Goal: Information Seeking & Learning: Learn about a topic

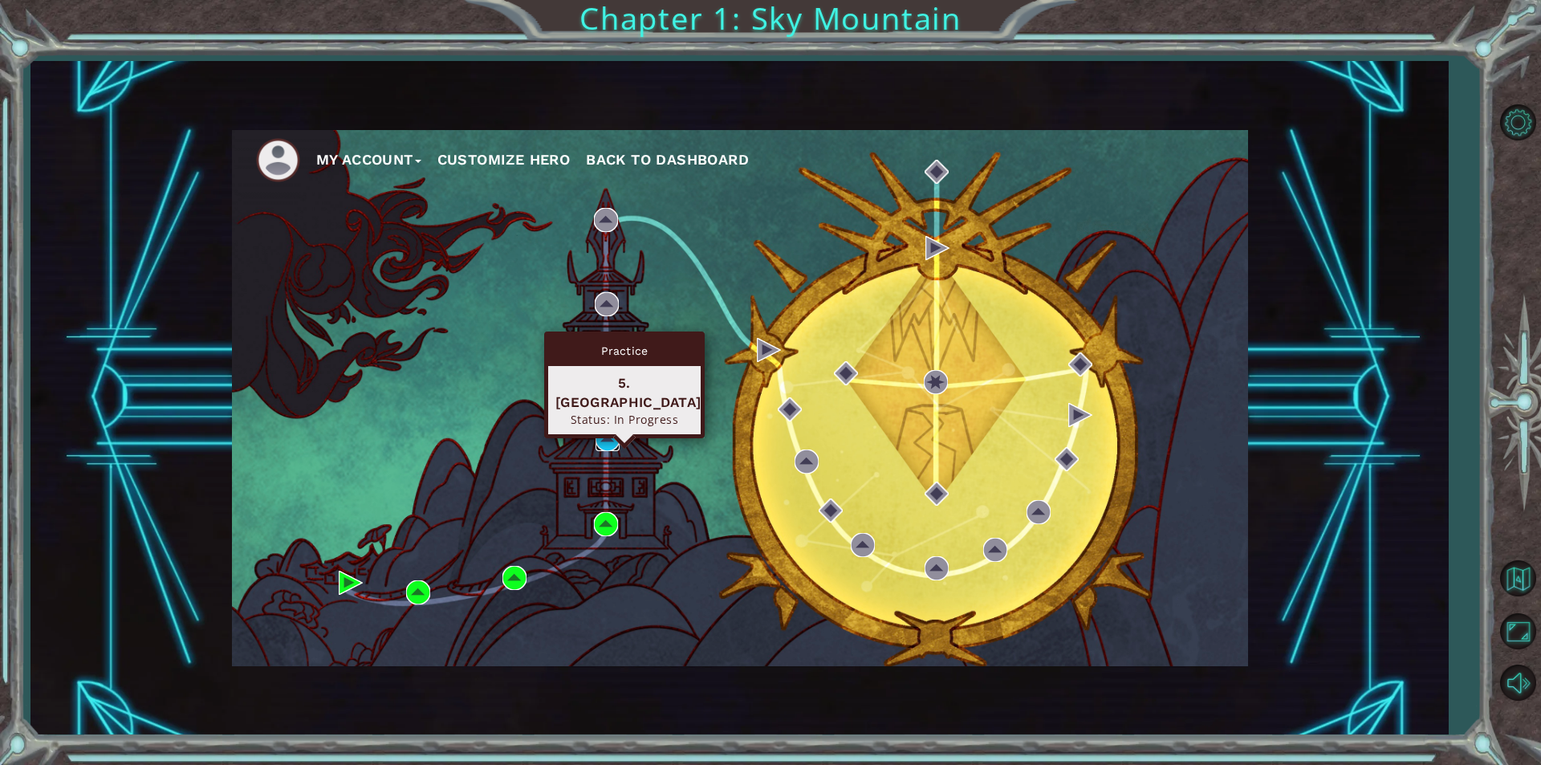
click at [603, 444] on img at bounding box center [607, 439] width 24 height 24
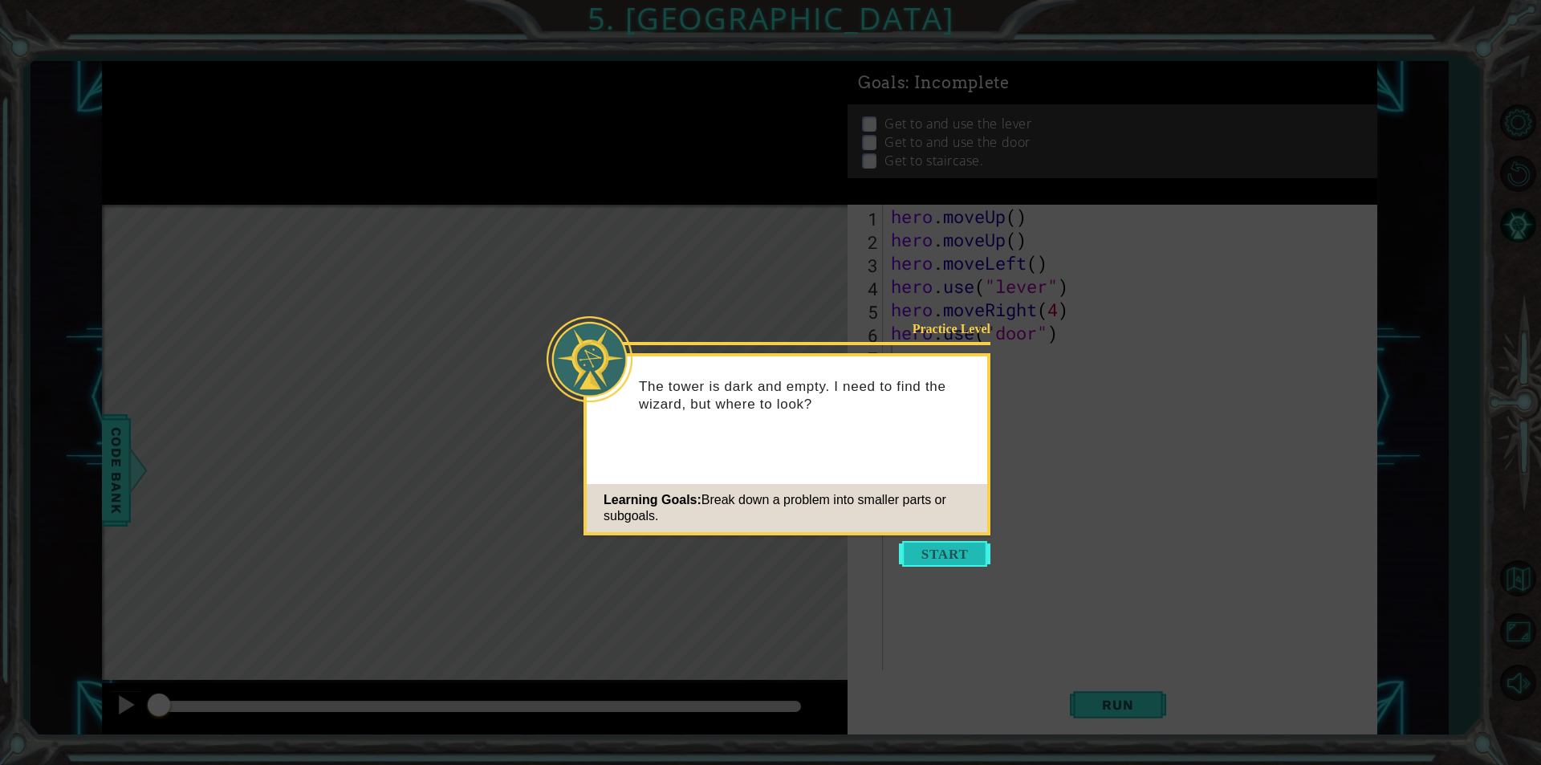
click at [921, 559] on button "Start" at bounding box center [944, 554] width 91 height 26
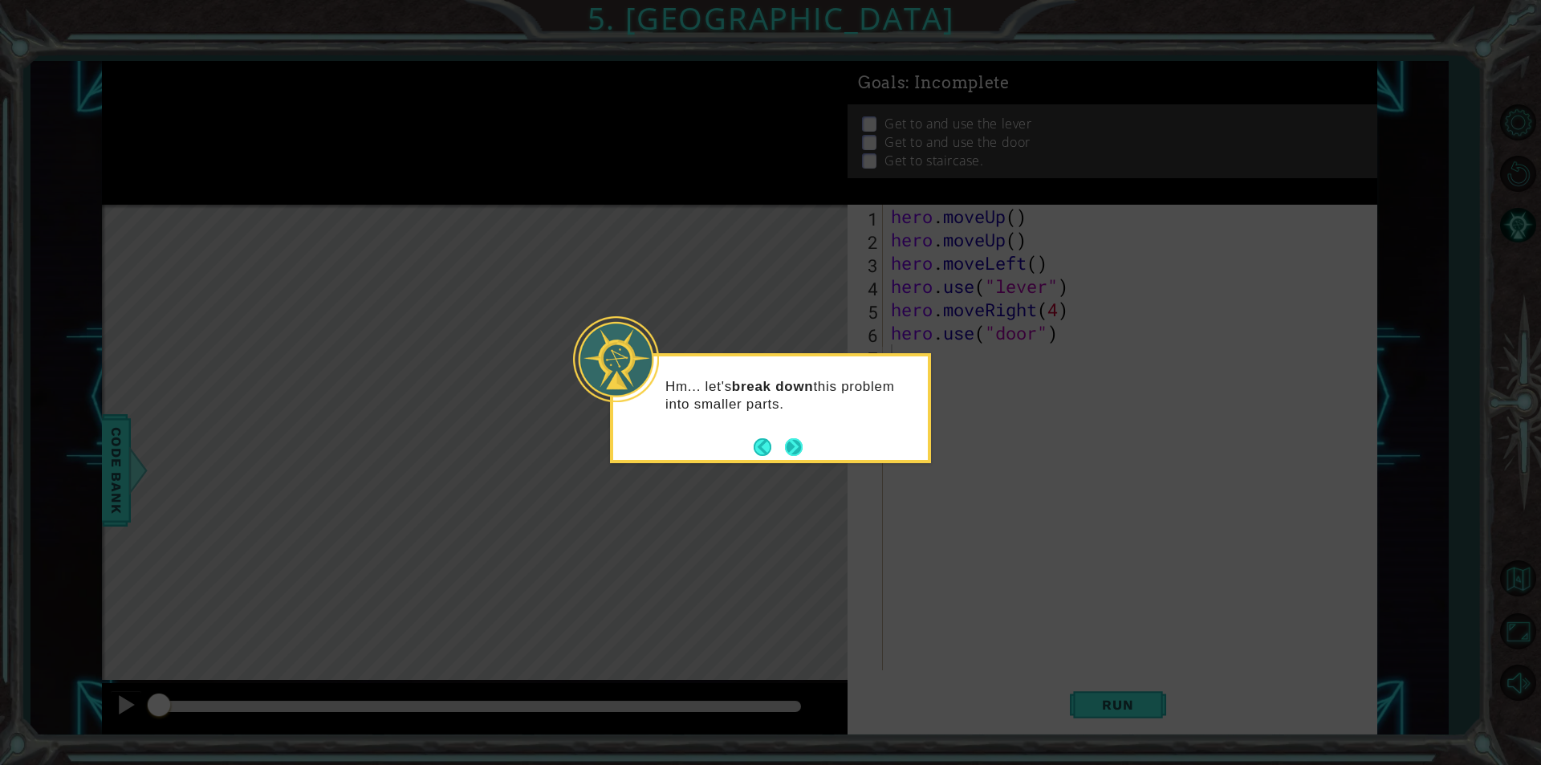
click at [803, 446] on button "Next" at bounding box center [794, 446] width 18 height 18
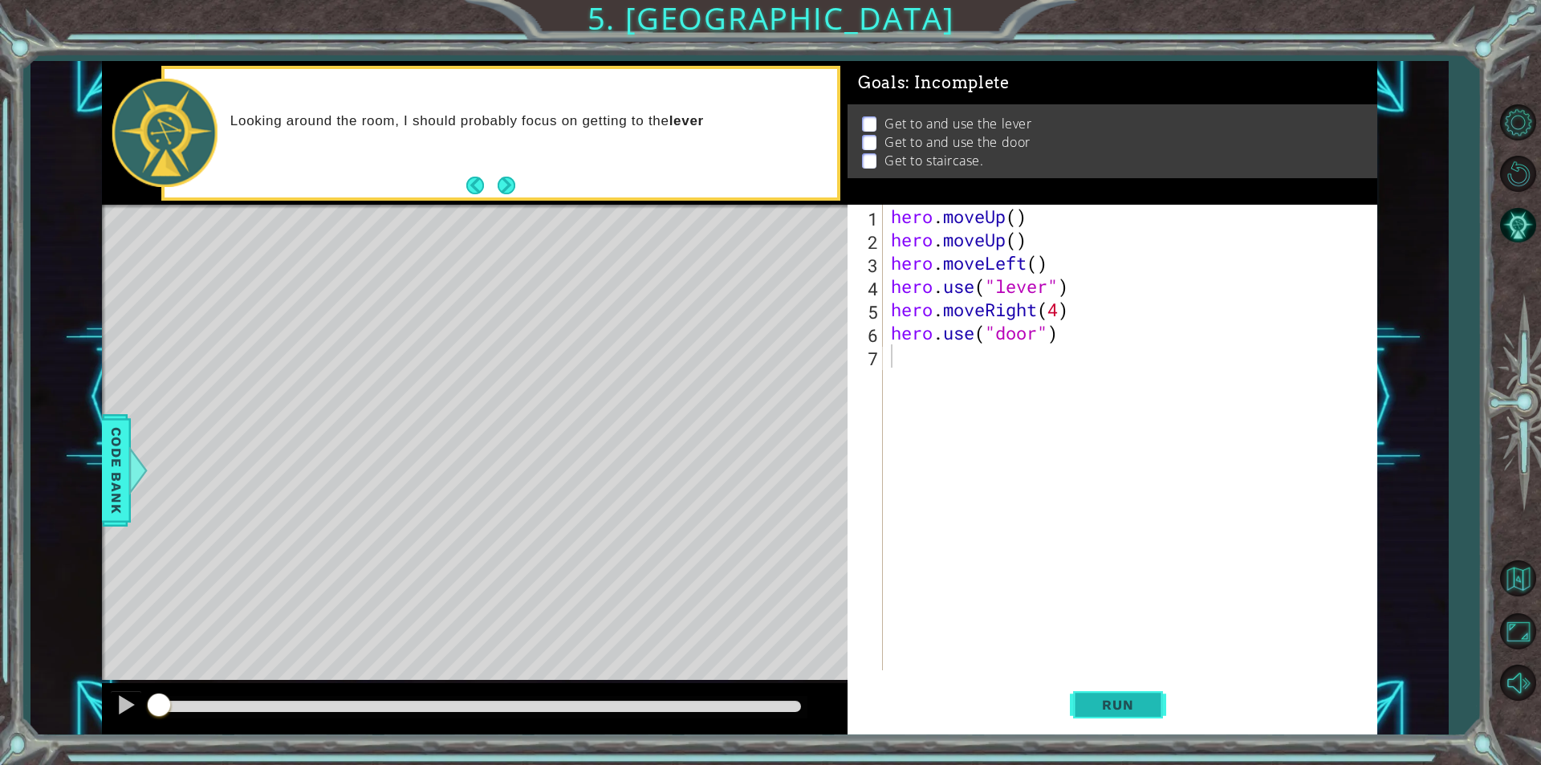
click at [1116, 712] on span "Run" at bounding box center [1117, 704] width 63 height 16
click at [1116, 700] on span "Run" at bounding box center [1117, 704] width 63 height 16
click at [1106, 694] on button "Run" at bounding box center [1118, 704] width 96 height 53
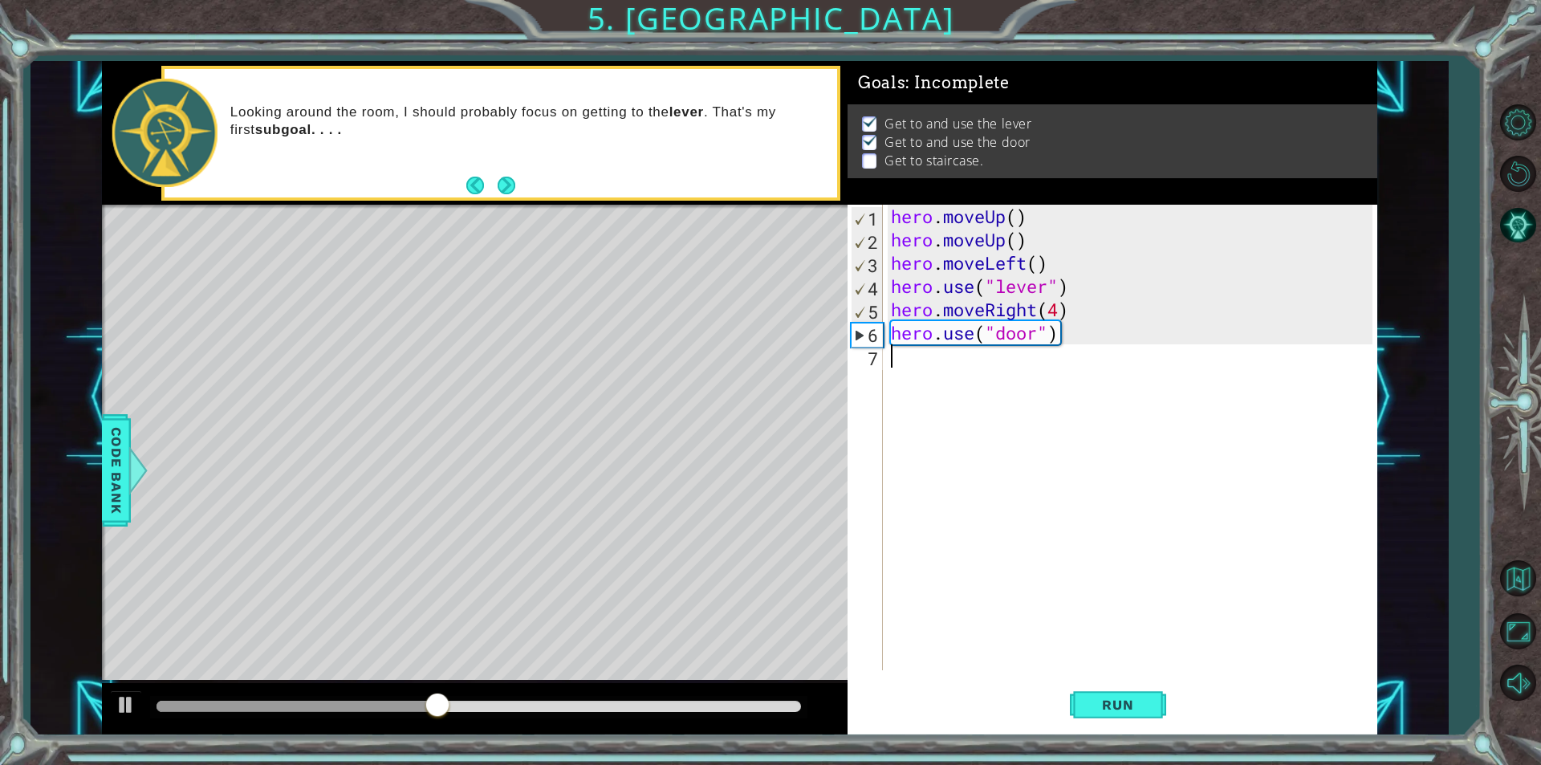
type textarea "h"
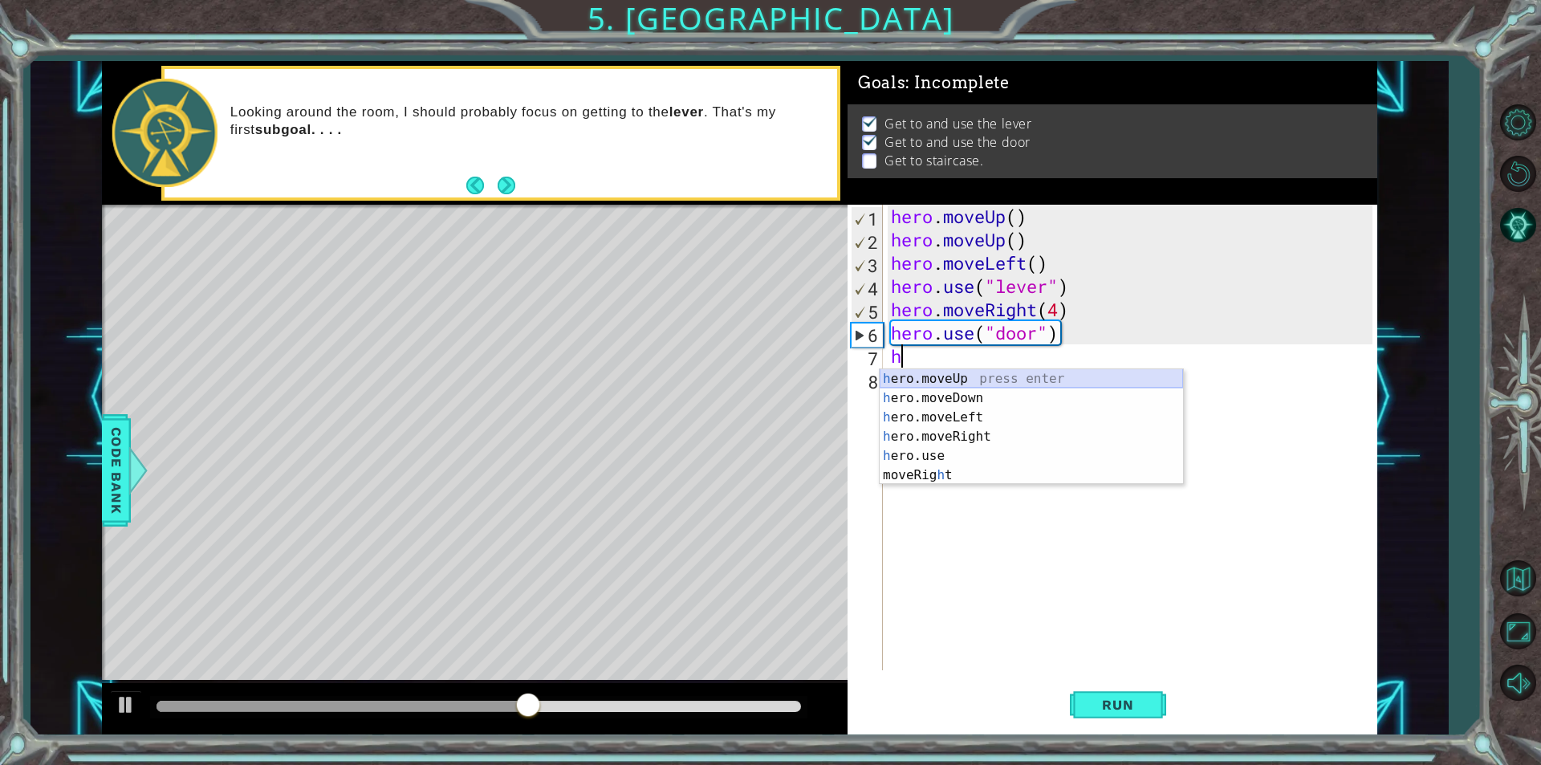
click at [979, 376] on div "h ero.moveUp press enter h ero.moveDown press enter h ero.moveLeft press enter …" at bounding box center [1030, 446] width 303 height 154
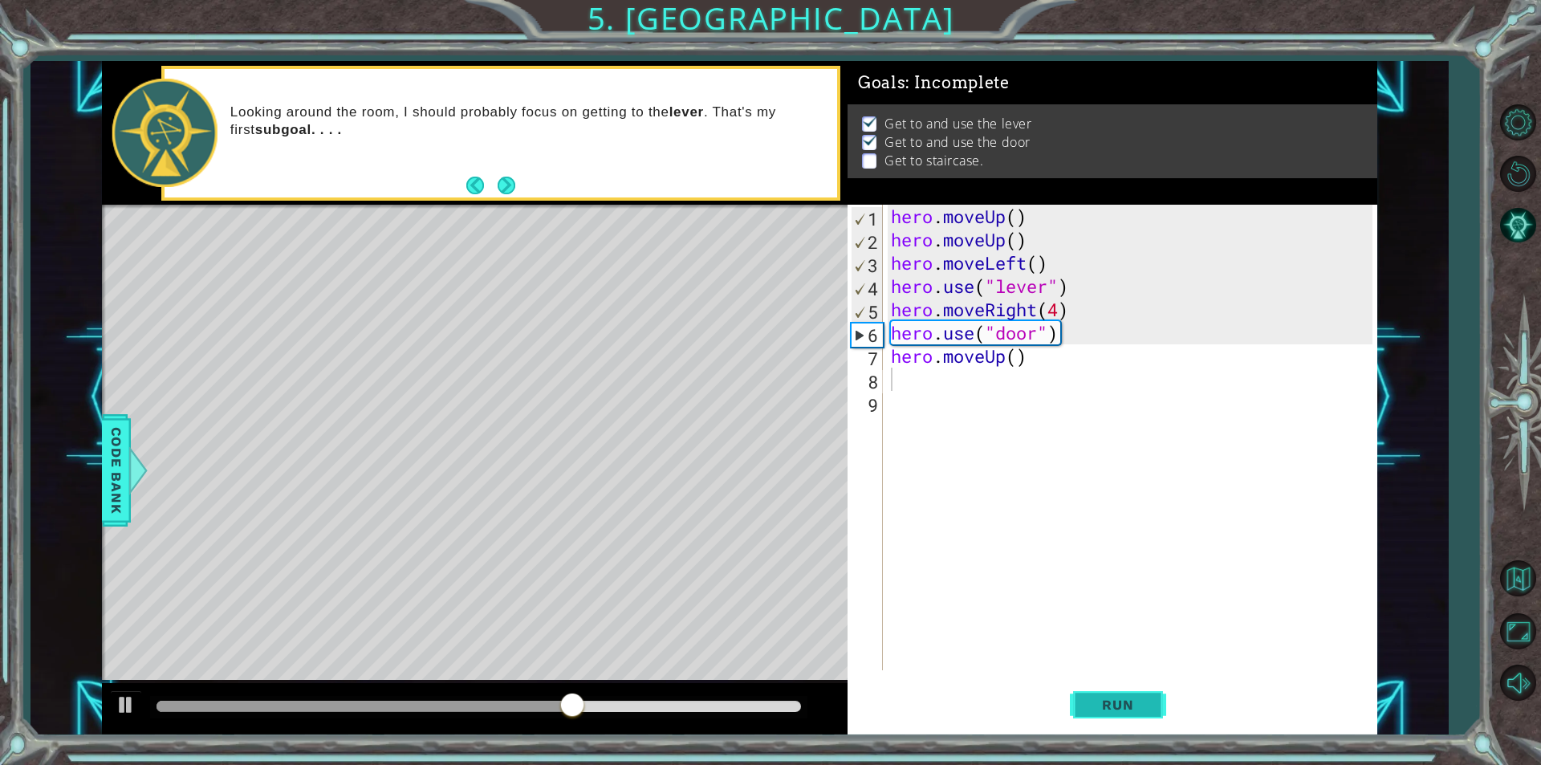
click at [1082, 696] on button "Run" at bounding box center [1118, 704] width 96 height 53
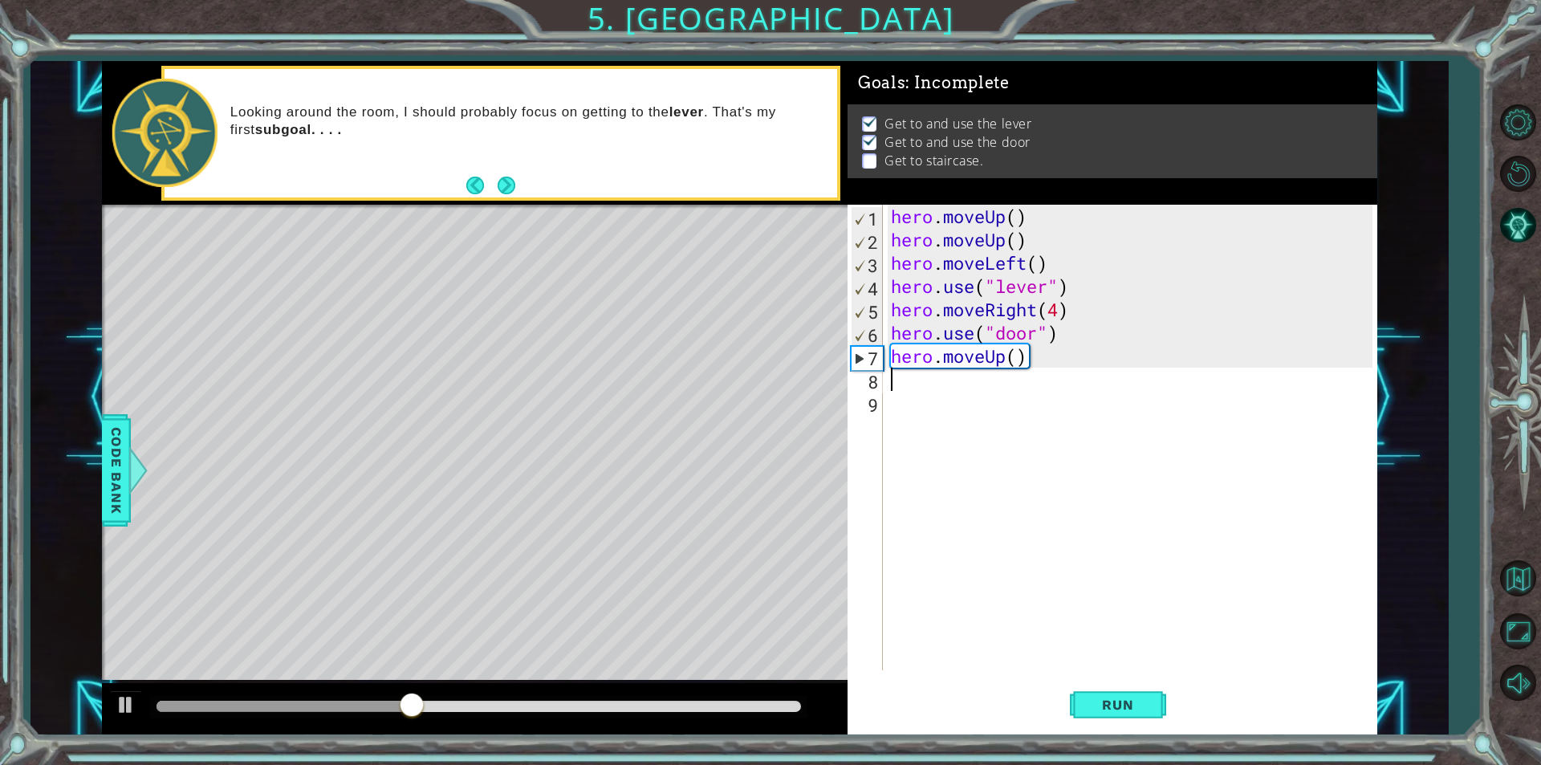
click at [1017, 363] on div "hero . moveUp ( ) hero . moveUp ( ) hero . moveLeft ( ) hero . use ( "lever" ) …" at bounding box center [1133, 461] width 493 height 512
type textarea "hero.moveUp(2)"
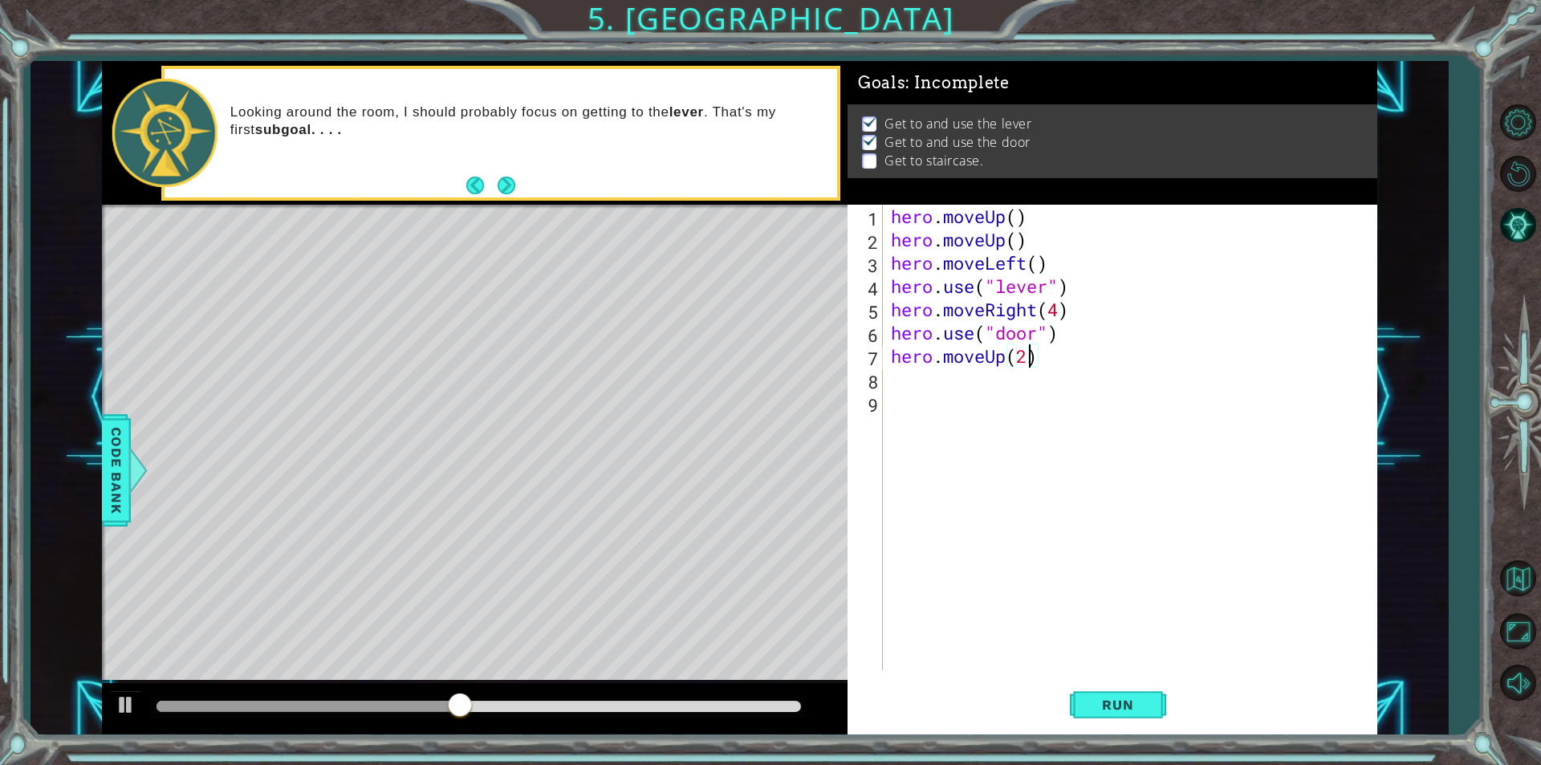
scroll to position [0, 6]
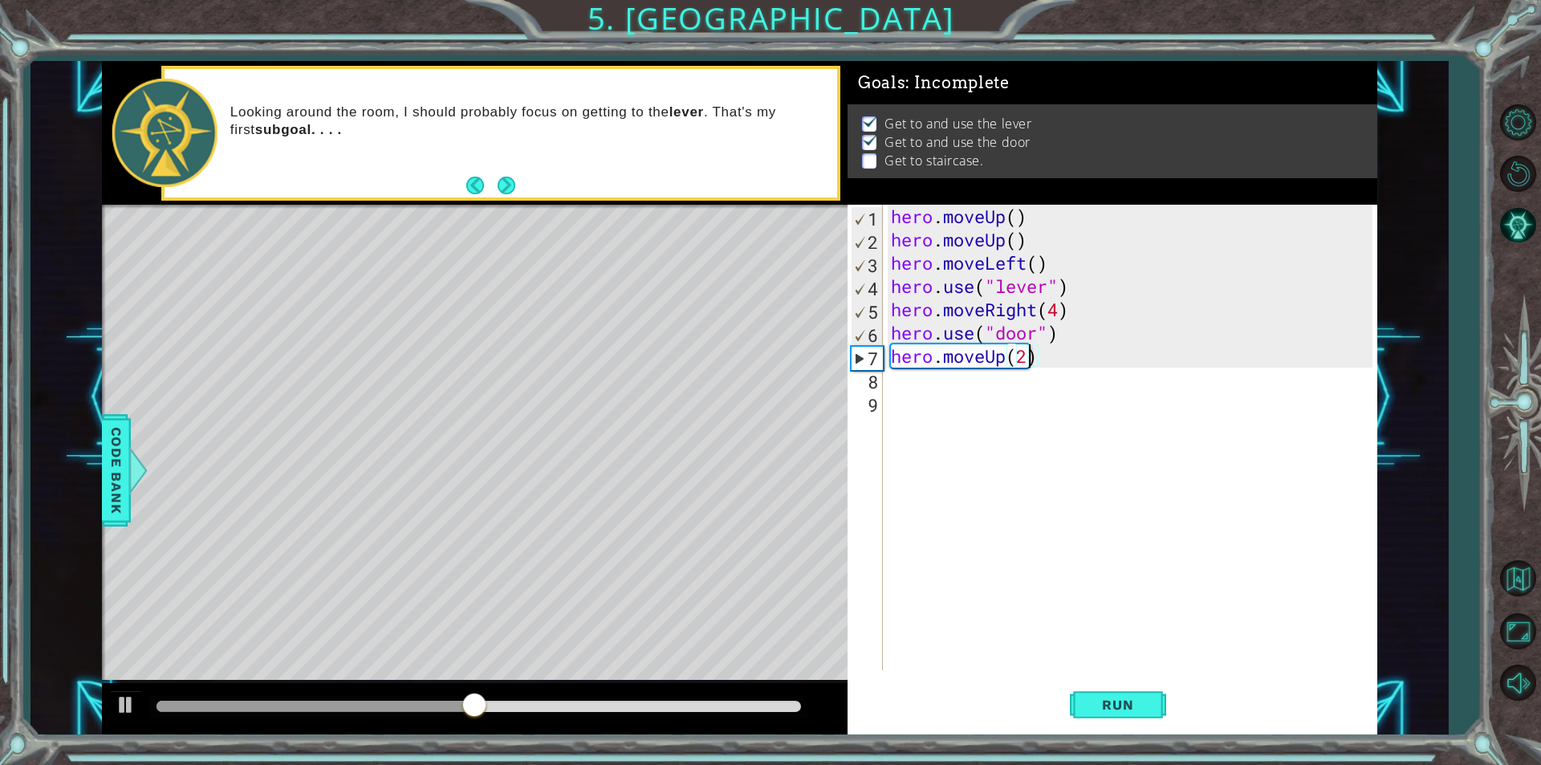
click at [893, 383] on div "hero . moveUp ( ) hero . moveUp ( ) hero . moveLeft ( ) hero . use ( "lever" ) …" at bounding box center [1133, 461] width 493 height 512
type textarea "h"
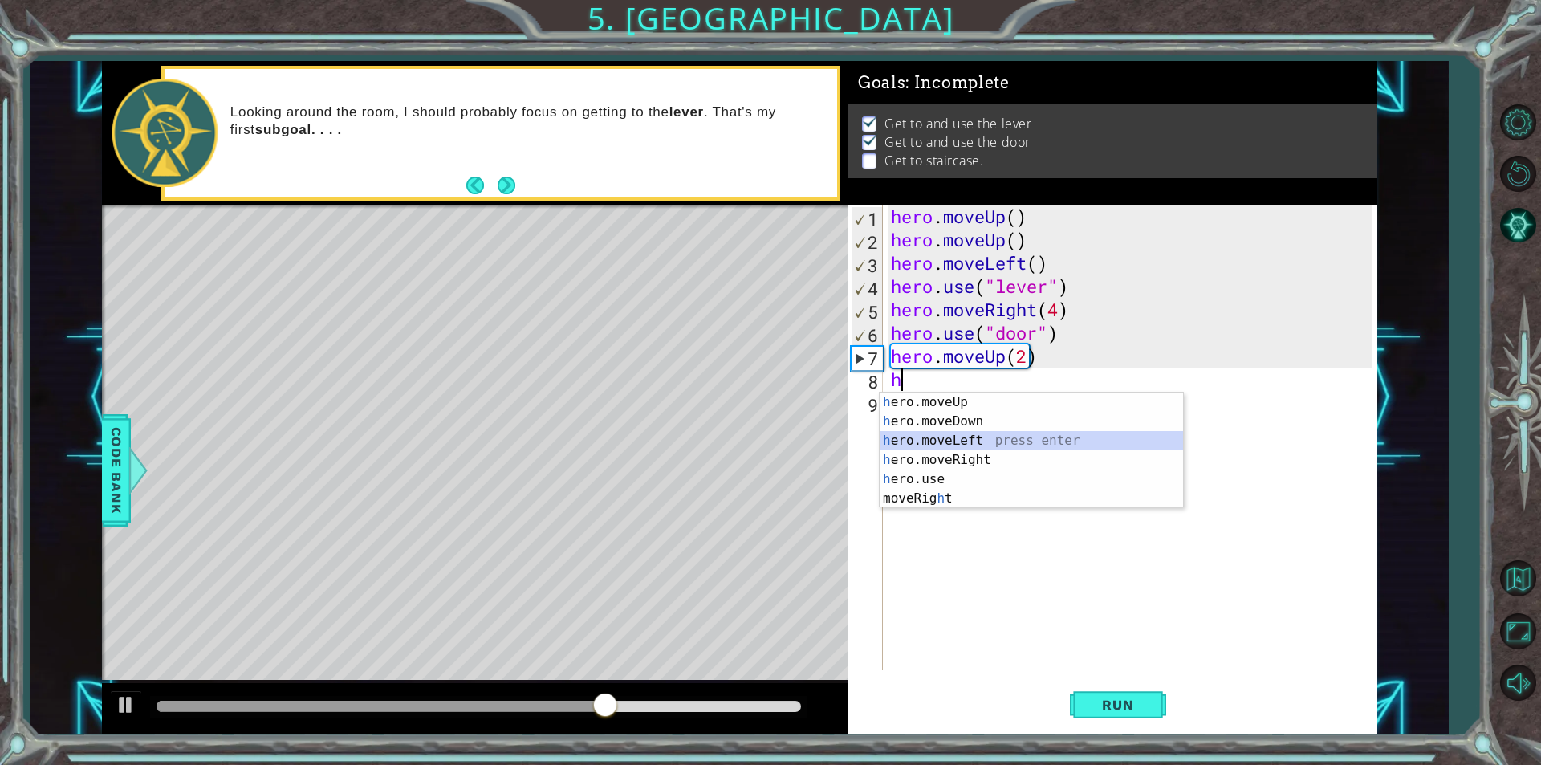
click at [1001, 436] on div "h ero.moveUp press enter h ero.moveDown press enter h ero.moveLeft press enter …" at bounding box center [1030, 469] width 303 height 154
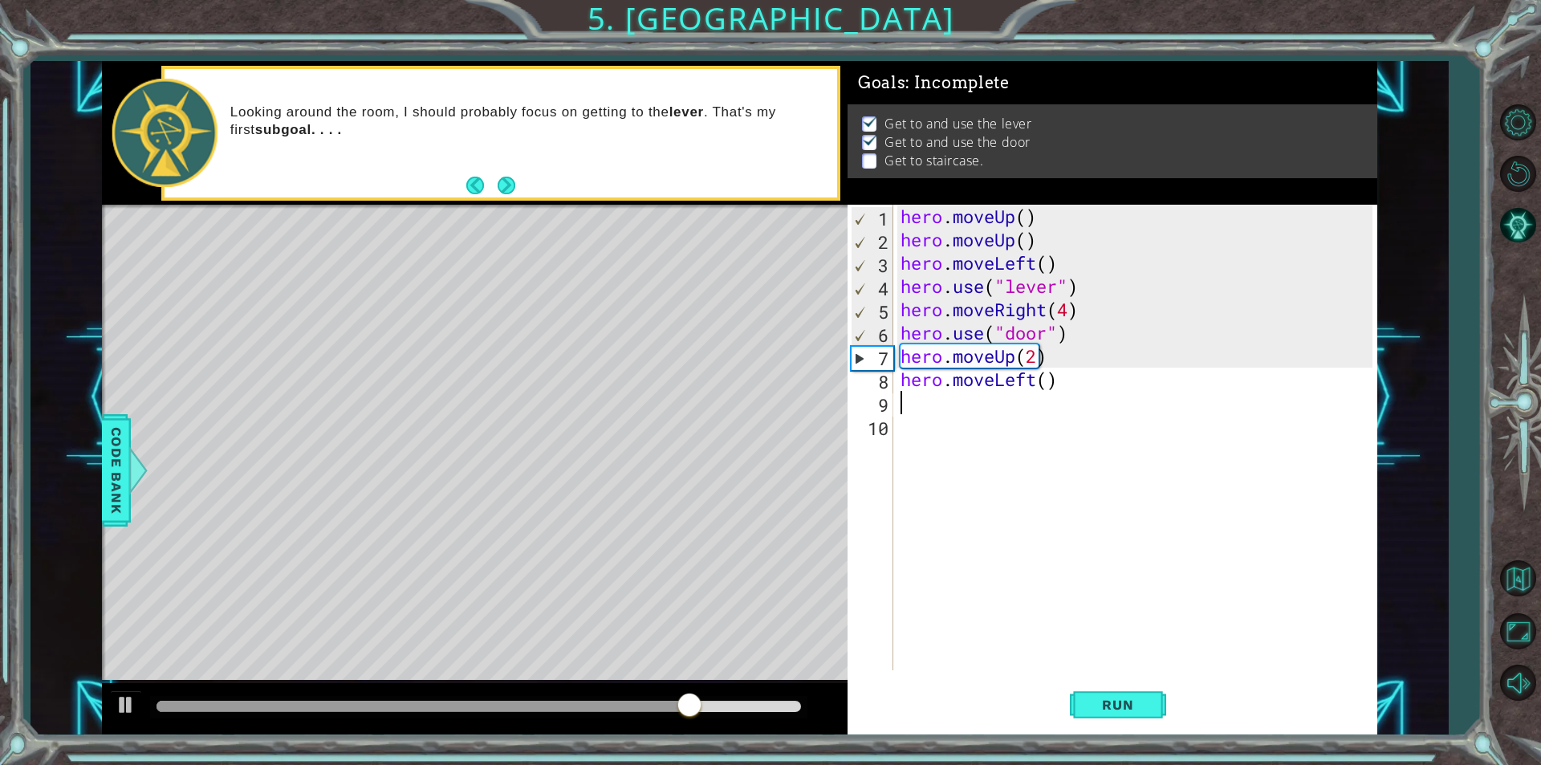
click at [1044, 388] on div "hero . moveUp ( ) hero . moveUp ( ) hero . moveLeft ( ) hero . use ( "lever" ) …" at bounding box center [1138, 461] width 483 height 512
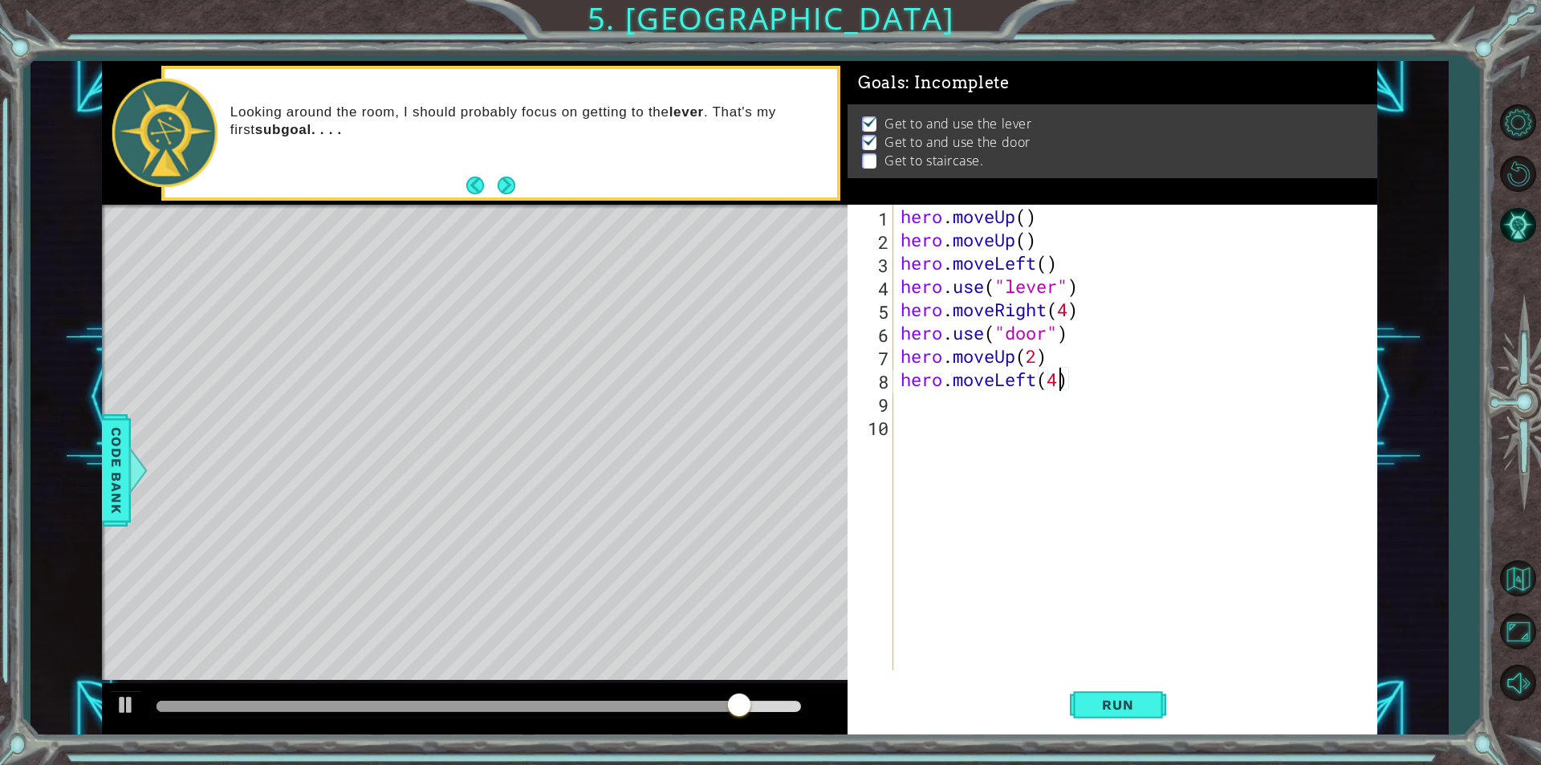
scroll to position [0, 6]
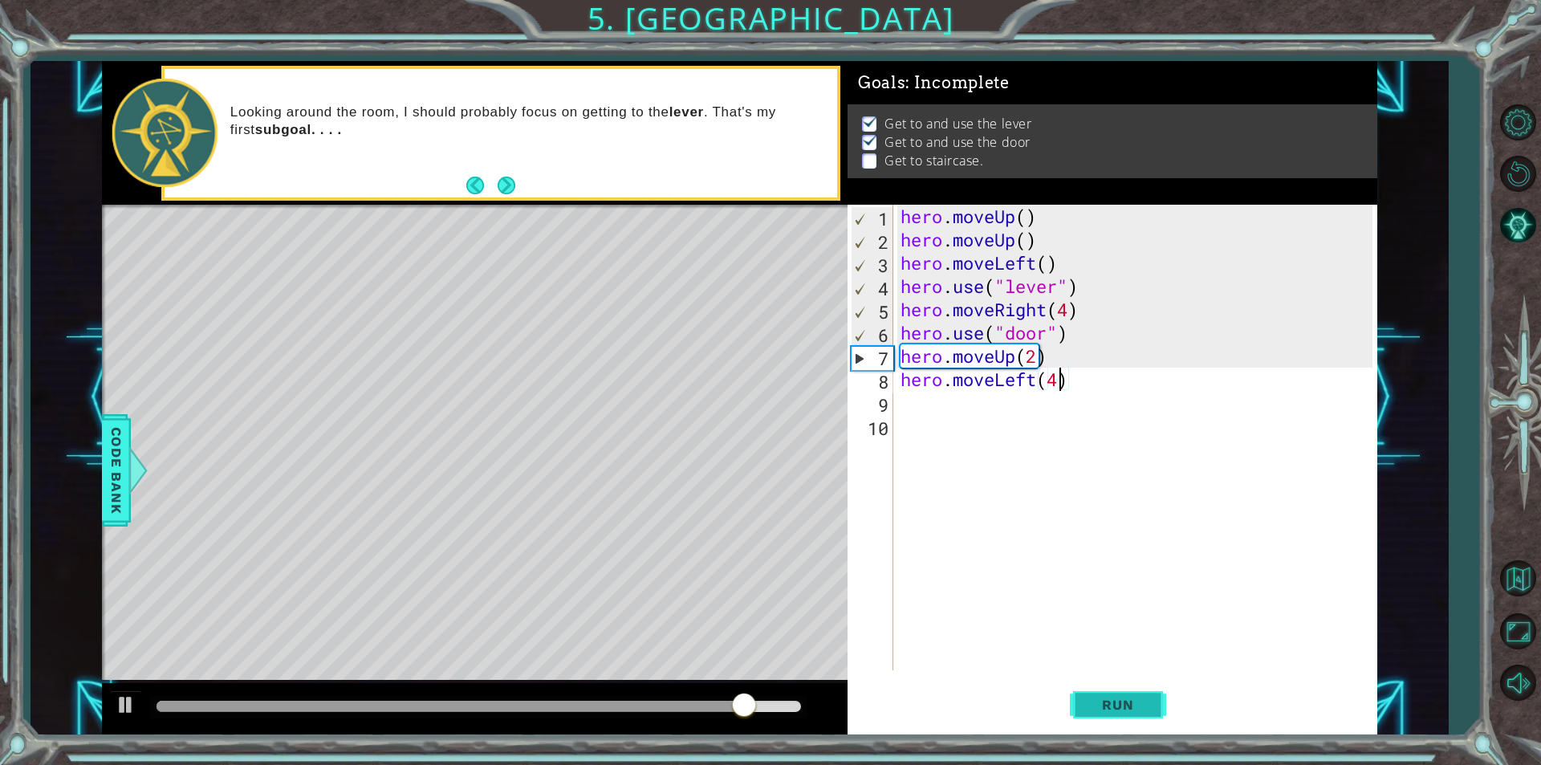
type textarea "hero.moveLeft(4)"
click at [1140, 692] on button "Run" at bounding box center [1118, 704] width 96 height 53
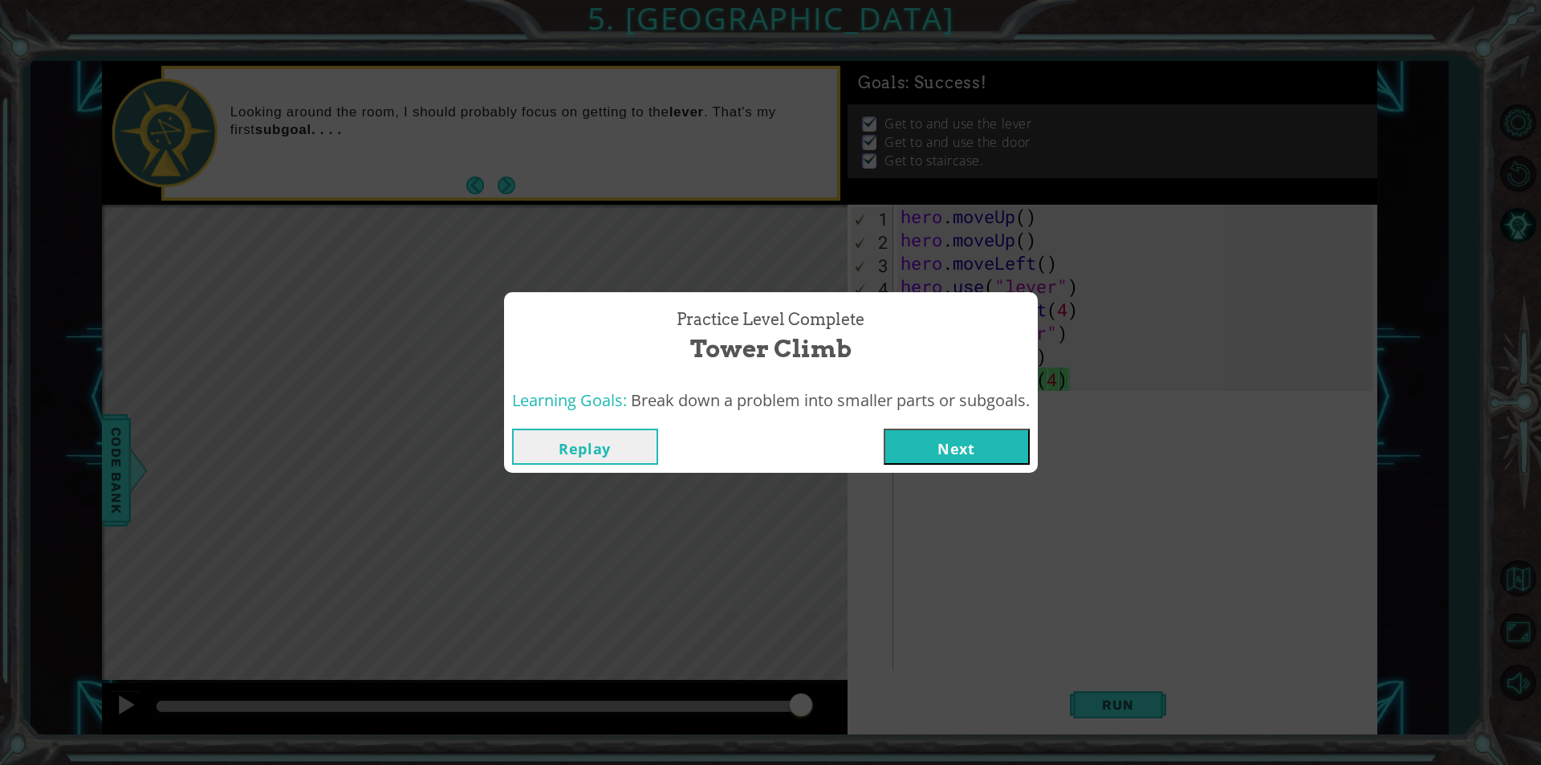
click at [925, 456] on button "Next" at bounding box center [956, 446] width 146 height 36
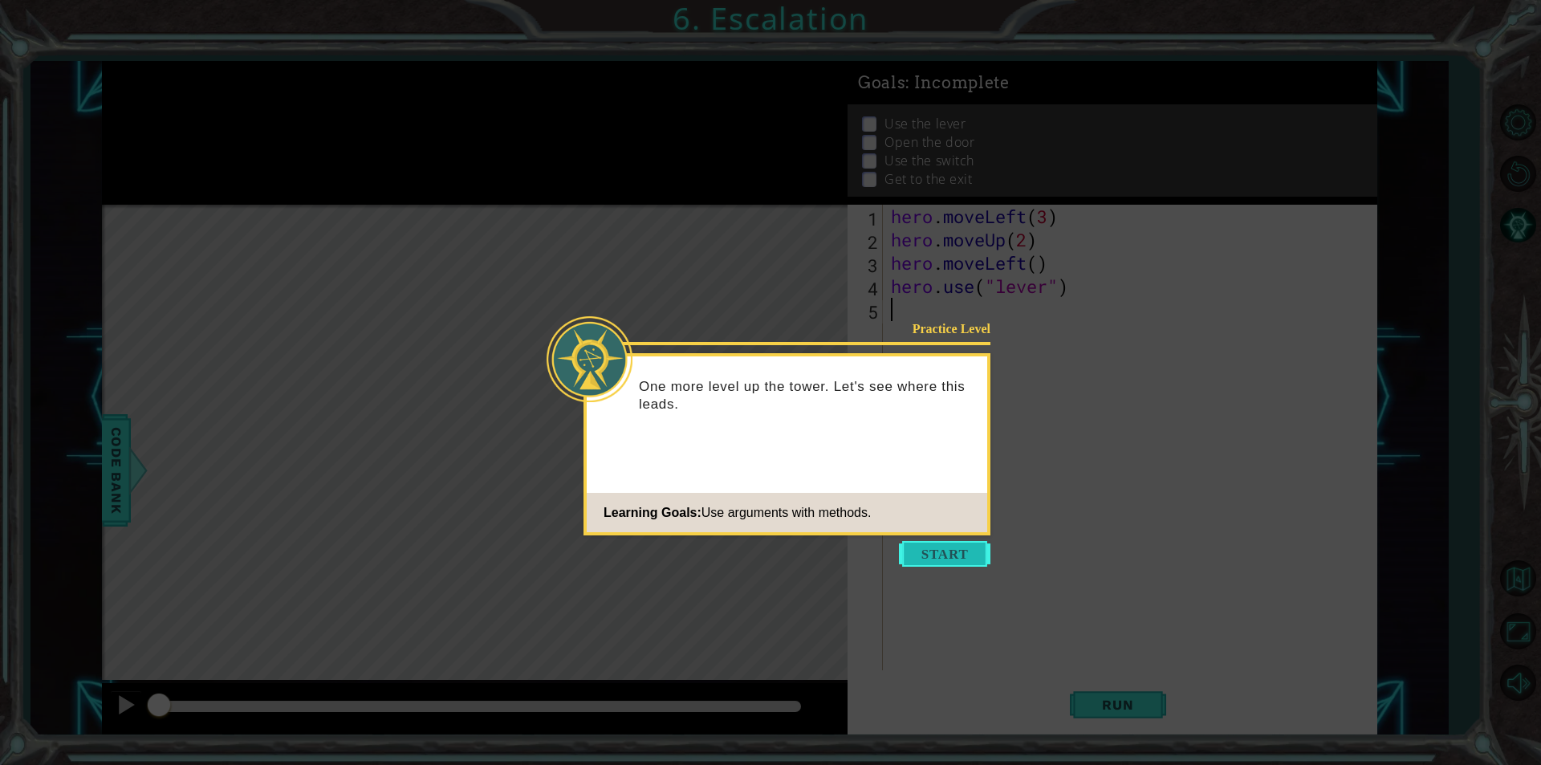
click at [926, 558] on button "Start" at bounding box center [944, 554] width 91 height 26
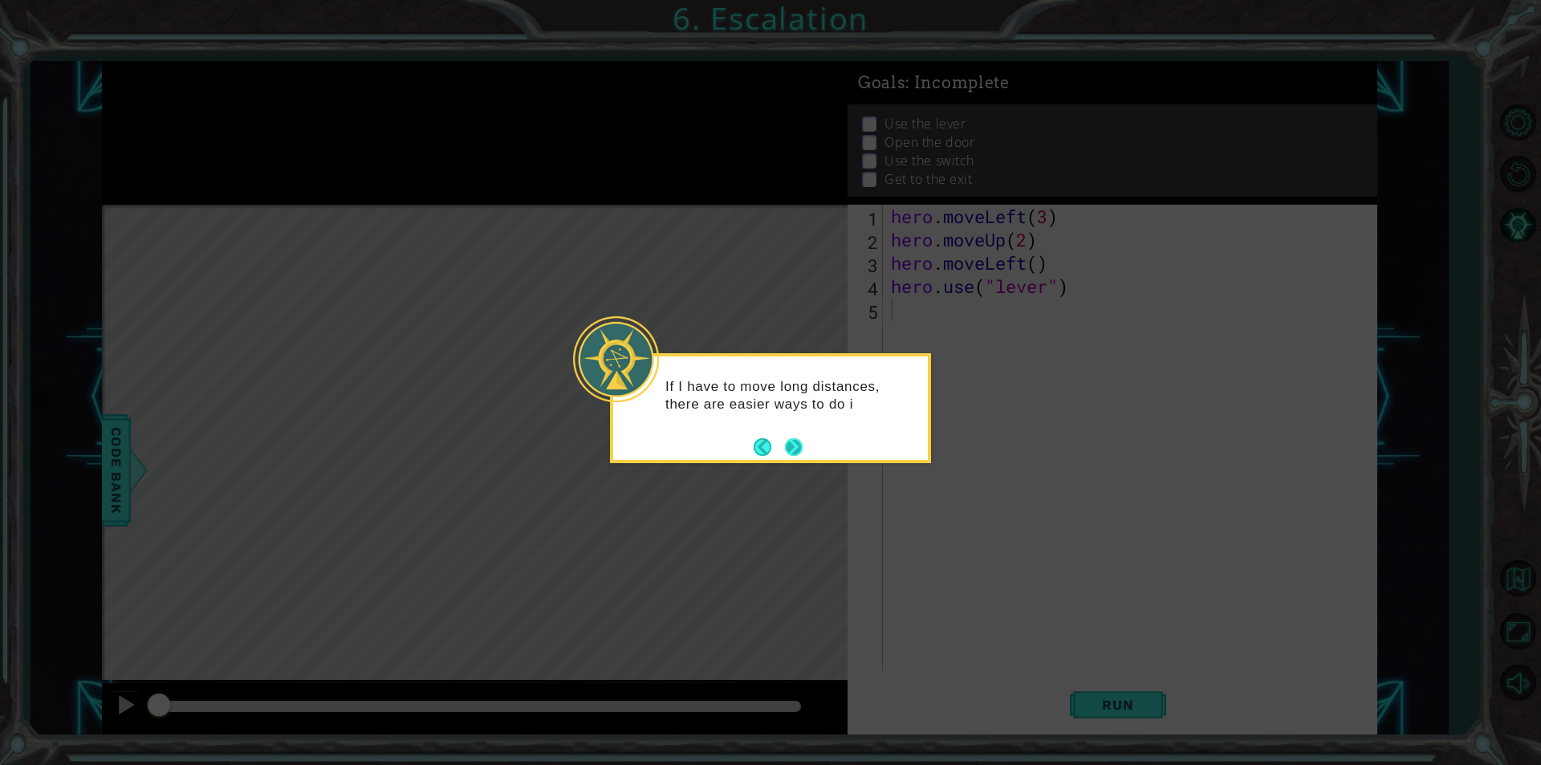
click at [794, 446] on button "Next" at bounding box center [794, 447] width 18 height 18
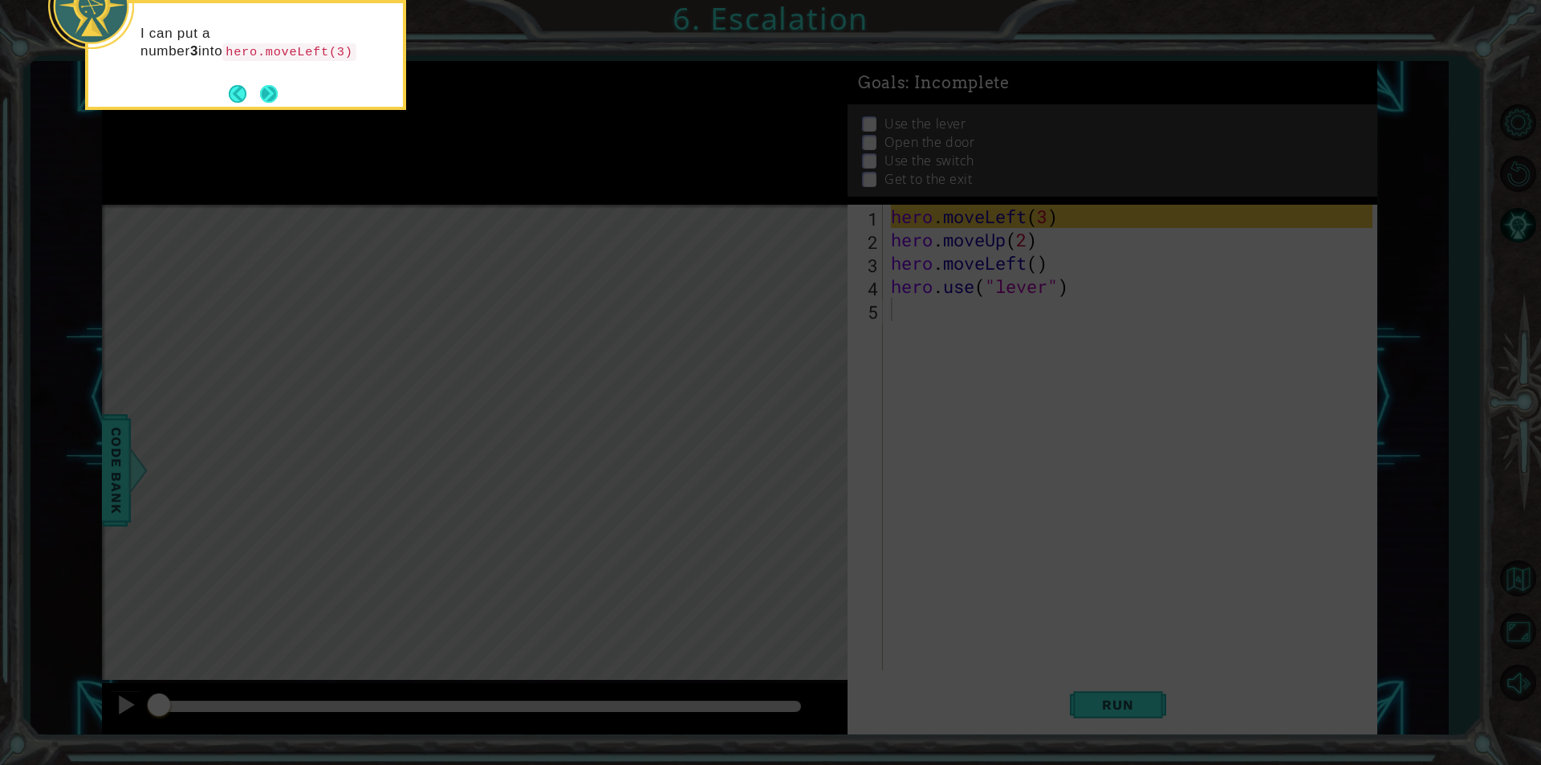
click at [265, 94] on button "Next" at bounding box center [269, 94] width 18 height 18
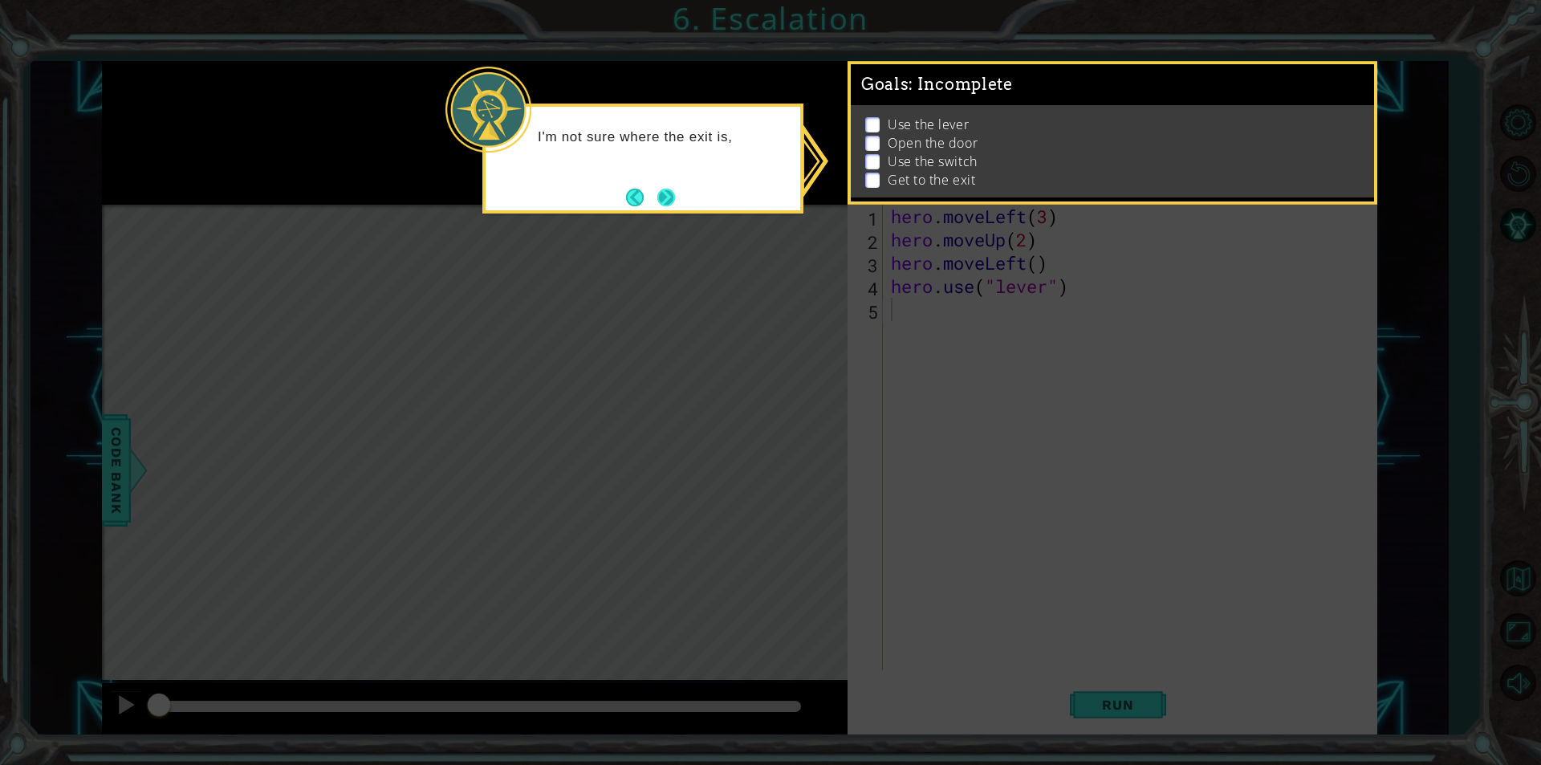
click at [672, 200] on button "Next" at bounding box center [666, 198] width 18 height 18
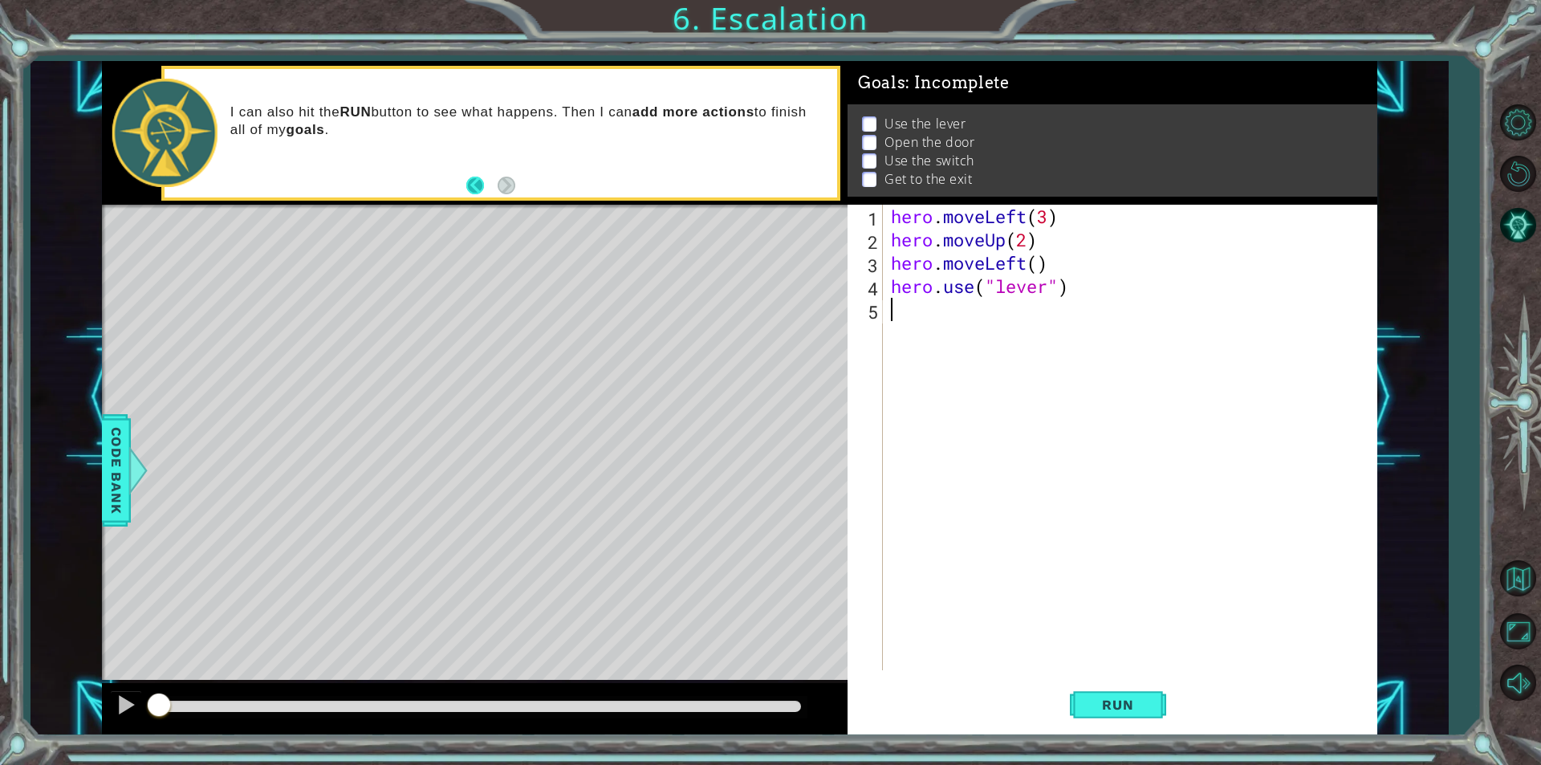
click at [470, 188] on button "Back" at bounding box center [481, 186] width 31 height 18
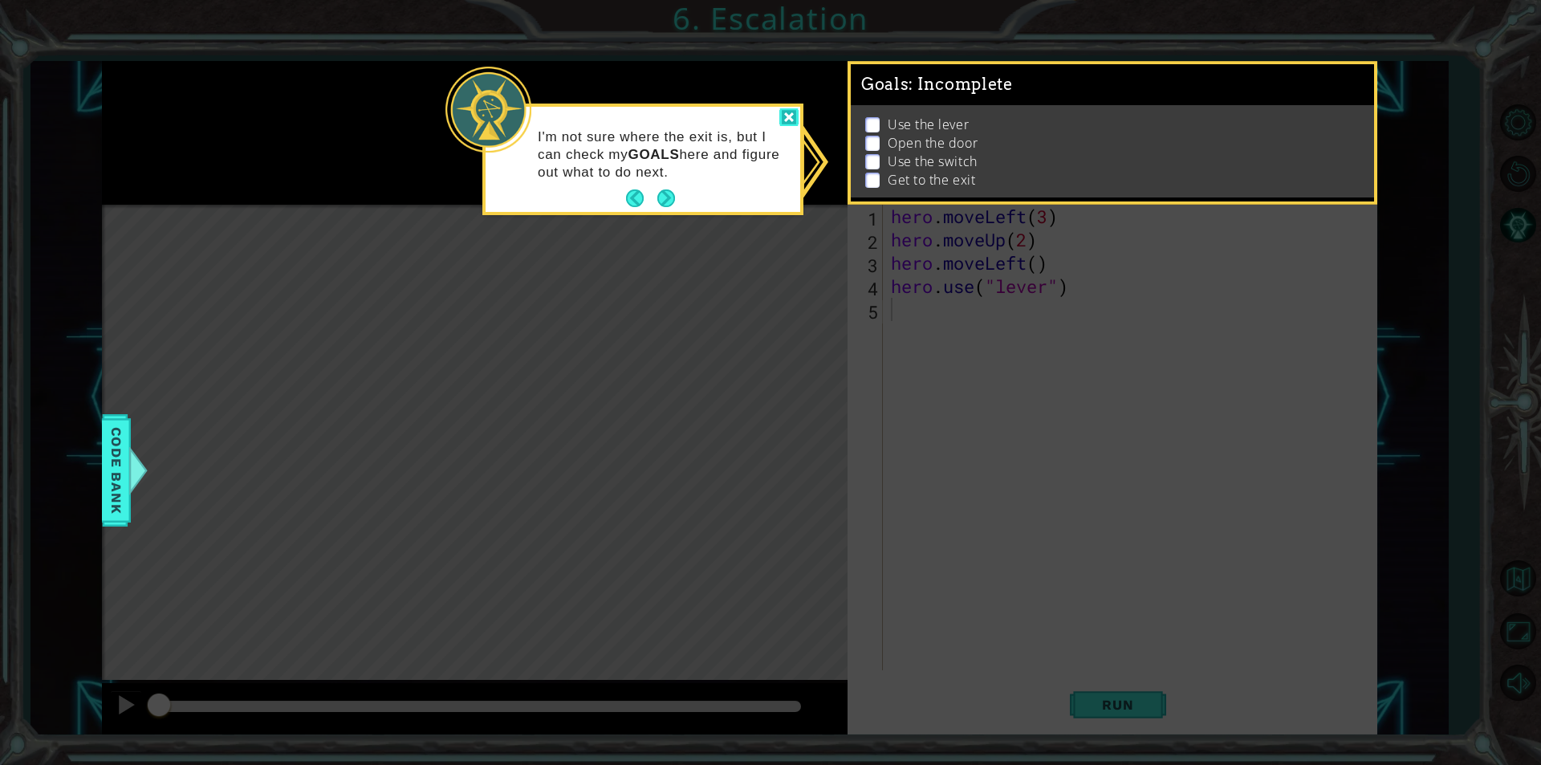
click at [783, 118] on div at bounding box center [788, 117] width 19 height 18
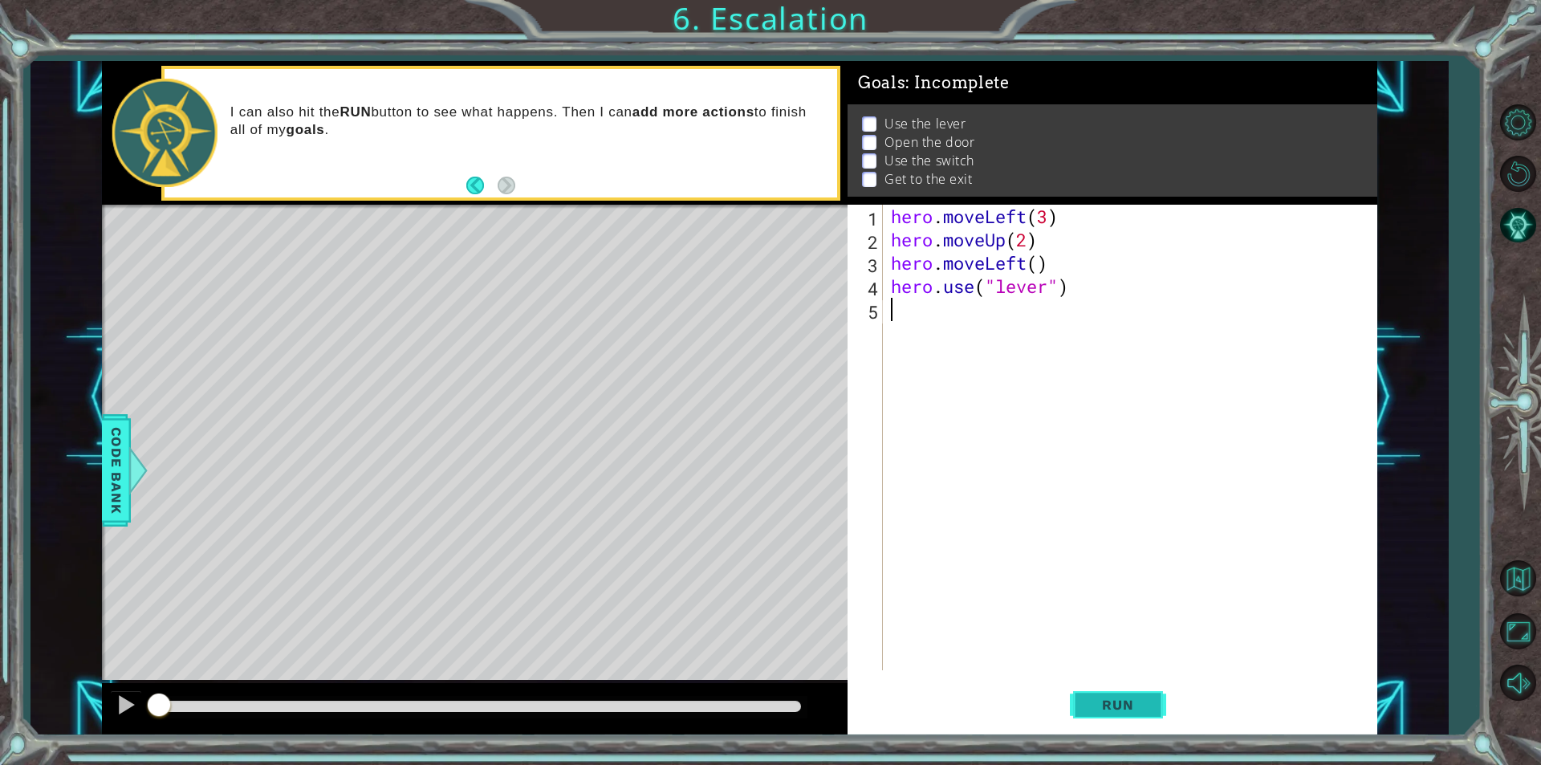
click at [1141, 707] on span "Run" at bounding box center [1117, 704] width 63 height 16
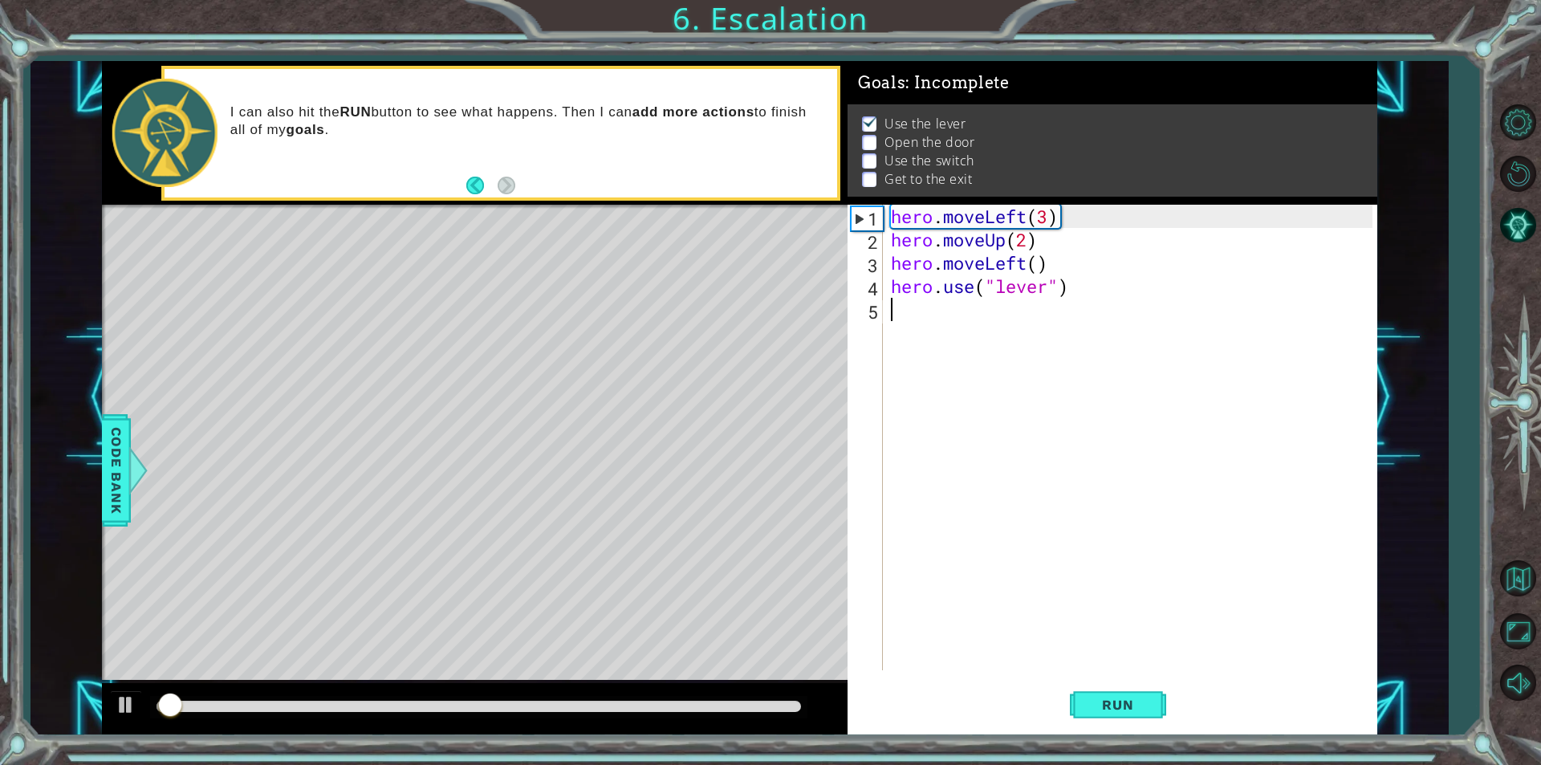
scroll to position [6, 0]
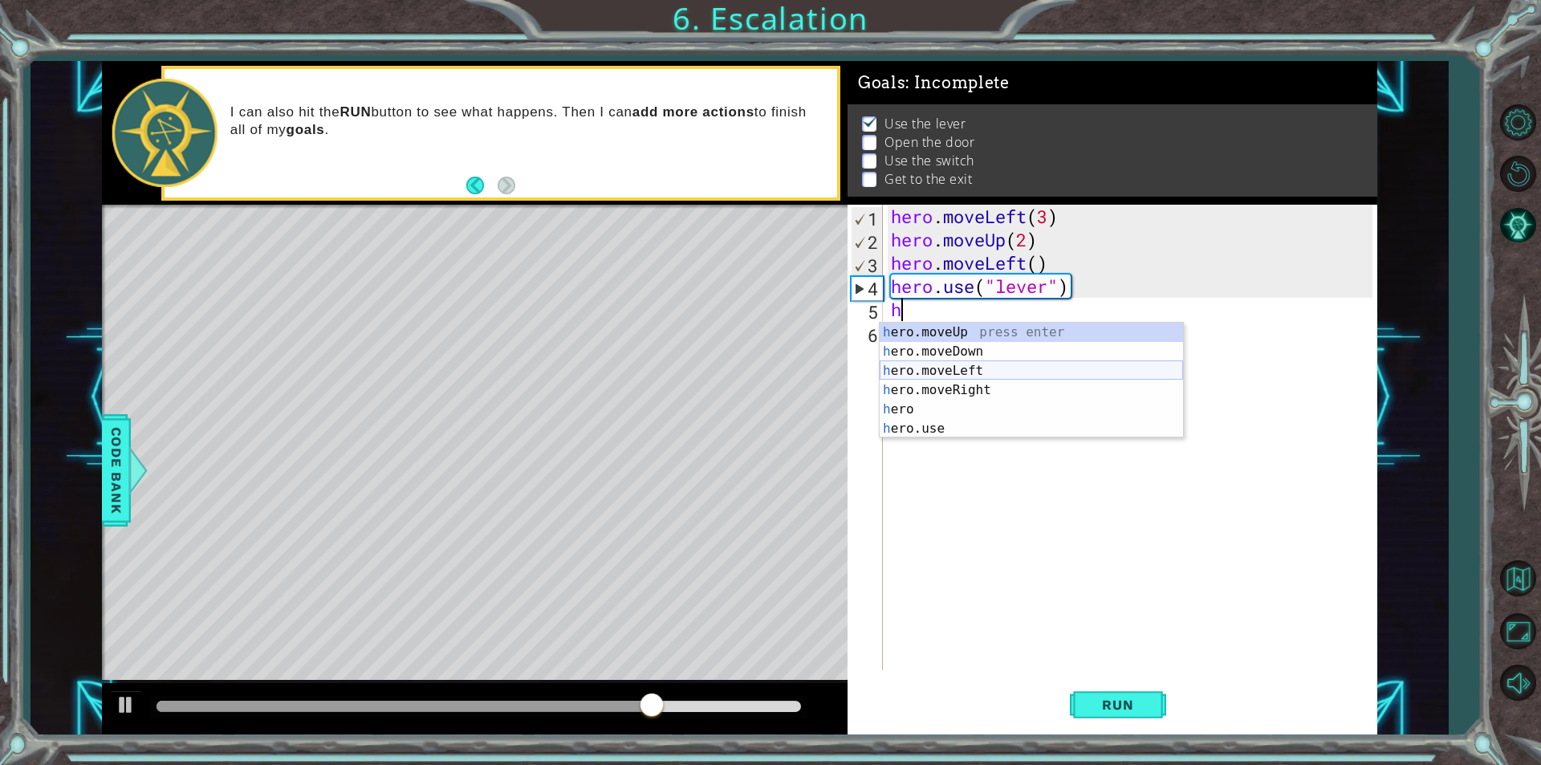
click at [978, 363] on div "h ero.moveUp press enter h ero.moveDown press enter h ero.moveLeft press enter …" at bounding box center [1030, 400] width 303 height 154
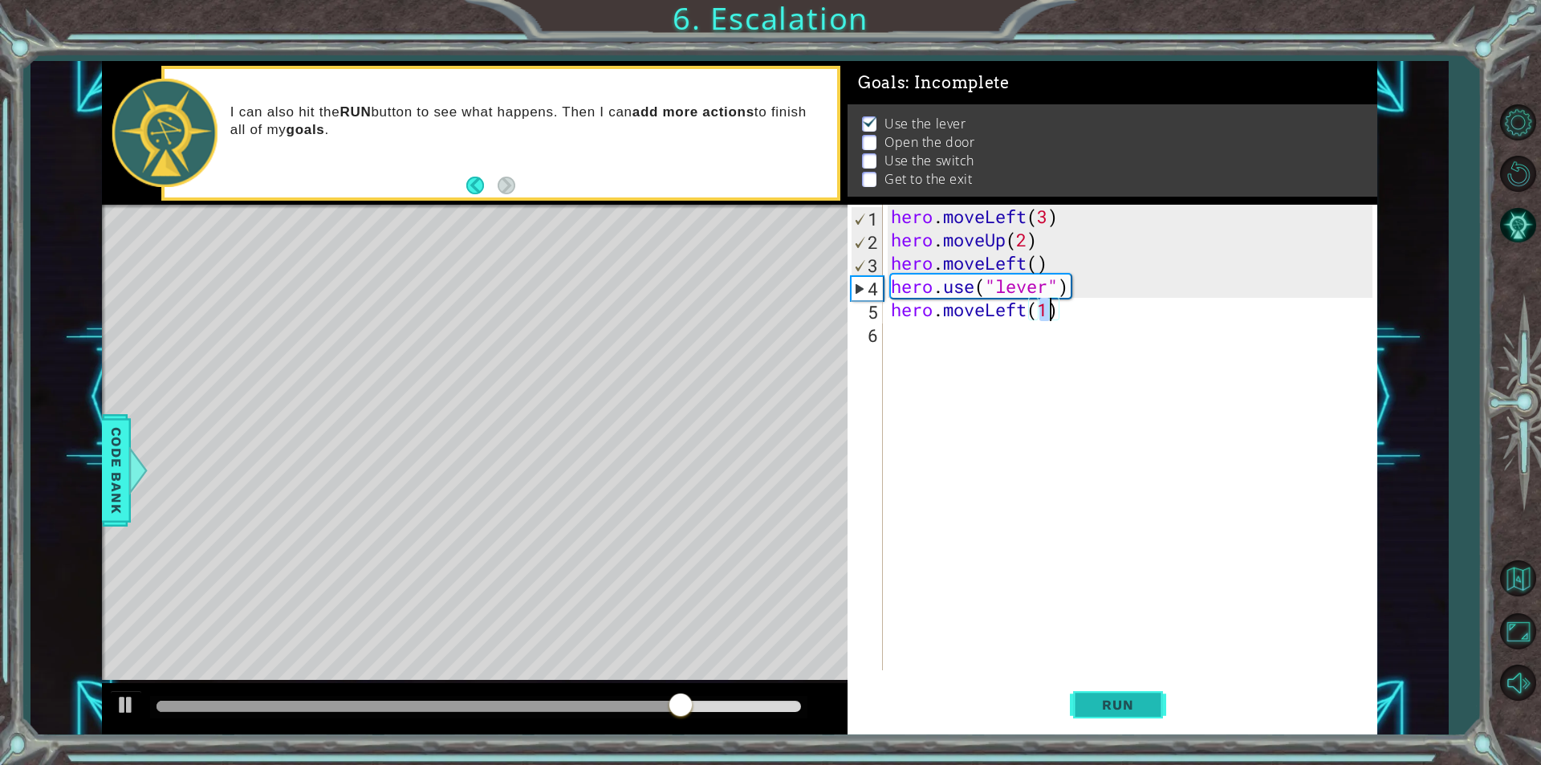
type textarea "hero.moveLeft(1)"
drag, startPoint x: 1163, startPoint y: 721, endPoint x: 1156, endPoint y: 713, distance: 10.8
click at [1163, 721] on button "Run" at bounding box center [1118, 704] width 96 height 53
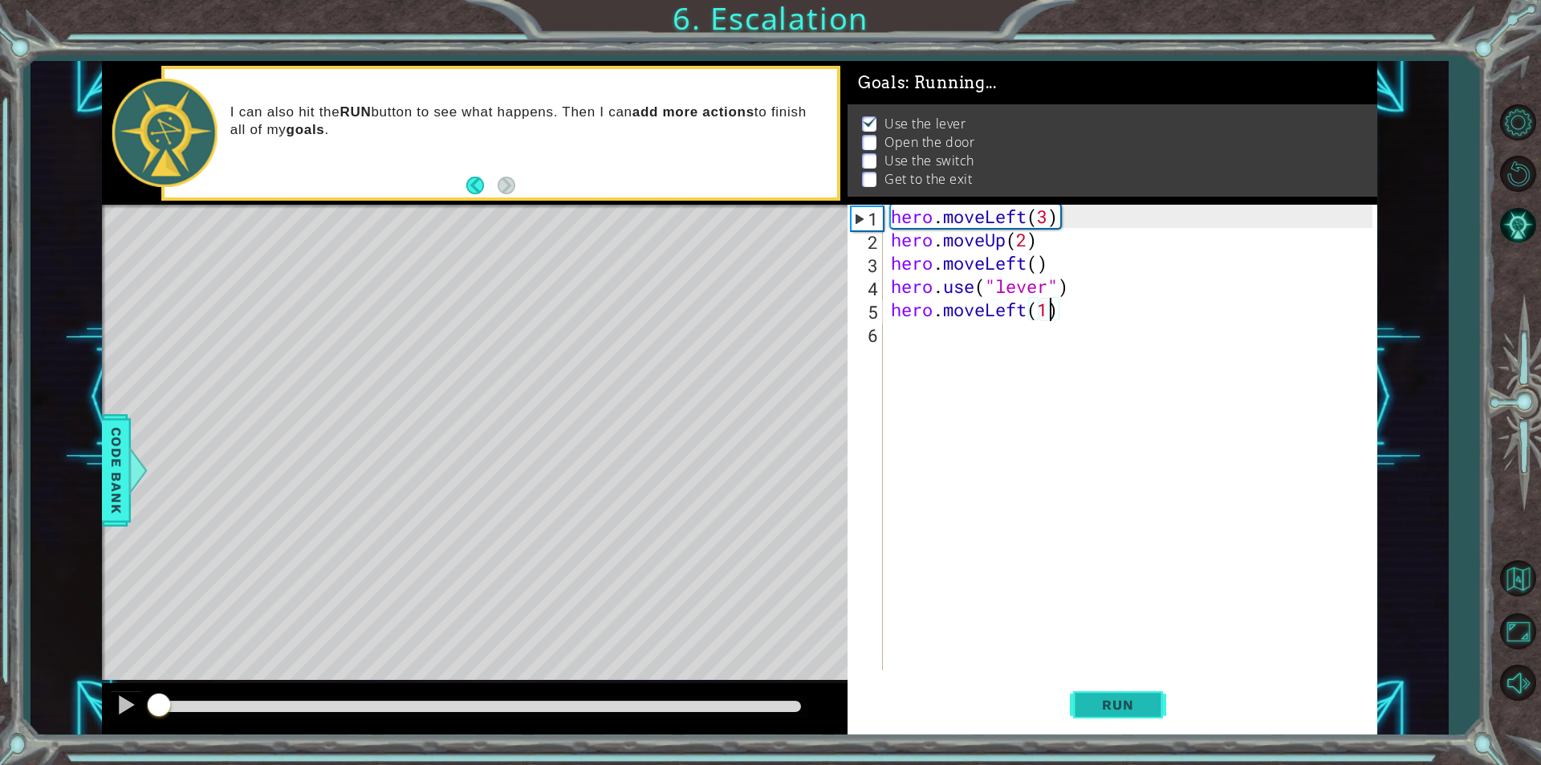
click at [1156, 713] on button "Run" at bounding box center [1118, 704] width 96 height 53
click at [1094, 696] on span "Run" at bounding box center [1117, 704] width 63 height 16
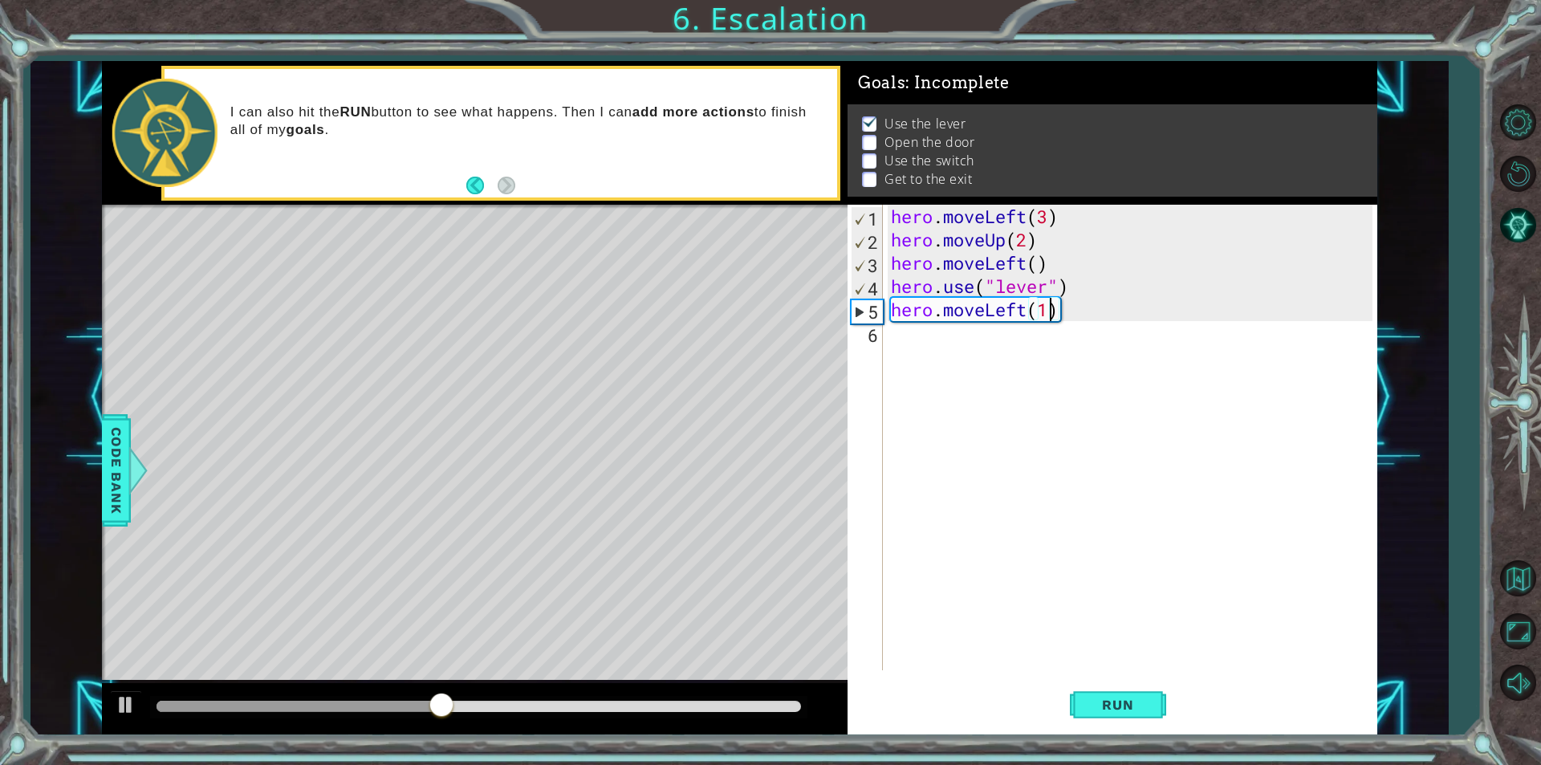
click at [885, 330] on div "hero.moveLeft(1) 1 2 3 4 5 6 hero . moveLeft ( 3 ) hero . moveUp ( 2 ) hero . m…" at bounding box center [1109, 437] width 525 height 465
click at [892, 335] on div "hero . moveLeft ( 3 ) hero . moveUp ( 2 ) hero . moveLeft ( ) hero . use ( "lev…" at bounding box center [1133, 461] width 493 height 512
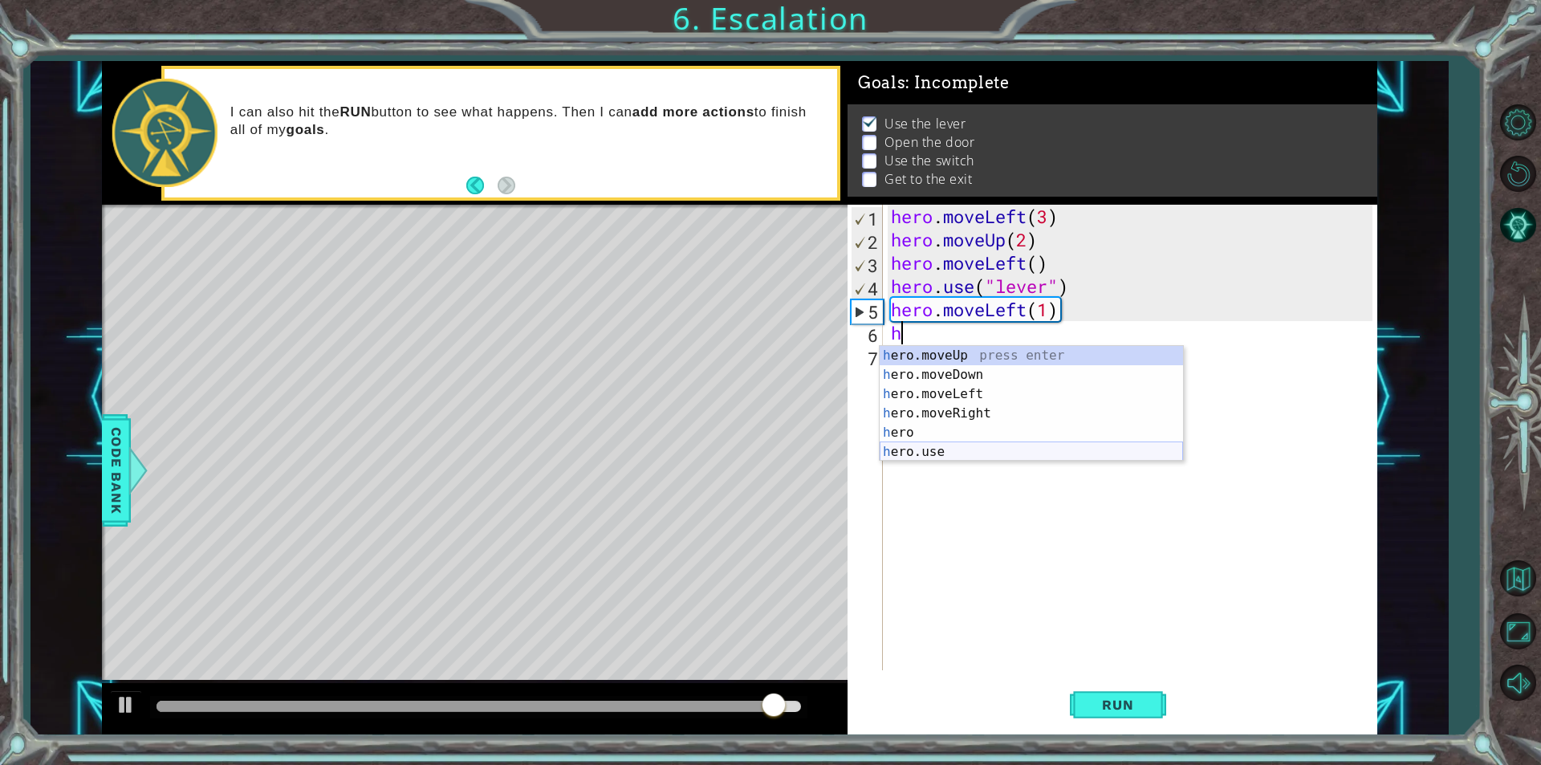
click at [941, 445] on div "h ero.moveUp press enter h ero.moveDown press enter h ero.moveLeft press enter …" at bounding box center [1030, 423] width 303 height 154
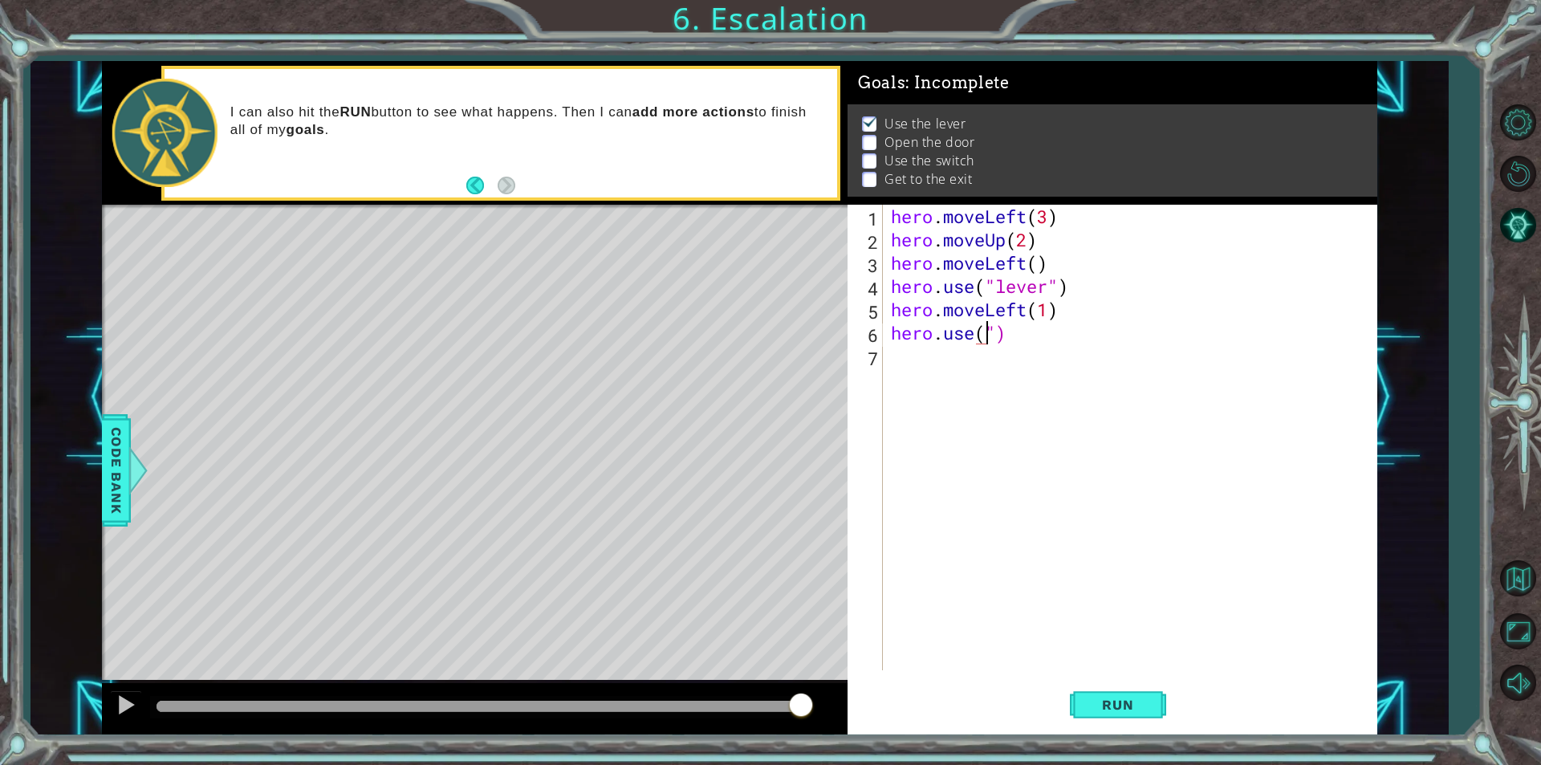
click at [1040, 332] on div "hero . moveLeft ( 3 ) hero . moveUp ( 2 ) hero . moveLeft ( ) hero . use ( "lev…" at bounding box center [1133, 461] width 493 height 512
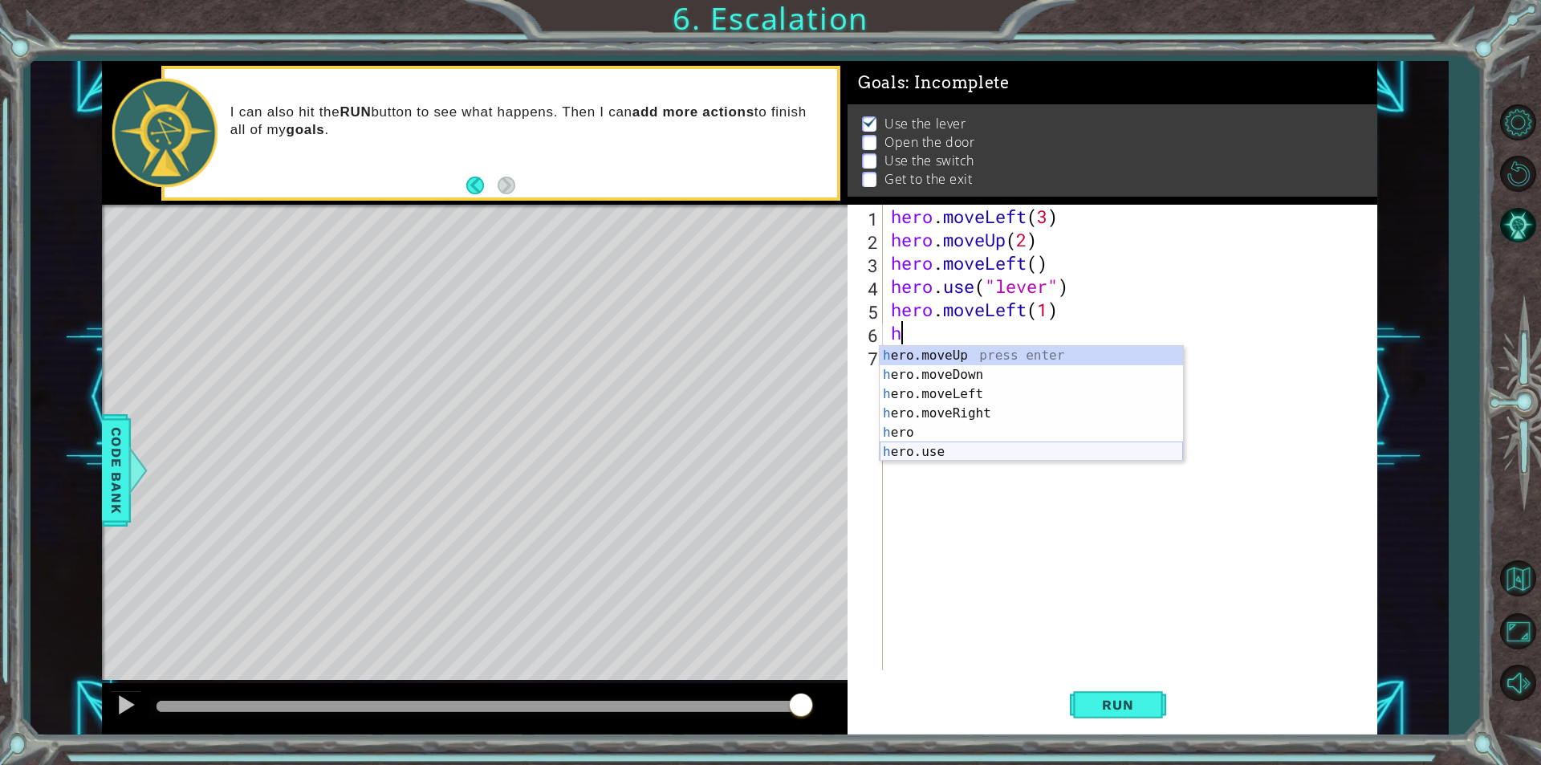
click at [964, 455] on div "h ero.moveUp press enter h ero.moveDown press enter h ero.moveLeft press enter …" at bounding box center [1030, 423] width 303 height 154
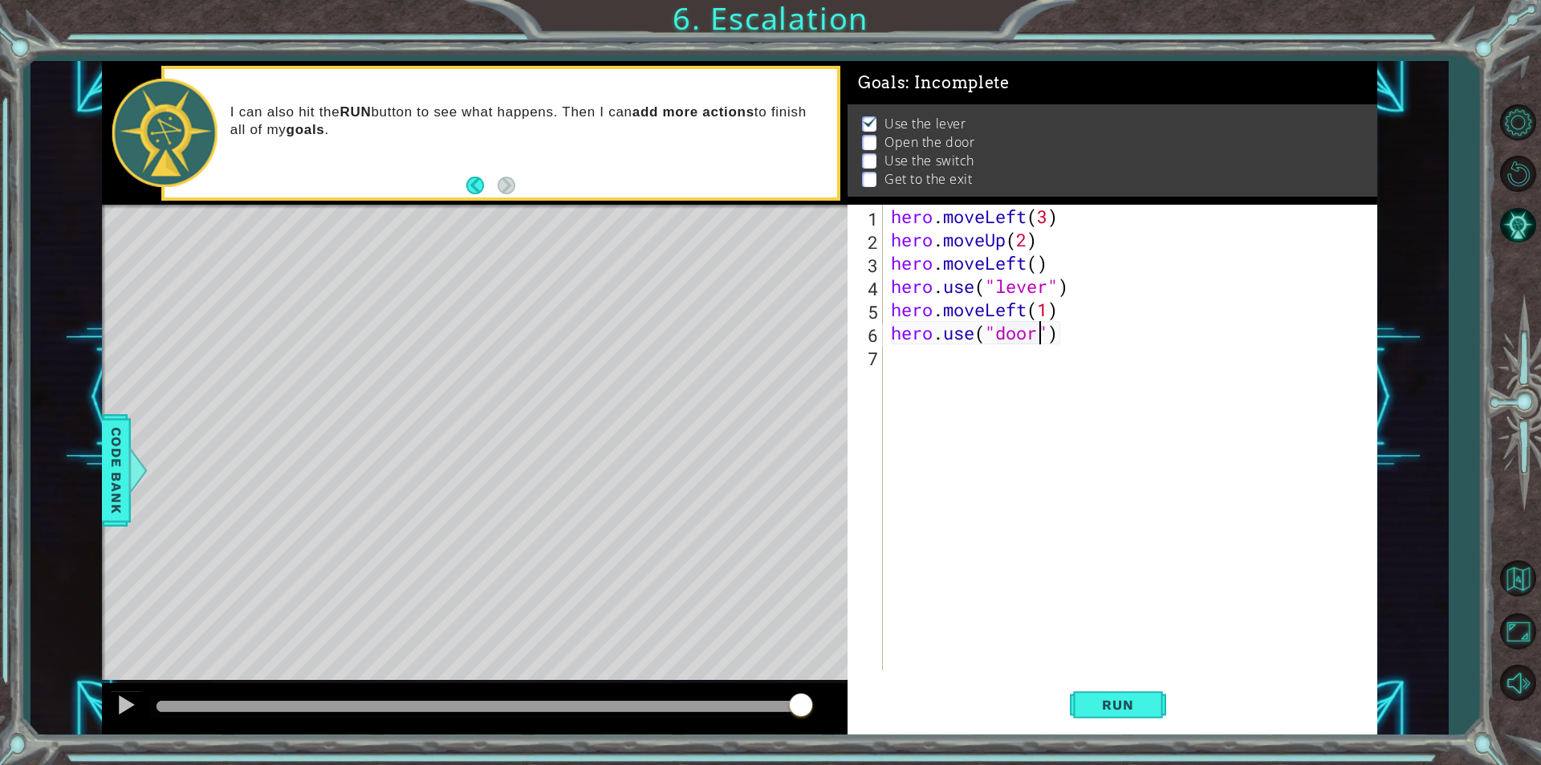
scroll to position [0, 6]
type textarea "hero.use("door")"
click at [1089, 708] on span "Run" at bounding box center [1117, 704] width 63 height 16
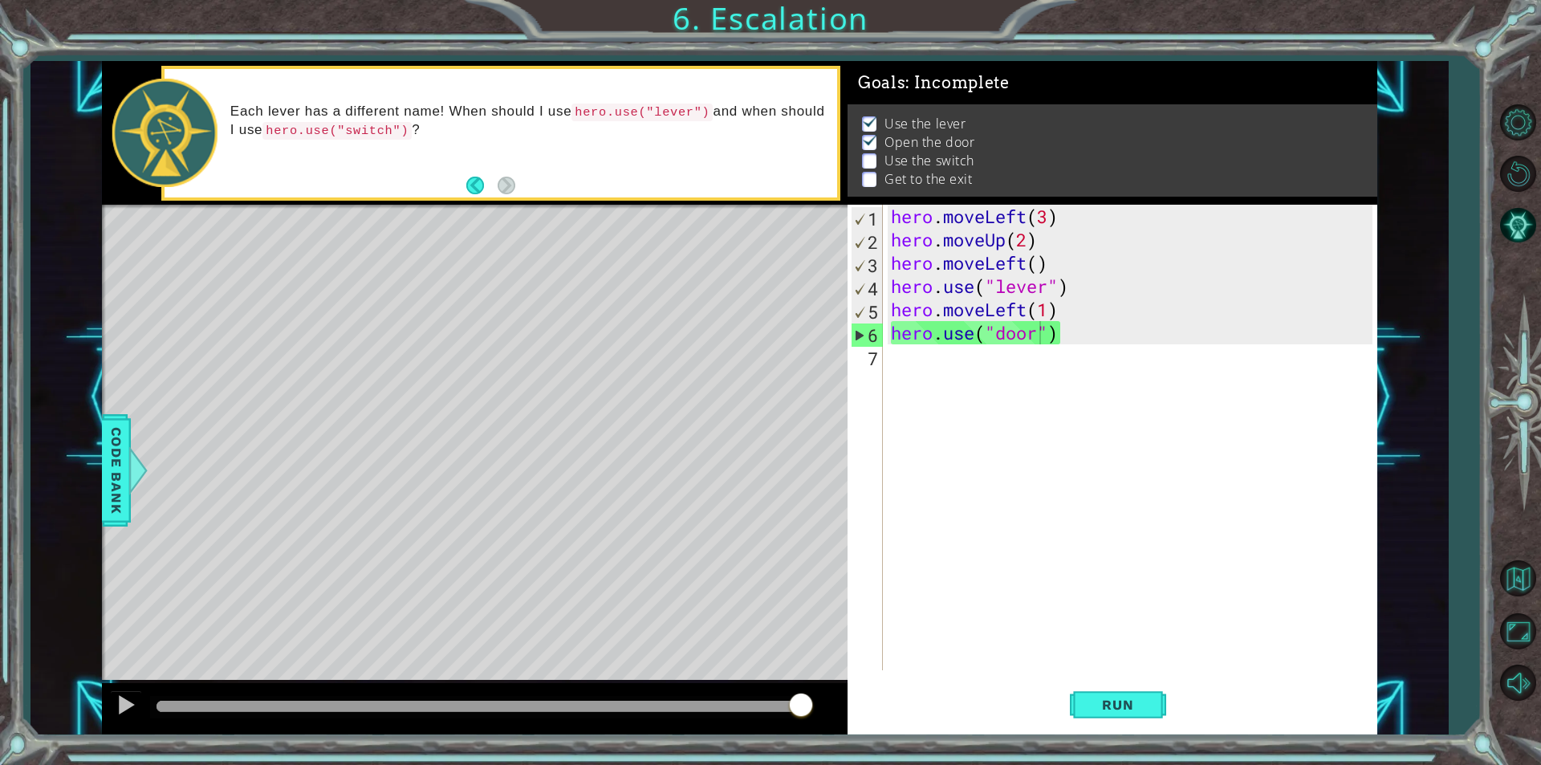
click at [903, 359] on div "hero . moveLeft ( 3 ) hero . moveUp ( 2 ) hero . moveLeft ( ) hero . use ( "lev…" at bounding box center [1133, 461] width 493 height 512
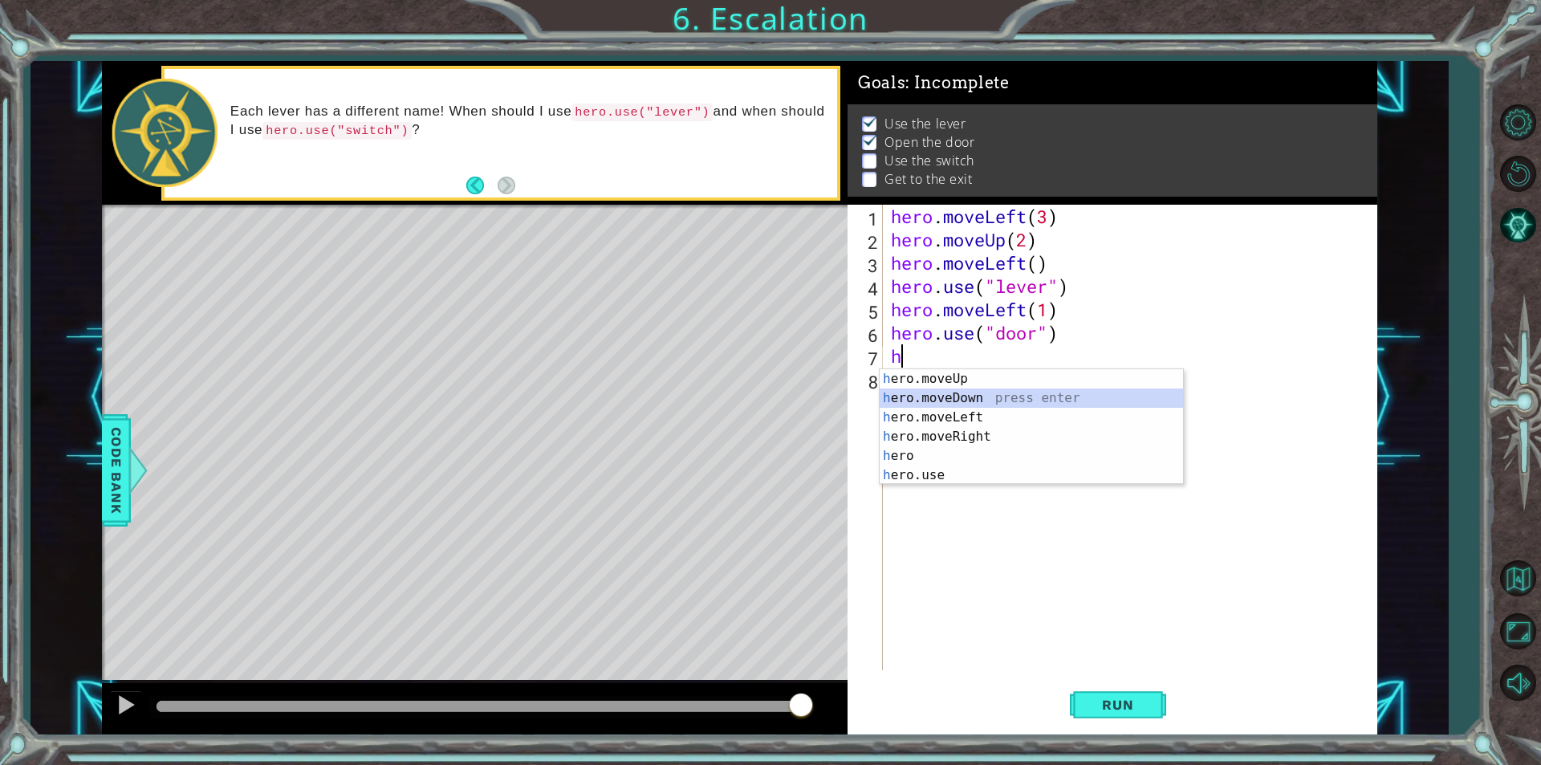
click at [940, 396] on div "h ero.moveUp press enter h ero.moveDown press enter h ero.moveLeft press enter …" at bounding box center [1030, 446] width 303 height 154
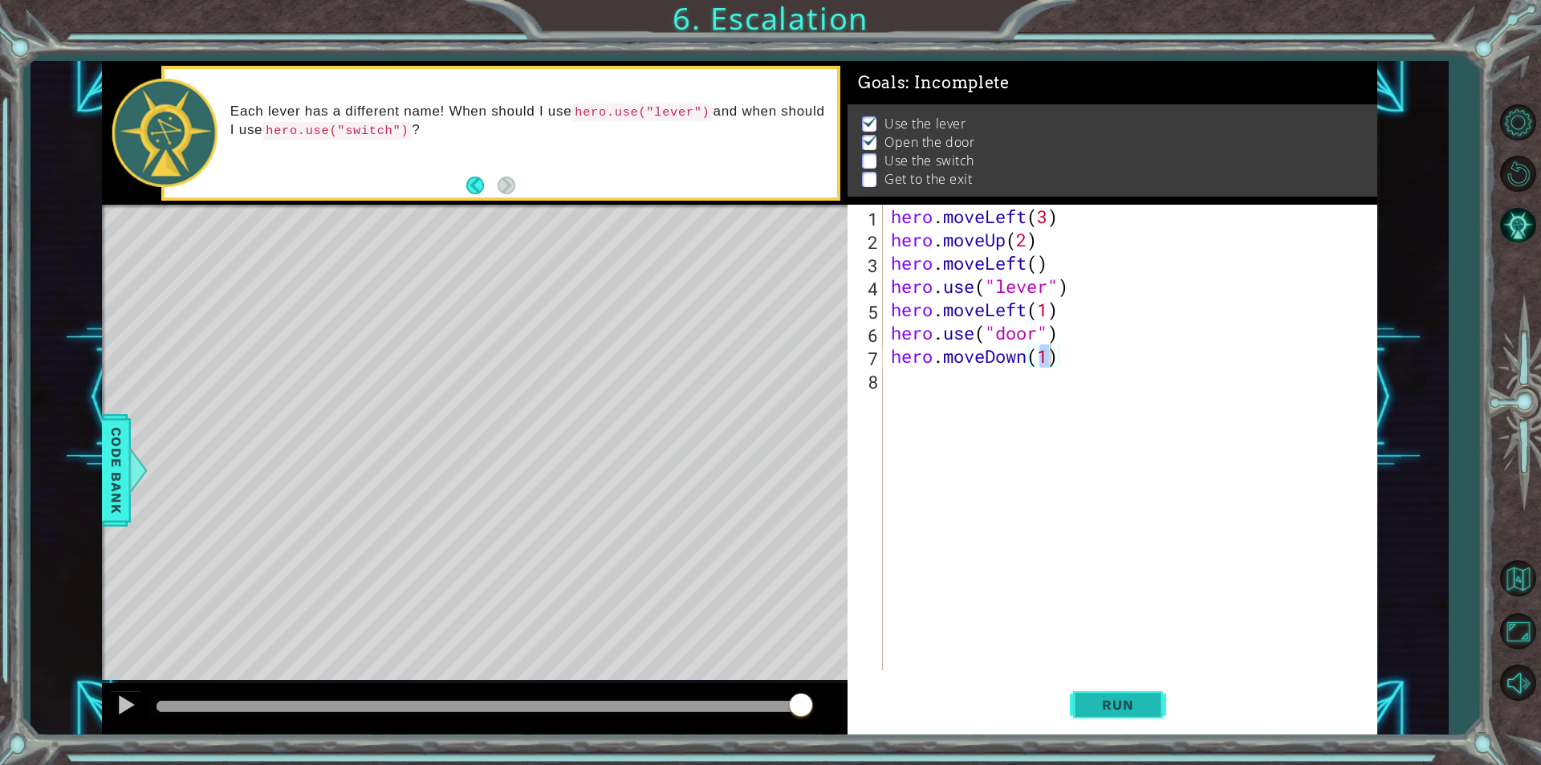
click at [1140, 692] on button "Run" at bounding box center [1118, 704] width 96 height 53
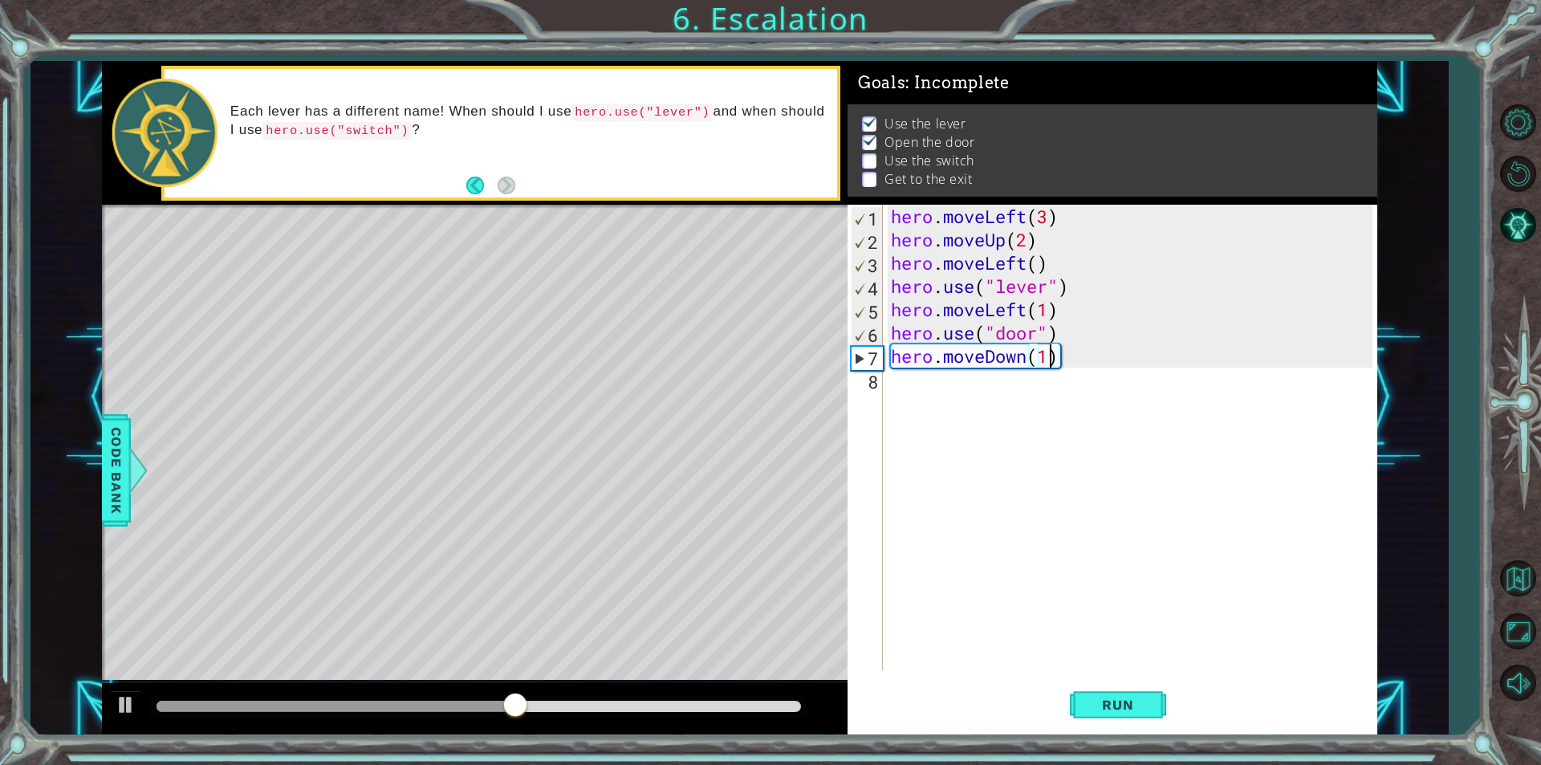
click at [1062, 358] on div "hero . moveLeft ( 3 ) hero . moveUp ( 2 ) hero . moveLeft ( ) hero . use ( "lev…" at bounding box center [1133, 461] width 493 height 512
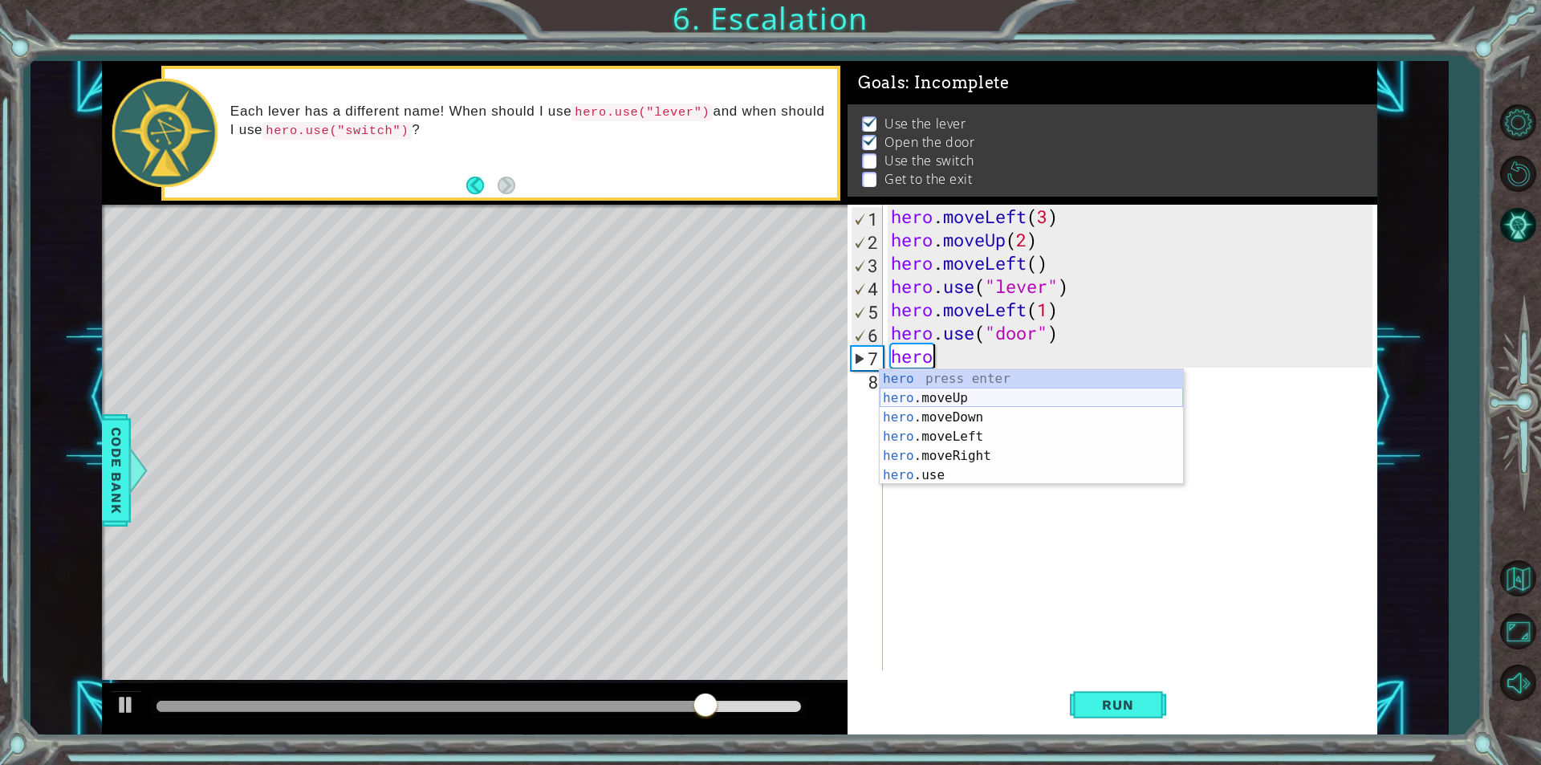
click at [942, 397] on div "hero press enter hero .moveUp press enter hero .moveDown press enter hero .move…" at bounding box center [1030, 446] width 303 height 154
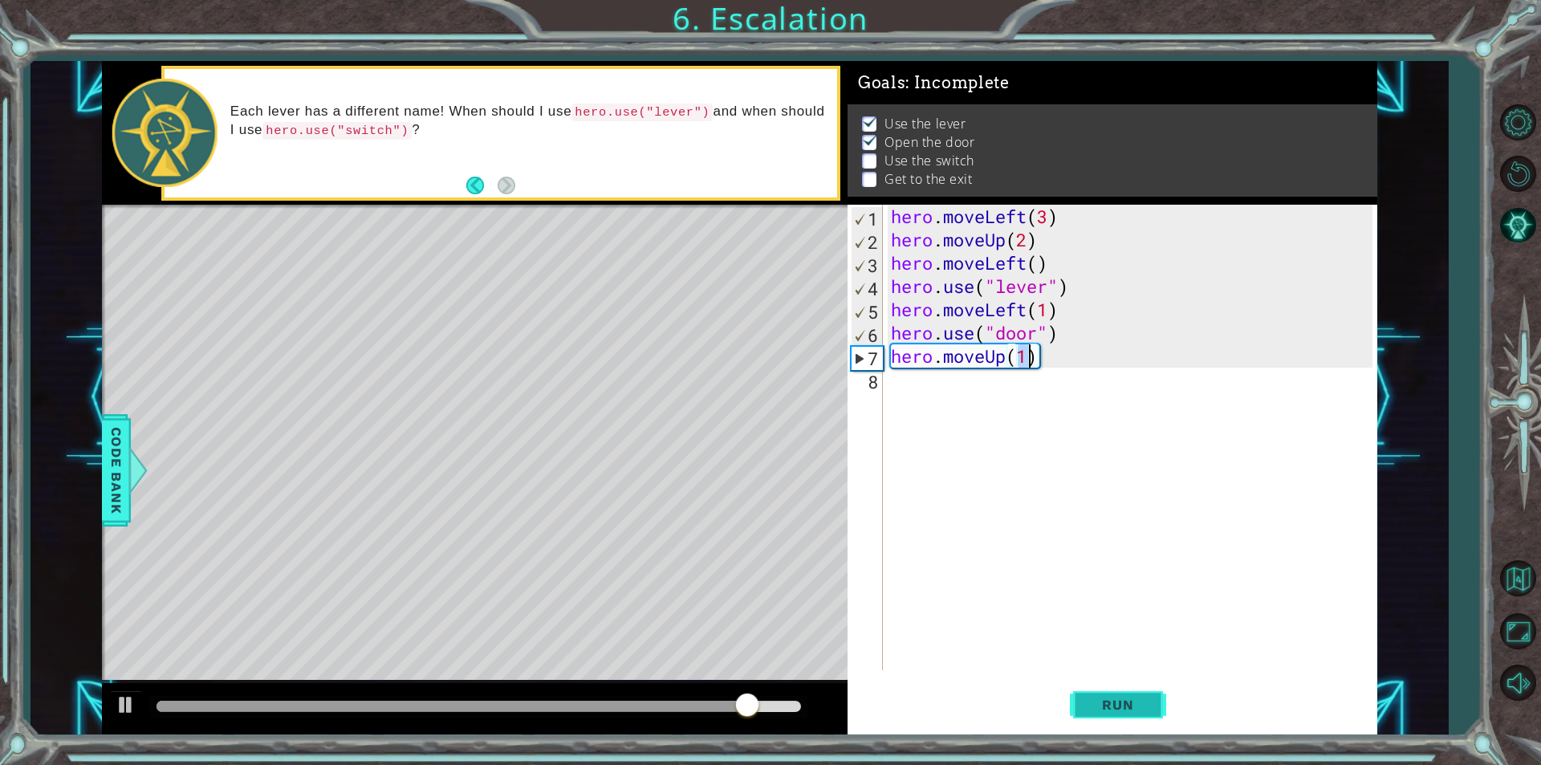
click at [1135, 700] on span "Run" at bounding box center [1117, 704] width 63 height 16
type textarea "hero.moveUp(2)"
click at [1147, 698] on span "Run" at bounding box center [1117, 704] width 63 height 16
click at [898, 385] on div "hero . moveLeft ( 3 ) hero . moveUp ( 2 ) hero . moveLeft ( ) hero . use ( "lev…" at bounding box center [1133, 461] width 493 height 512
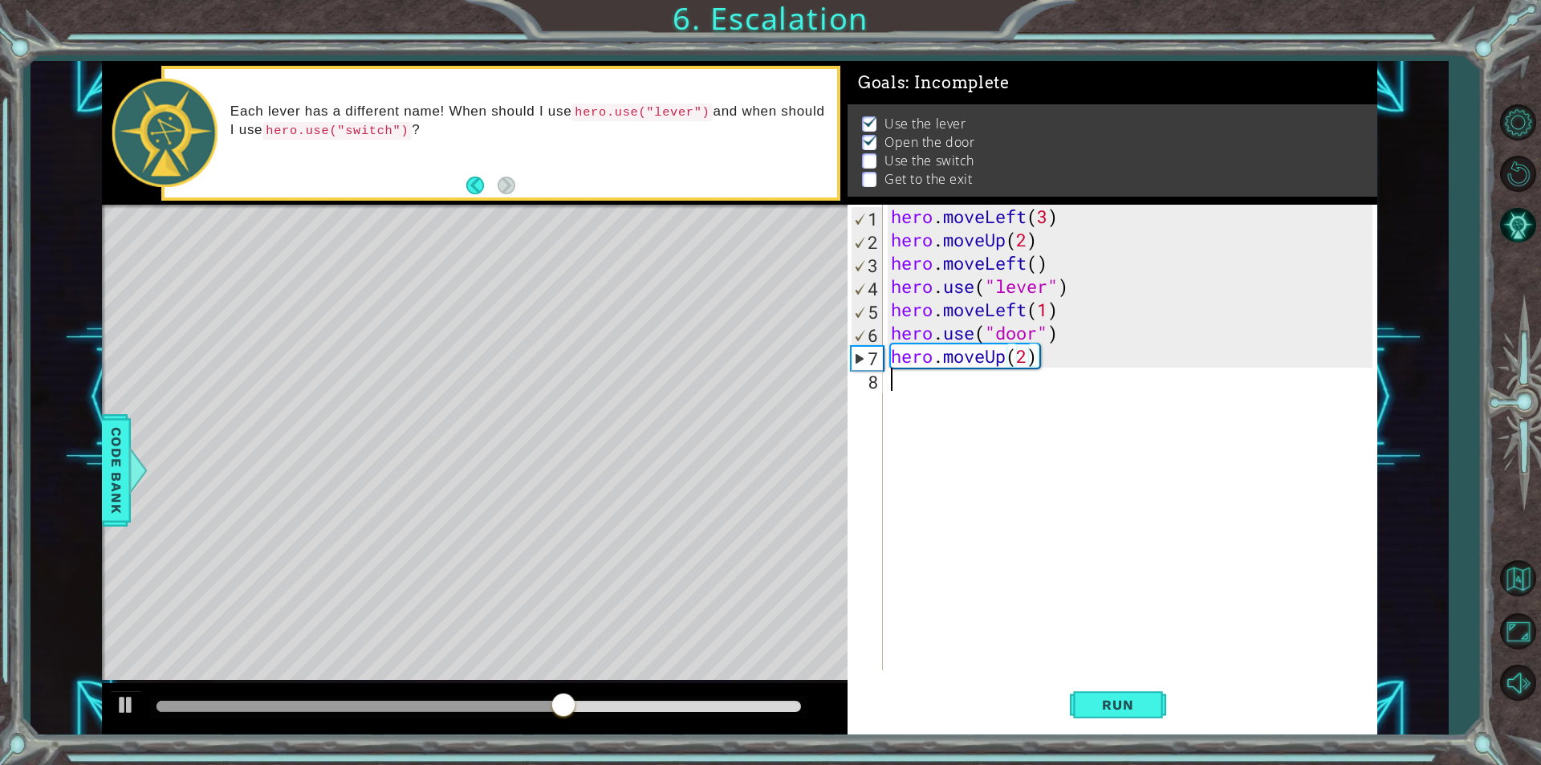
scroll to position [0, 0]
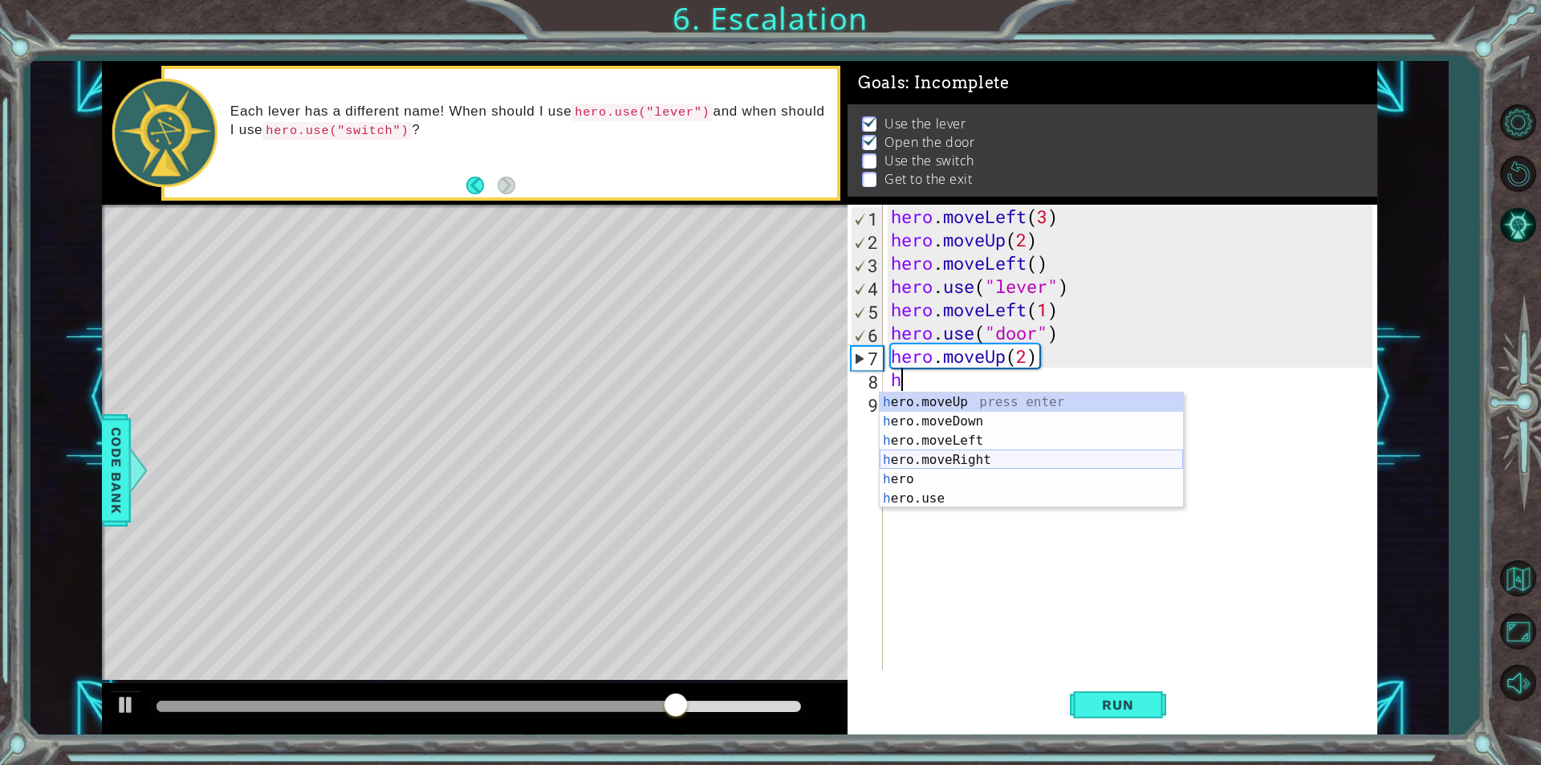
click at [974, 460] on div "h ero.moveUp press enter h ero.moveDown press enter h ero.moveLeft press enter …" at bounding box center [1030, 469] width 303 height 154
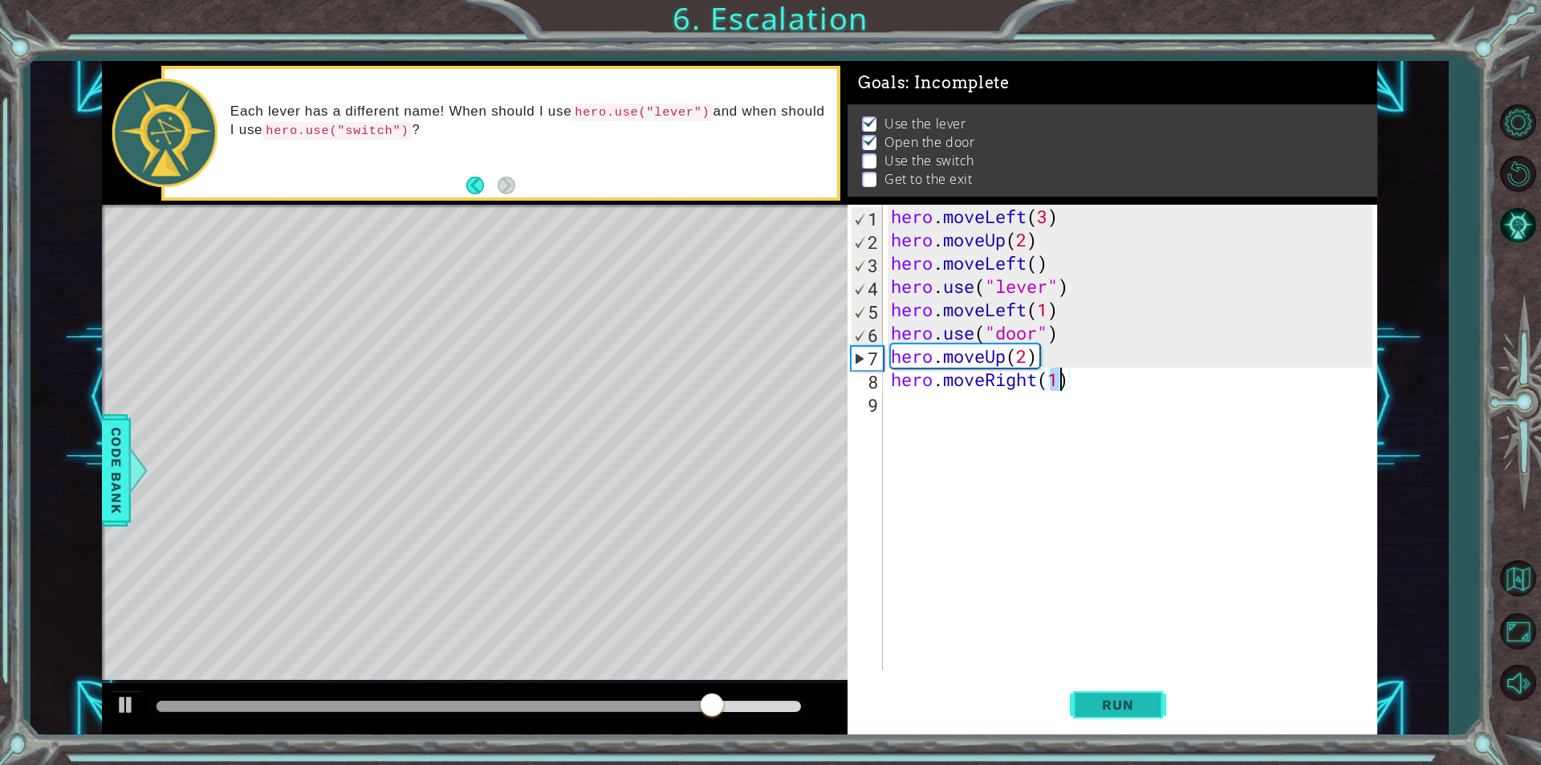
type textarea "hero.moveRight(1)"
click at [1145, 701] on span "Run" at bounding box center [1117, 704] width 63 height 16
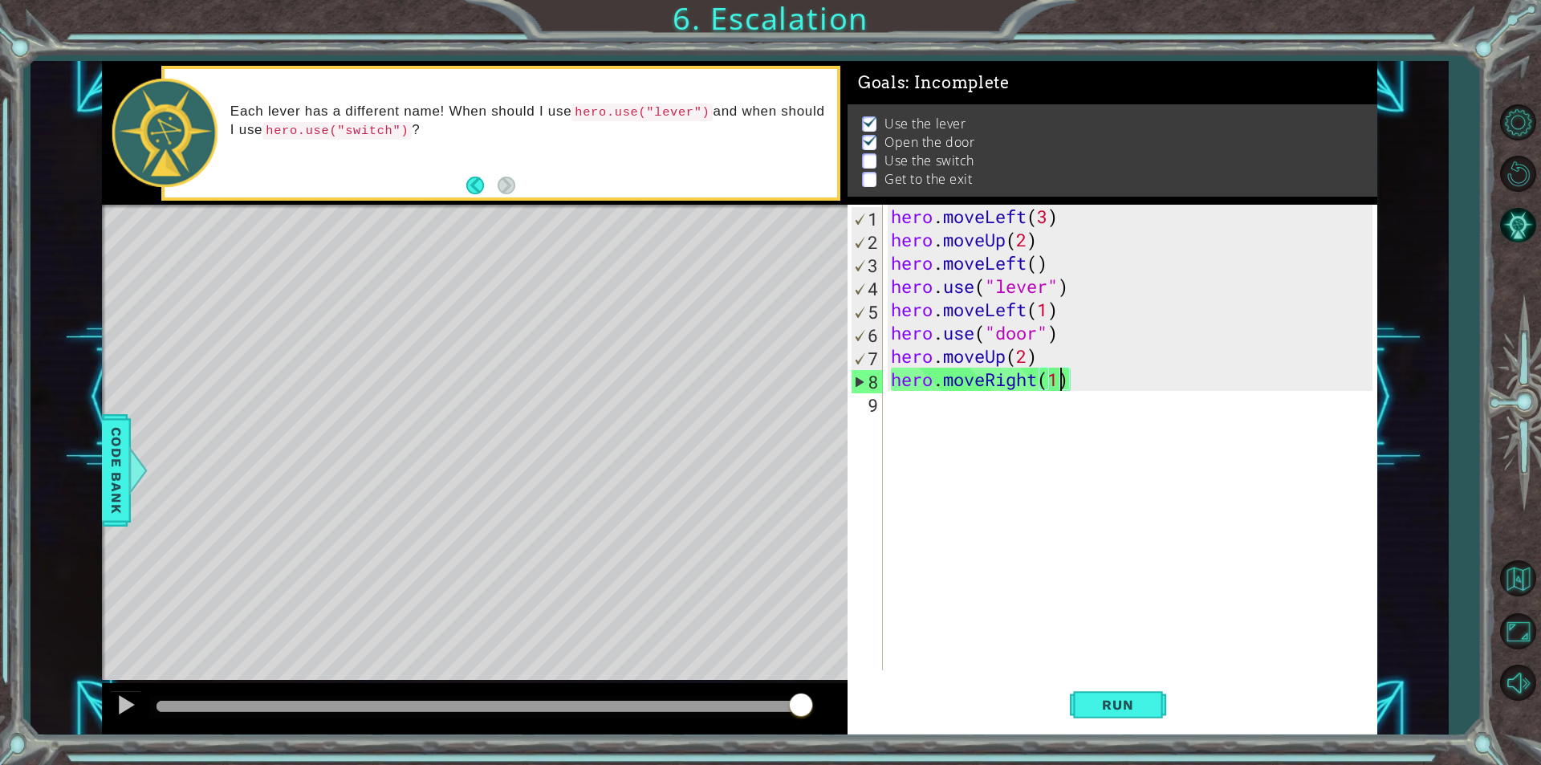
click at [887, 412] on div "hero . moveLeft ( 3 ) hero . moveUp ( 2 ) hero . moveLeft ( ) hero . use ( "lev…" at bounding box center [1133, 461] width 493 height 512
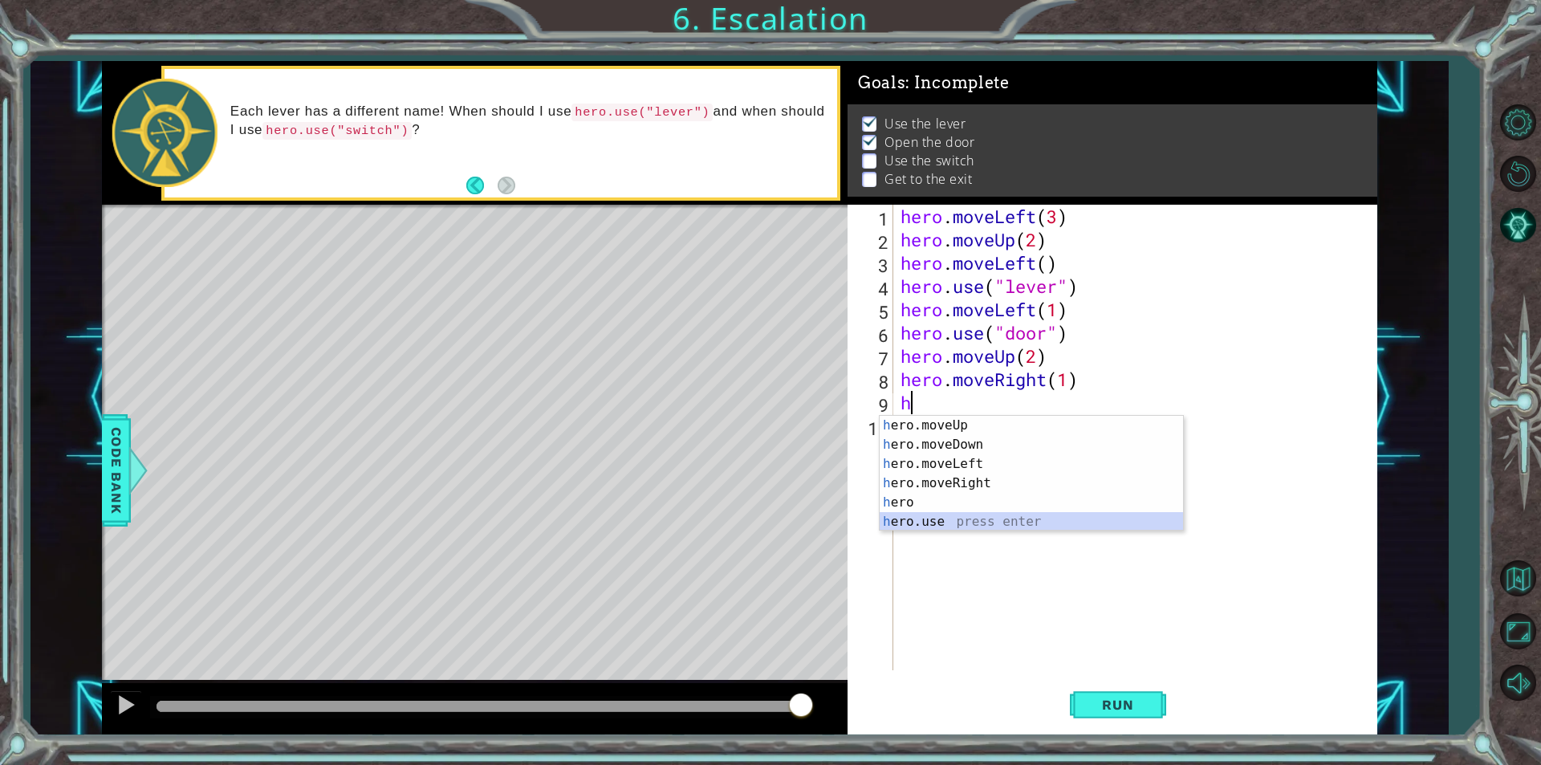
click at [961, 526] on div "h ero.moveUp press enter h ero.moveDown press enter h ero.moveLeft press enter …" at bounding box center [1030, 493] width 303 height 154
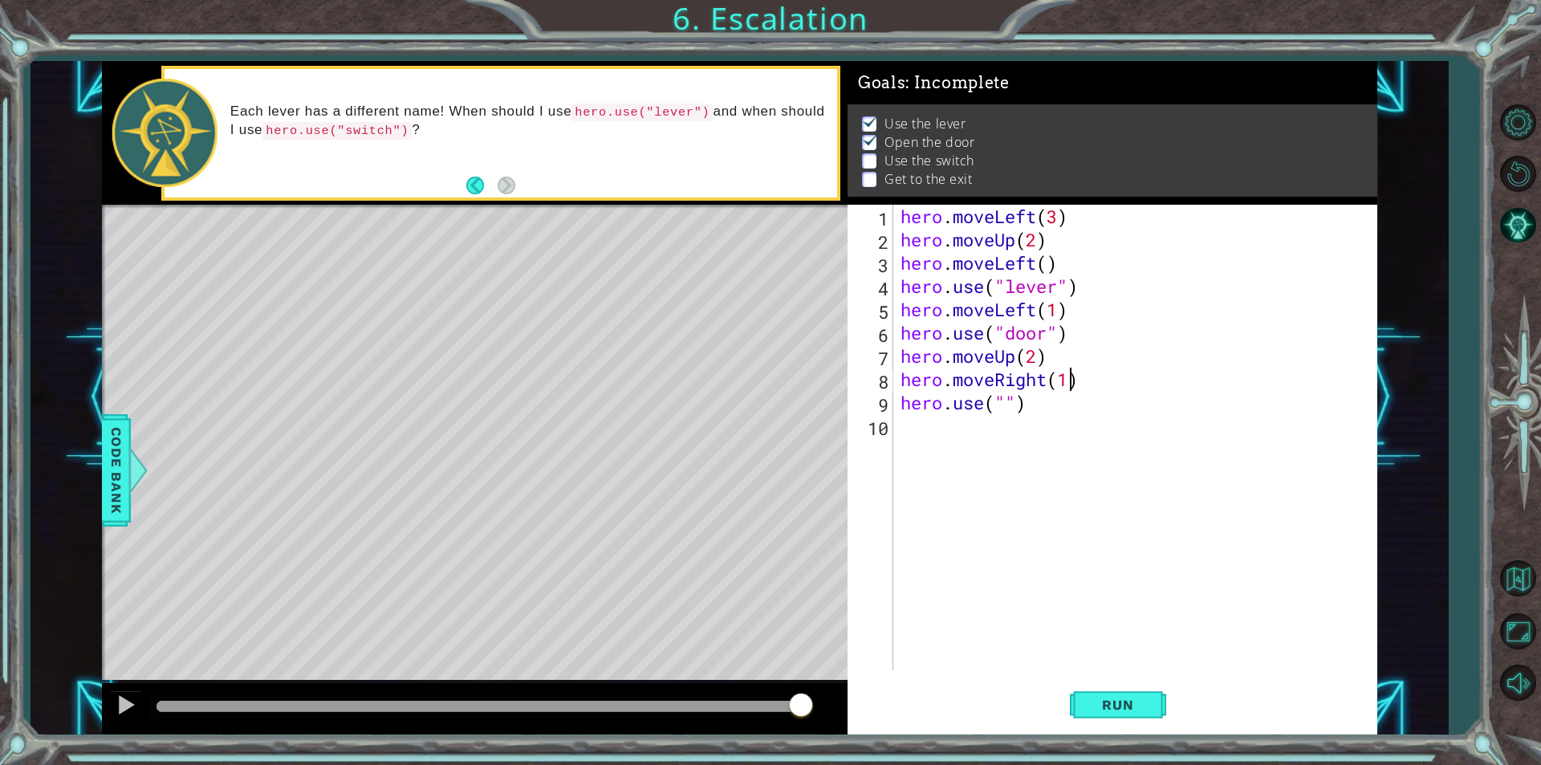
click at [1068, 378] on div "hero . moveLeft ( 3 ) hero . moveUp ( 2 ) hero . moveLeft ( ) hero . use ( "lev…" at bounding box center [1138, 461] width 483 height 512
click at [1005, 397] on div "hero . moveLeft ( 3 ) hero . moveUp ( 2 ) hero . moveLeft ( ) hero . use ( "lev…" at bounding box center [1138, 461] width 483 height 512
click at [1131, 700] on span "Run" at bounding box center [1117, 704] width 63 height 16
type textarea "hero.use("switch")"
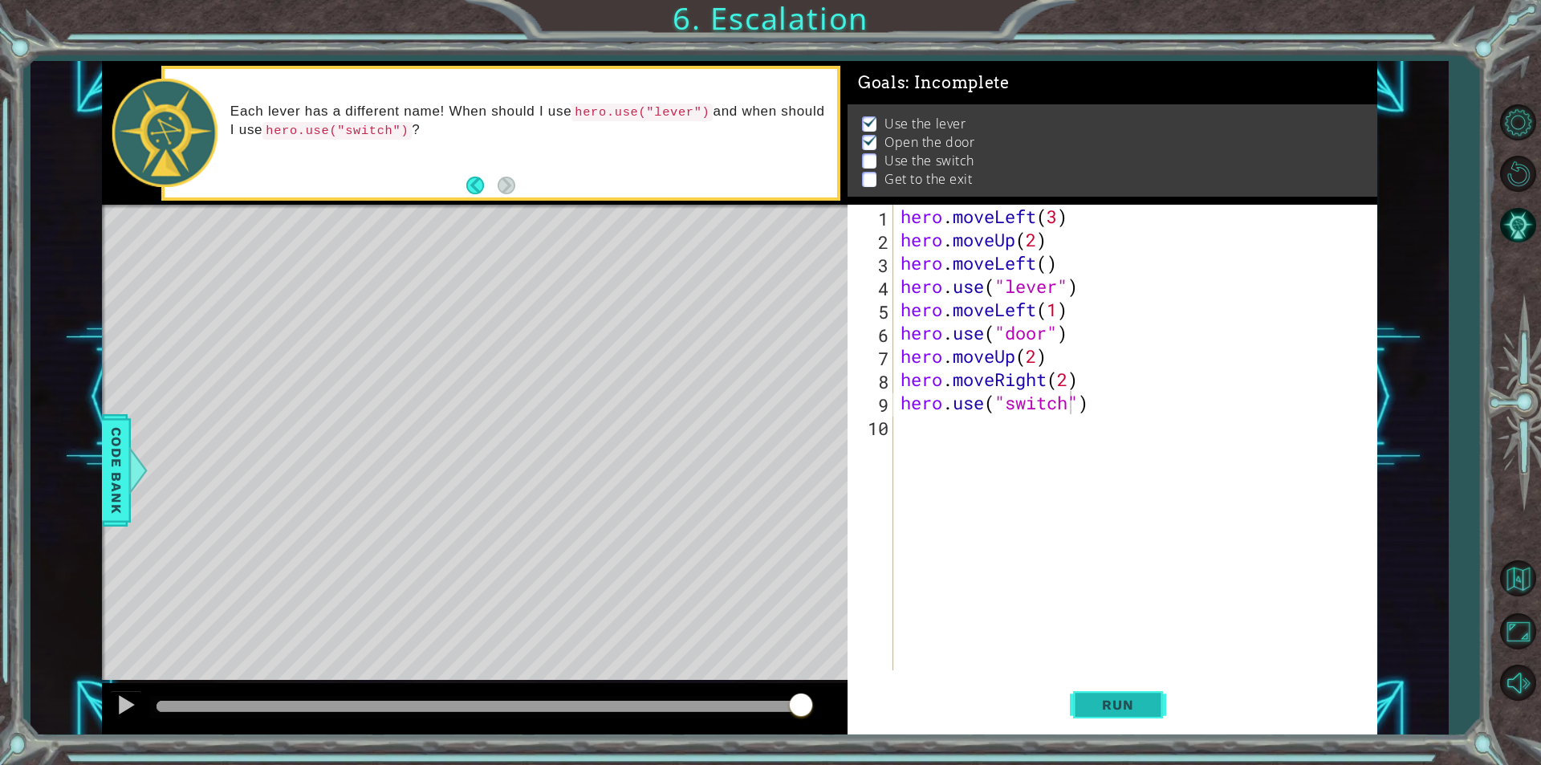
click at [1118, 708] on span "Run" at bounding box center [1117, 704] width 63 height 16
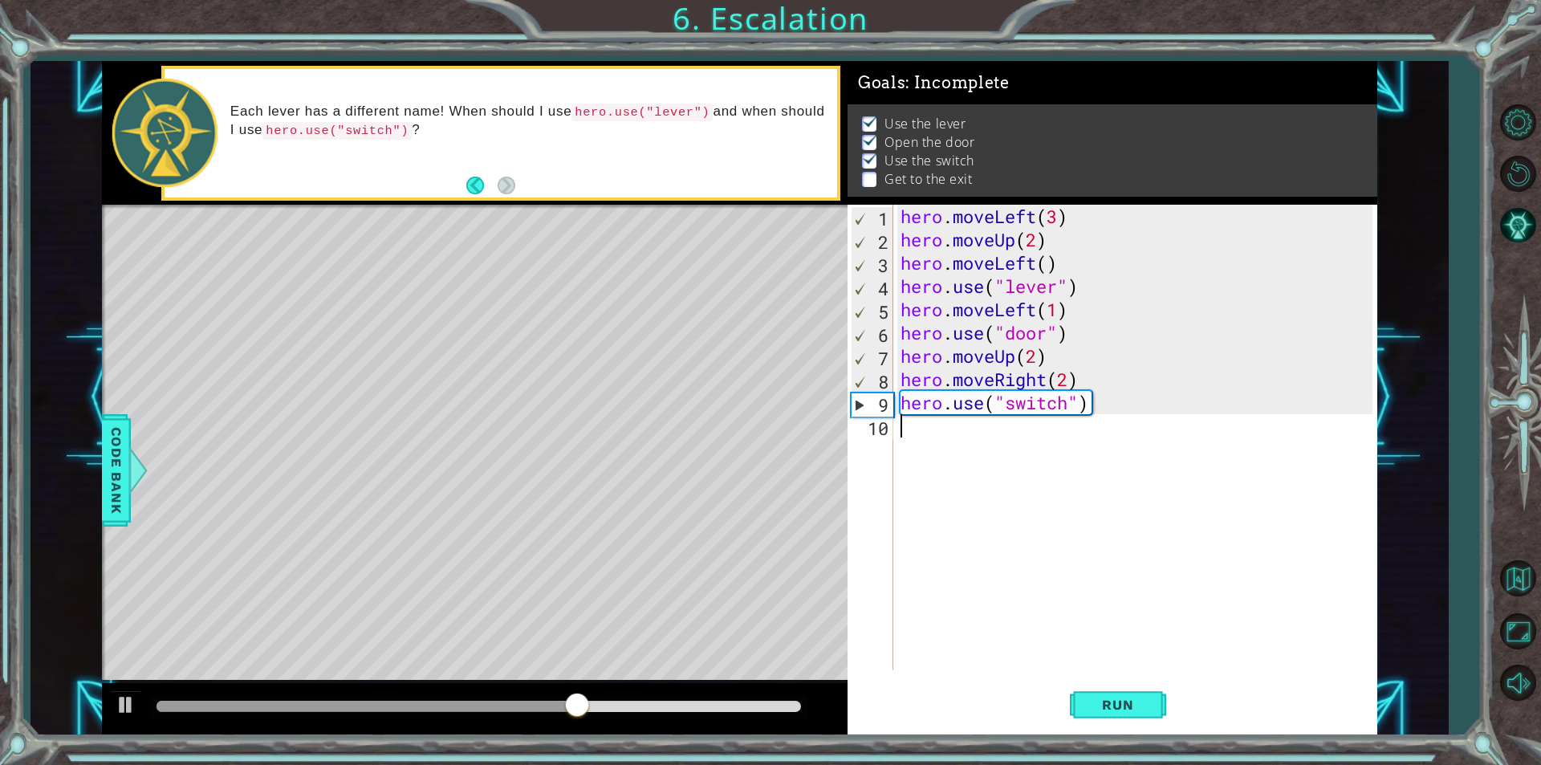
click at [897, 424] on div "hero . moveLeft ( 3 ) hero . moveUp ( 2 ) hero . moveLeft ( ) hero . use ( "lev…" at bounding box center [1138, 461] width 483 height 512
type textarea "h"
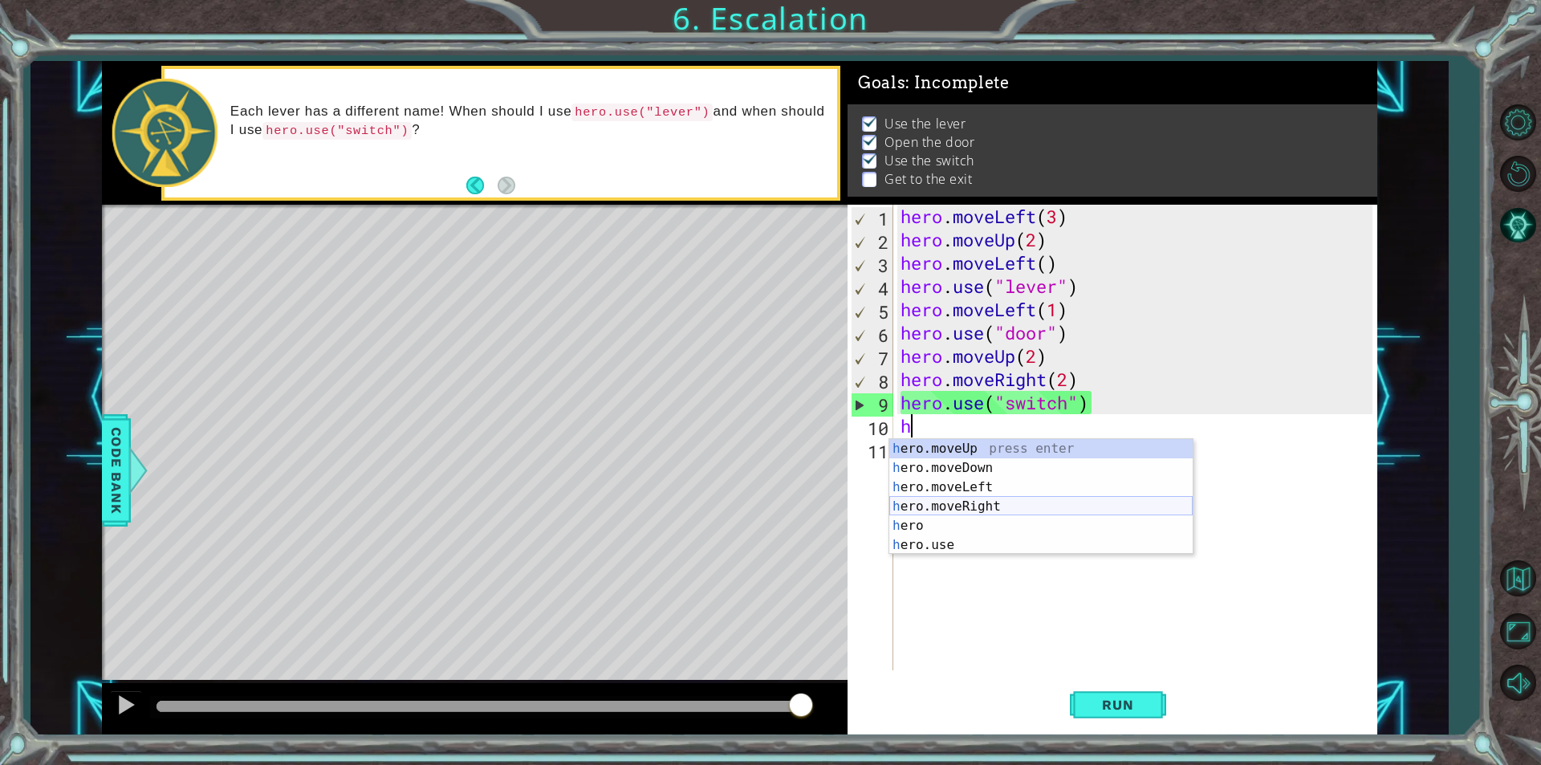
click at [978, 505] on div "h ero.moveUp press enter h ero.moveDown press enter h ero.moveLeft press enter …" at bounding box center [1040, 516] width 303 height 154
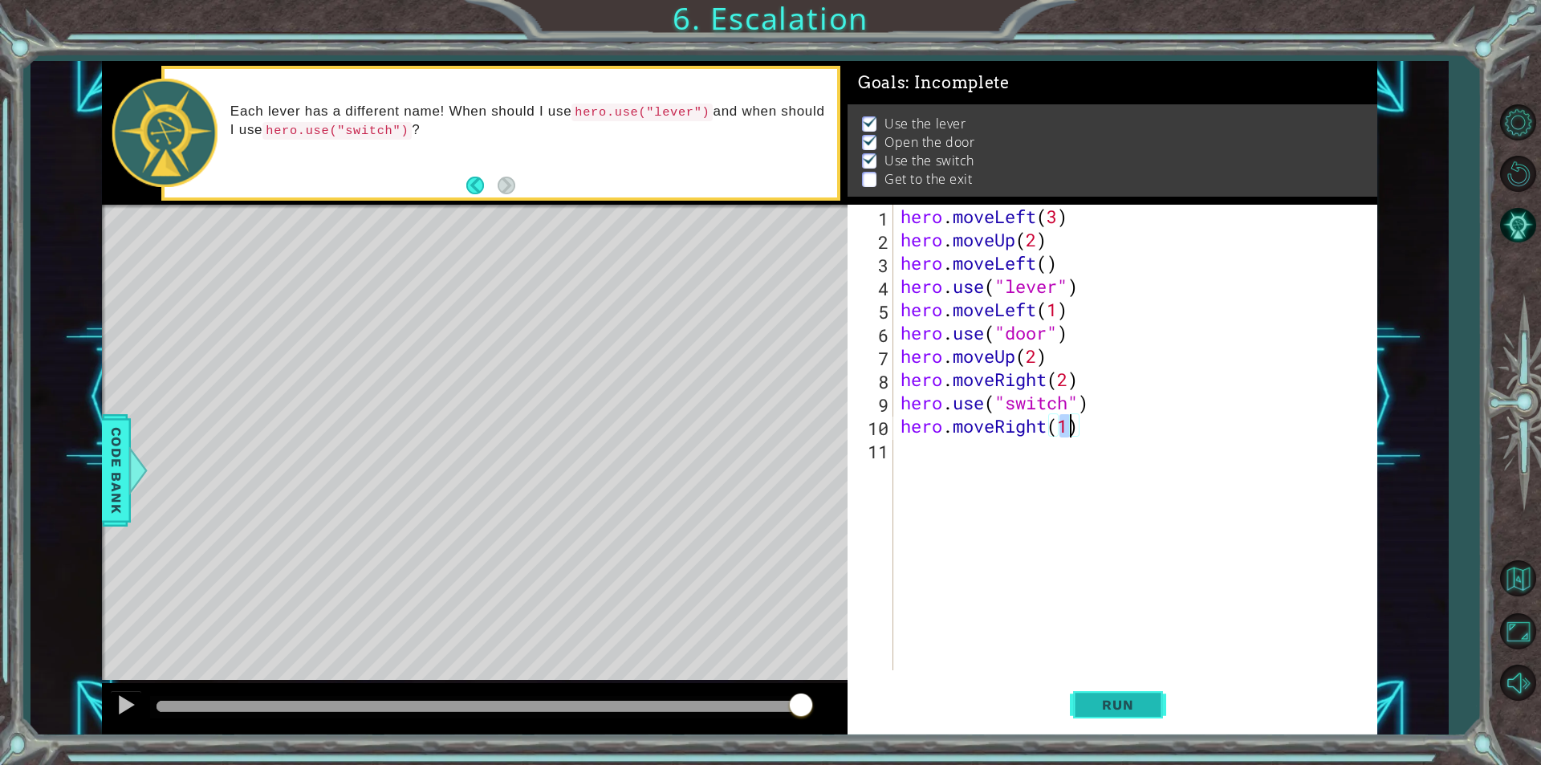
type textarea "hero.moveRight(1)"
click at [1137, 700] on span "Run" at bounding box center [1117, 704] width 63 height 16
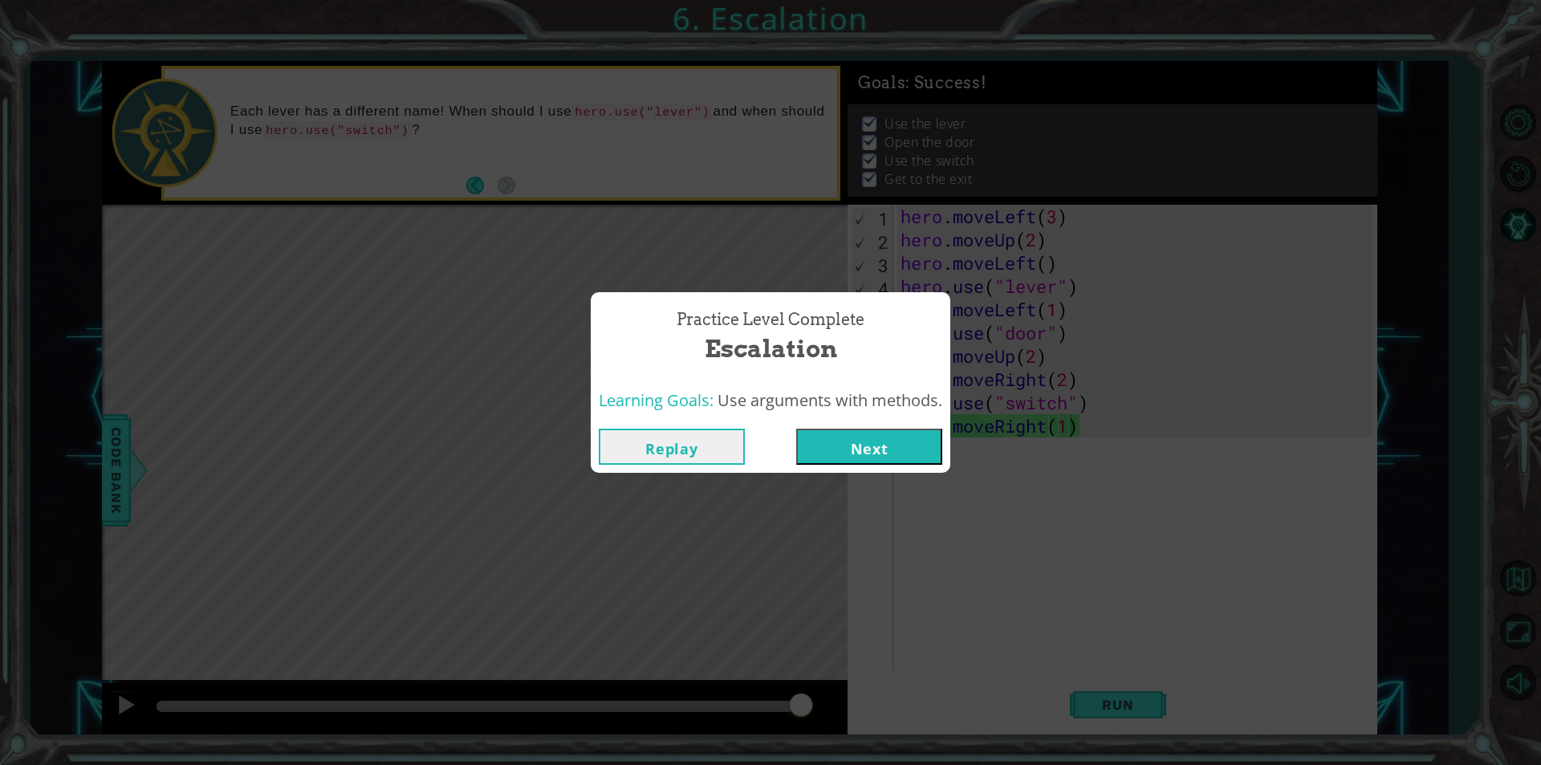
click at [882, 445] on button "Next" at bounding box center [869, 446] width 146 height 36
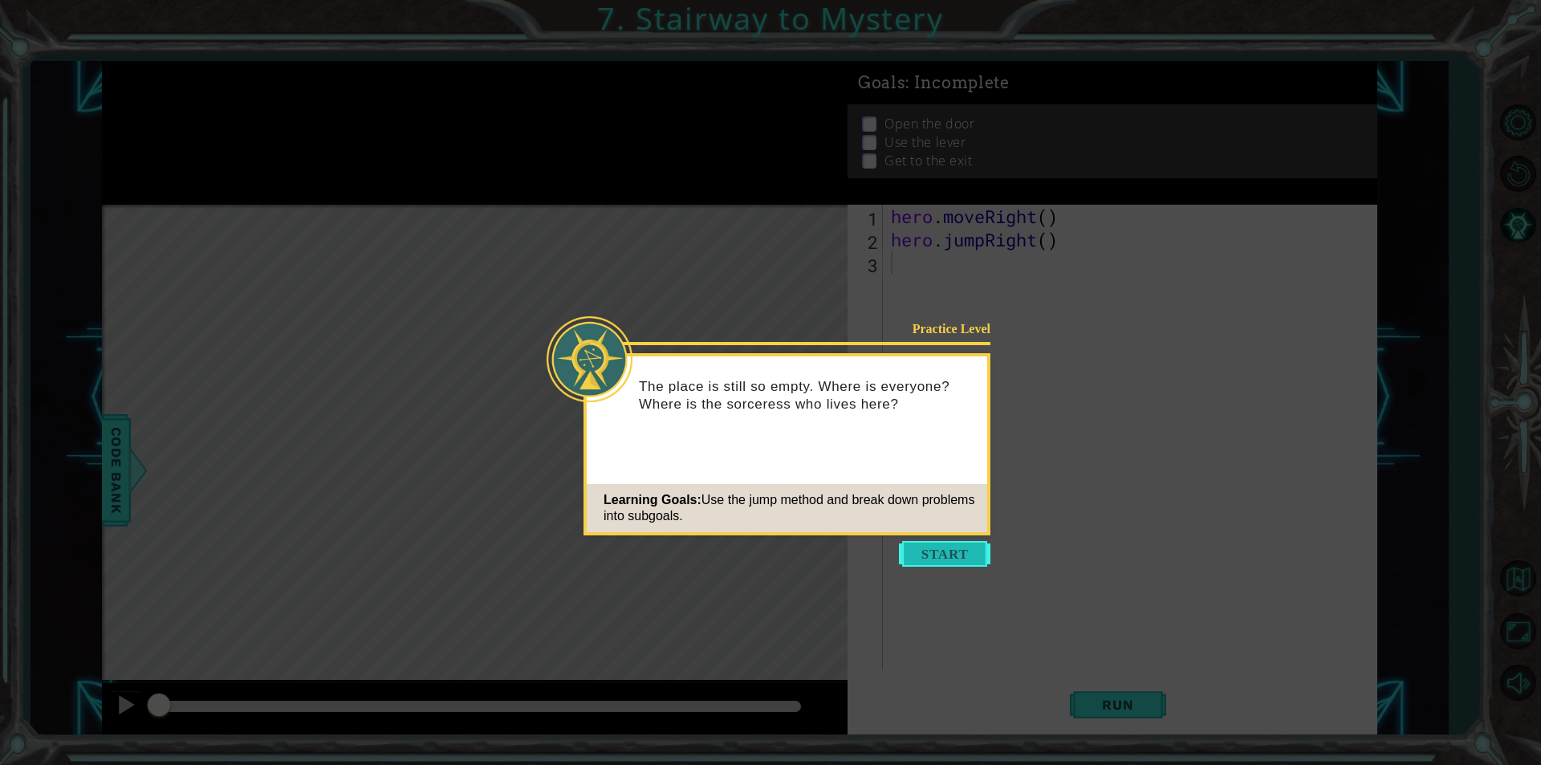
click at [960, 558] on button "Start" at bounding box center [944, 554] width 91 height 26
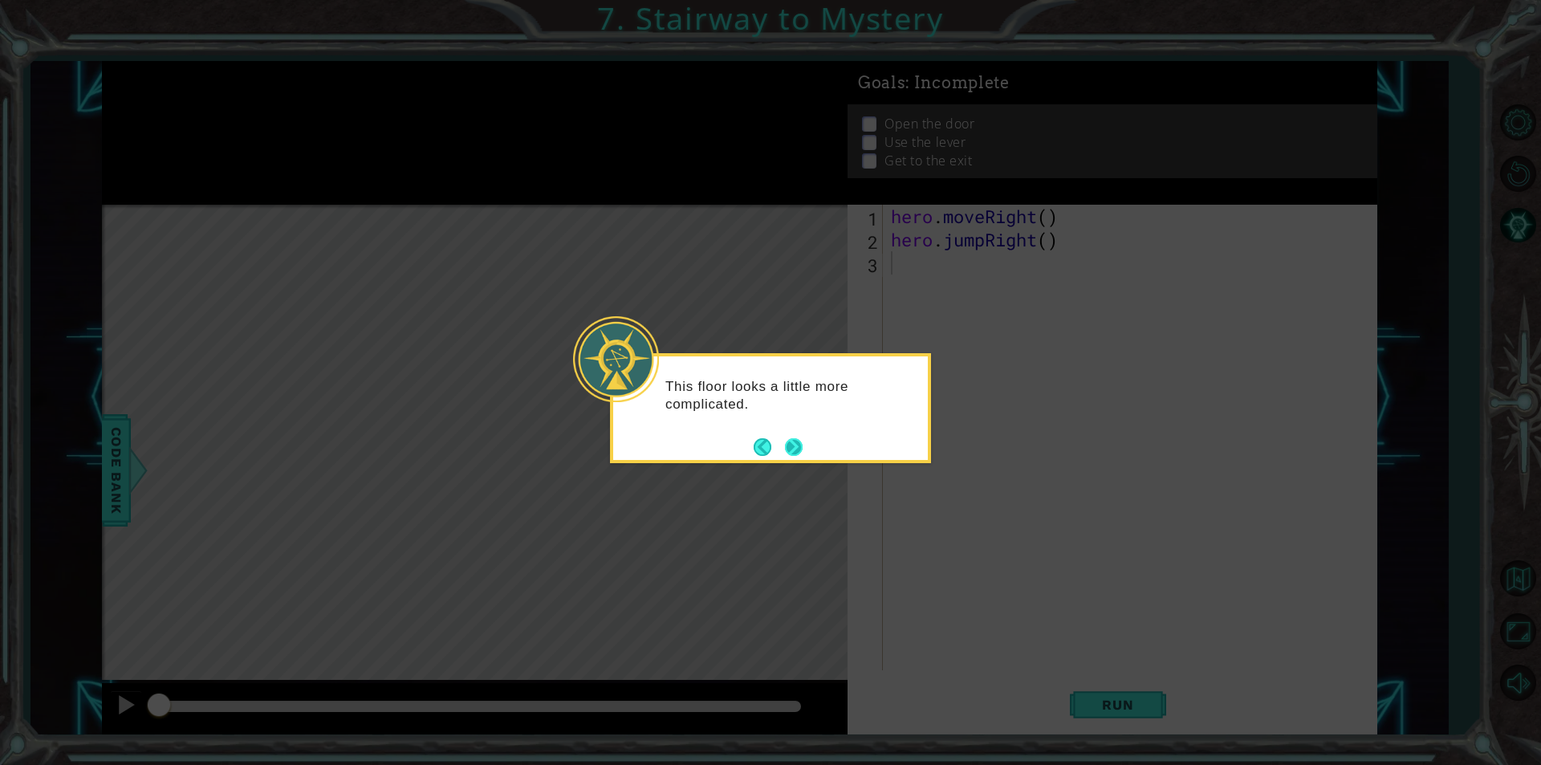
click at [794, 446] on button "Next" at bounding box center [794, 447] width 18 height 18
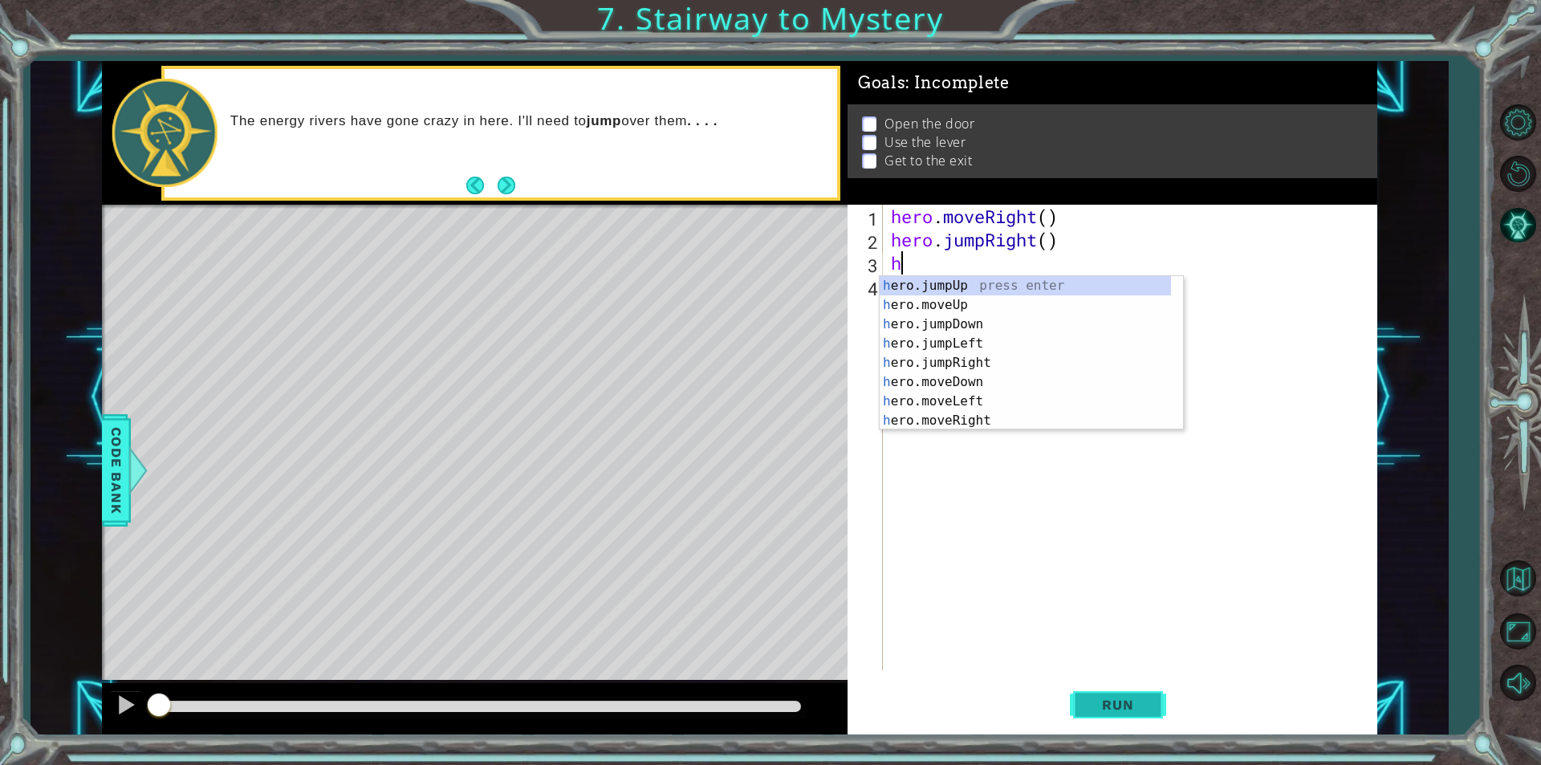
type textarea "h"
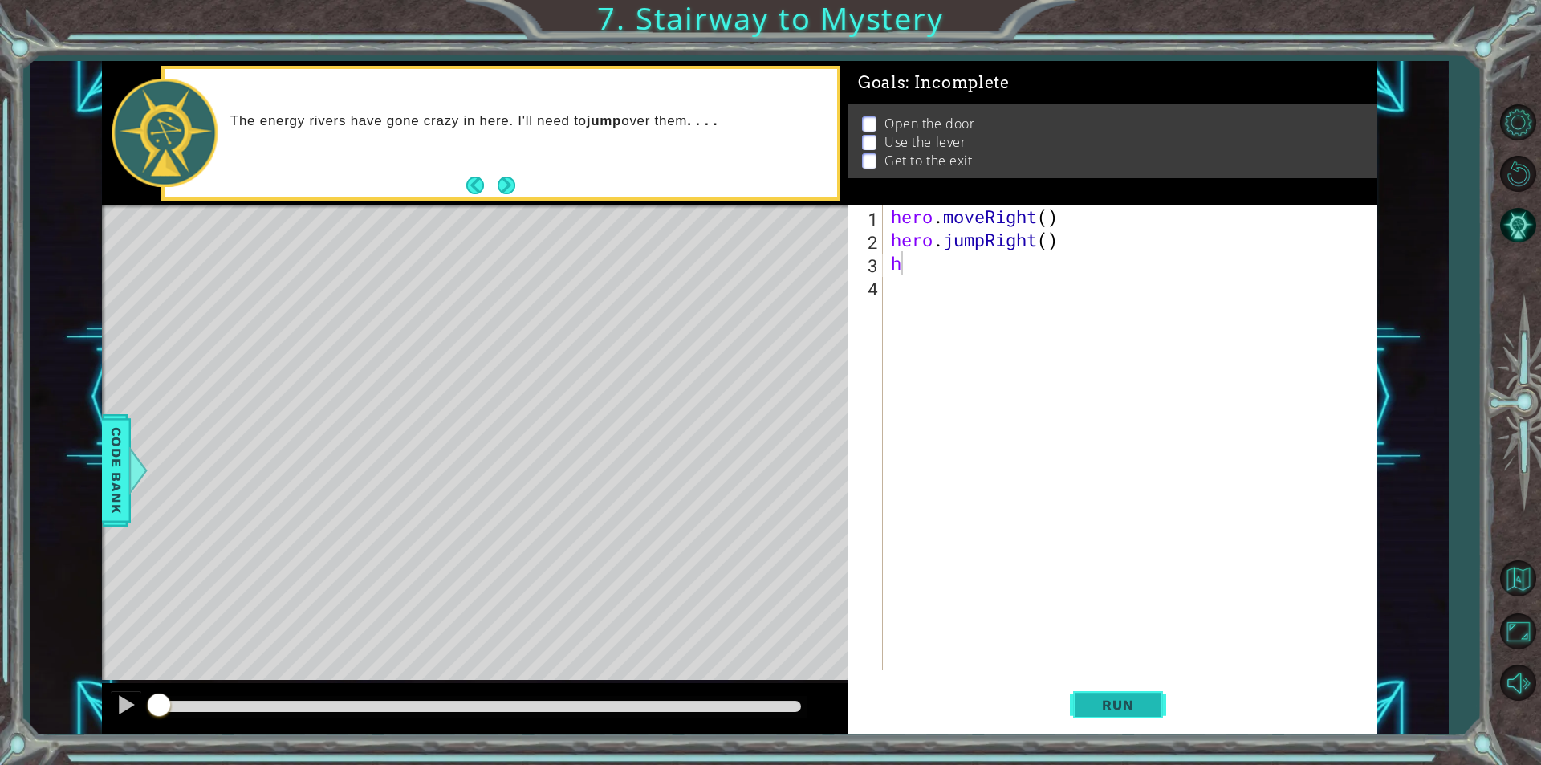
click at [1097, 709] on span "Run" at bounding box center [1117, 704] width 63 height 16
click at [1096, 705] on span "Run" at bounding box center [1117, 704] width 63 height 16
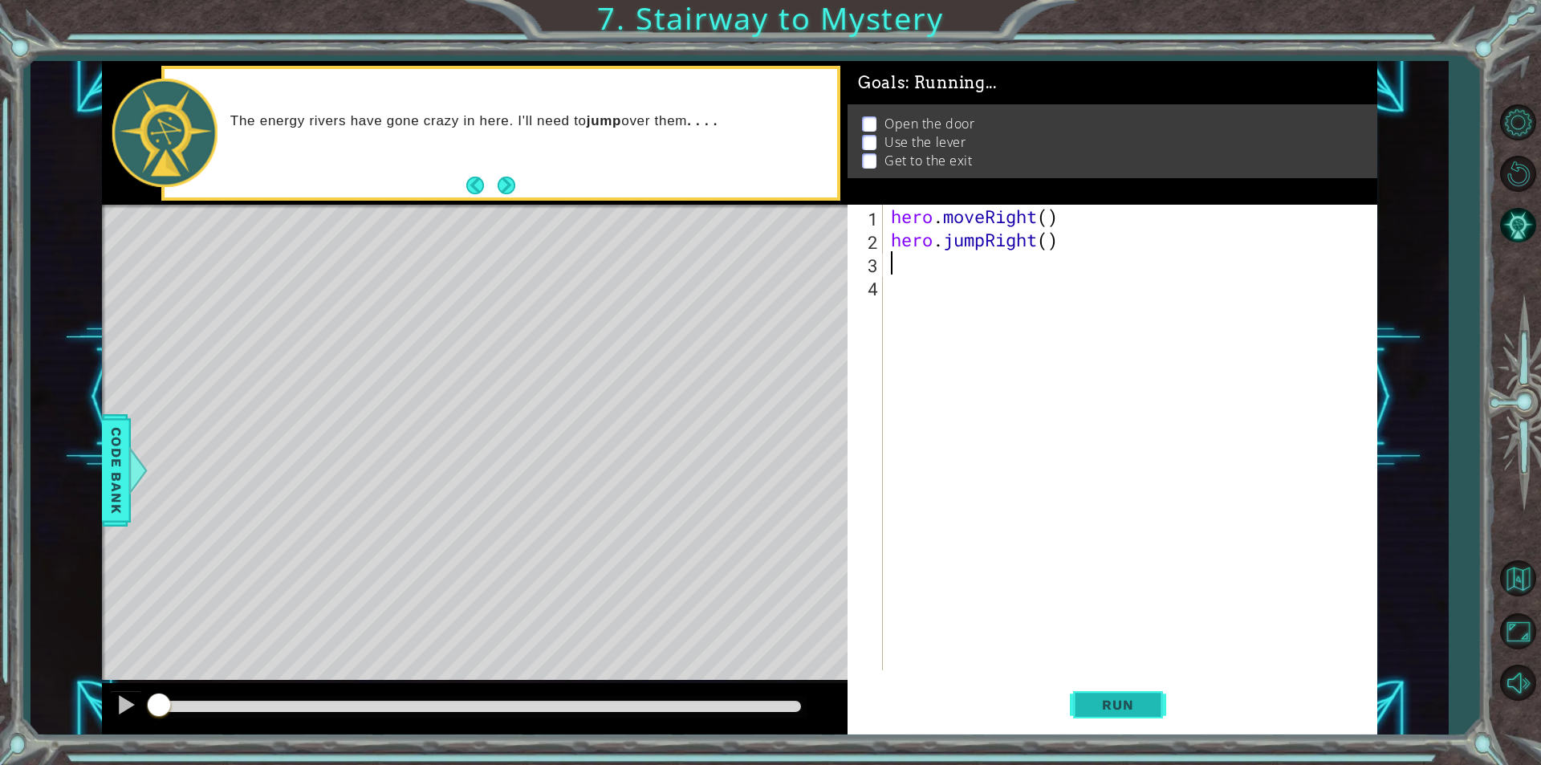
click at [1096, 705] on span "Run" at bounding box center [1117, 704] width 63 height 16
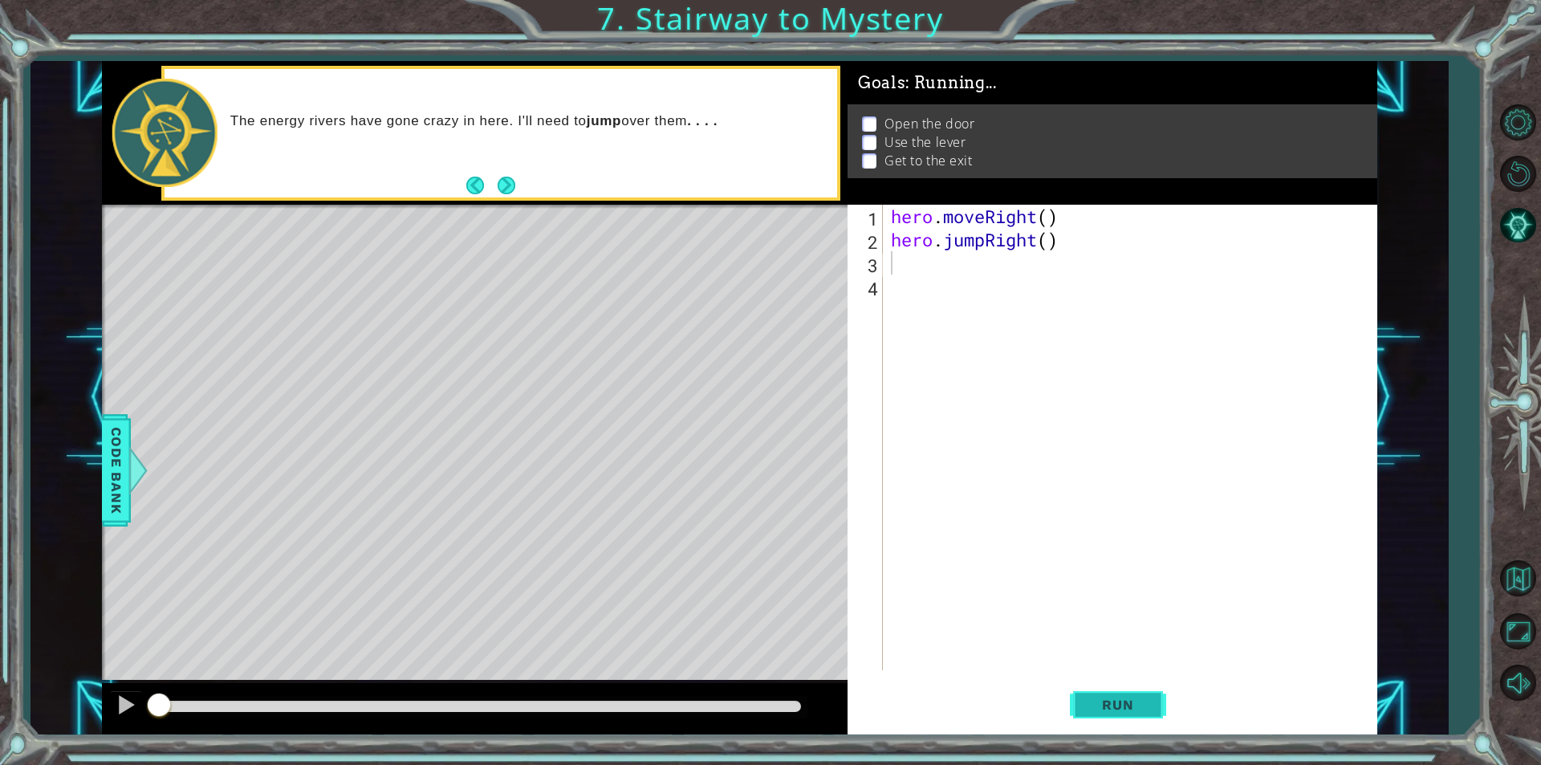
click at [1096, 705] on span "Run" at bounding box center [1117, 704] width 63 height 16
click at [120, 710] on div at bounding box center [126, 704] width 21 height 21
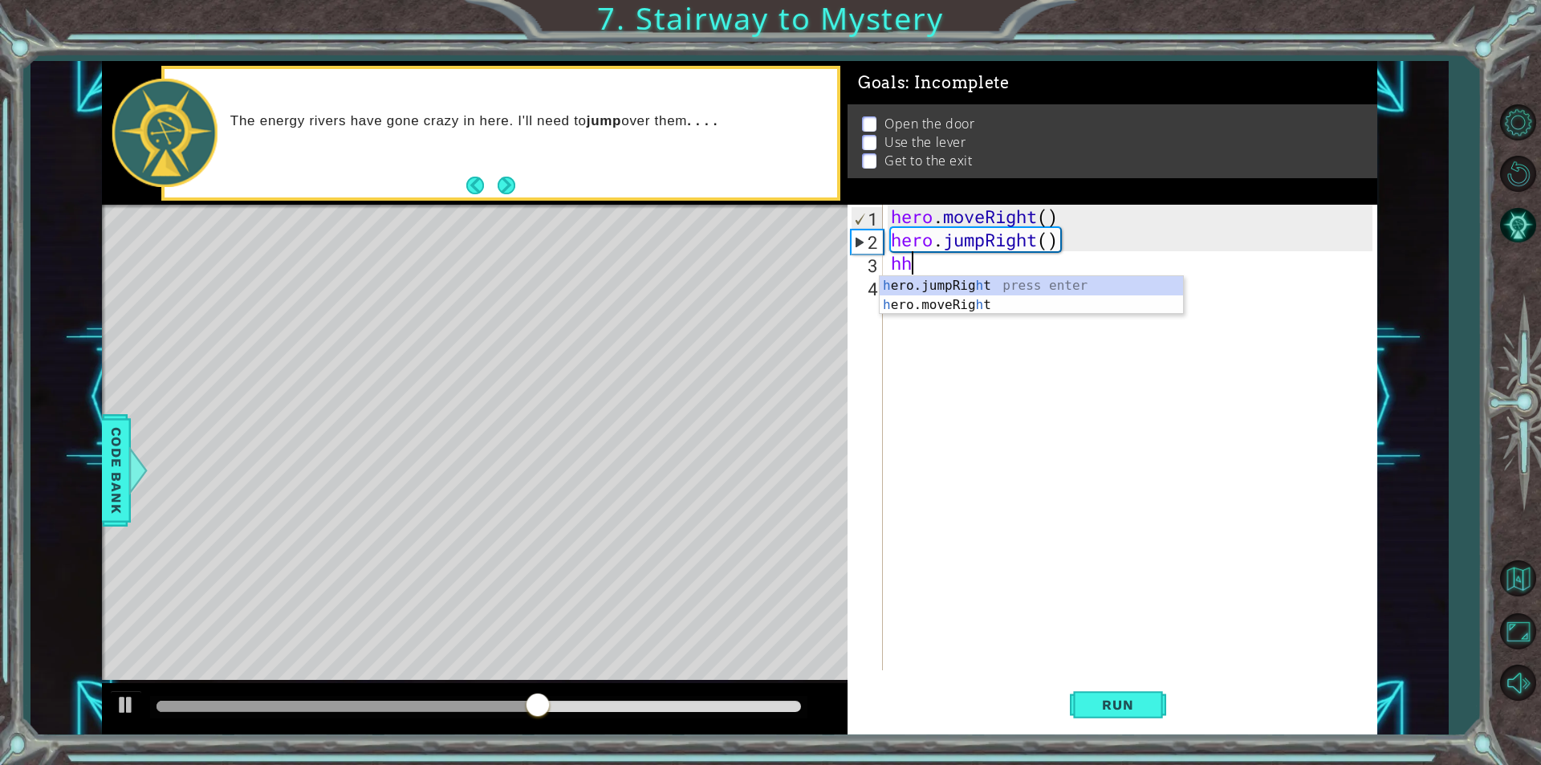
type textarea "h"
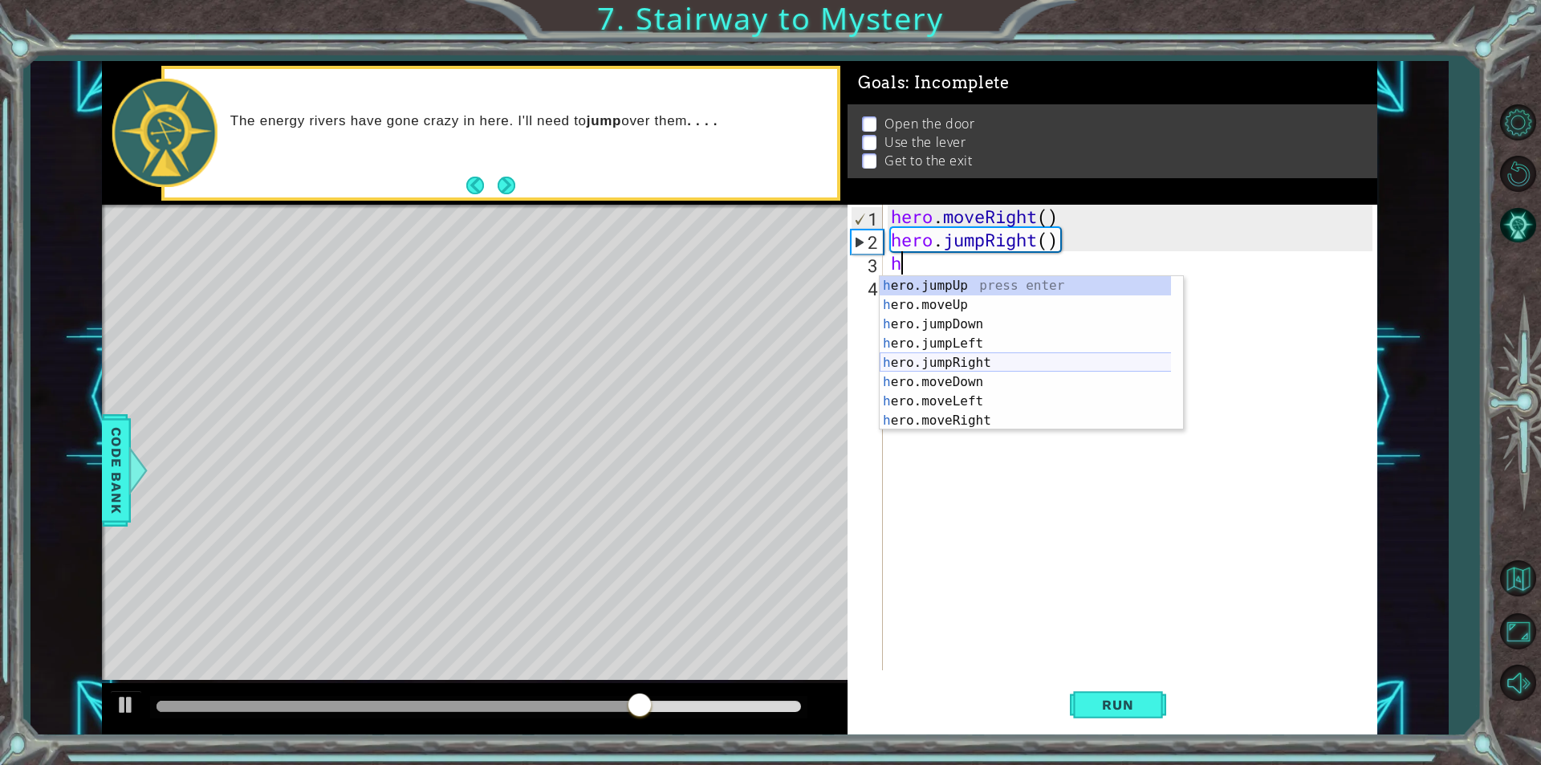
click at [971, 364] on div "h ero.jumpUp press enter h ero.moveUp press enter h ero.jumpDown press enter h …" at bounding box center [1030, 372] width 303 height 193
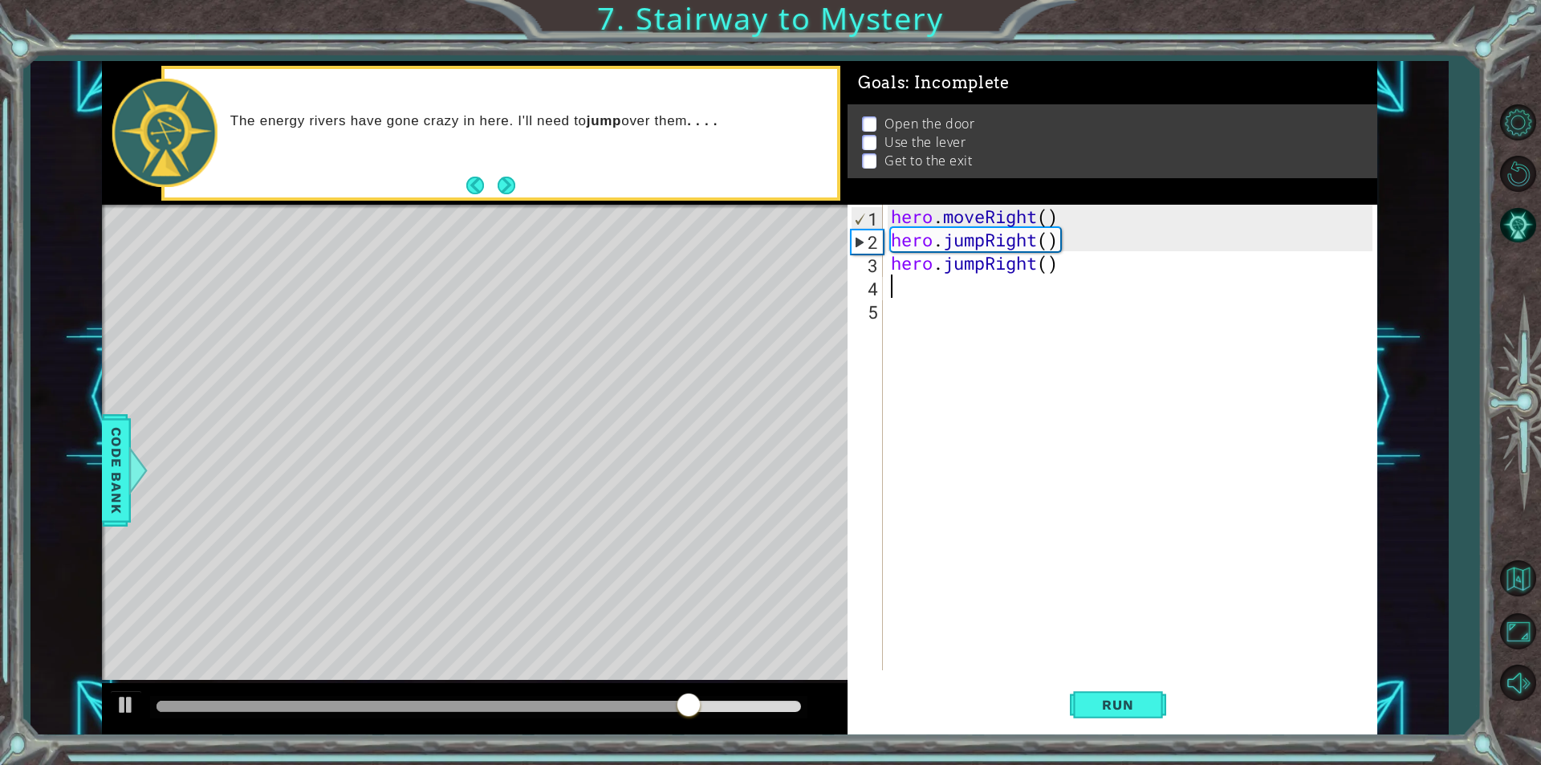
click at [1070, 264] on div "hero . moveRight ( ) hero . jumpRight ( ) hero . jumpRight ( )" at bounding box center [1133, 461] width 493 height 512
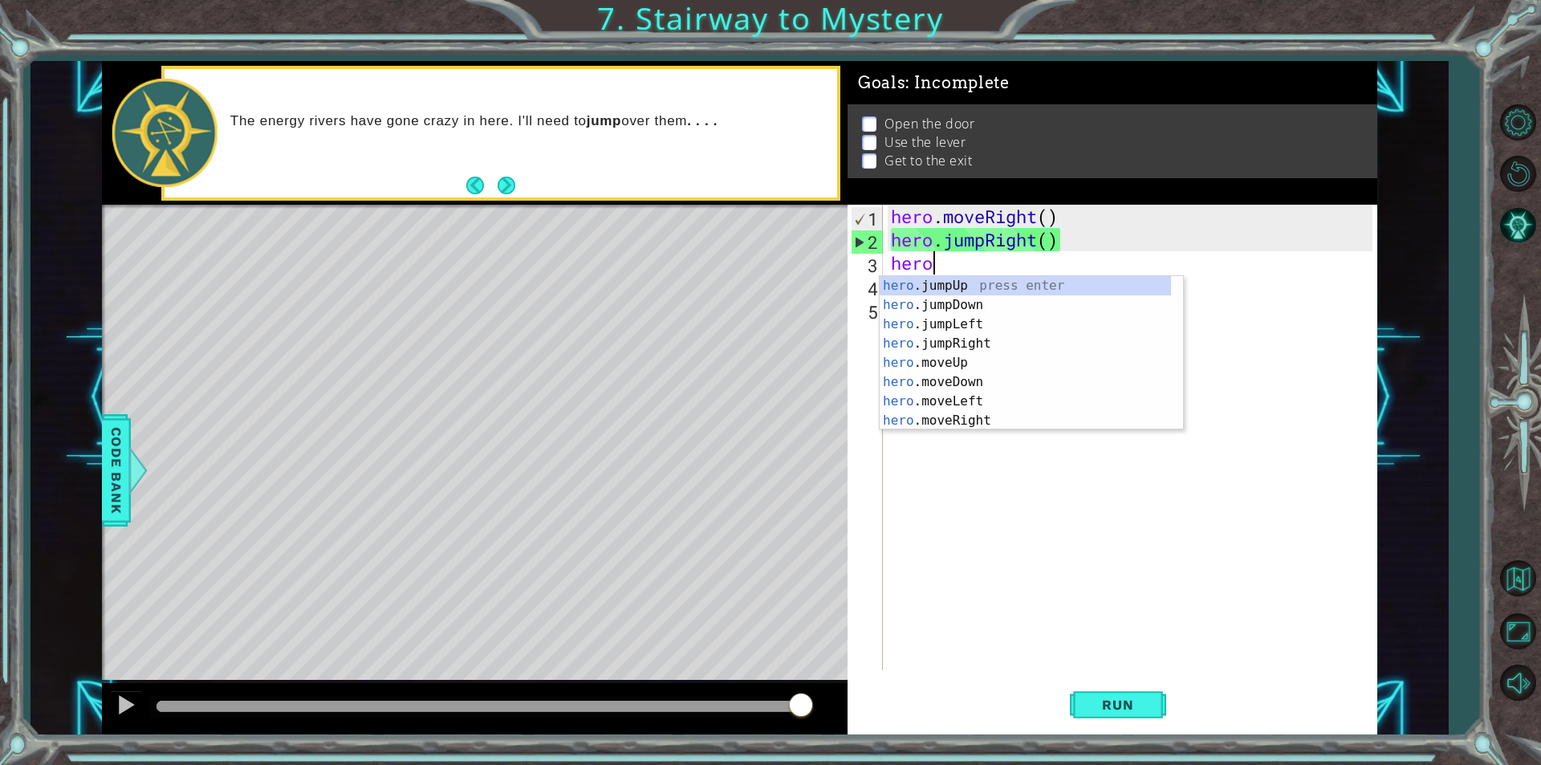
click at [988, 428] on body "1 ההההההההההההההההההההההההההההההההההההההההההההההההההההההההההההההההההההההההההההה…" at bounding box center [770, 382] width 1541 height 765
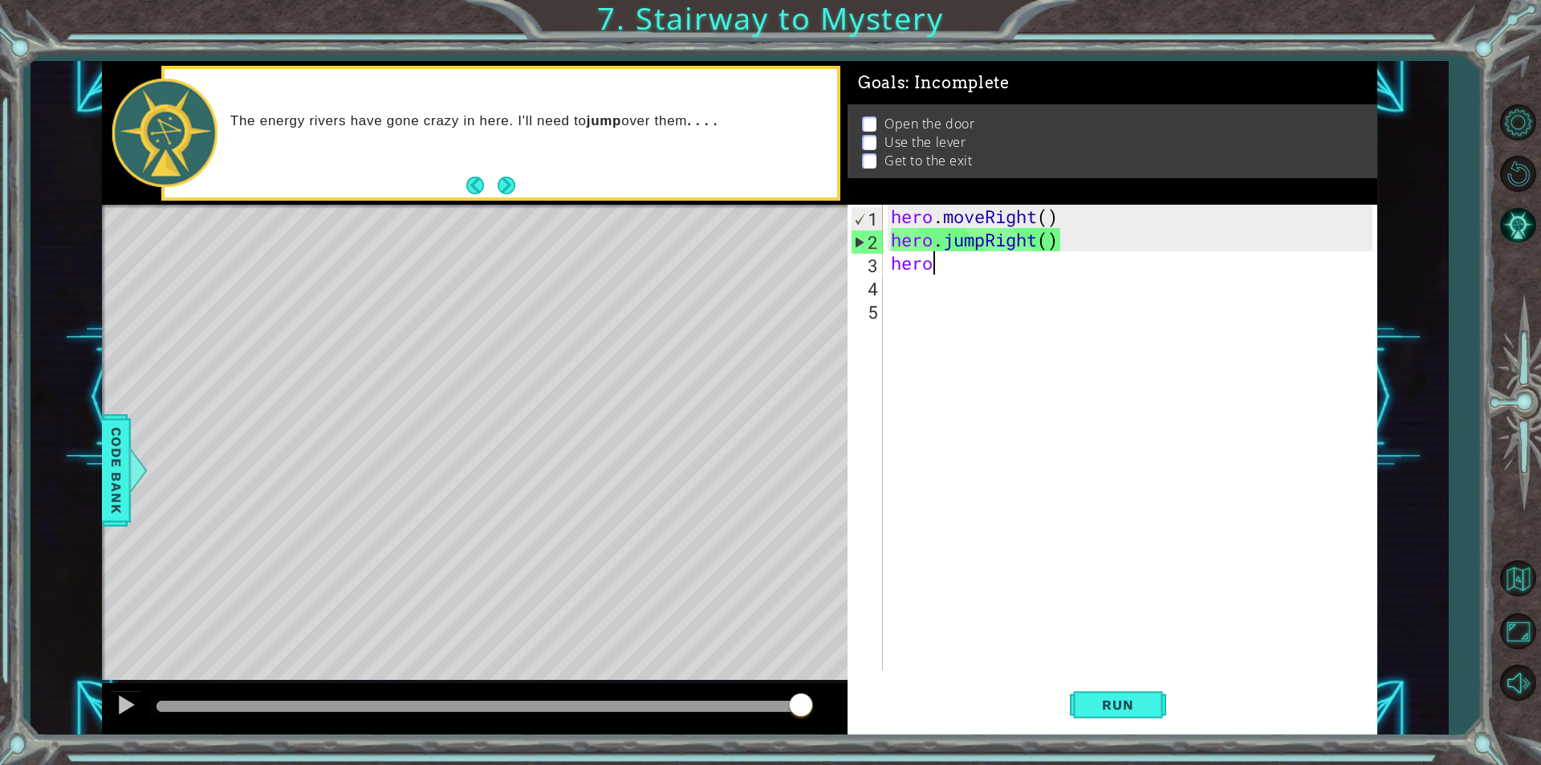
click at [958, 265] on div "hero . moveRight ( ) hero . jumpRight ( ) hero" at bounding box center [1133, 461] width 493 height 512
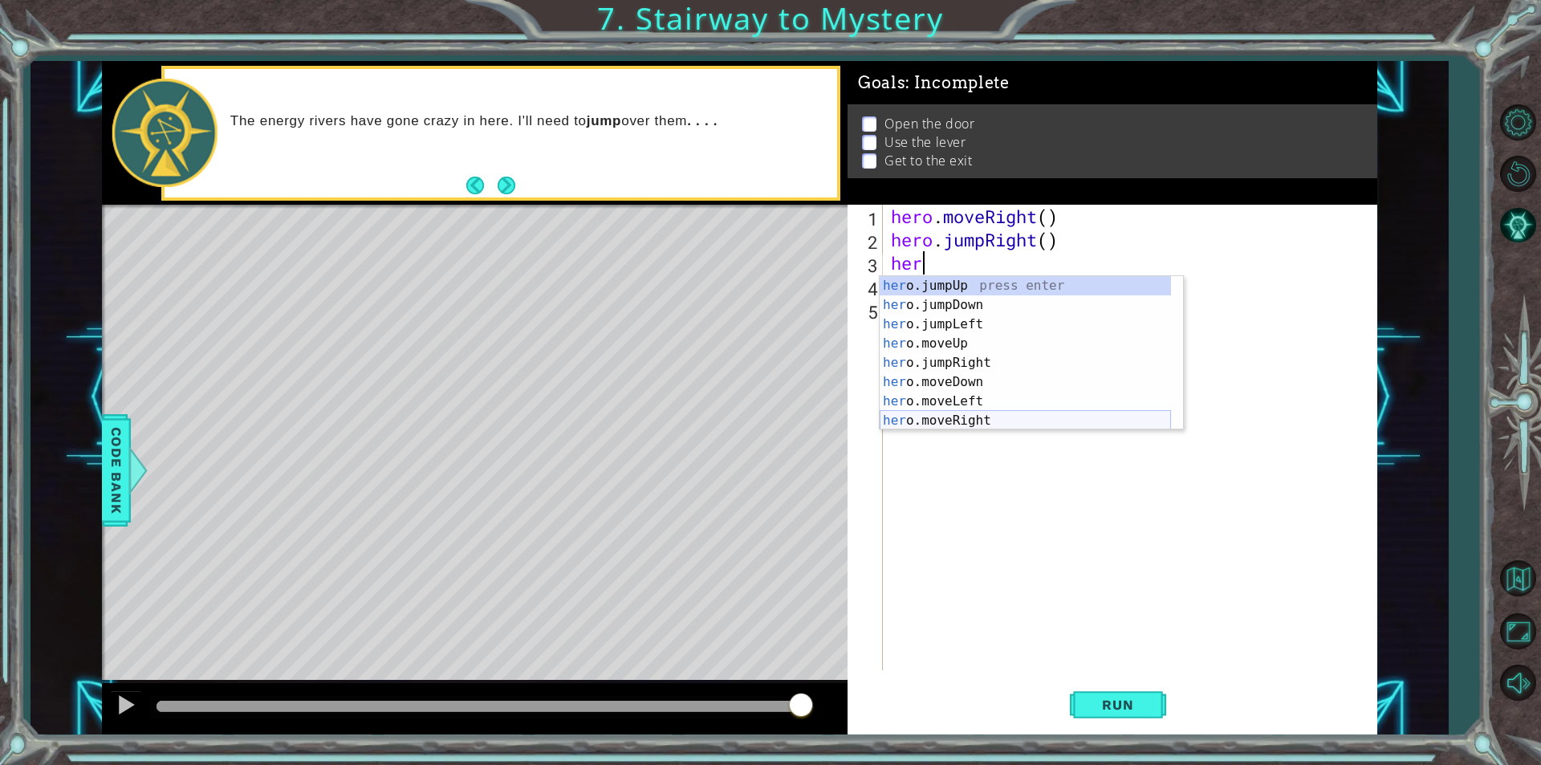
click at [928, 412] on div "her o.jumpUp press enter her o.jumpDown press enter her o.jumpLeft press enter …" at bounding box center [1024, 372] width 291 height 193
type textarea "hero.moveRight(1)"
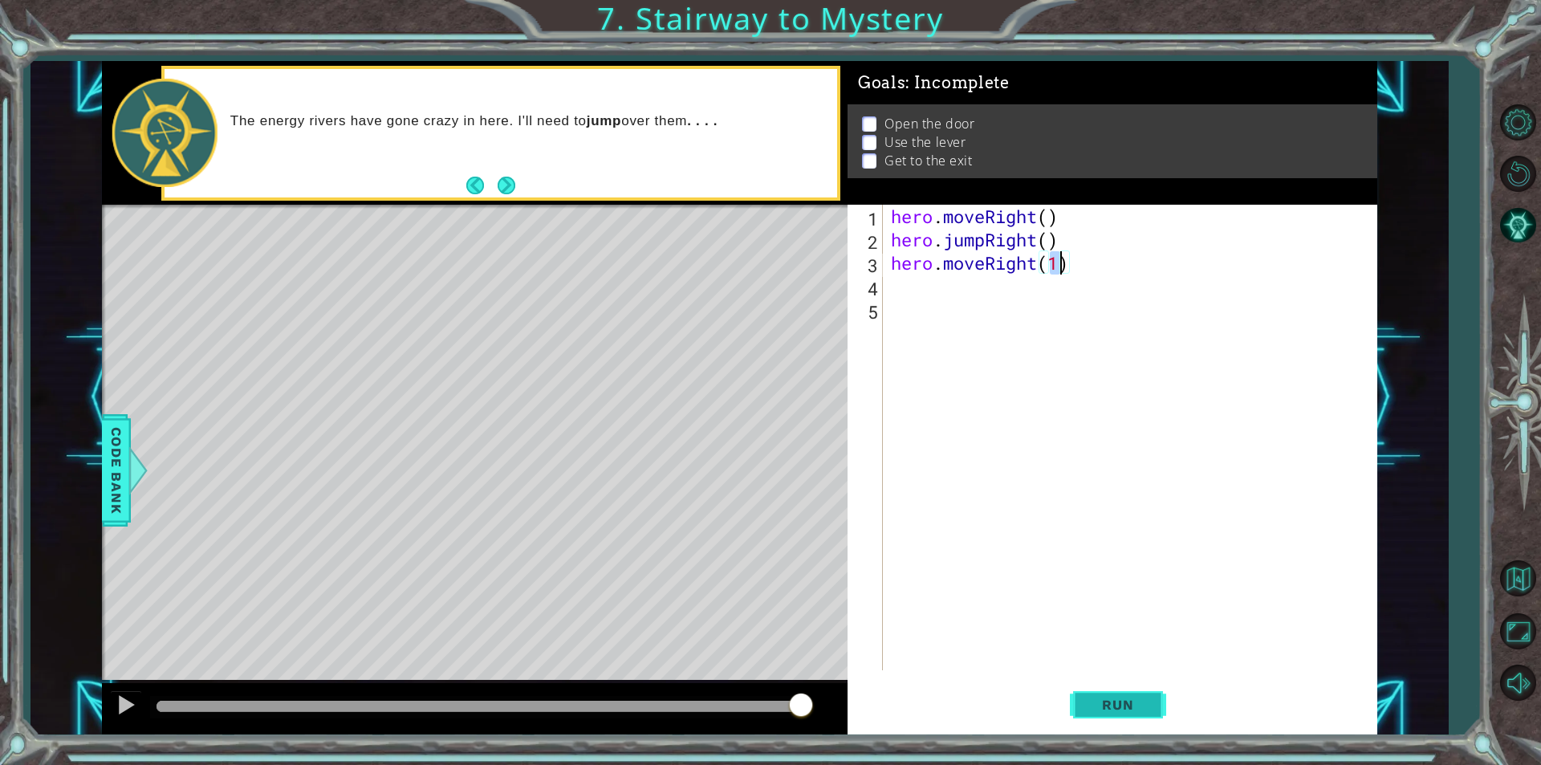
click at [1093, 696] on button "Run" at bounding box center [1118, 704] width 96 height 53
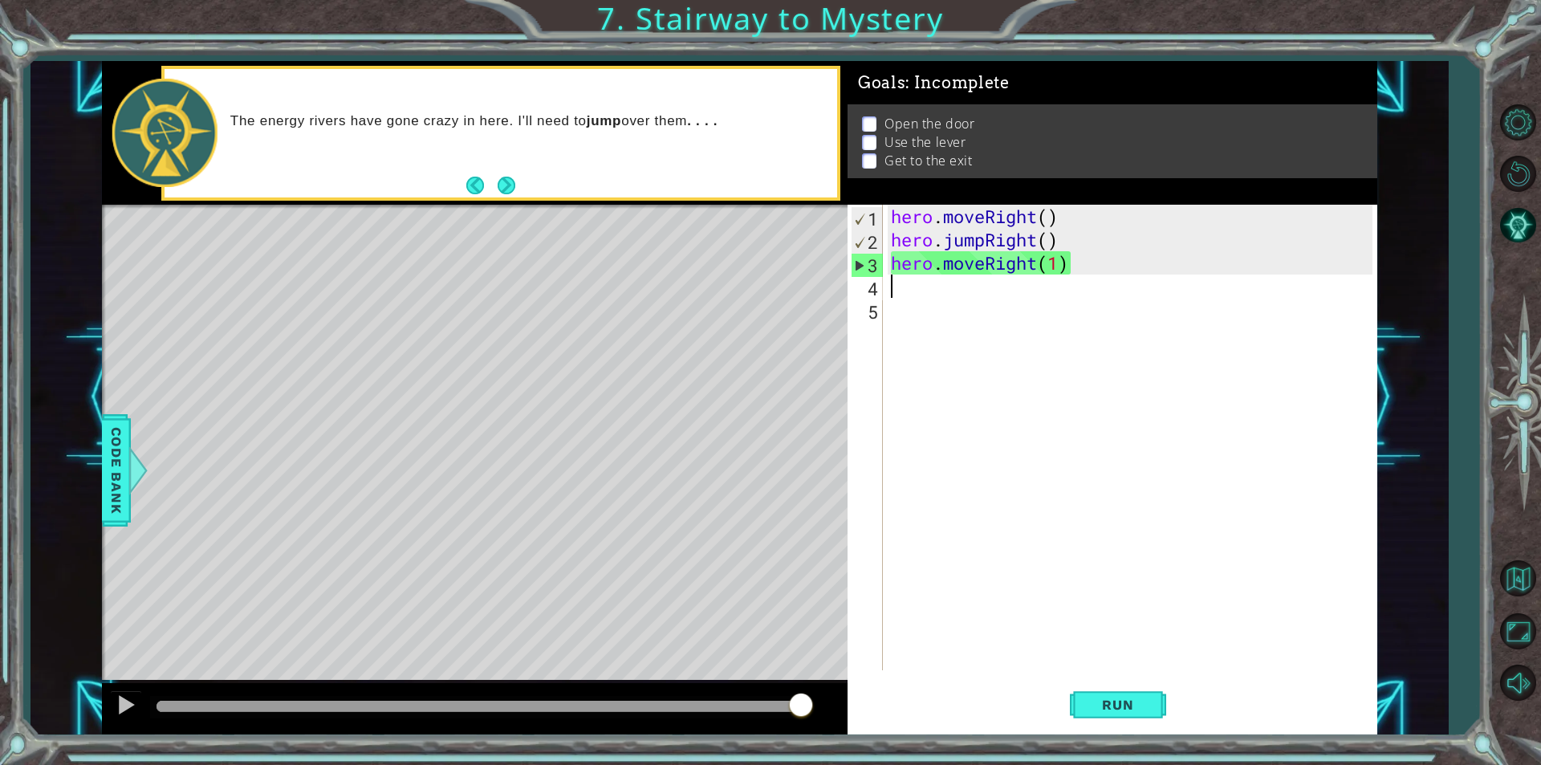
click at [899, 290] on div "hero . moveRight ( ) hero . jumpRight ( ) hero . moveRight ( 1 )" at bounding box center [1133, 461] width 493 height 512
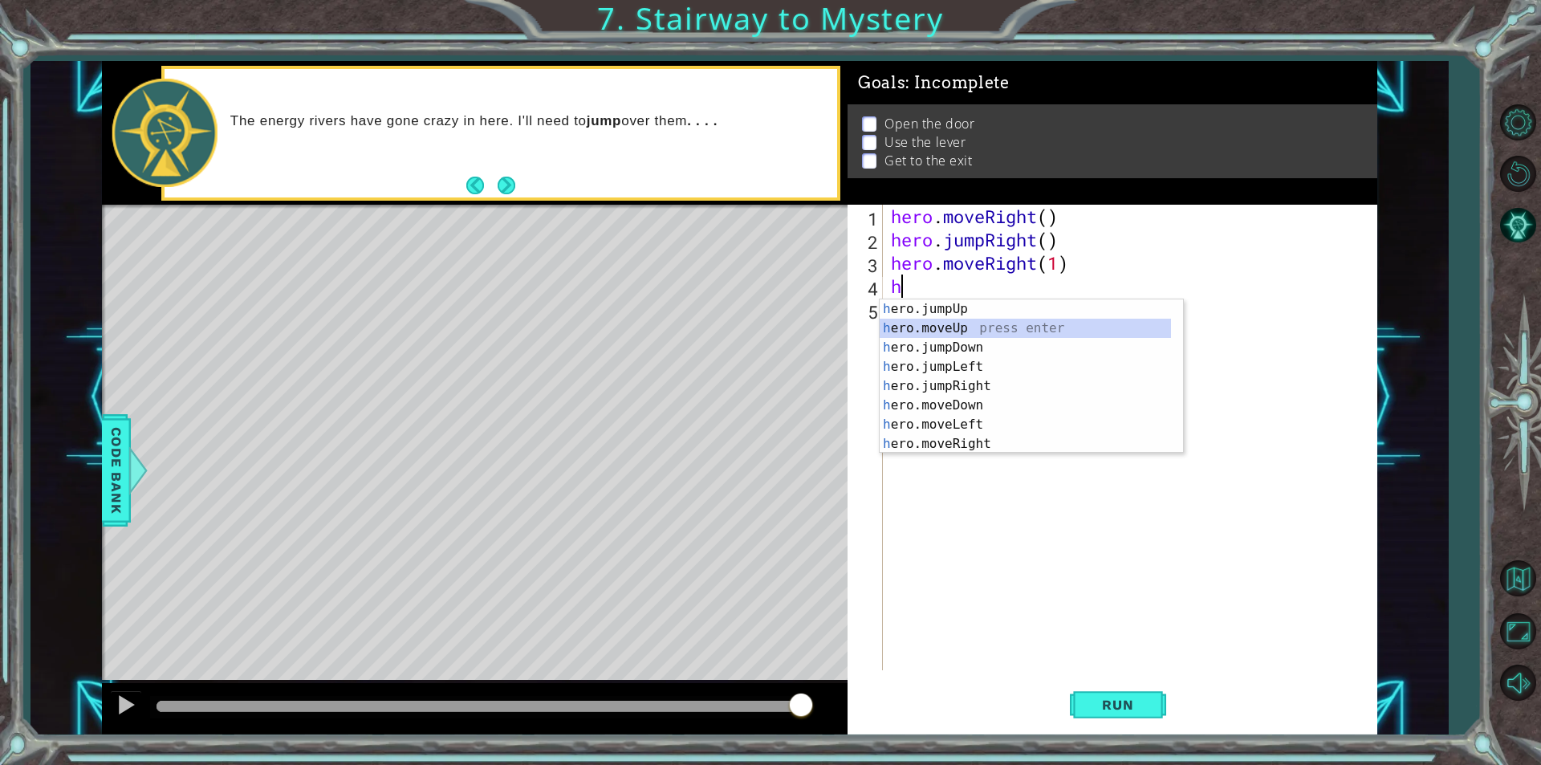
click at [966, 328] on div "h ero.jumpUp press enter h ero.moveUp press enter h ero.jumpDown press enter h …" at bounding box center [1024, 395] width 291 height 193
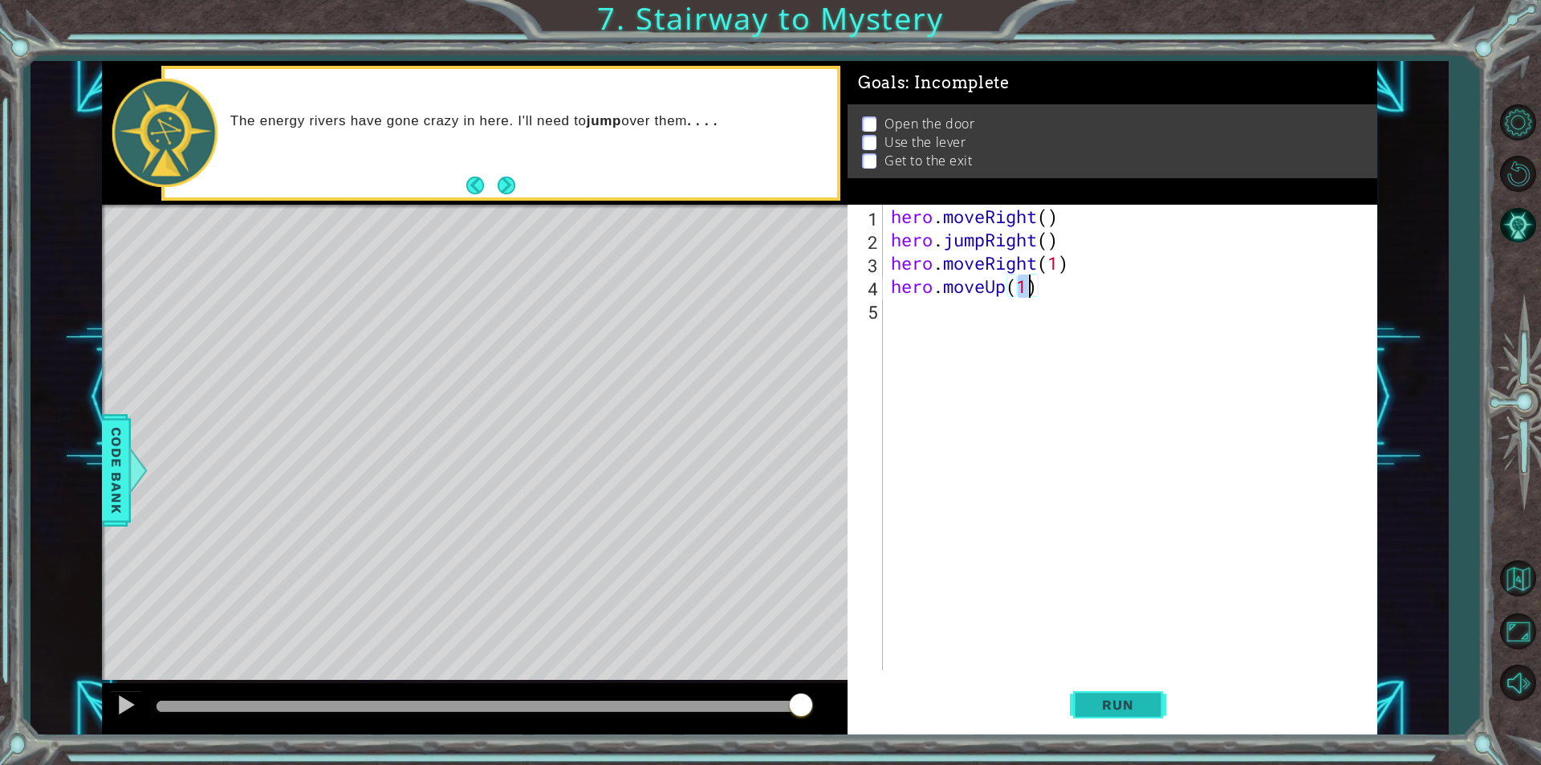
type textarea "hero.moveUp(1)"
click at [1146, 703] on span "Run" at bounding box center [1117, 704] width 63 height 16
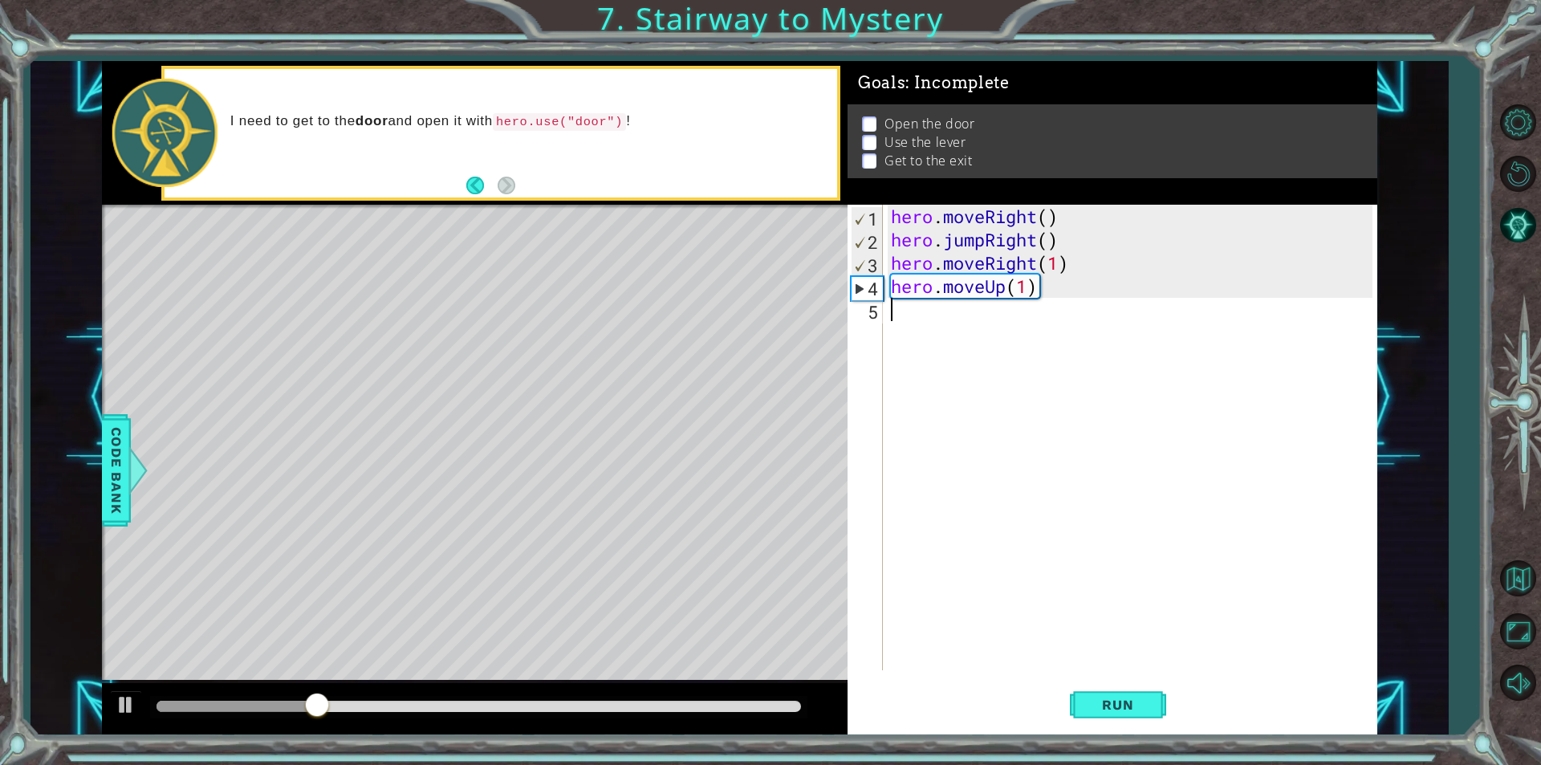
click at [895, 321] on div "hero . moveRight ( ) hero . jumpRight ( ) hero . moveRight ( 1 ) hero . moveUp …" at bounding box center [1133, 461] width 493 height 512
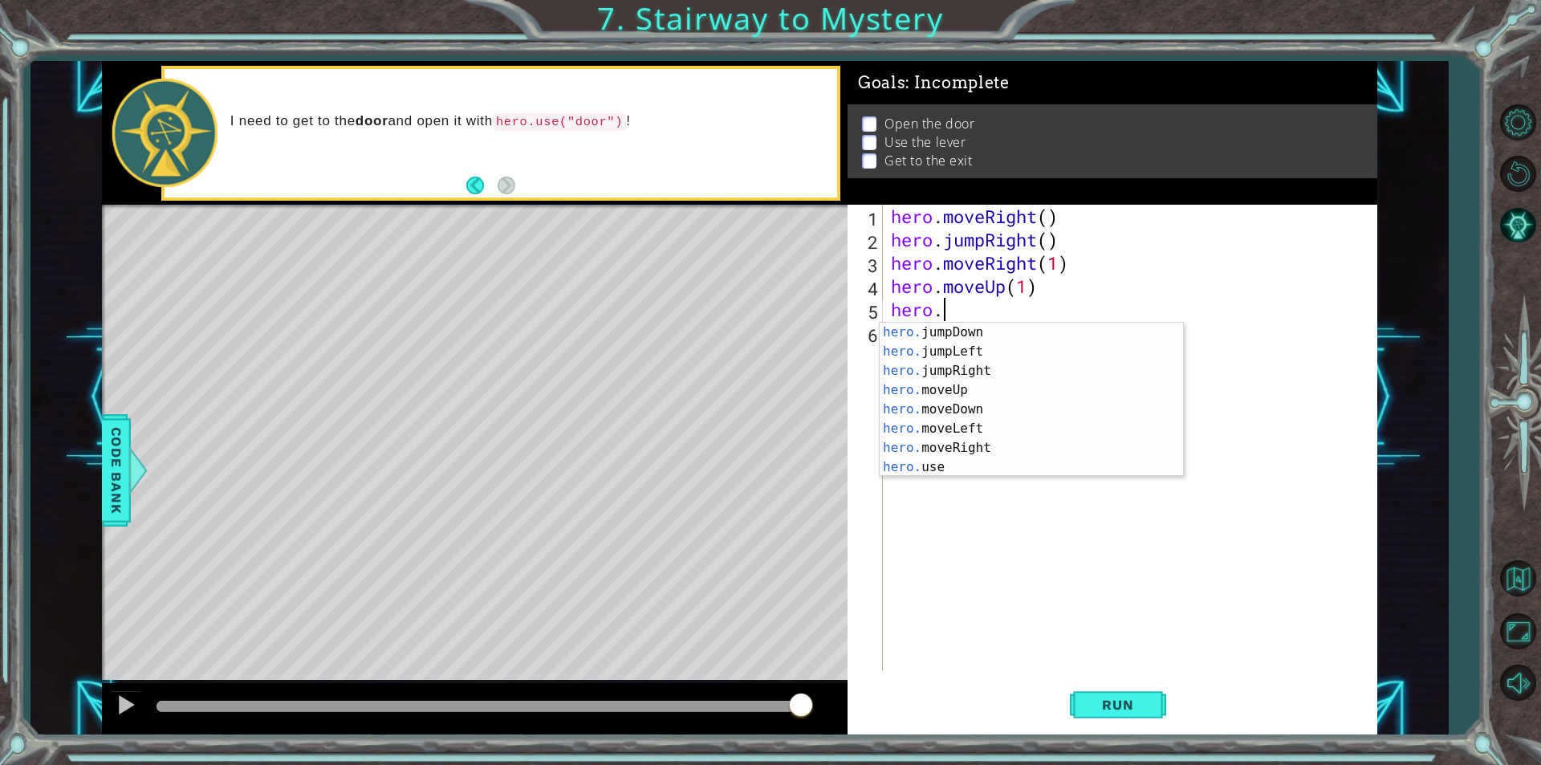
scroll to position [19, 0]
click at [961, 461] on div "hero. jumpDown press enter hero. jumpLeft press enter hero. jumpRight press ent…" at bounding box center [1024, 419] width 291 height 193
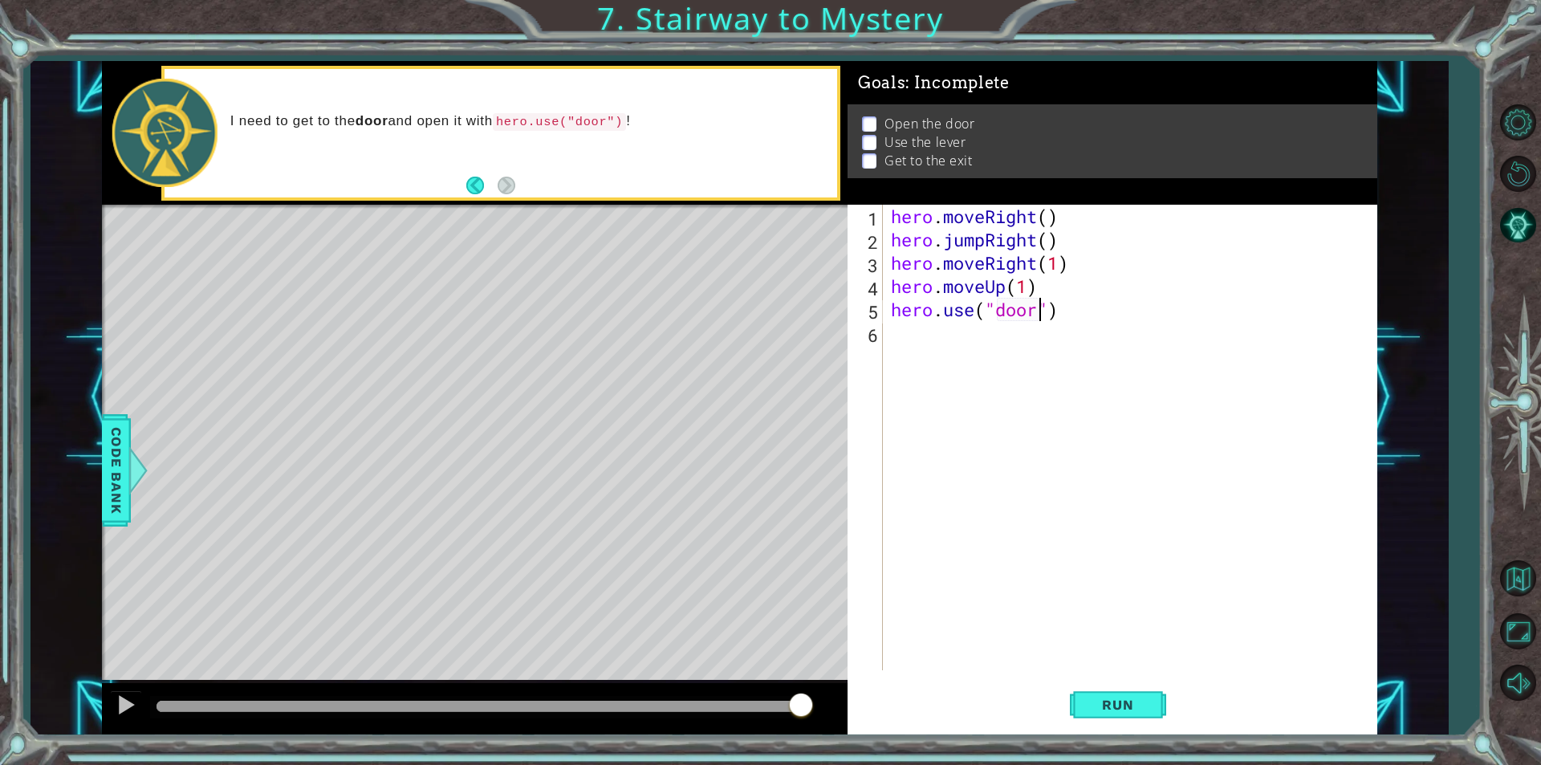
scroll to position [0, 6]
type textarea "hero.use("door")"
drag, startPoint x: 1151, startPoint y: 688, endPoint x: 769, endPoint y: 187, distance: 630.4
click at [1150, 688] on button "Run" at bounding box center [1118, 704] width 96 height 53
click at [891, 331] on div "hero . moveRight ( ) hero . jumpRight ( ) hero . moveRight ( 1 ) hero . moveUp …" at bounding box center [1133, 461] width 493 height 512
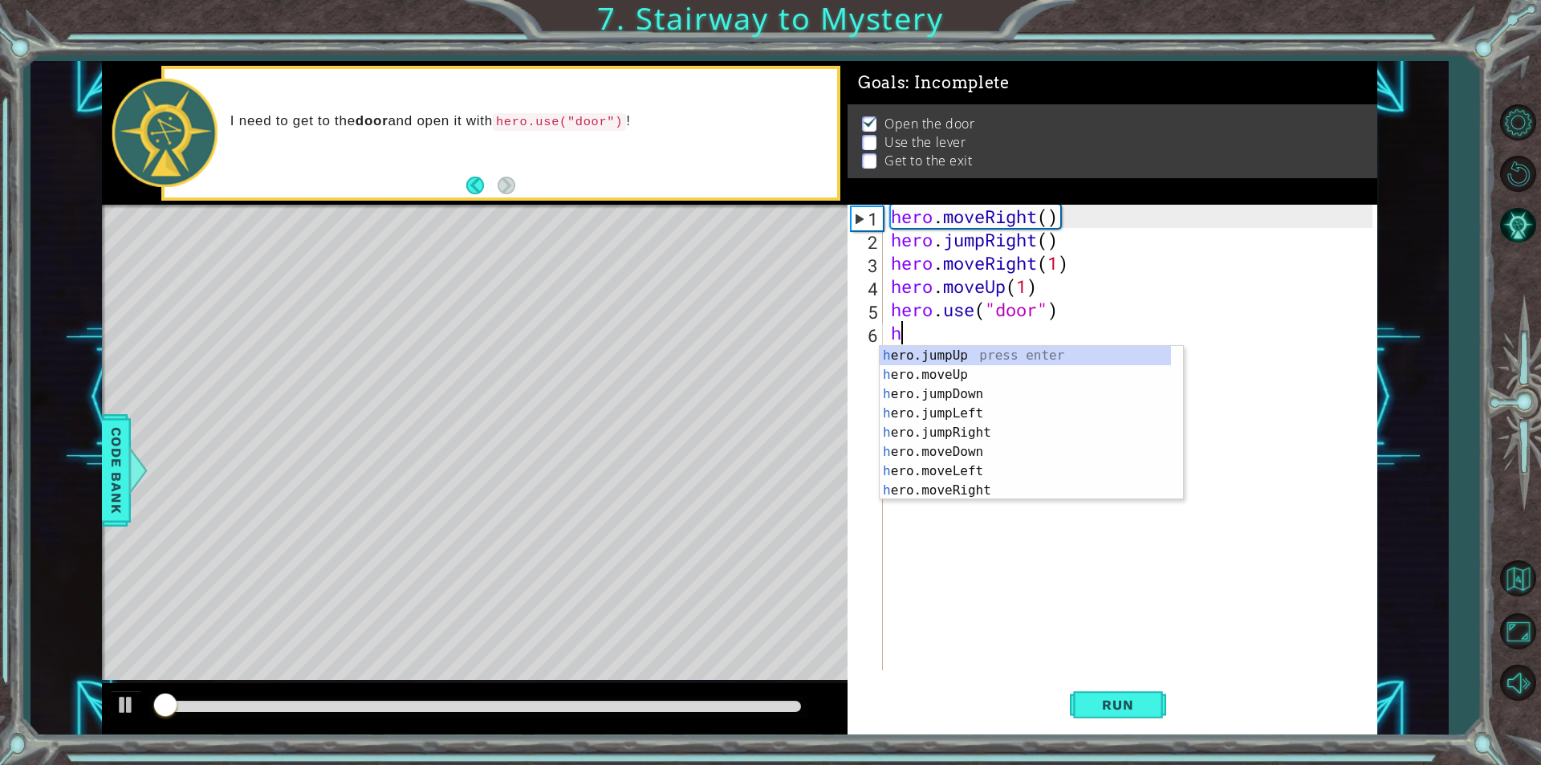
scroll to position [0, 0]
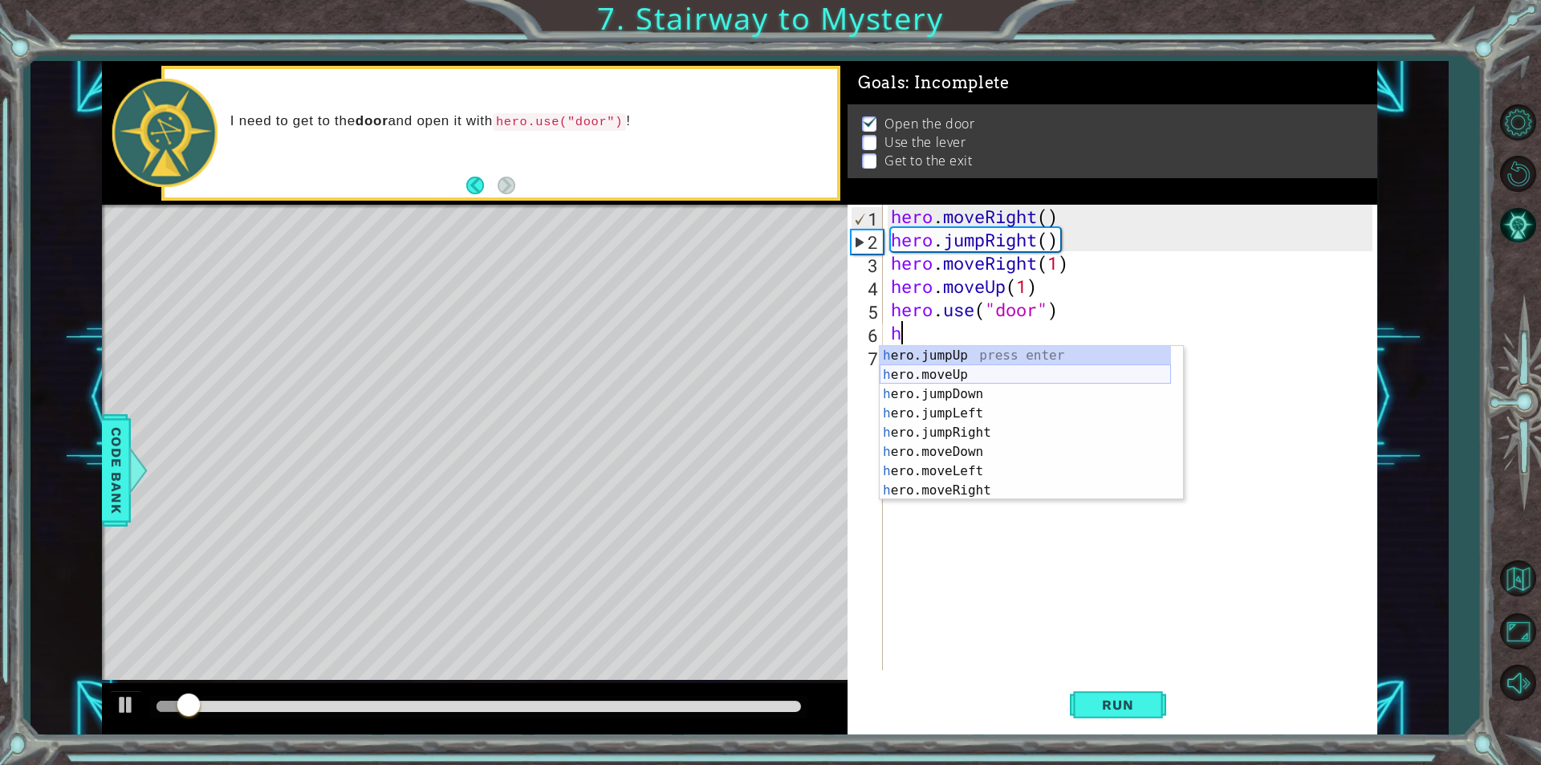
click at [972, 378] on div "h ero.jumpUp press enter h ero.moveUp press enter h ero.jumpDown press enter h …" at bounding box center [1024, 442] width 291 height 193
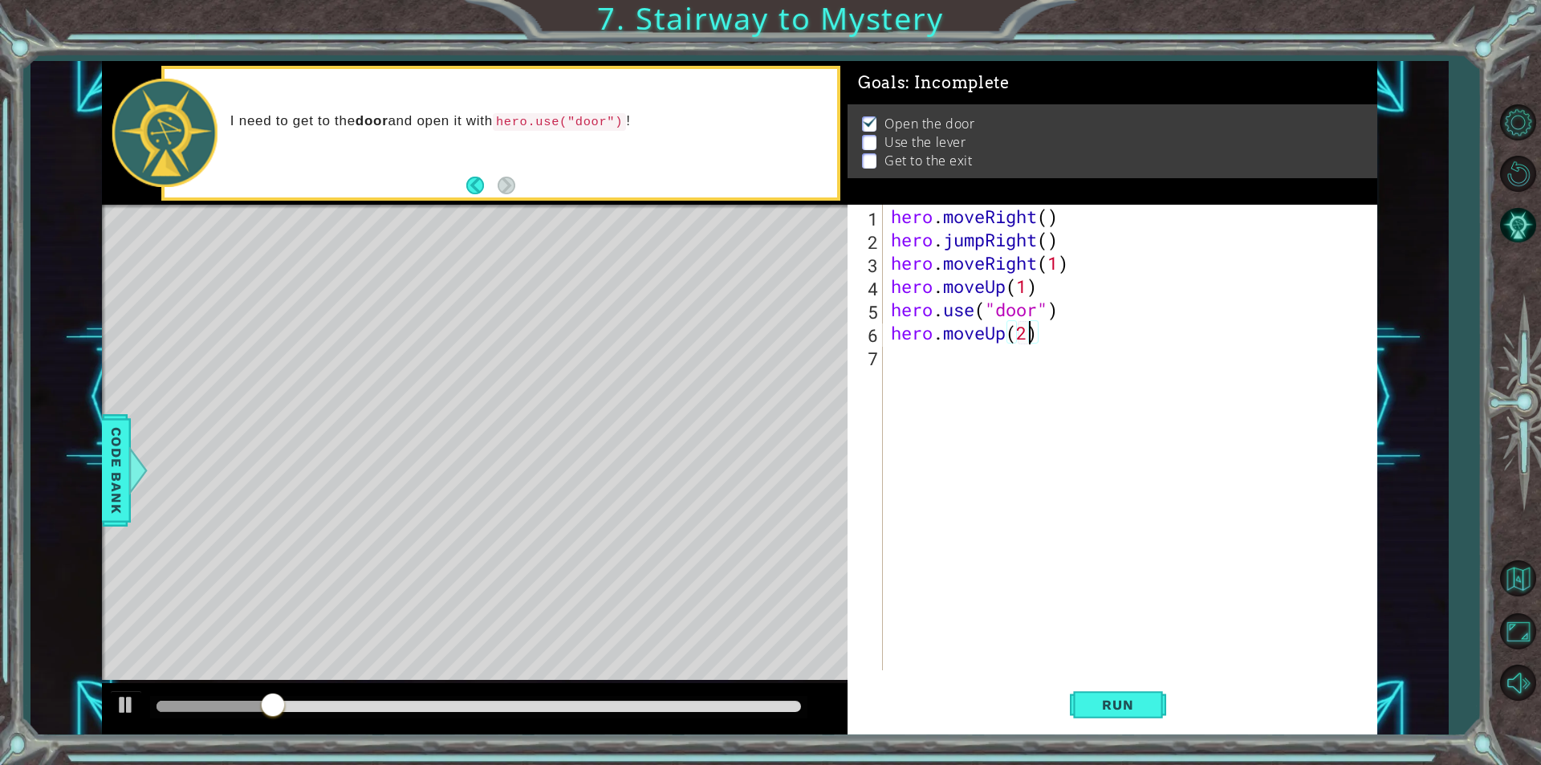
scroll to position [0, 6]
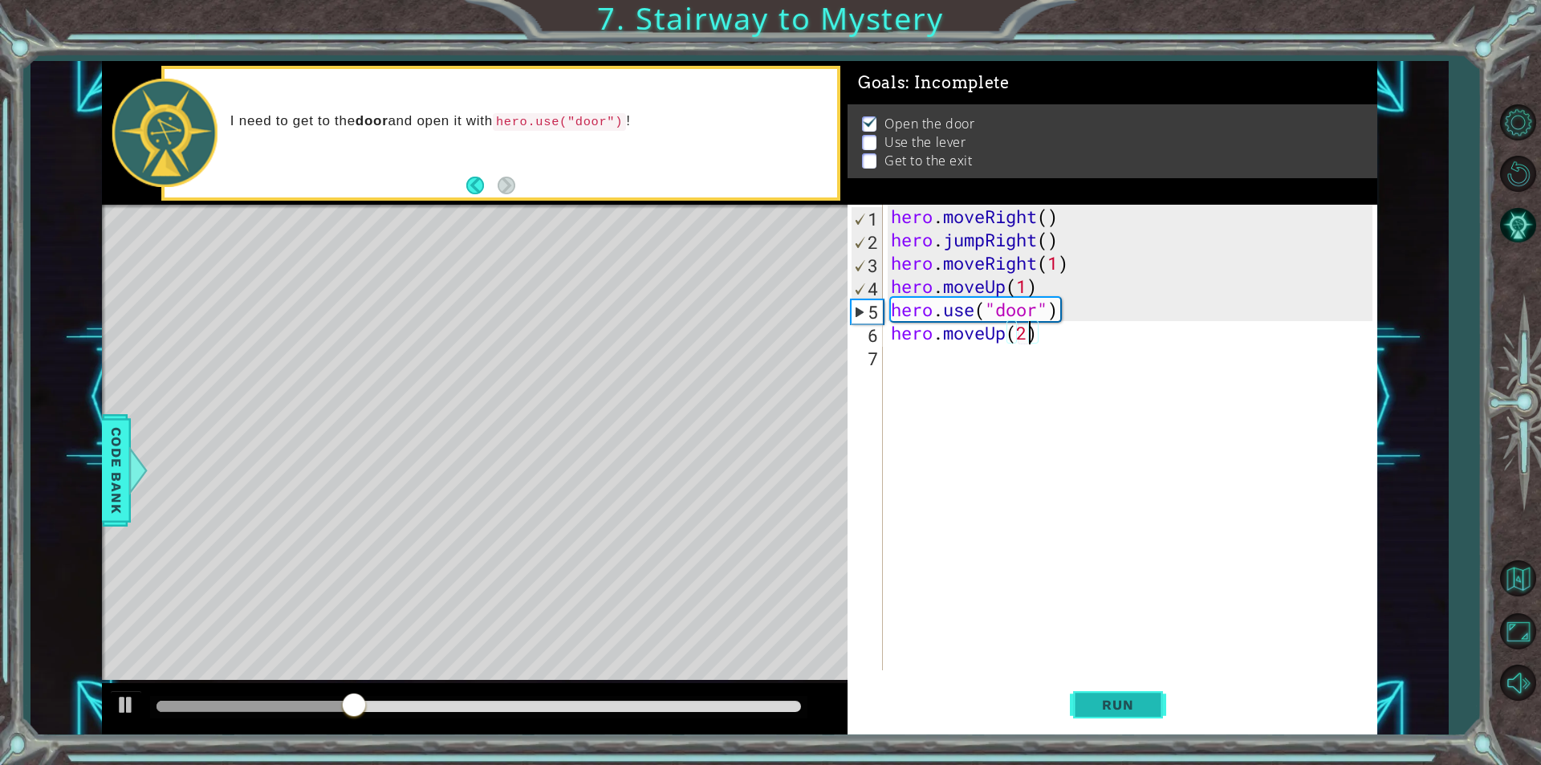
type textarea "hero.moveUp(2)"
click at [1118, 708] on span "Run" at bounding box center [1117, 704] width 63 height 16
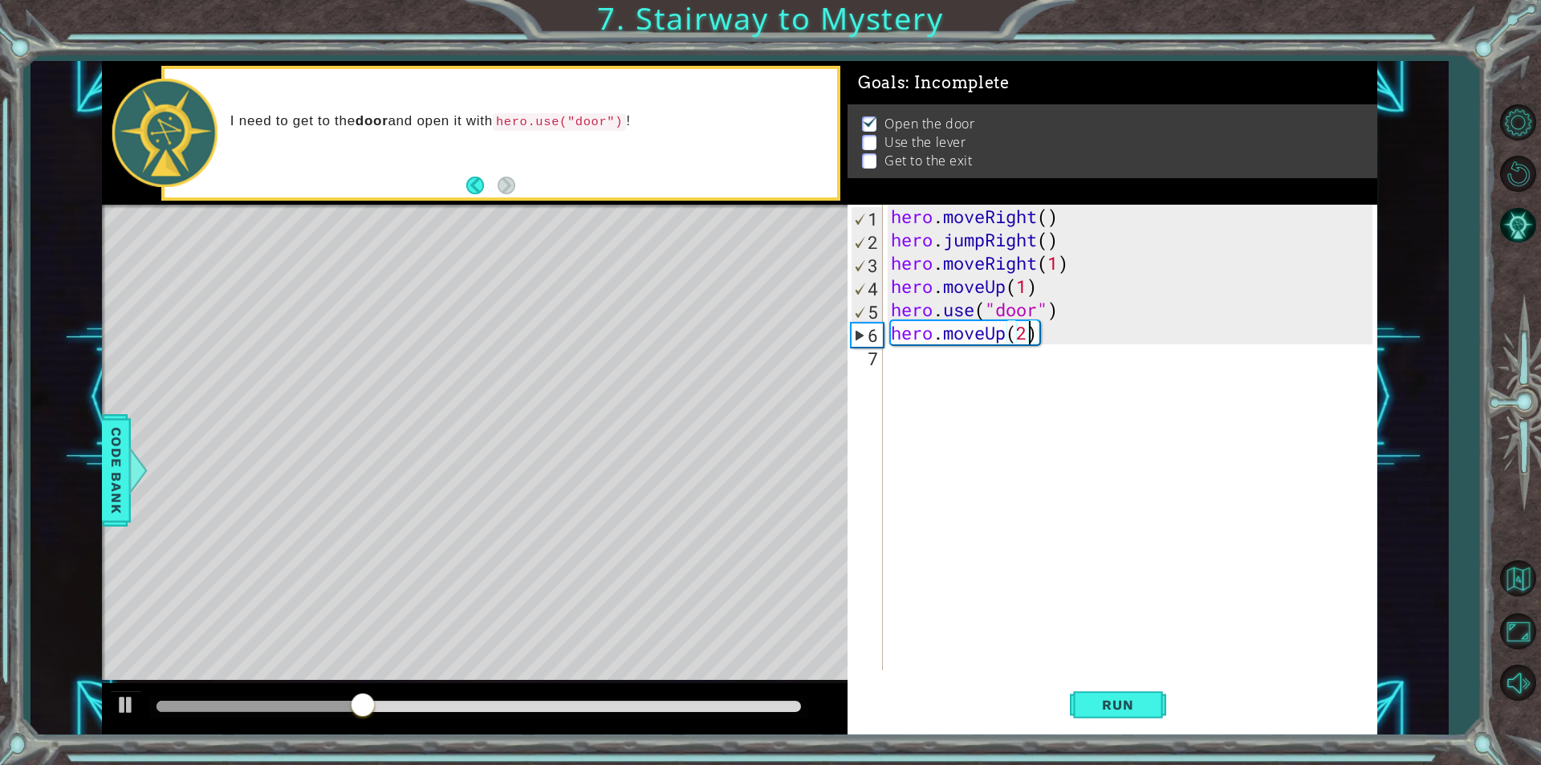
click at [891, 355] on div "hero . moveRight ( ) hero . jumpRight ( ) hero . moveRight ( 1 ) hero . moveUp …" at bounding box center [1133, 461] width 493 height 512
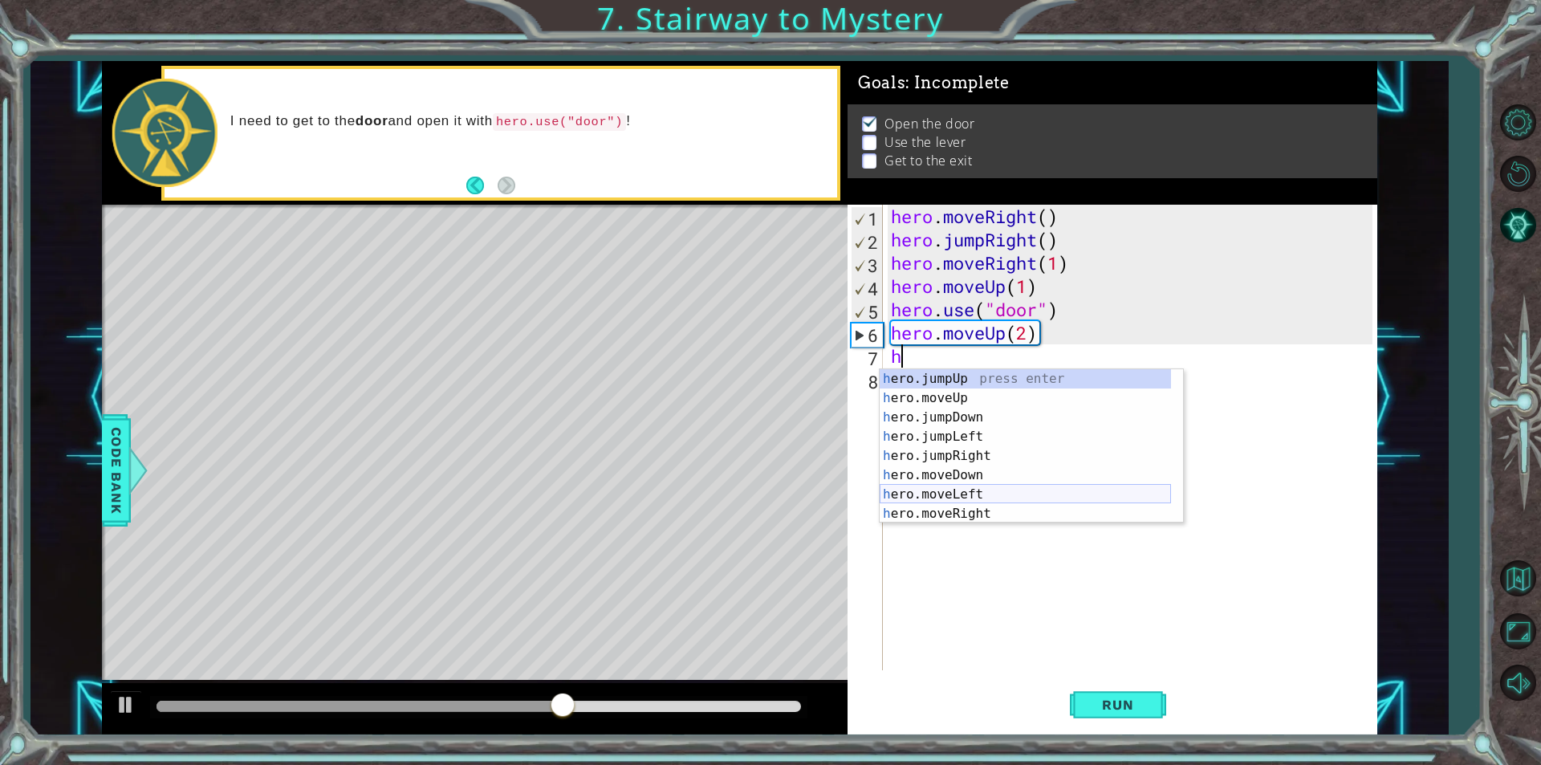
click at [985, 496] on div "h ero.jumpUp press enter h ero.moveUp press enter h ero.jumpDown press enter h …" at bounding box center [1024, 465] width 291 height 193
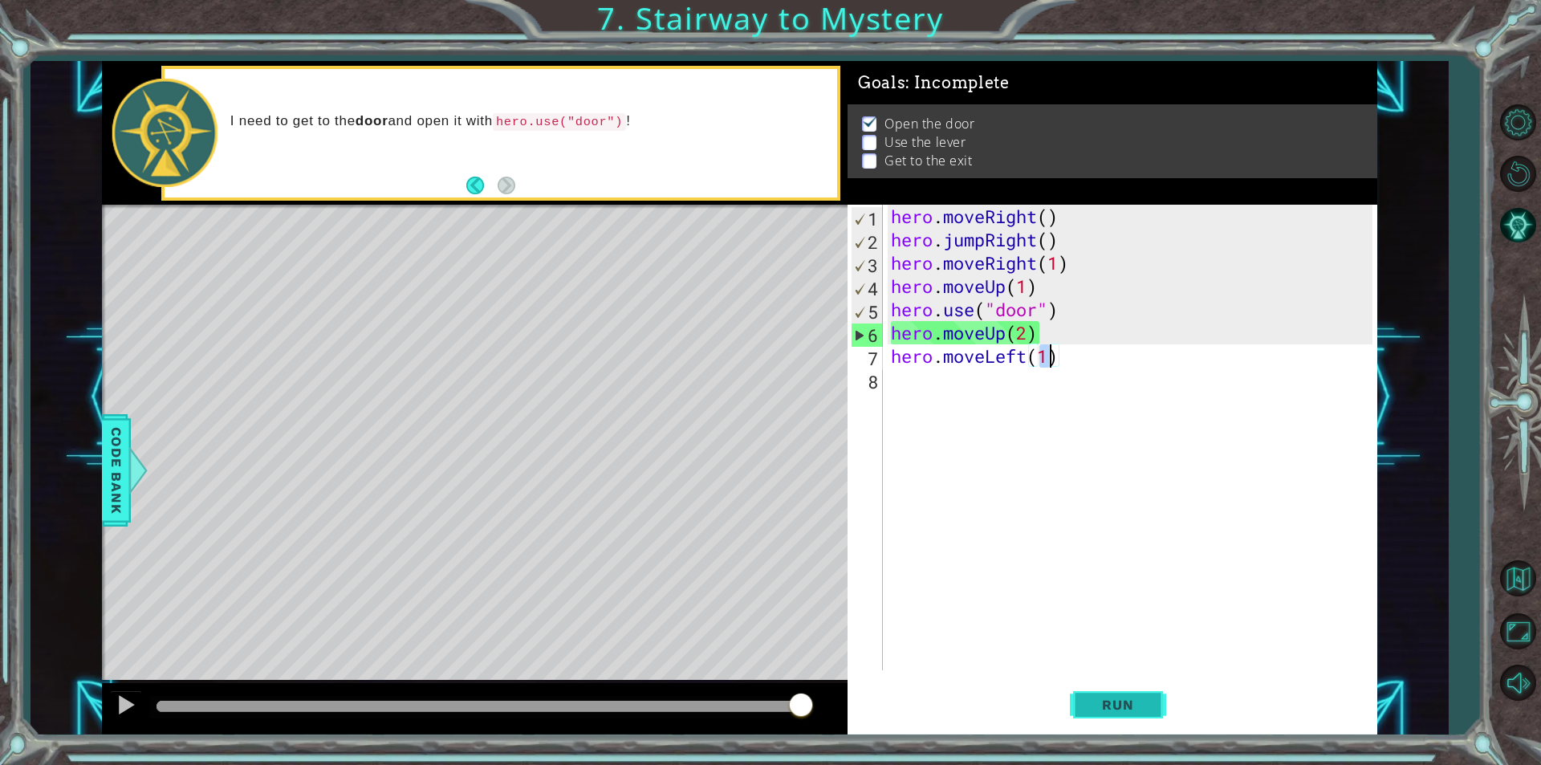
type textarea "hero.moveLeft(1)"
click at [1112, 704] on span "Run" at bounding box center [1117, 704] width 63 height 16
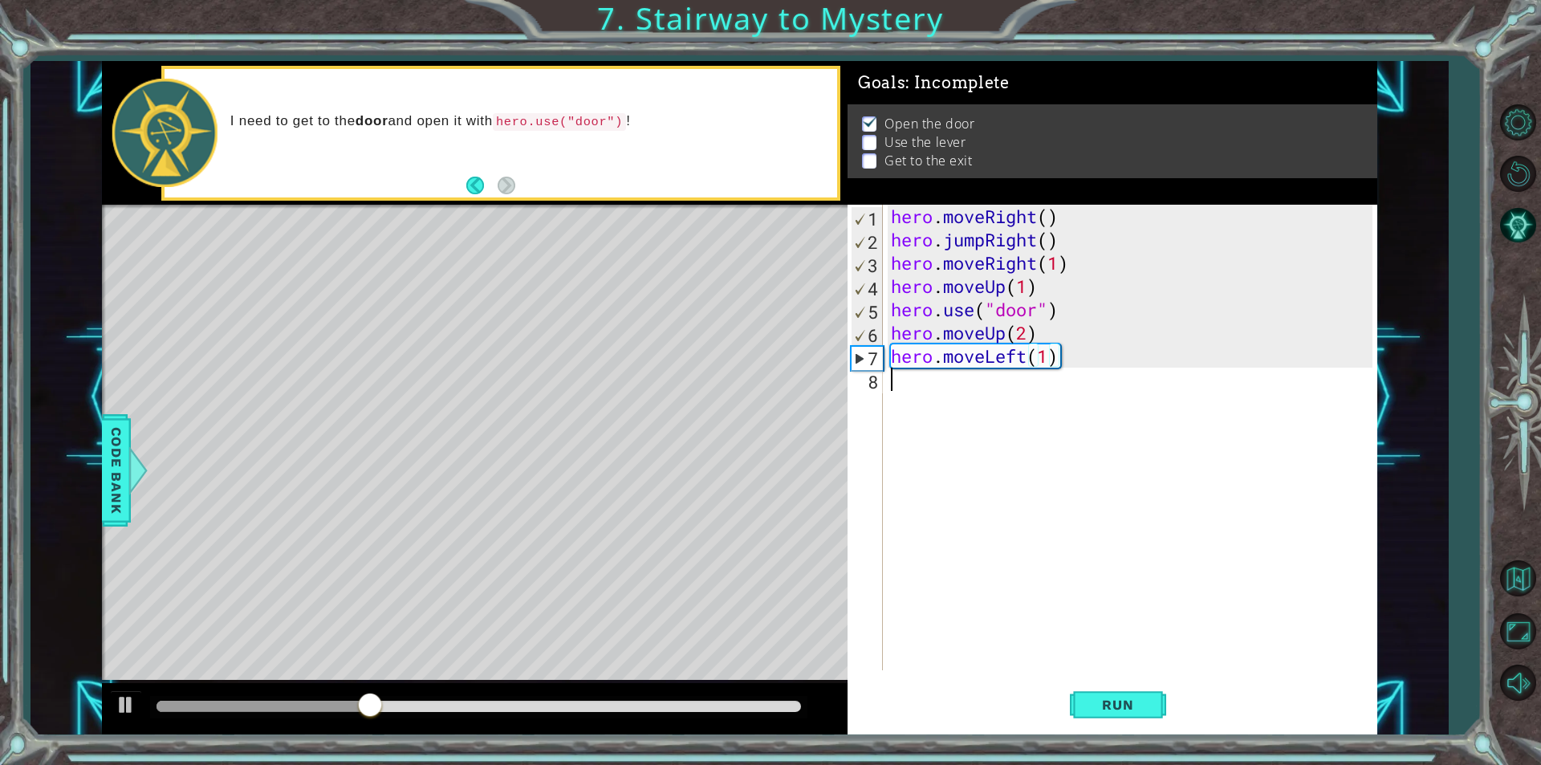
click at [925, 392] on div "hero . moveRight ( ) hero . jumpRight ( ) hero . moveRight ( 1 ) hero . moveUp …" at bounding box center [1133, 461] width 493 height 512
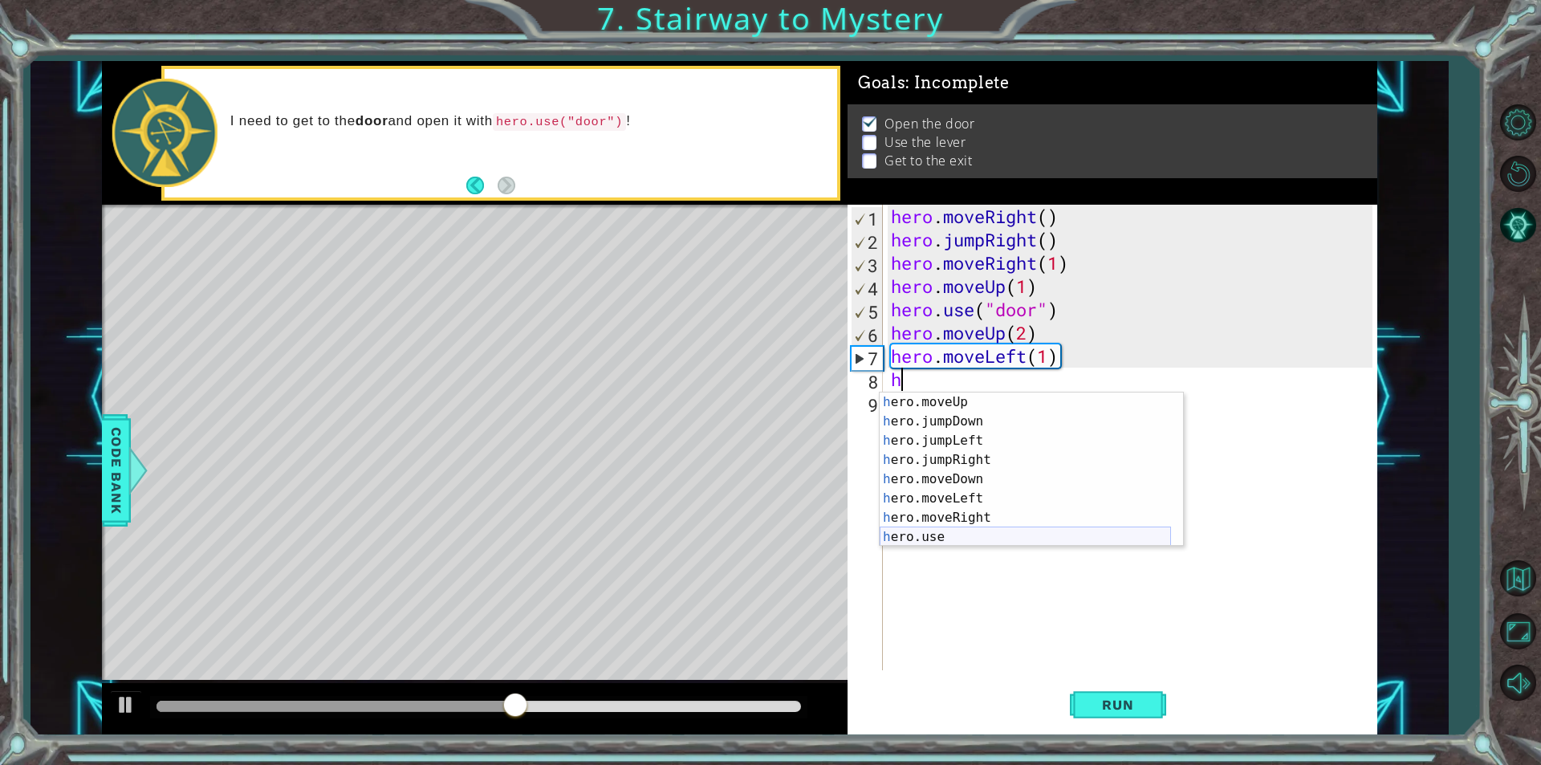
scroll to position [19, 0]
click at [990, 531] on div "h ero.moveUp press enter h ero.jumpDown press enter h ero.jumpLeft press enter …" at bounding box center [1024, 488] width 291 height 193
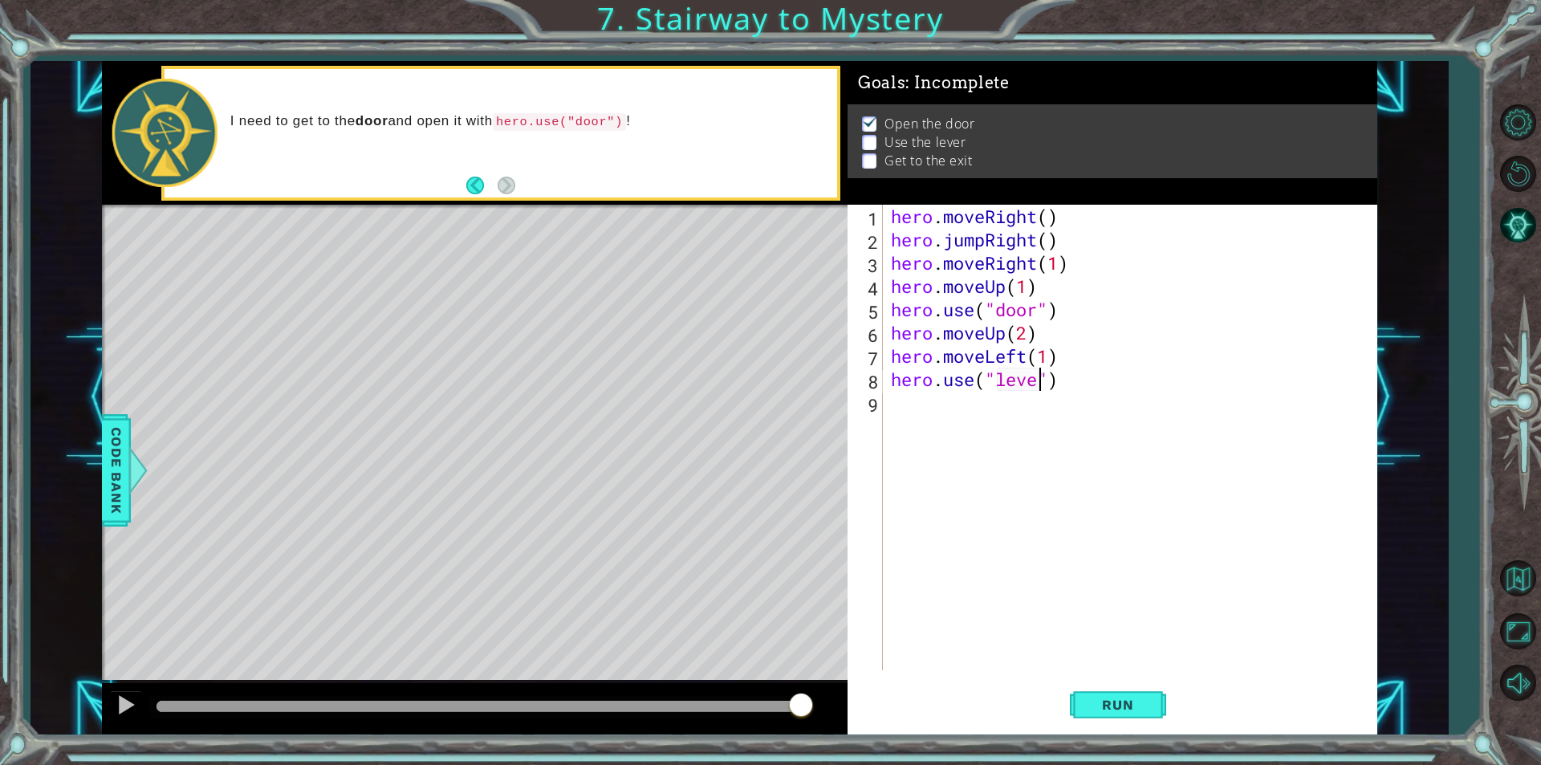
scroll to position [0, 7]
type textarea "hero.use("lever")"
click at [1101, 700] on span "Run" at bounding box center [1117, 704] width 63 height 16
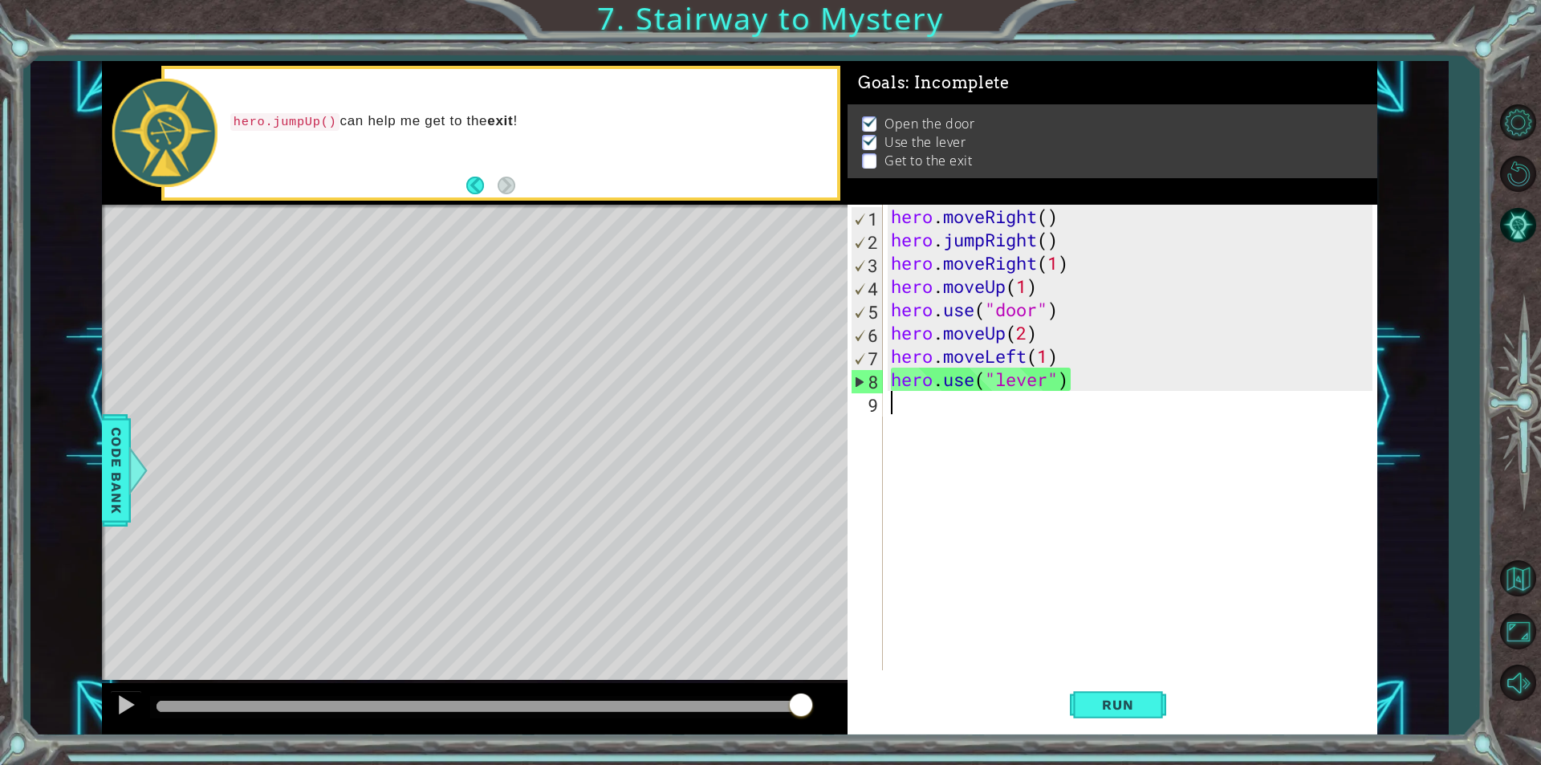
click at [897, 404] on div "hero . moveRight ( ) hero . jumpRight ( ) hero . moveRight ( 1 ) hero . moveUp …" at bounding box center [1133, 461] width 493 height 512
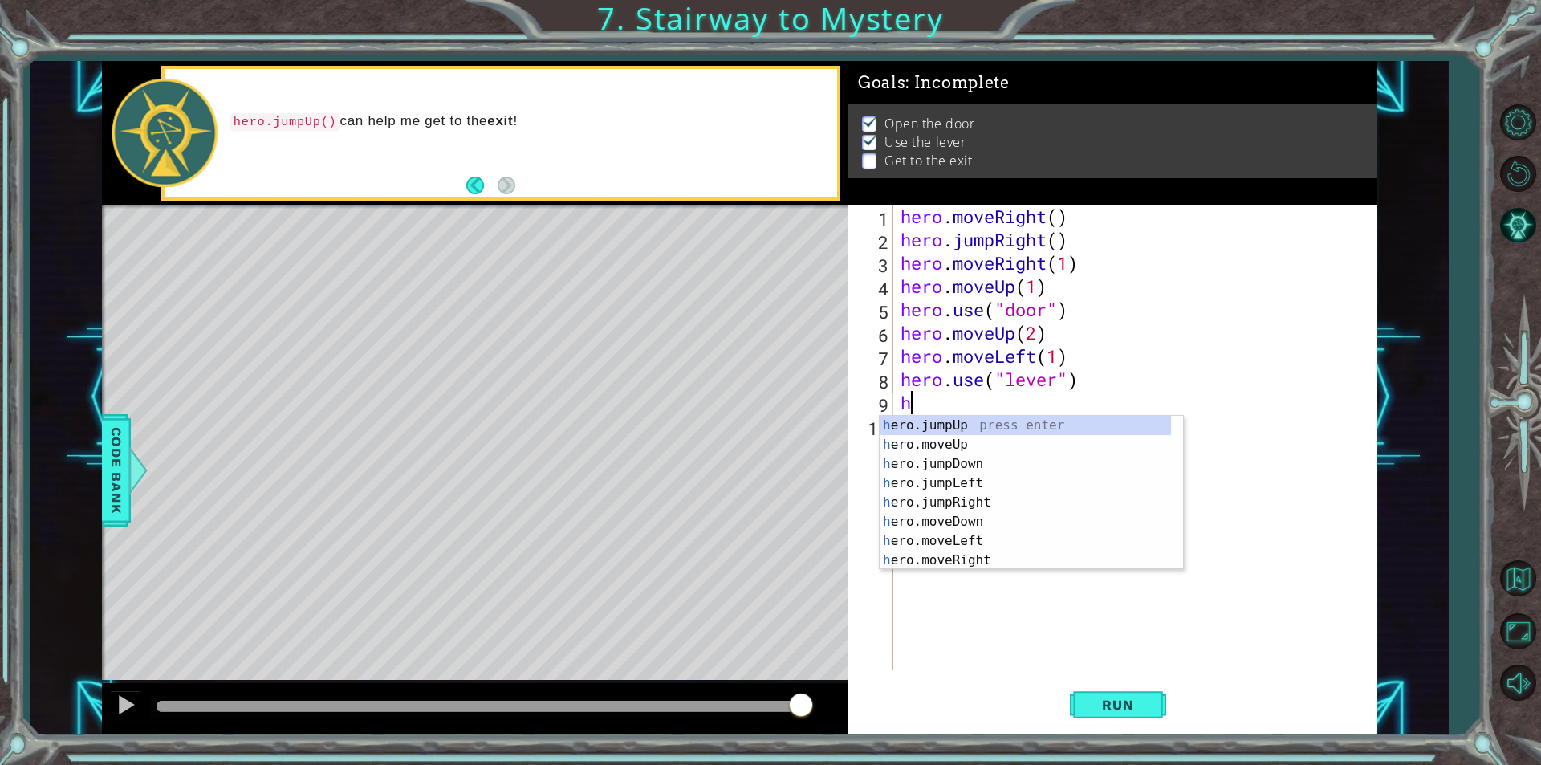
scroll to position [0, 0]
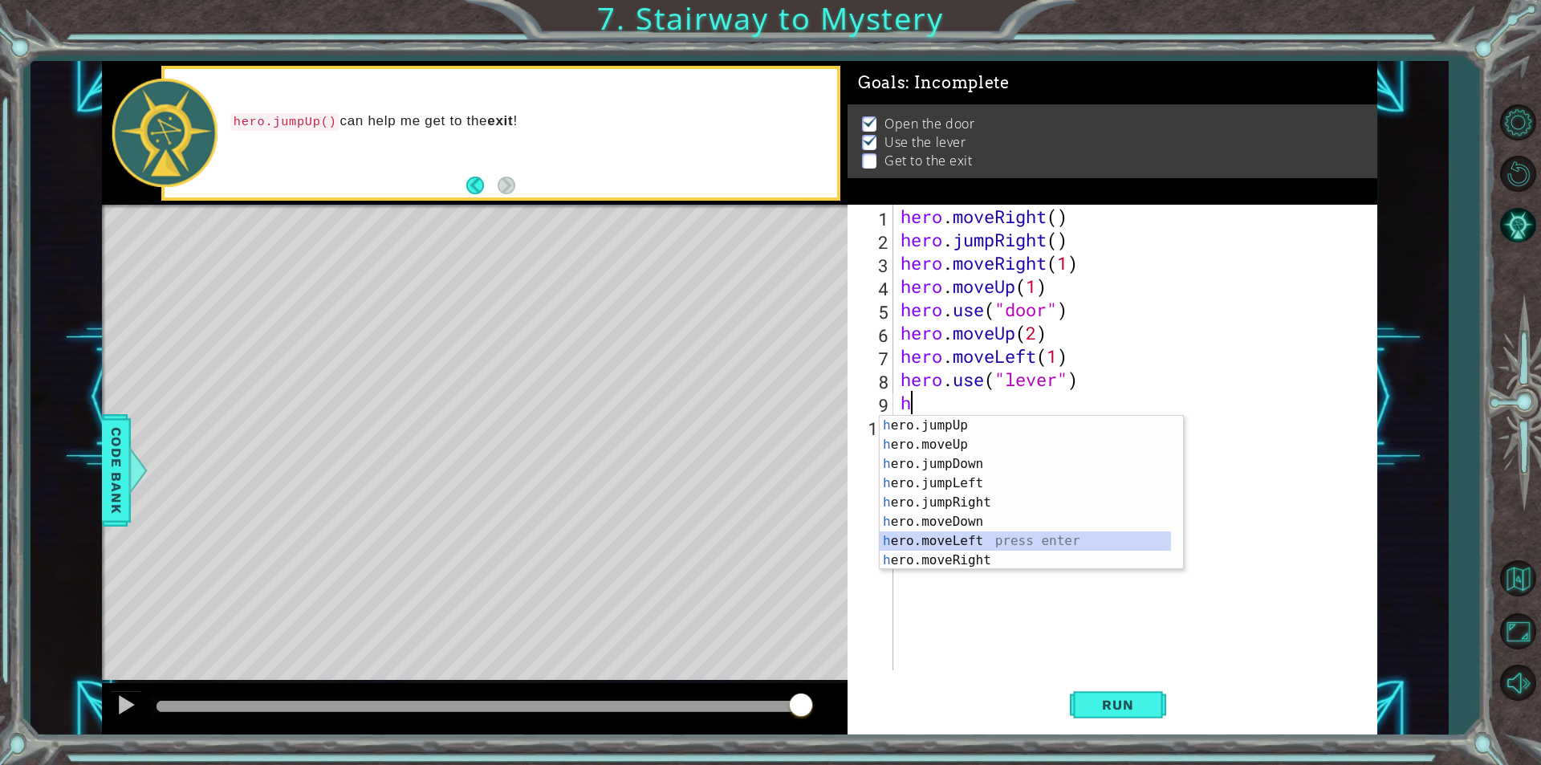
click at [952, 534] on div "h ero.jumpUp press enter h ero.moveUp press enter h ero.jumpDown press enter h …" at bounding box center [1024, 512] width 291 height 193
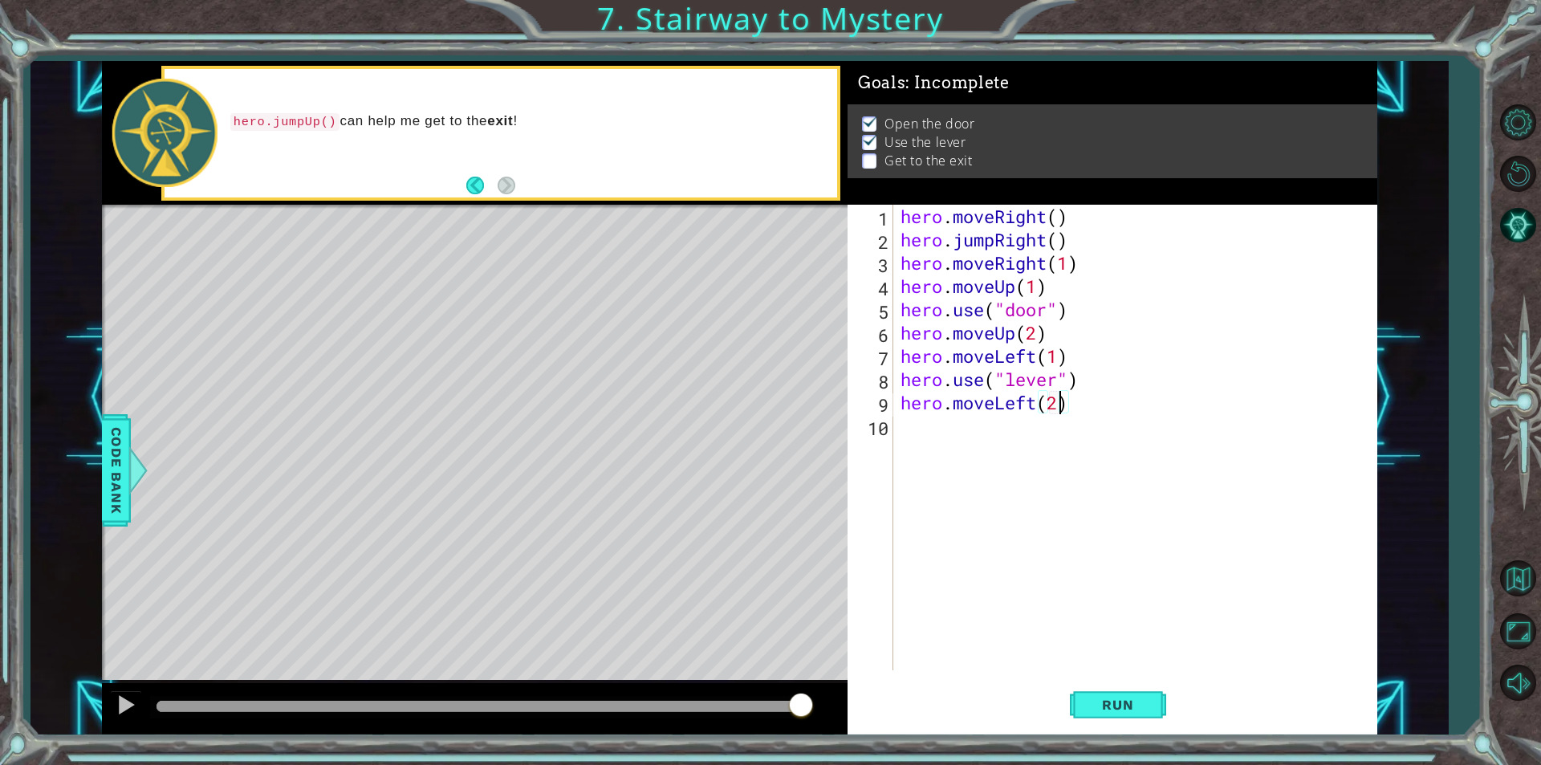
scroll to position [0, 6]
type textarea "hero.moveLeft(2)"
click at [1103, 692] on button "Run" at bounding box center [1118, 704] width 96 height 53
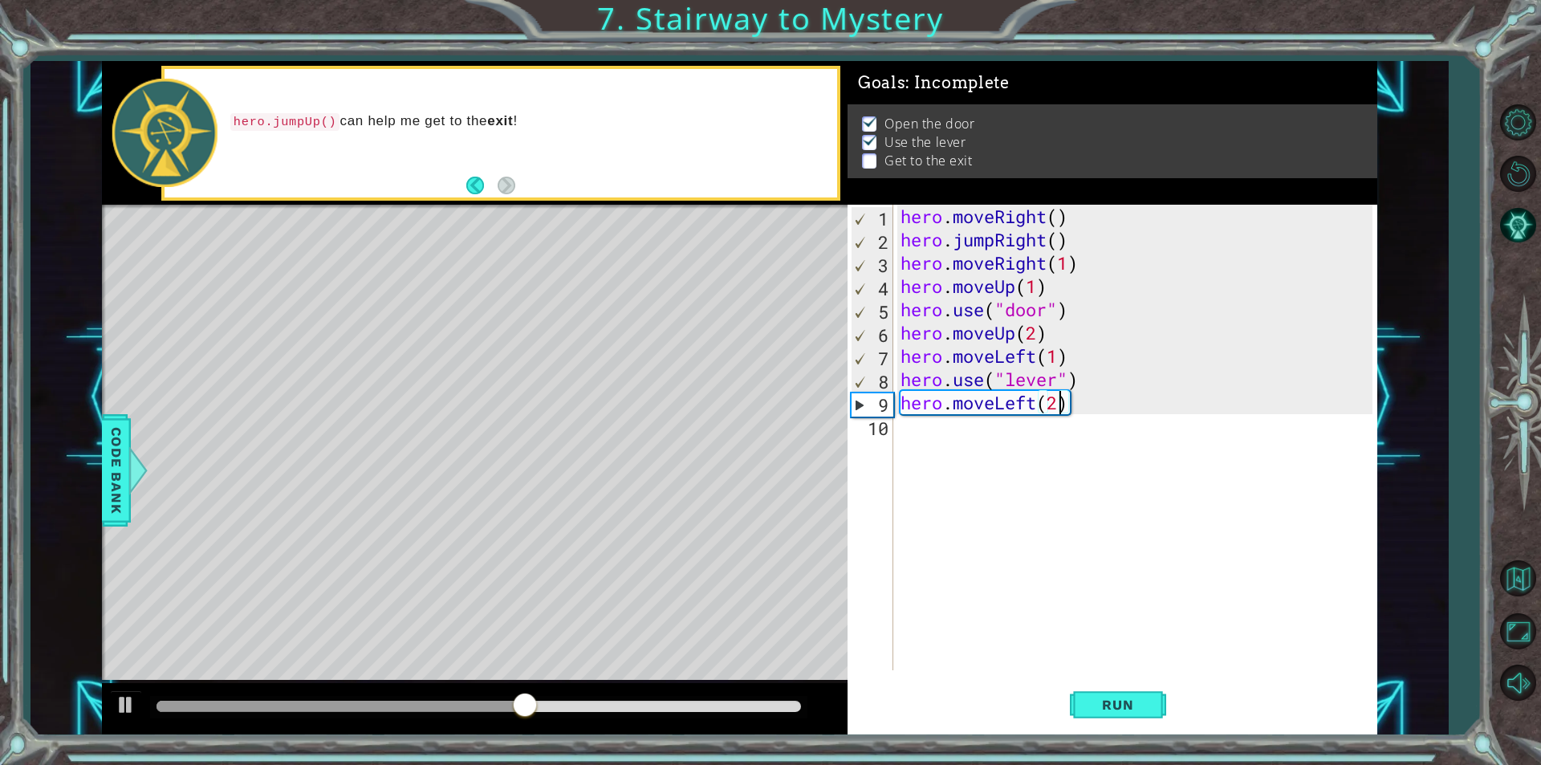
click at [908, 434] on div "hero . moveRight ( ) hero . jumpRight ( ) hero . moveRight ( 1 ) hero . moveUp …" at bounding box center [1138, 461] width 483 height 512
type textarea "h"
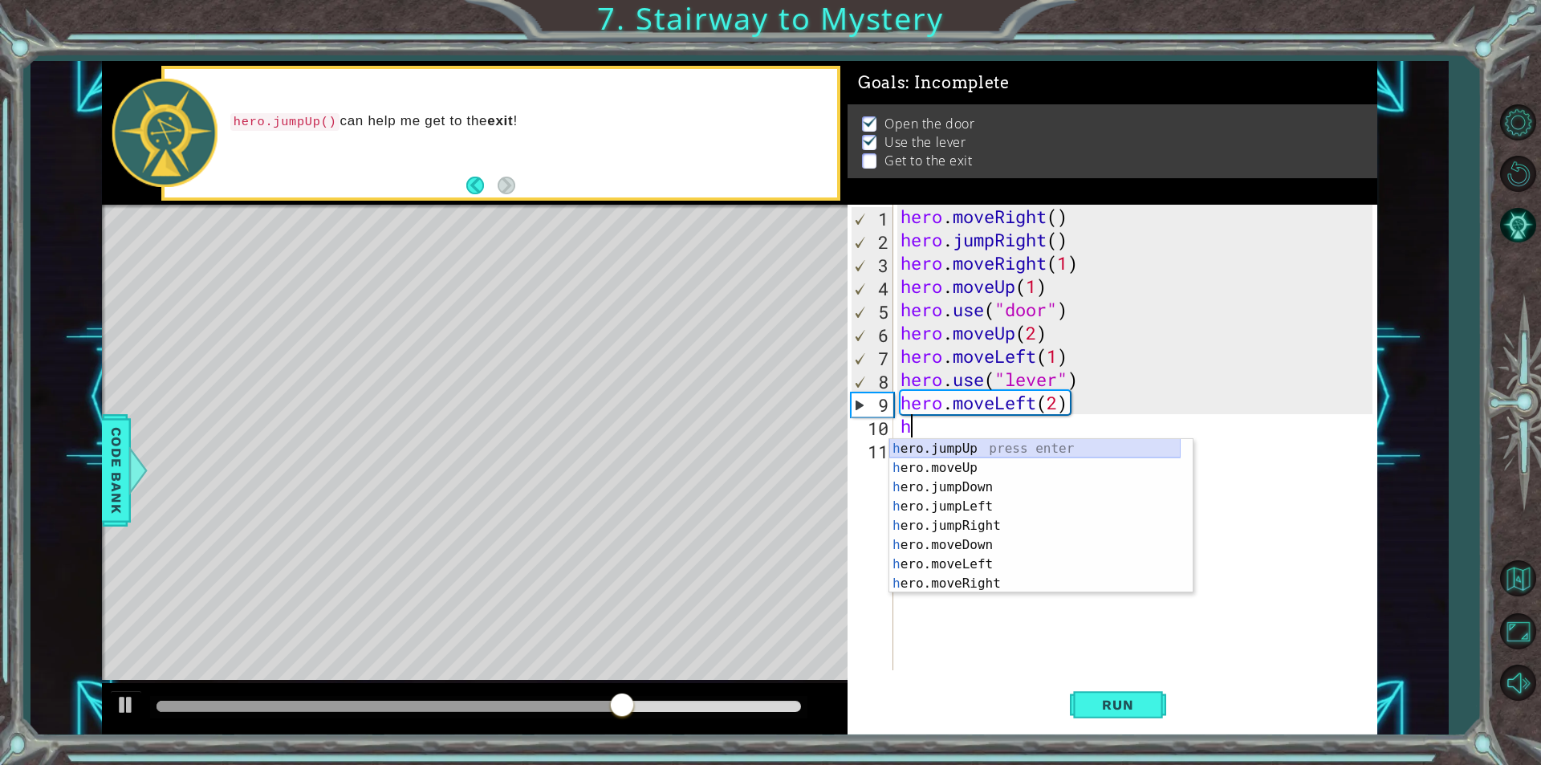
click at [1001, 445] on div "h ero.jumpUp press enter h ero.moveUp press enter h ero.jumpDown press enter h …" at bounding box center [1034, 535] width 291 height 193
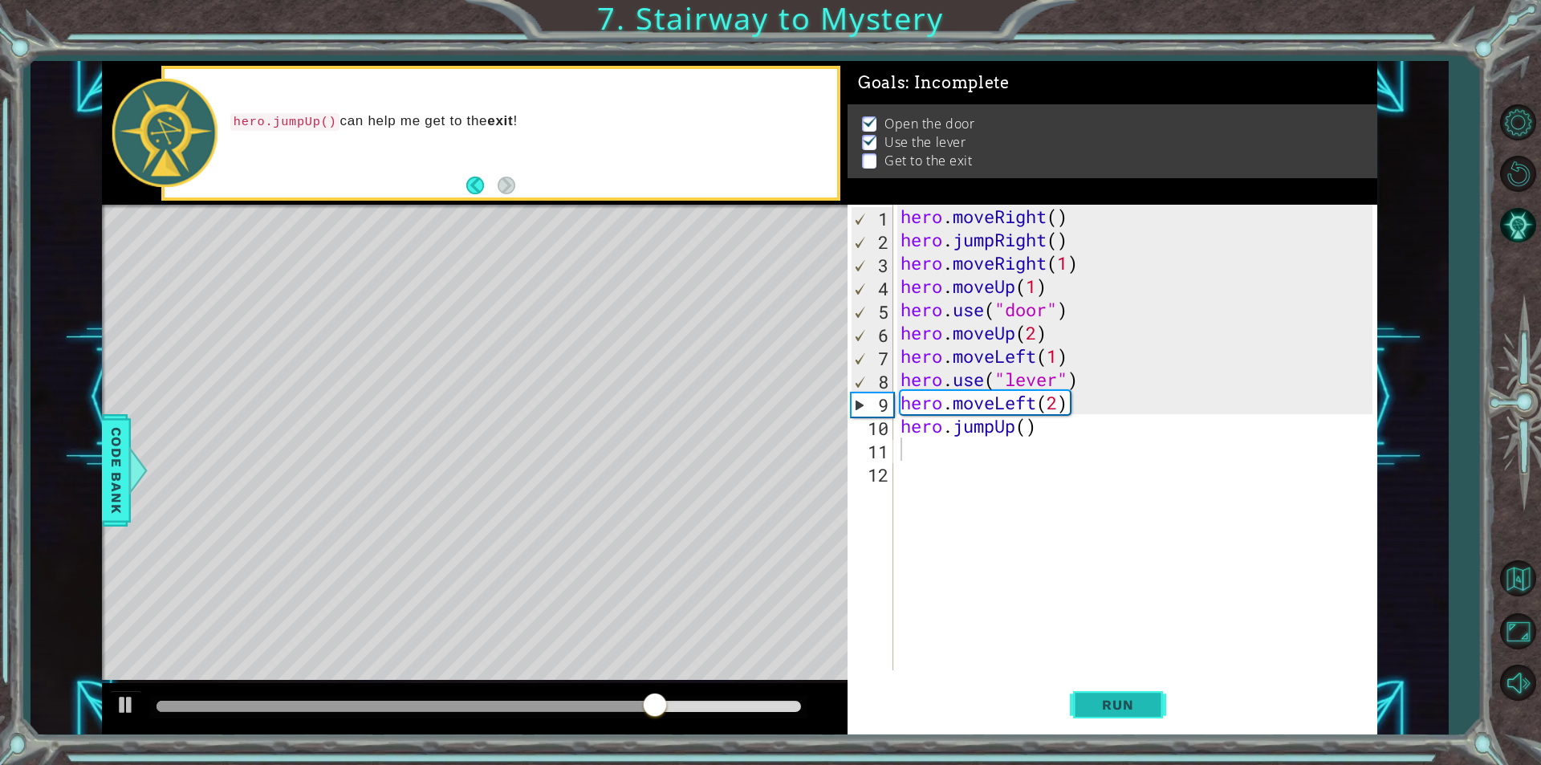
click at [1138, 713] on button "Run" at bounding box center [1118, 704] width 96 height 53
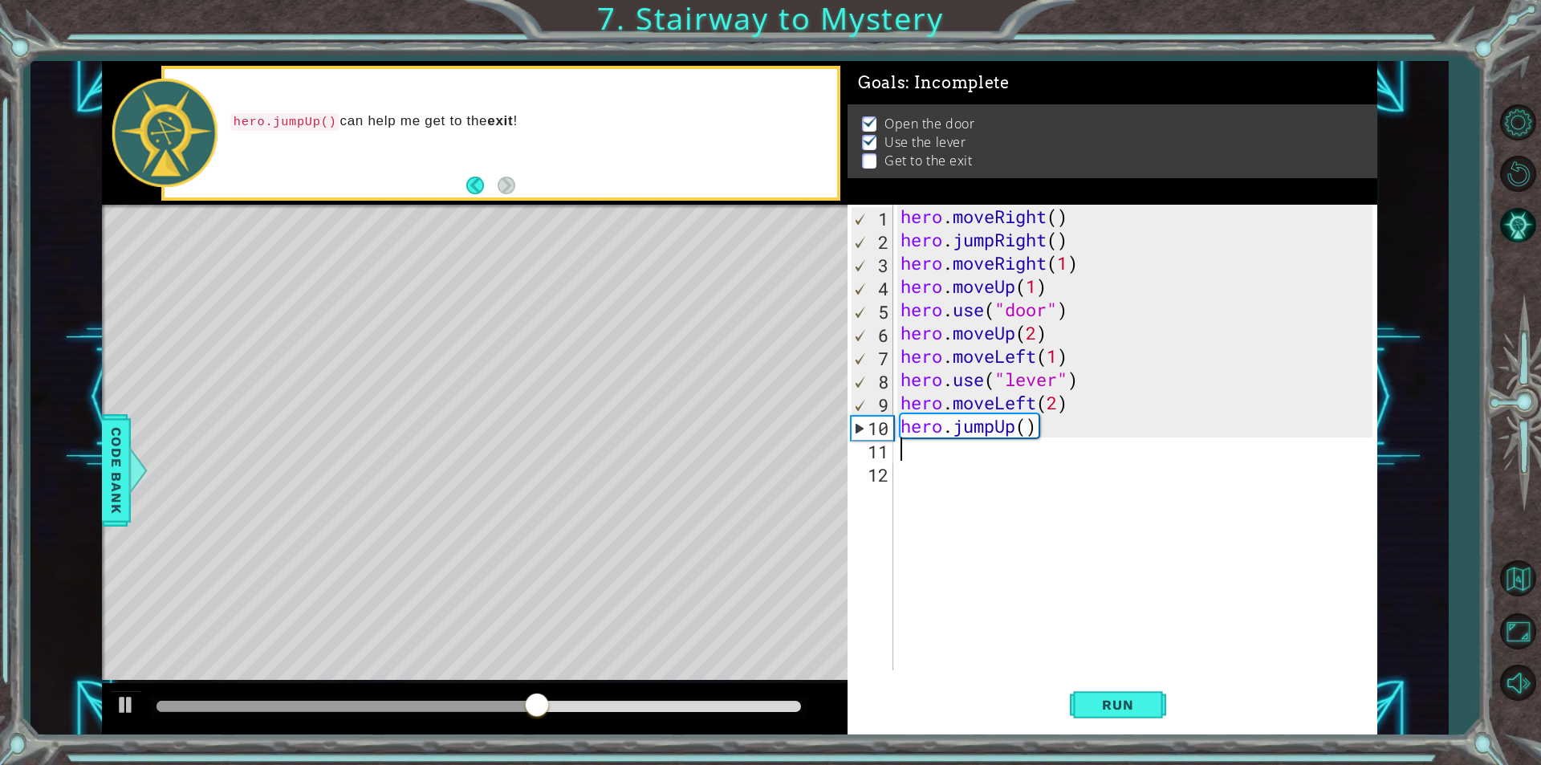
type textarea "h"
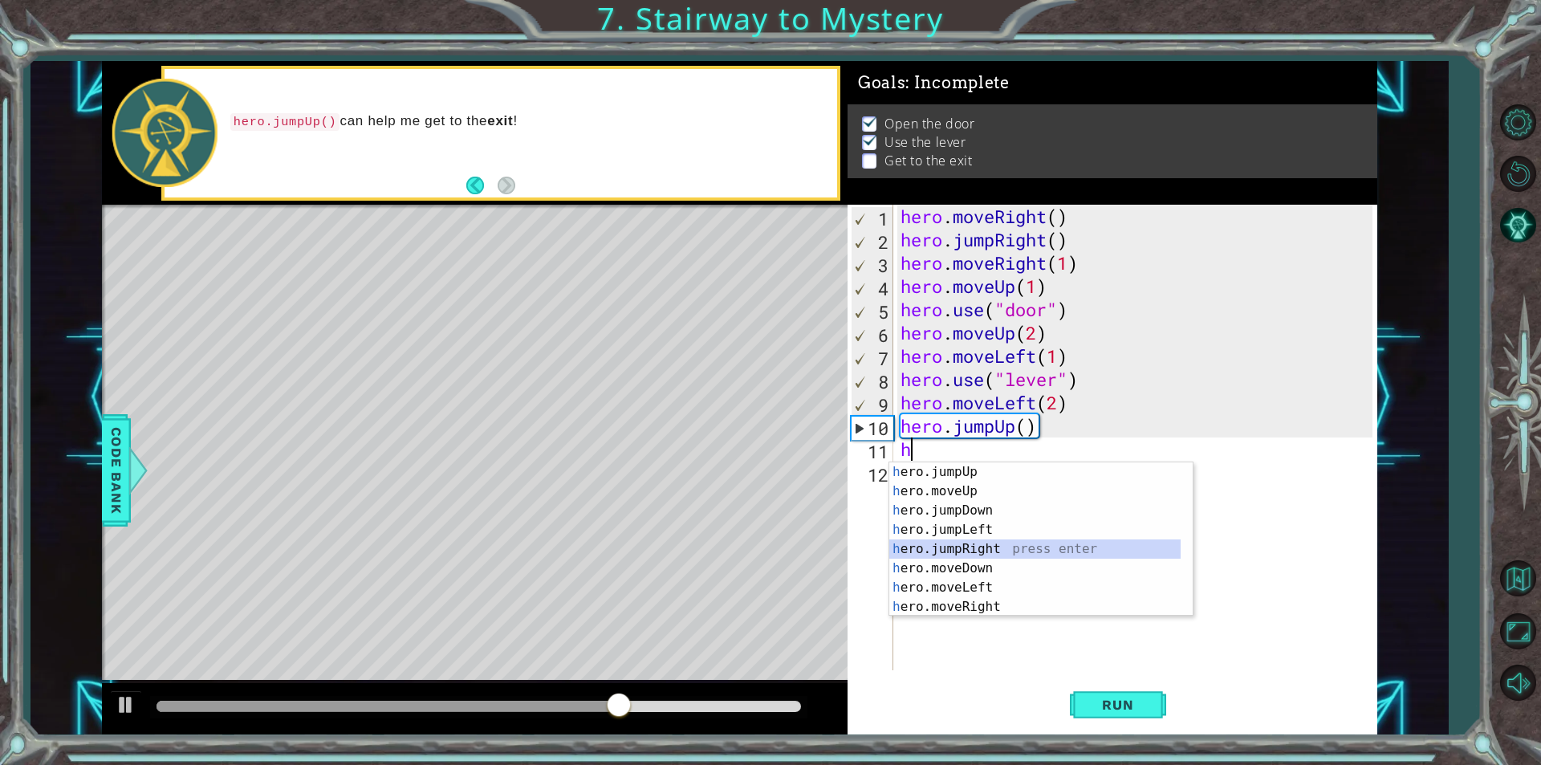
click at [985, 548] on div "h ero.jumpUp press enter h ero.moveUp press enter h ero.jumpDown press enter h …" at bounding box center [1034, 558] width 291 height 193
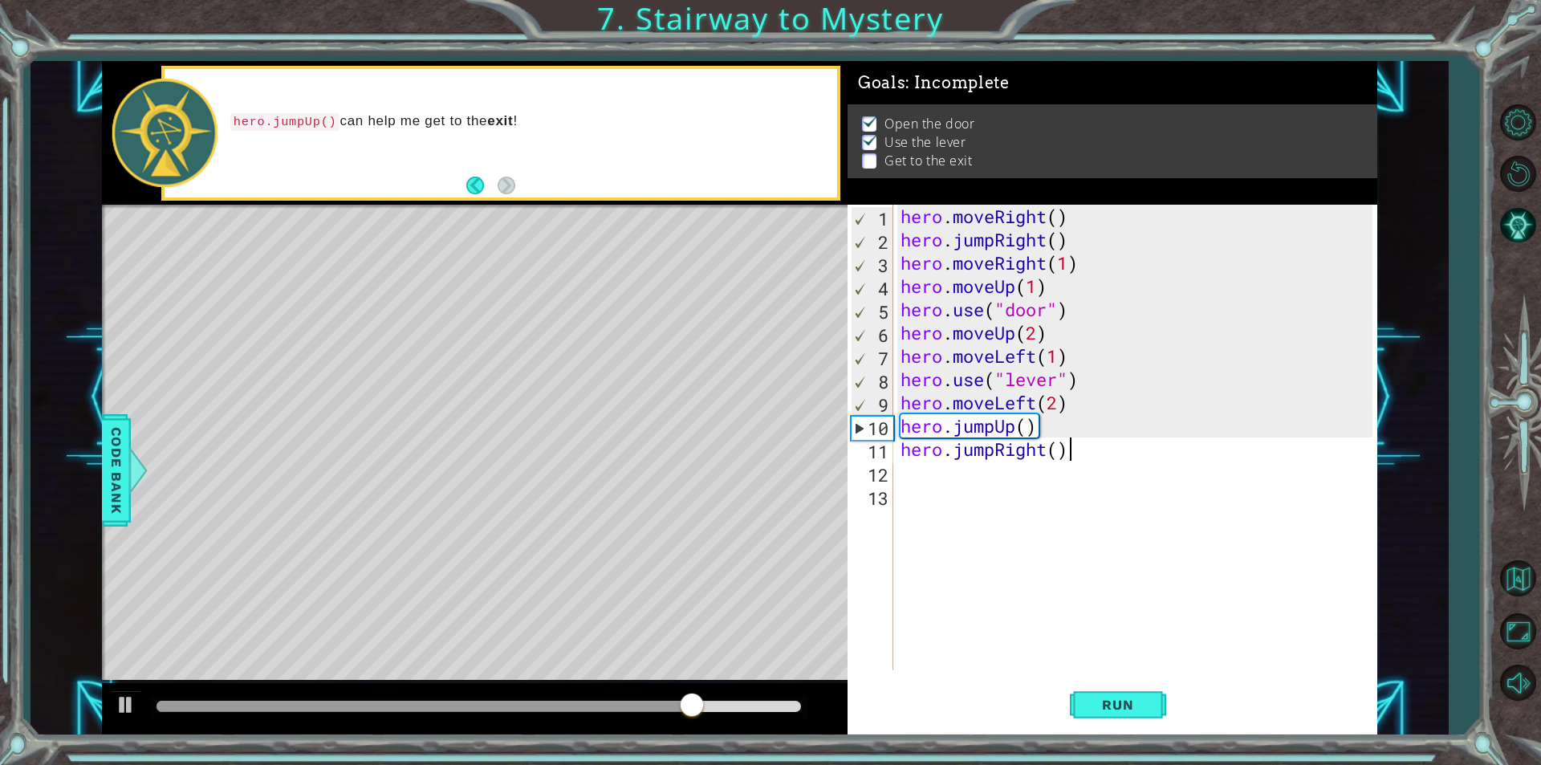
click at [1072, 448] on div "hero . moveRight ( ) hero . jumpRight ( ) hero . moveRight ( 1 ) hero . moveUp …" at bounding box center [1138, 461] width 483 height 512
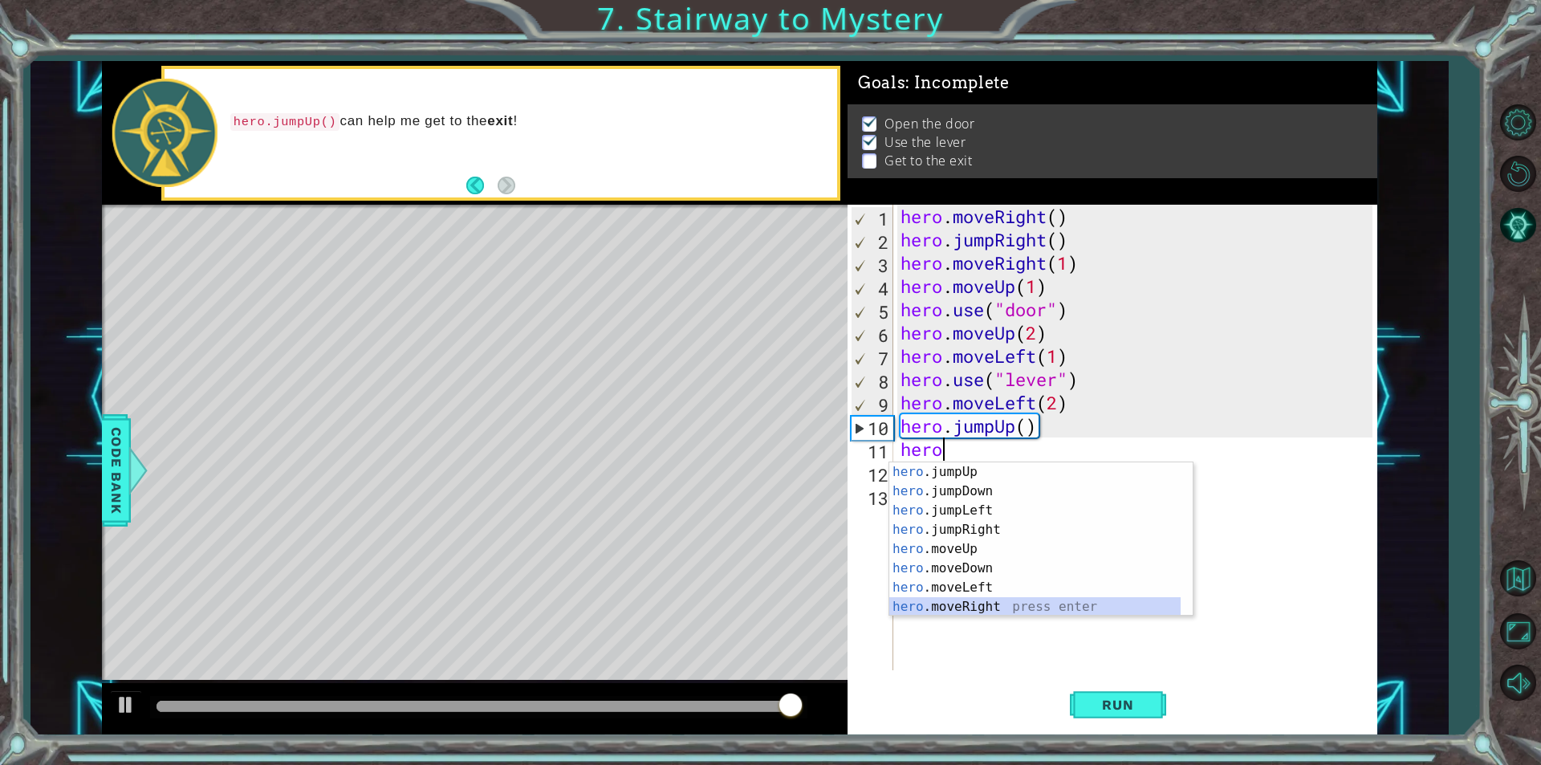
click at [1002, 611] on div "hero .jumpUp press enter hero .jumpDown press enter hero .jumpLeft press enter …" at bounding box center [1034, 558] width 291 height 193
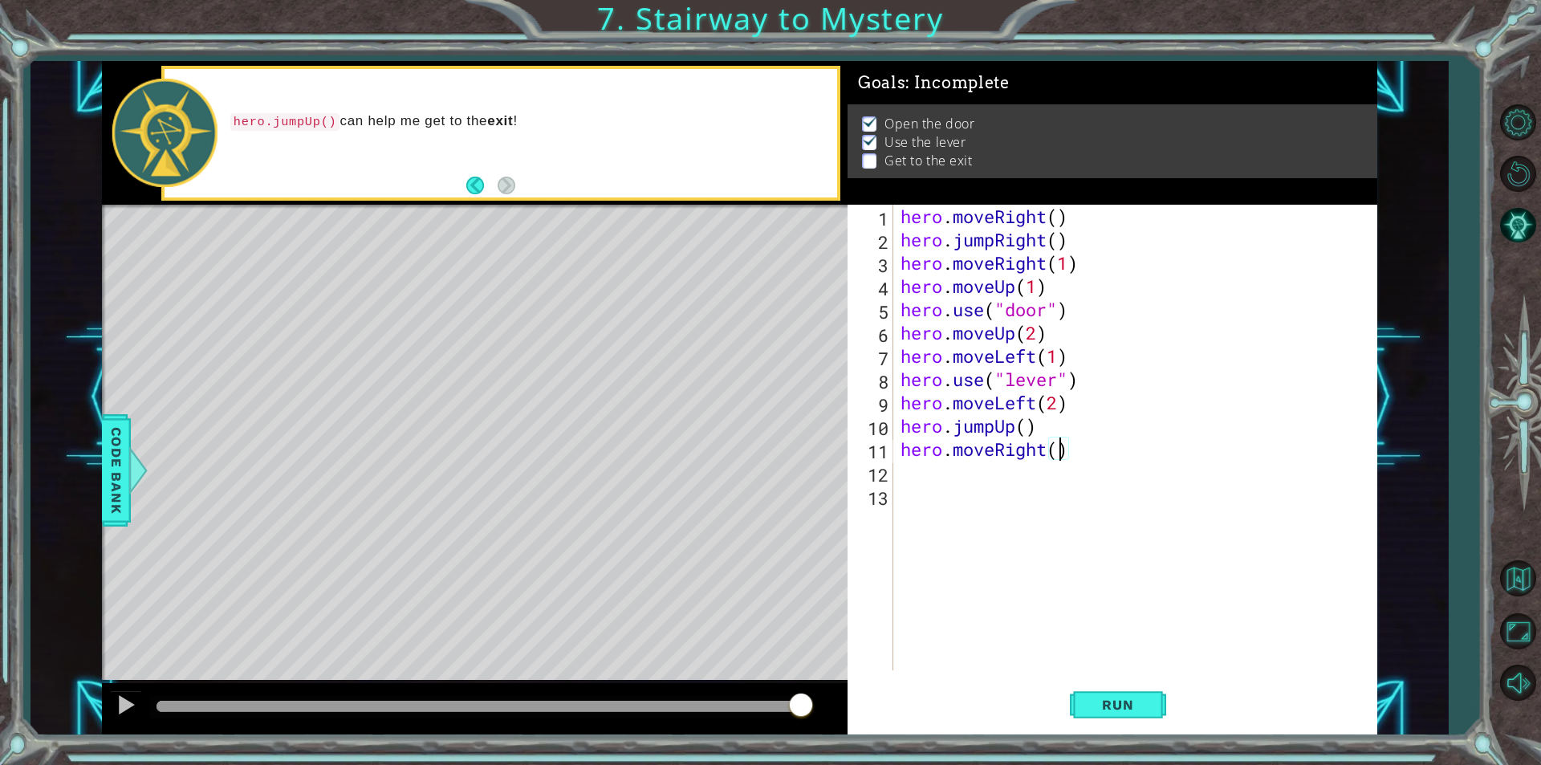
scroll to position [0, 7]
type textarea "hero.moveRight(2)"
click at [1093, 692] on button "Run" at bounding box center [1118, 704] width 96 height 53
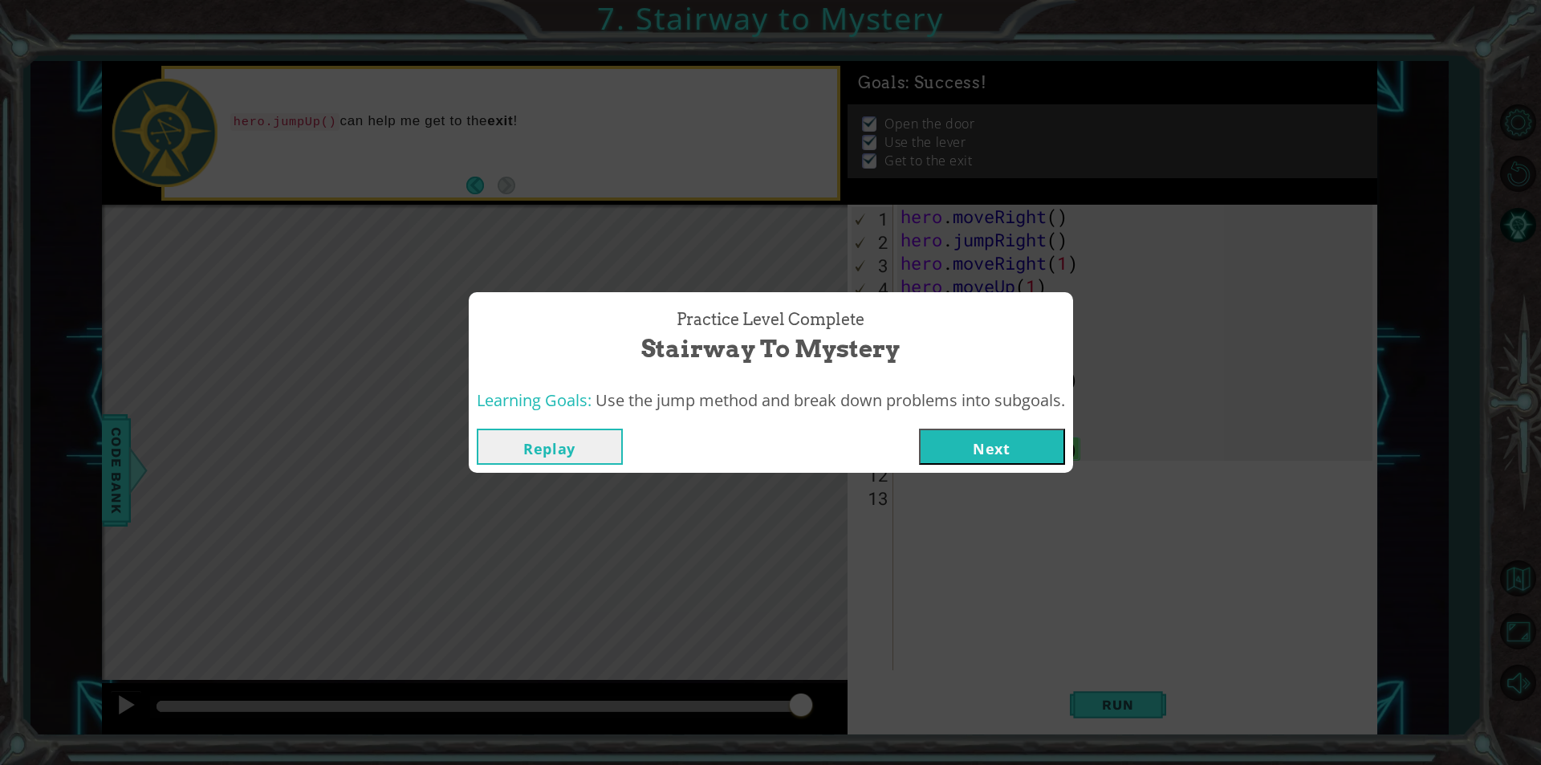
click at [993, 452] on button "Next" at bounding box center [992, 446] width 146 height 36
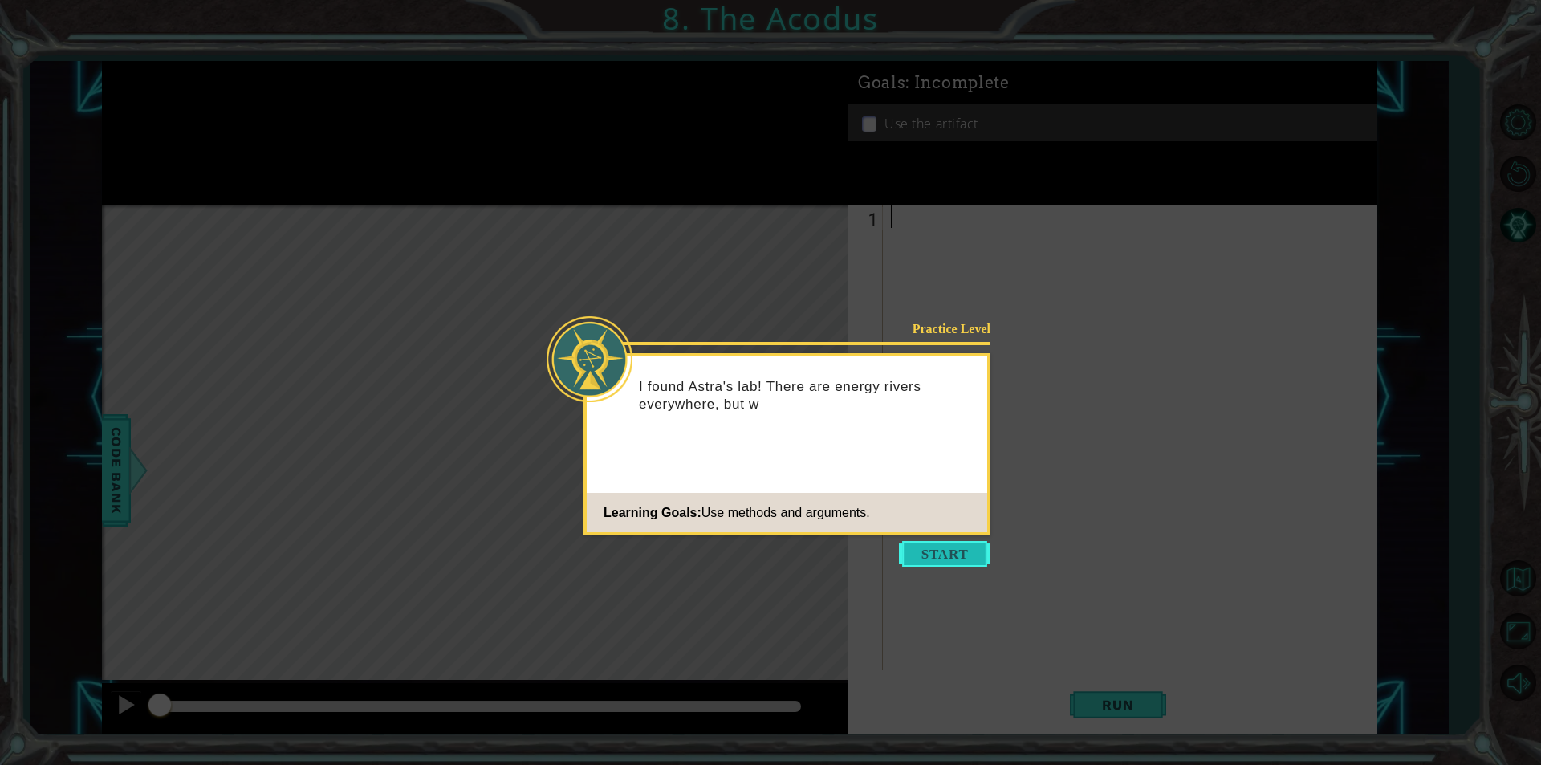
click at [956, 548] on button "Start" at bounding box center [944, 554] width 91 height 26
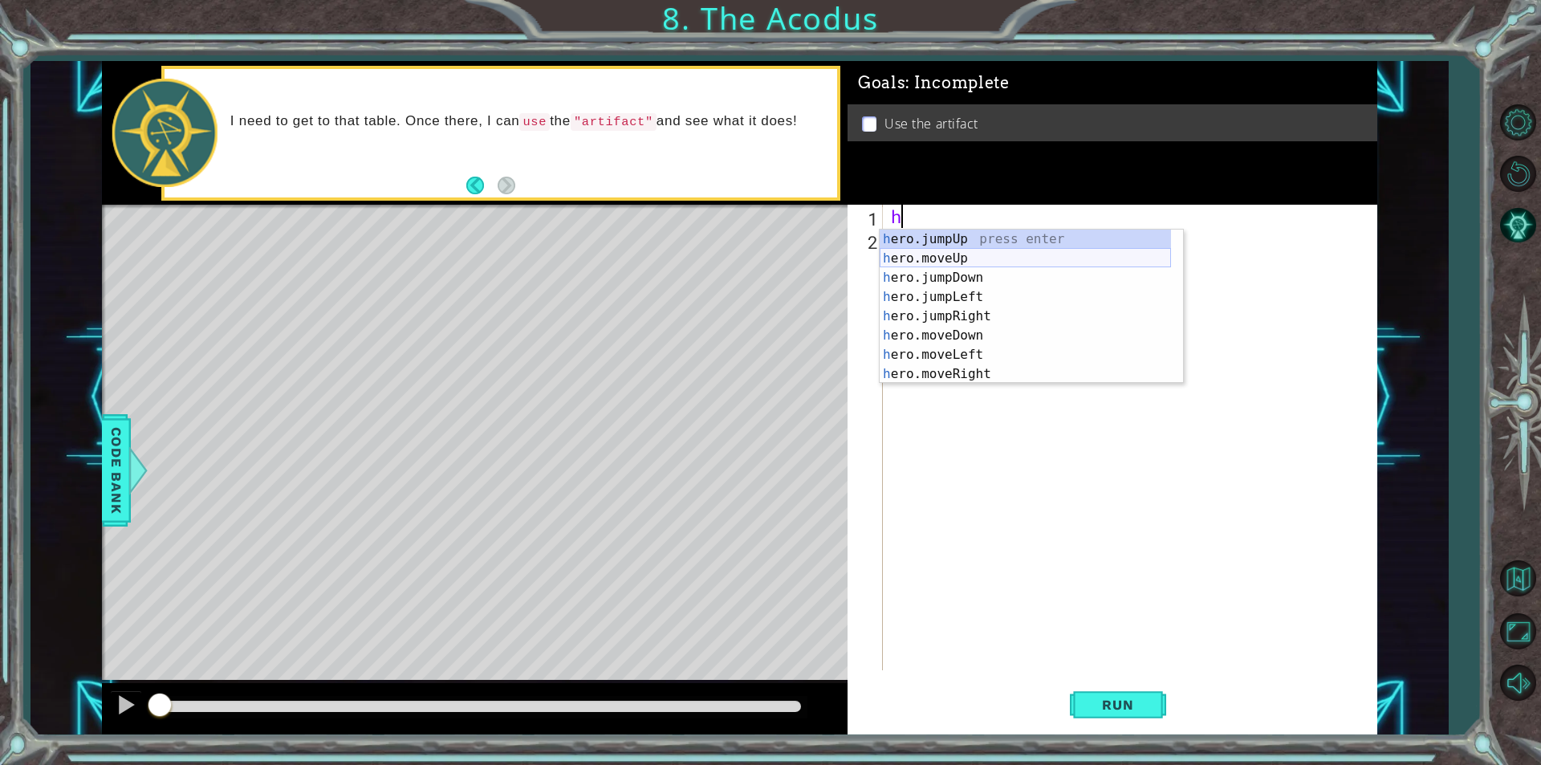
click at [978, 258] on div "h ero.jumpUp press enter h ero.moveUp press enter h ero.jumpDown press enter h …" at bounding box center [1024, 325] width 291 height 193
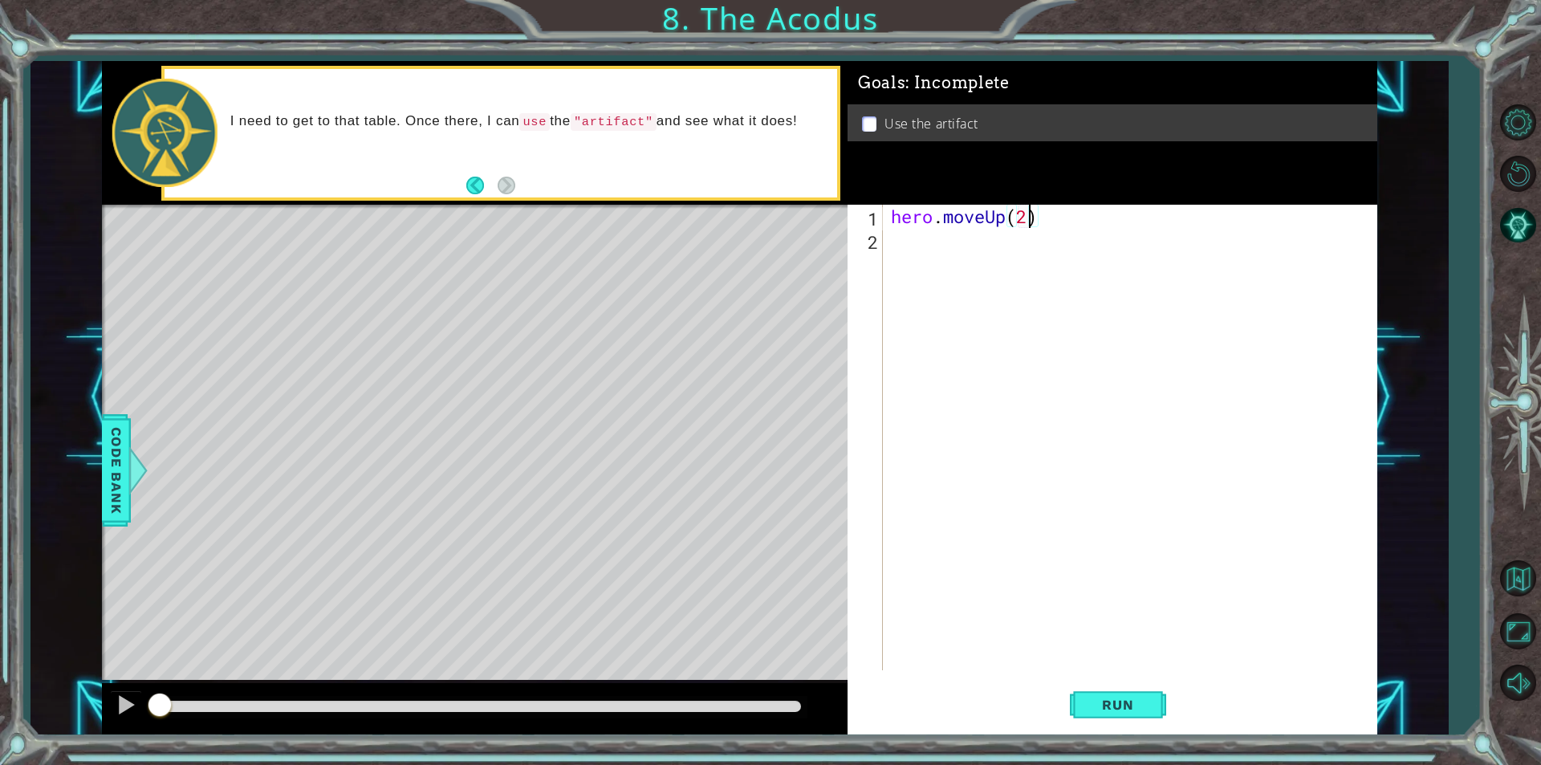
scroll to position [0, 6]
type textarea "hero.moveUp(2)"
click at [1132, 708] on span "Run" at bounding box center [1117, 704] width 63 height 16
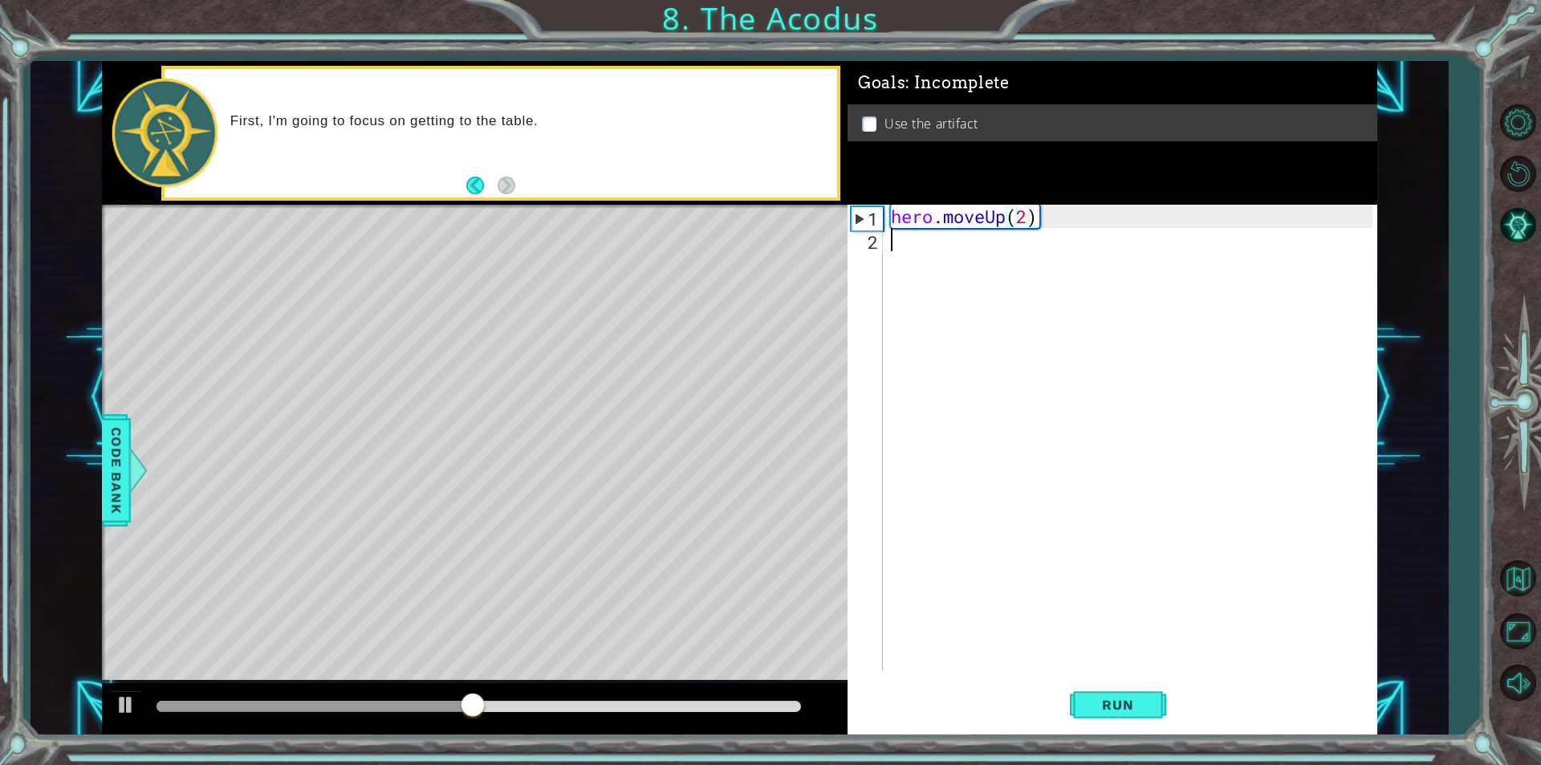
click at [897, 242] on div "hero . moveUp ( 2 )" at bounding box center [1133, 461] width 493 height 512
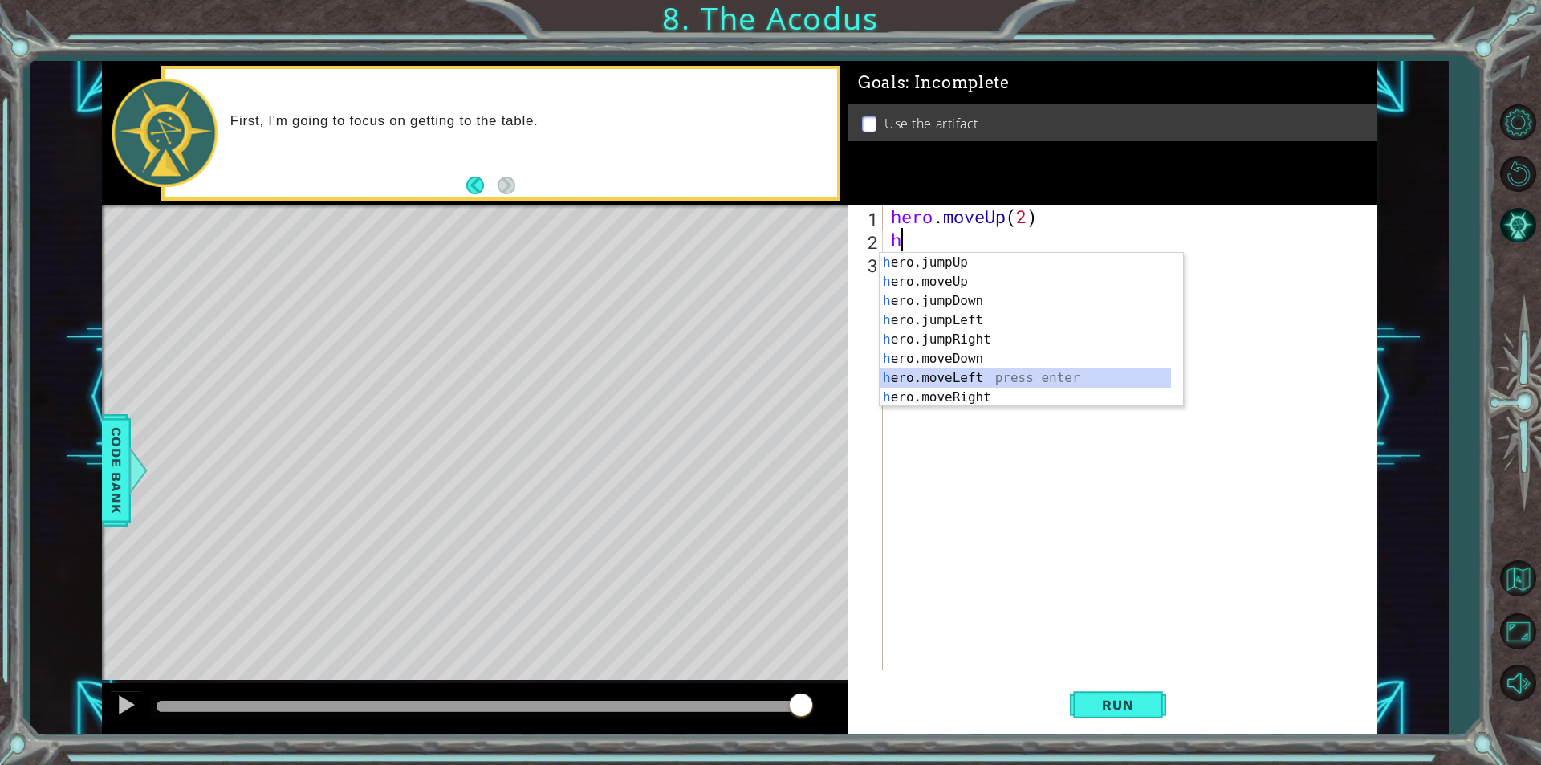
click at [966, 381] on div "h ero.jumpUp press enter h ero.moveUp press enter h ero.jumpDown press enter h …" at bounding box center [1024, 349] width 291 height 193
type textarea "hero.moveLeft(1)"
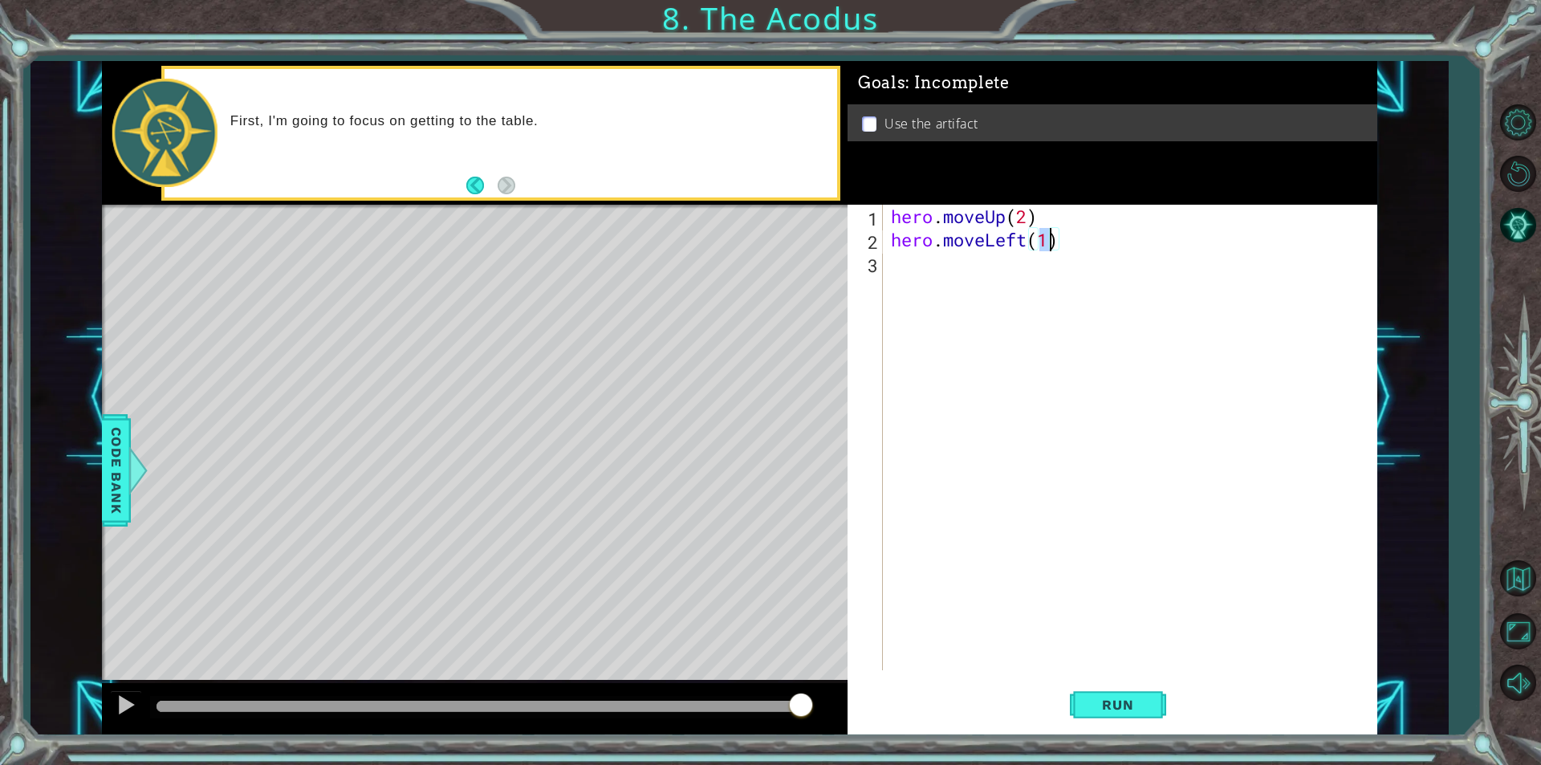
click at [898, 265] on div "hero . moveUp ( 2 ) hero . moveLeft ( 1 )" at bounding box center [1133, 461] width 493 height 512
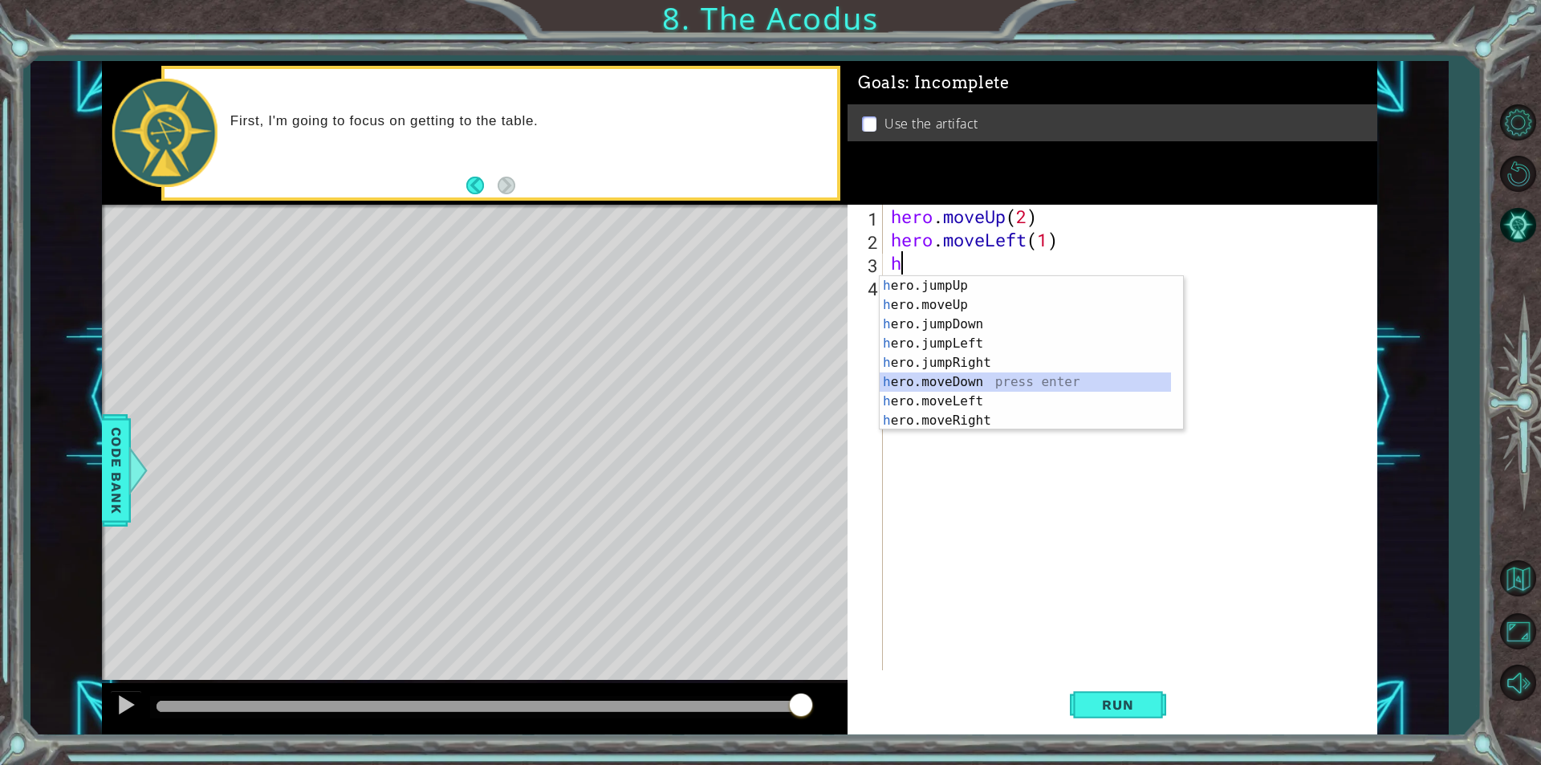
click at [989, 385] on div "h ero.jumpUp press enter h ero.moveUp press enter h ero.jumpDown press enter h …" at bounding box center [1024, 372] width 291 height 193
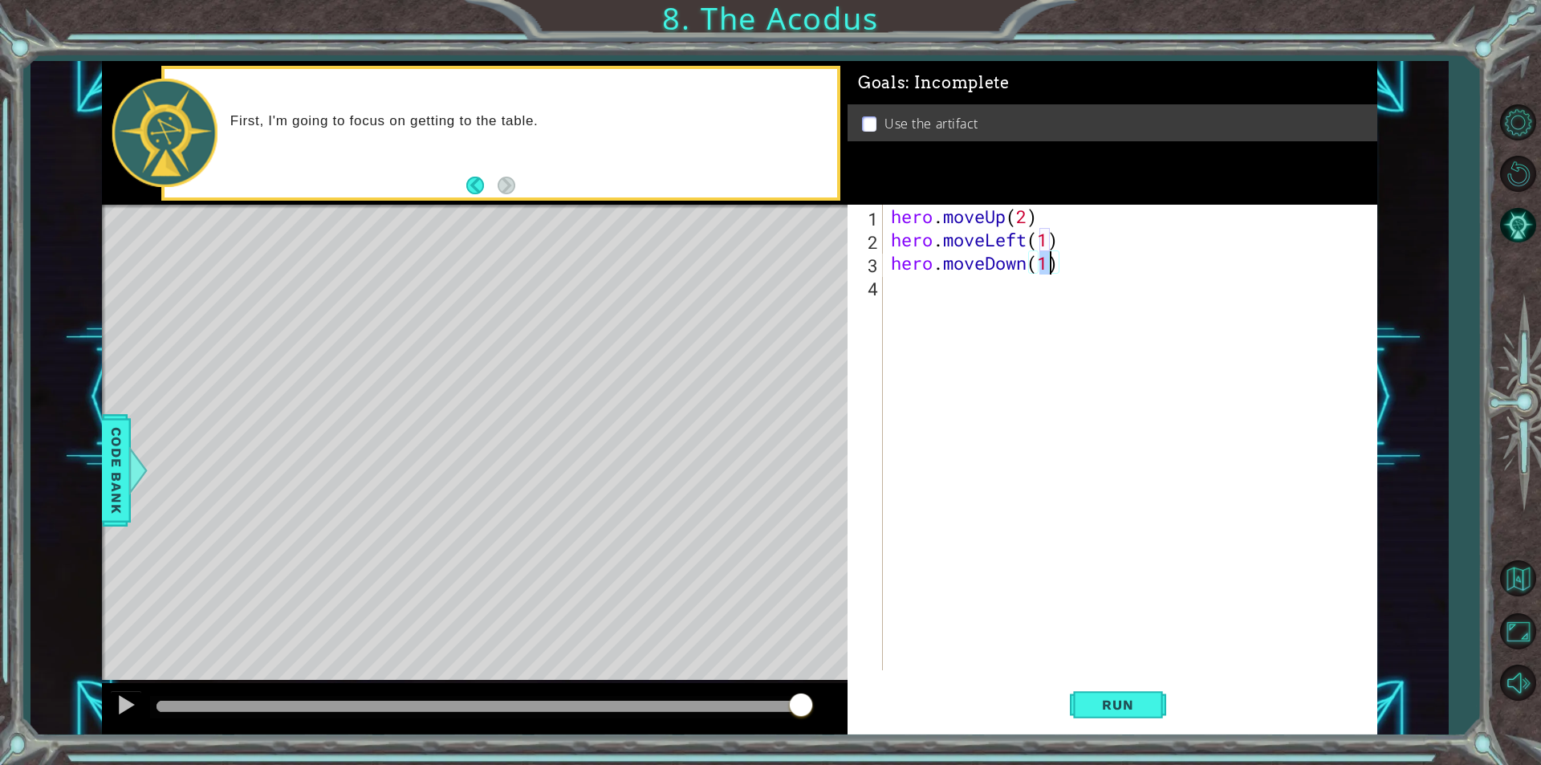
scroll to position [0, 6]
type textarea "hero.moveDown(2)"
click at [1137, 700] on span "Run" at bounding box center [1117, 704] width 63 height 16
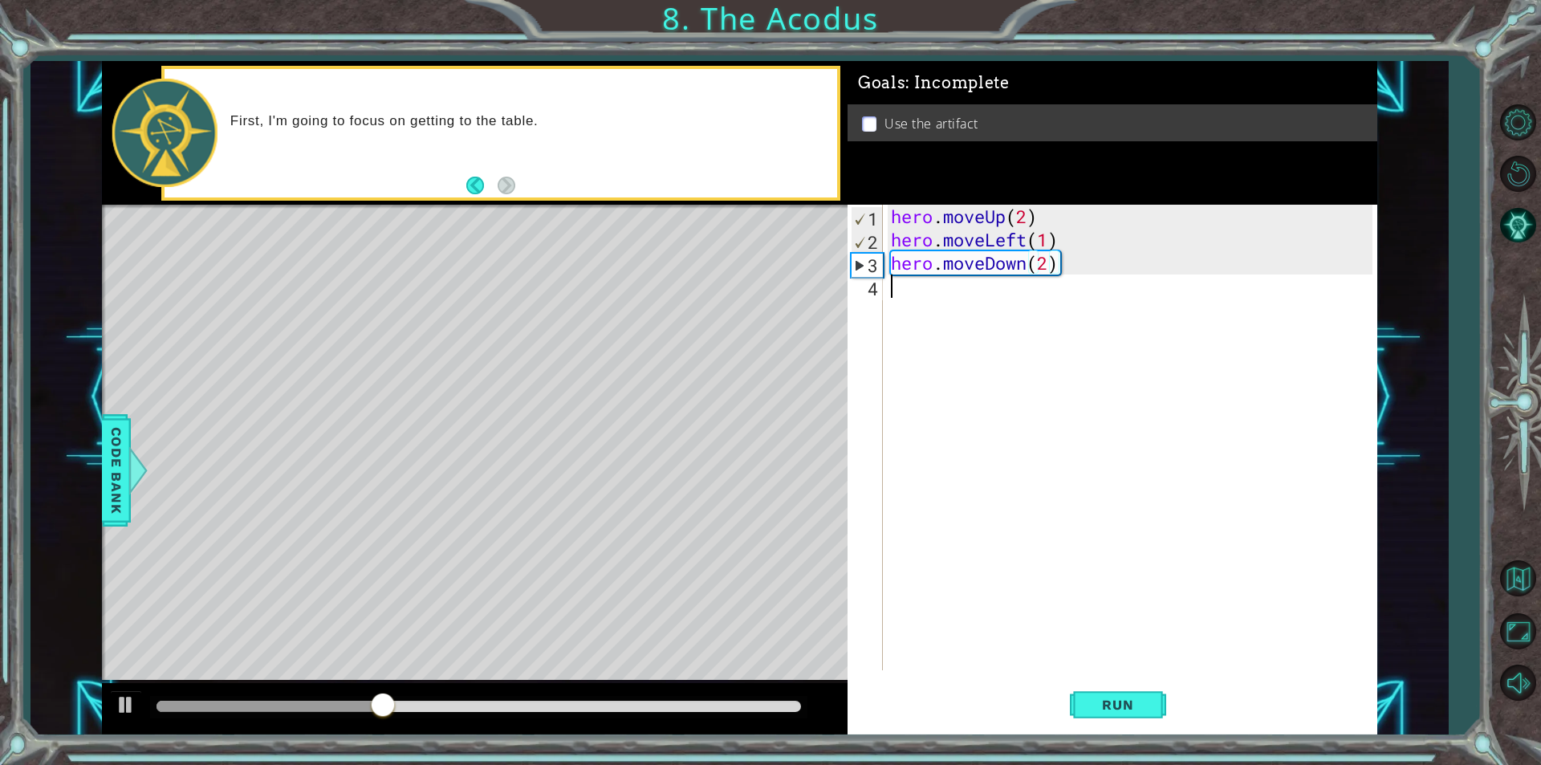
click at [897, 297] on div "hero . moveUp ( 2 ) hero . moveLeft ( 1 ) hero . moveDown ( 2 )" at bounding box center [1133, 461] width 493 height 512
type textarea "h"
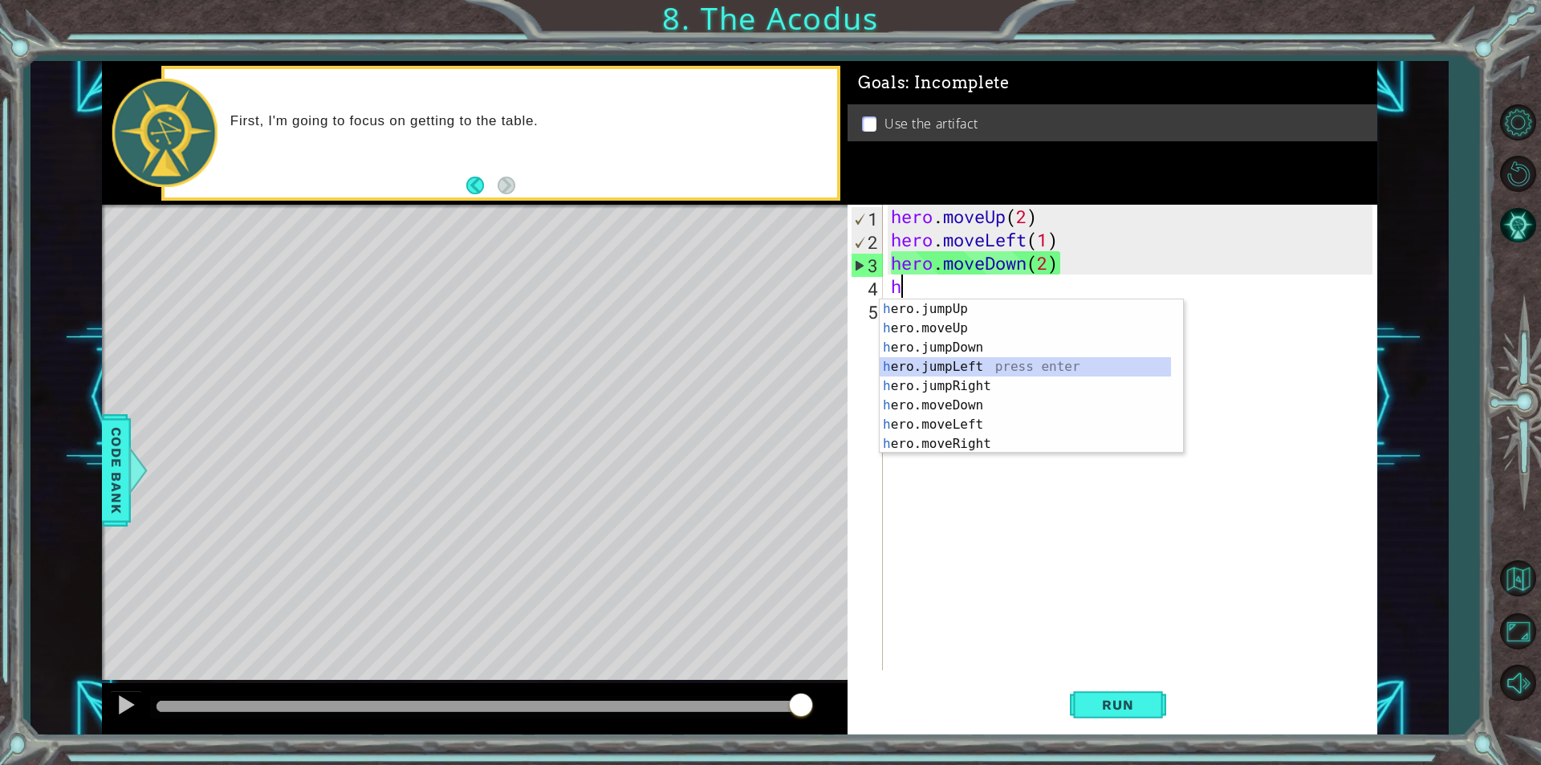
click at [957, 364] on div "h ero.jumpUp press enter h ero.moveUp press enter h ero.jumpDown press enter h …" at bounding box center [1024, 395] width 291 height 193
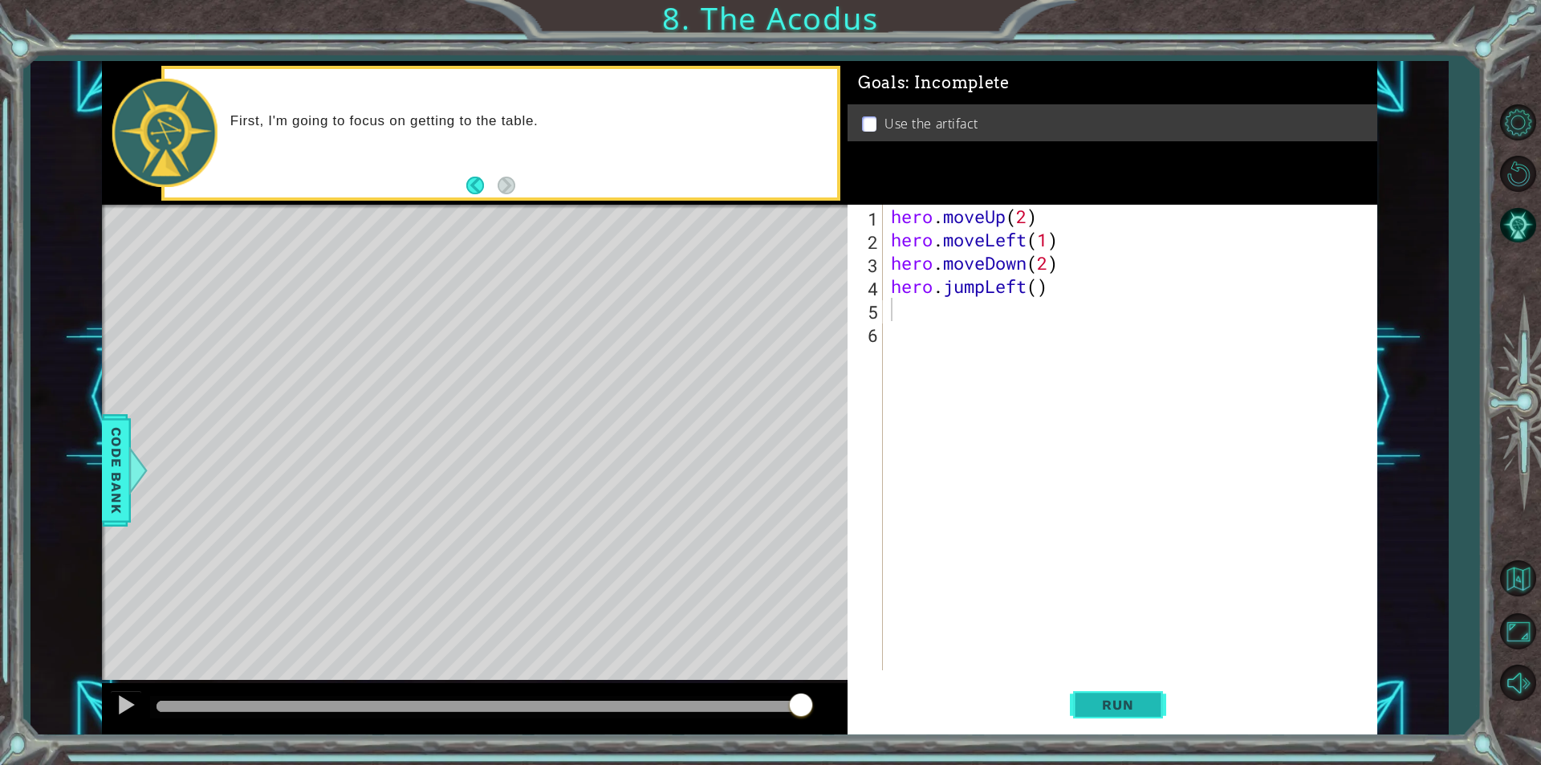
click at [1102, 696] on span "Run" at bounding box center [1117, 704] width 63 height 16
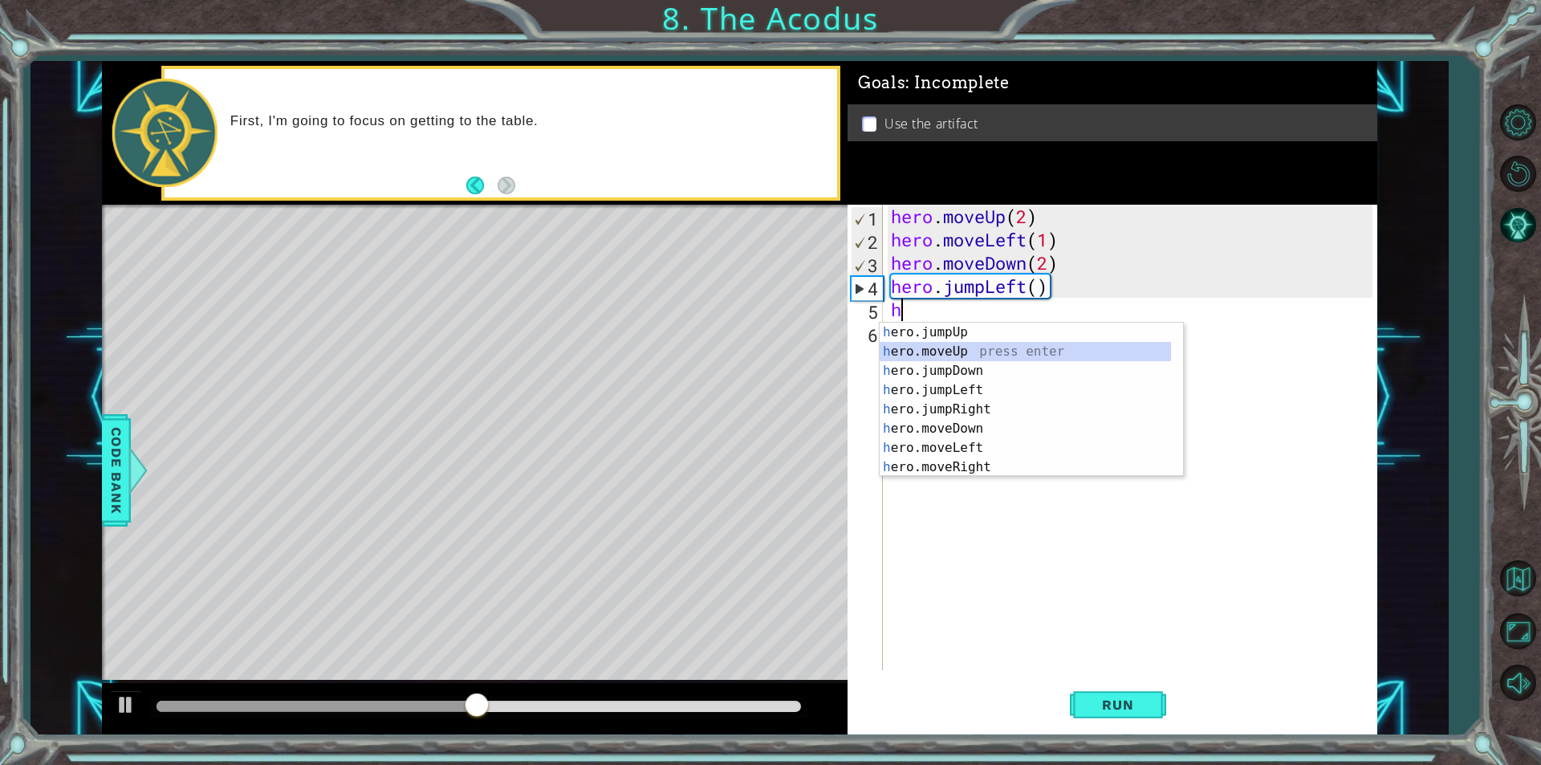
click at [968, 352] on div "h ero.jumpUp press enter h ero.moveUp press enter h ero.jumpDown press enter h …" at bounding box center [1024, 419] width 291 height 193
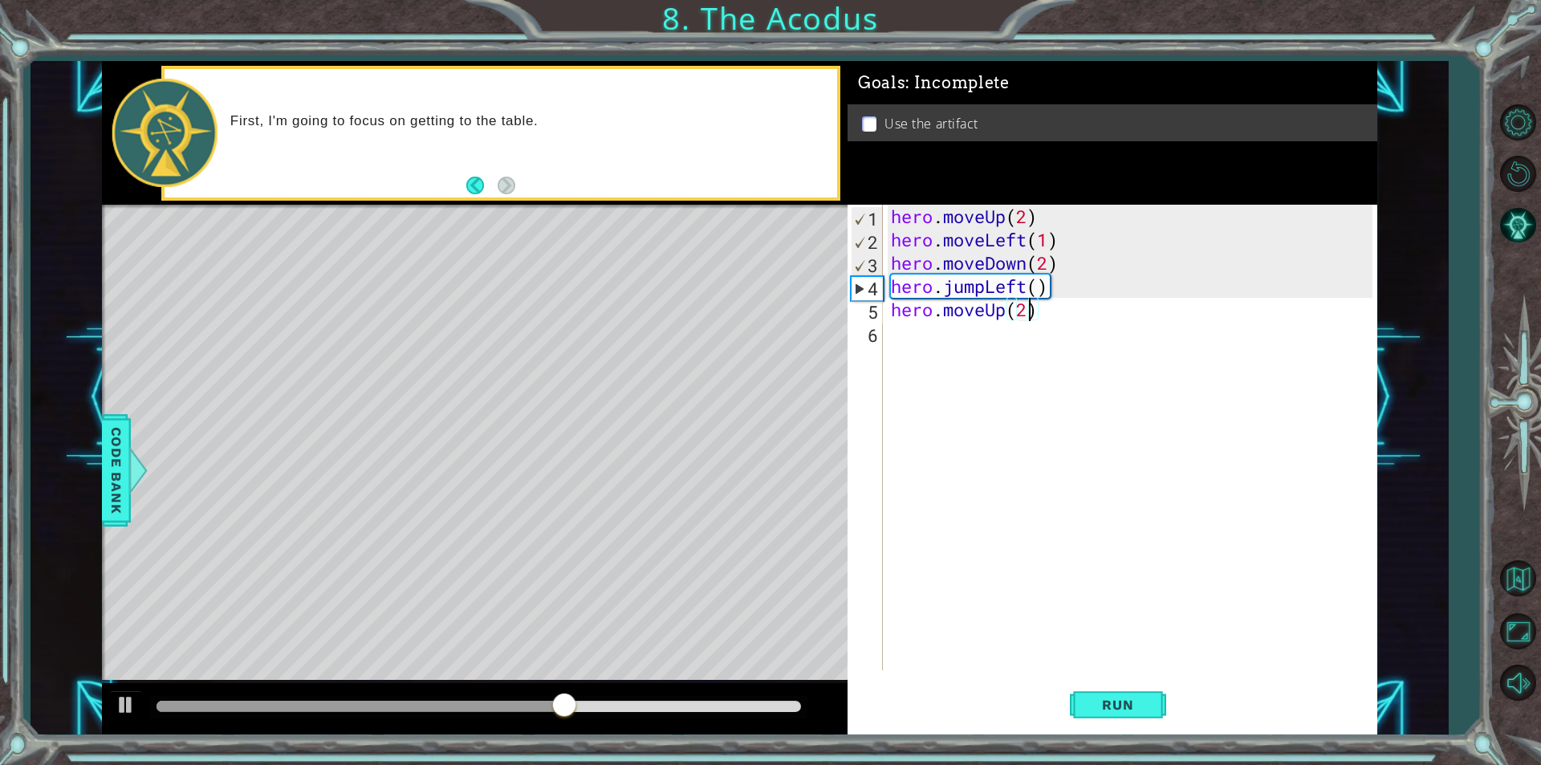
scroll to position [0, 6]
type textarea "hero.moveUp(2)"
click at [1103, 694] on button "Run" at bounding box center [1118, 704] width 96 height 53
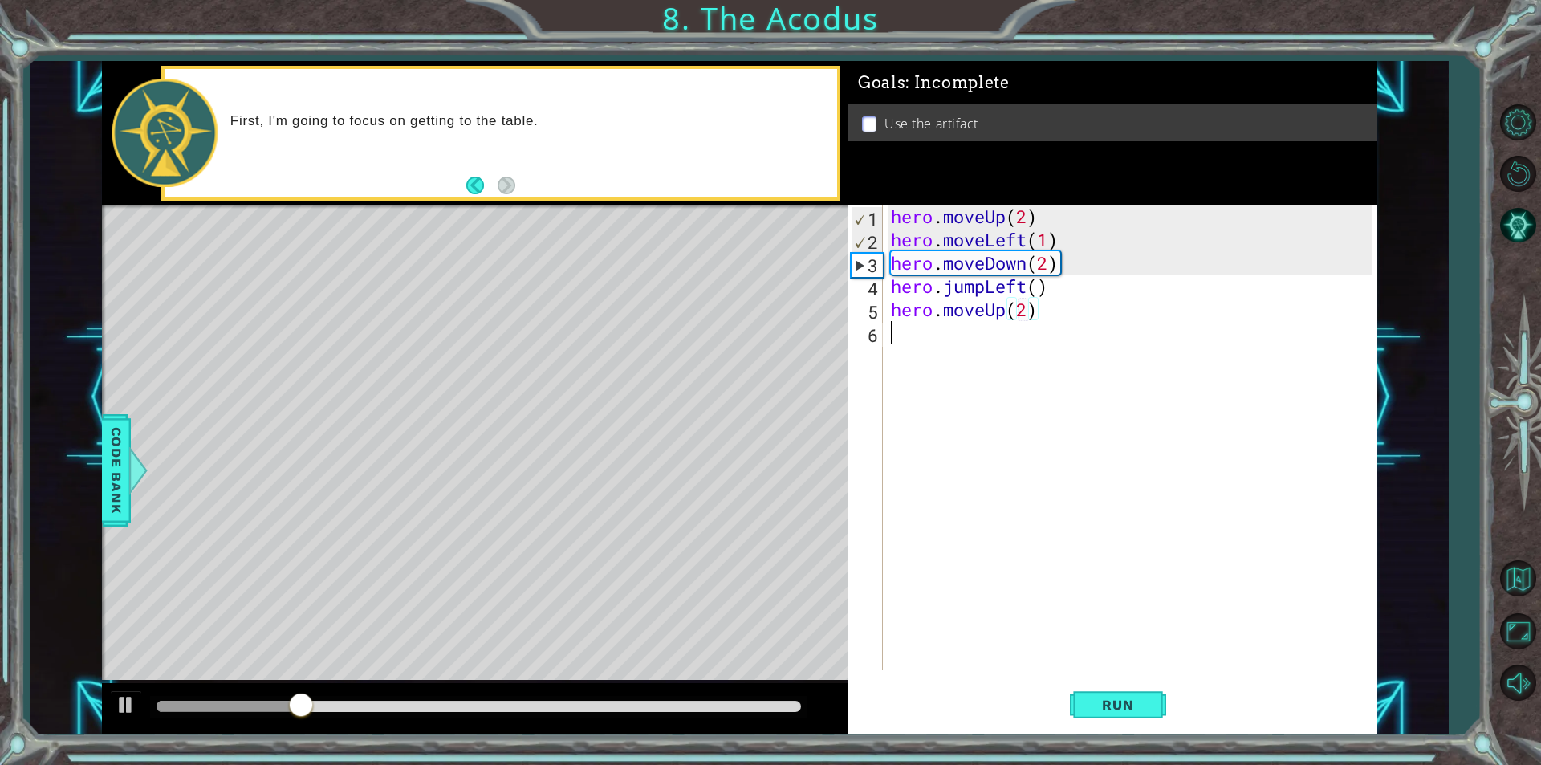
click at [899, 324] on div "hero . moveUp ( 2 ) hero . moveLeft ( 1 ) hero . moveDown ( 2 ) hero . jumpLeft…" at bounding box center [1133, 461] width 493 height 512
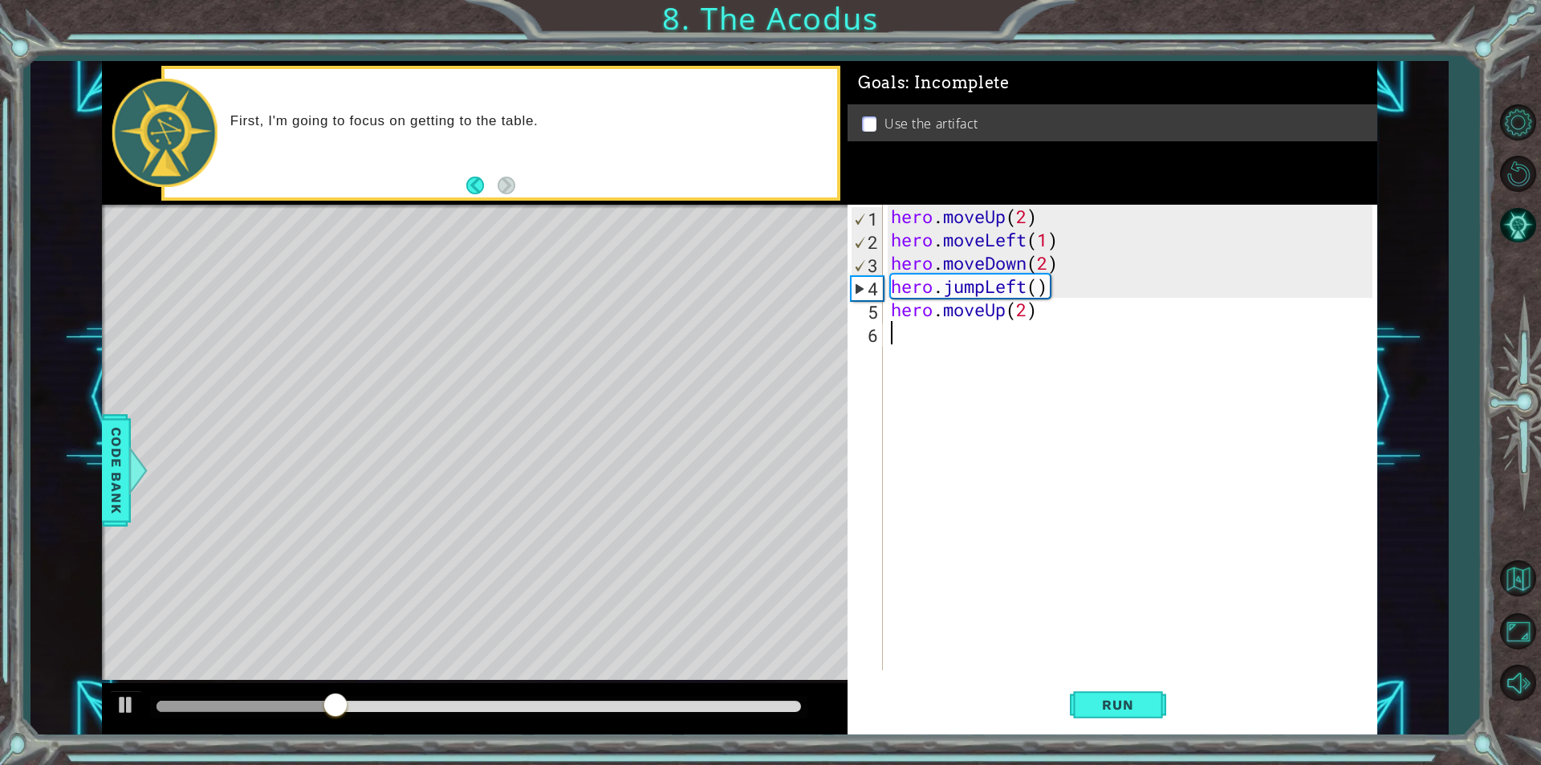
type textarea "h"
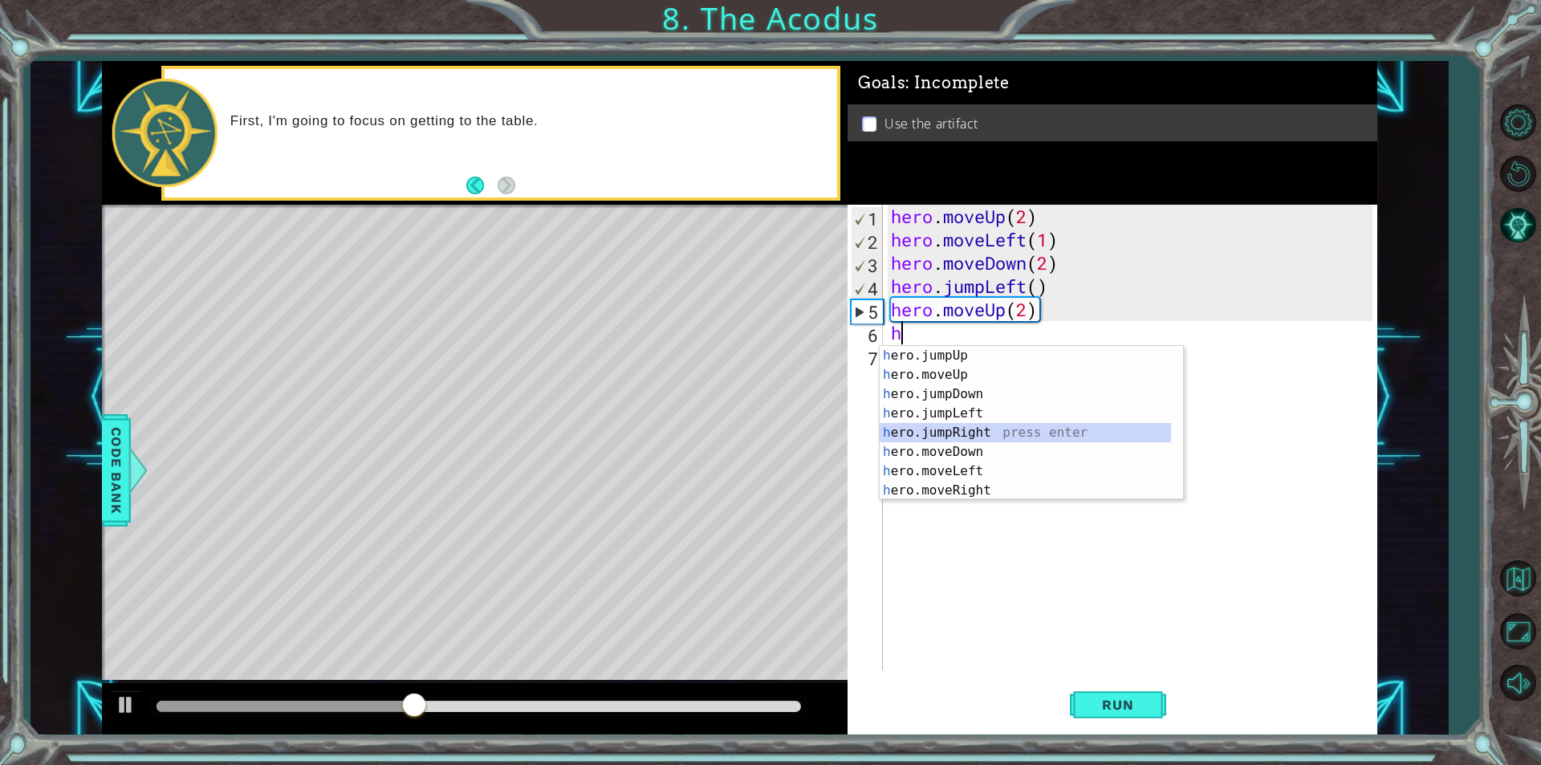
click at [947, 431] on div "h ero.jumpUp press enter h ero.moveUp press enter h ero.jumpDown press enter h …" at bounding box center [1024, 442] width 291 height 193
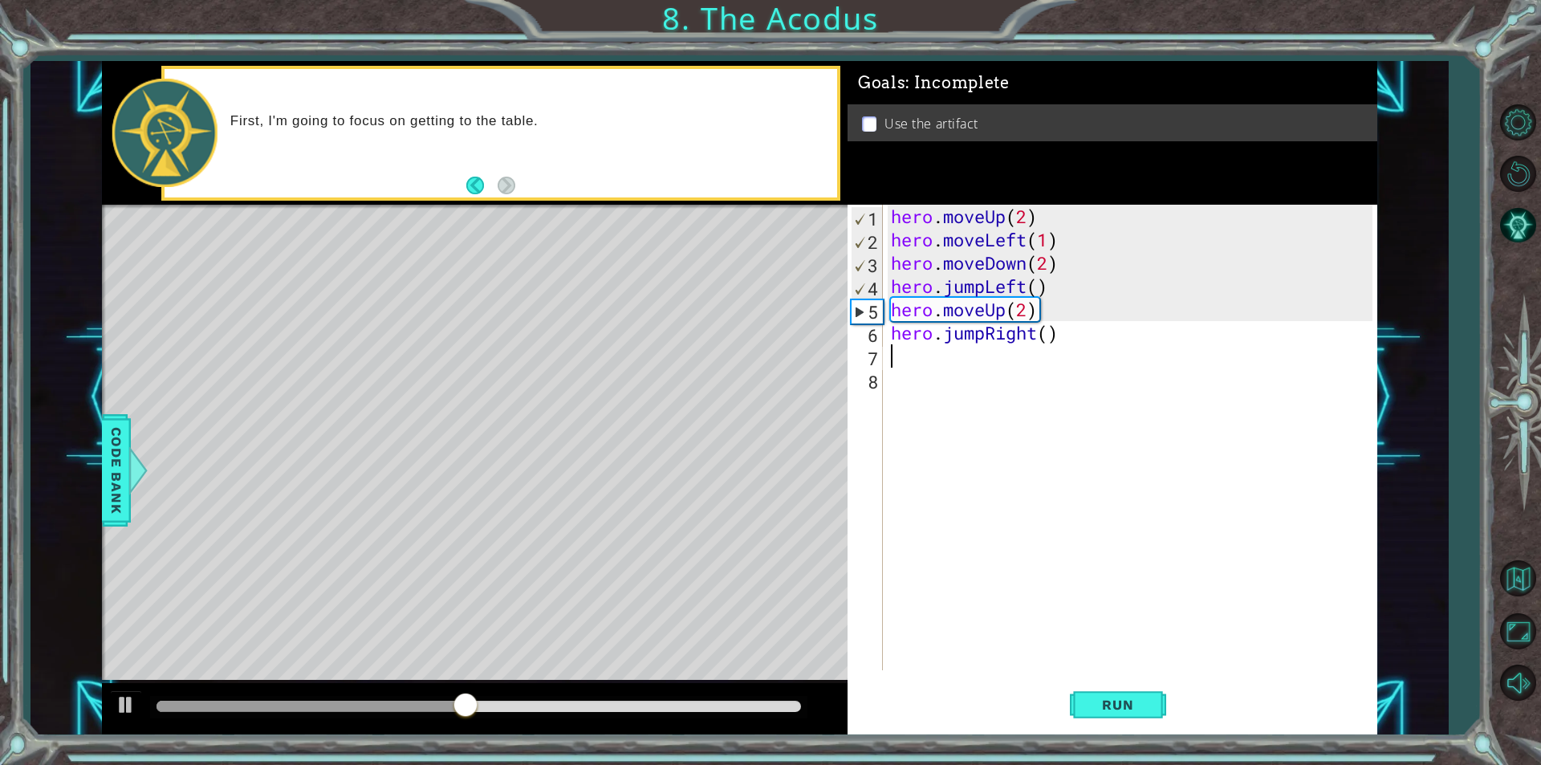
click at [1089, 335] on div "hero . moveUp ( 2 ) hero . moveLeft ( 1 ) hero . moveDown ( 2 ) hero . jumpLeft…" at bounding box center [1133, 461] width 493 height 512
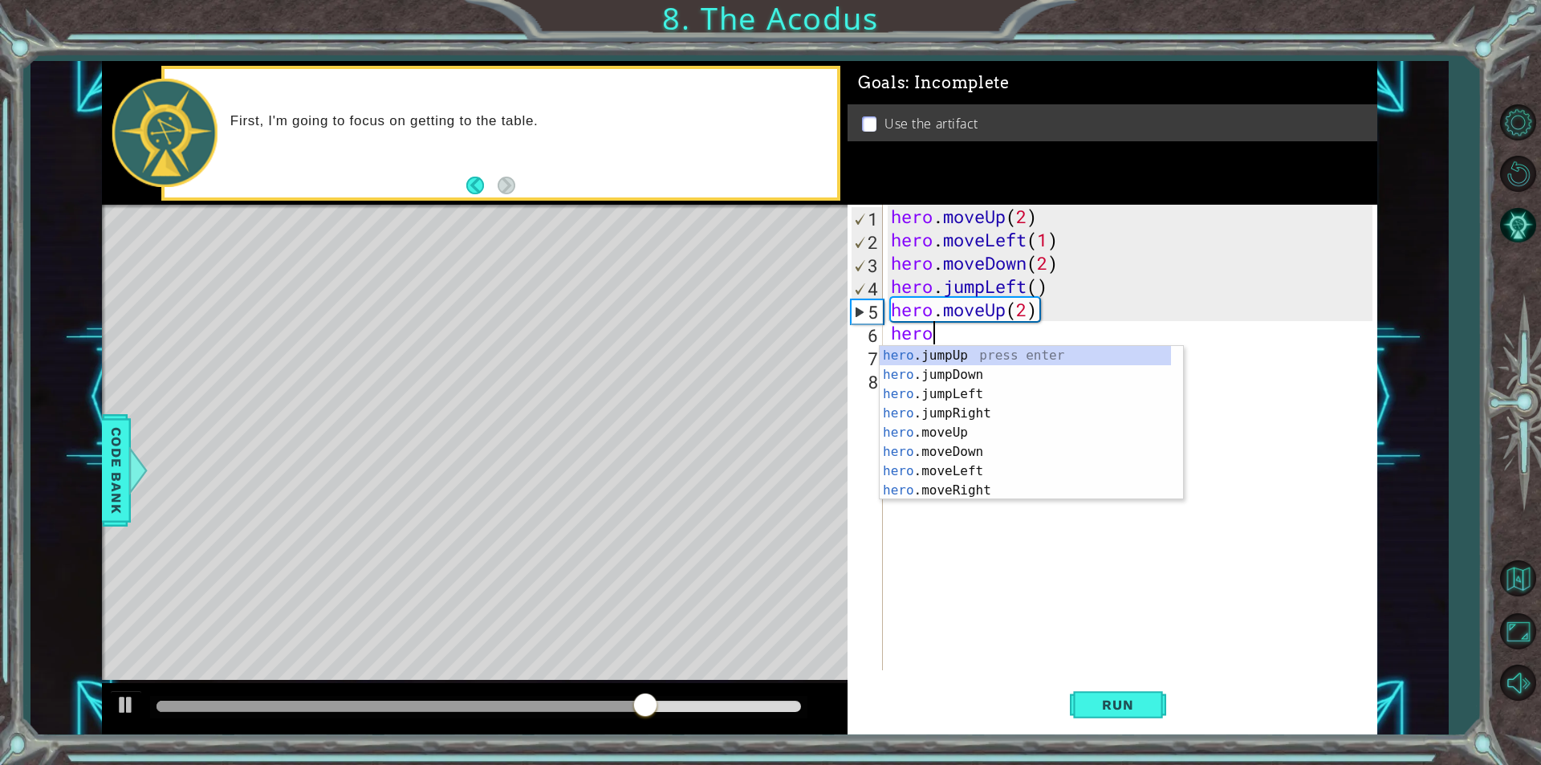
type textarea "hero"
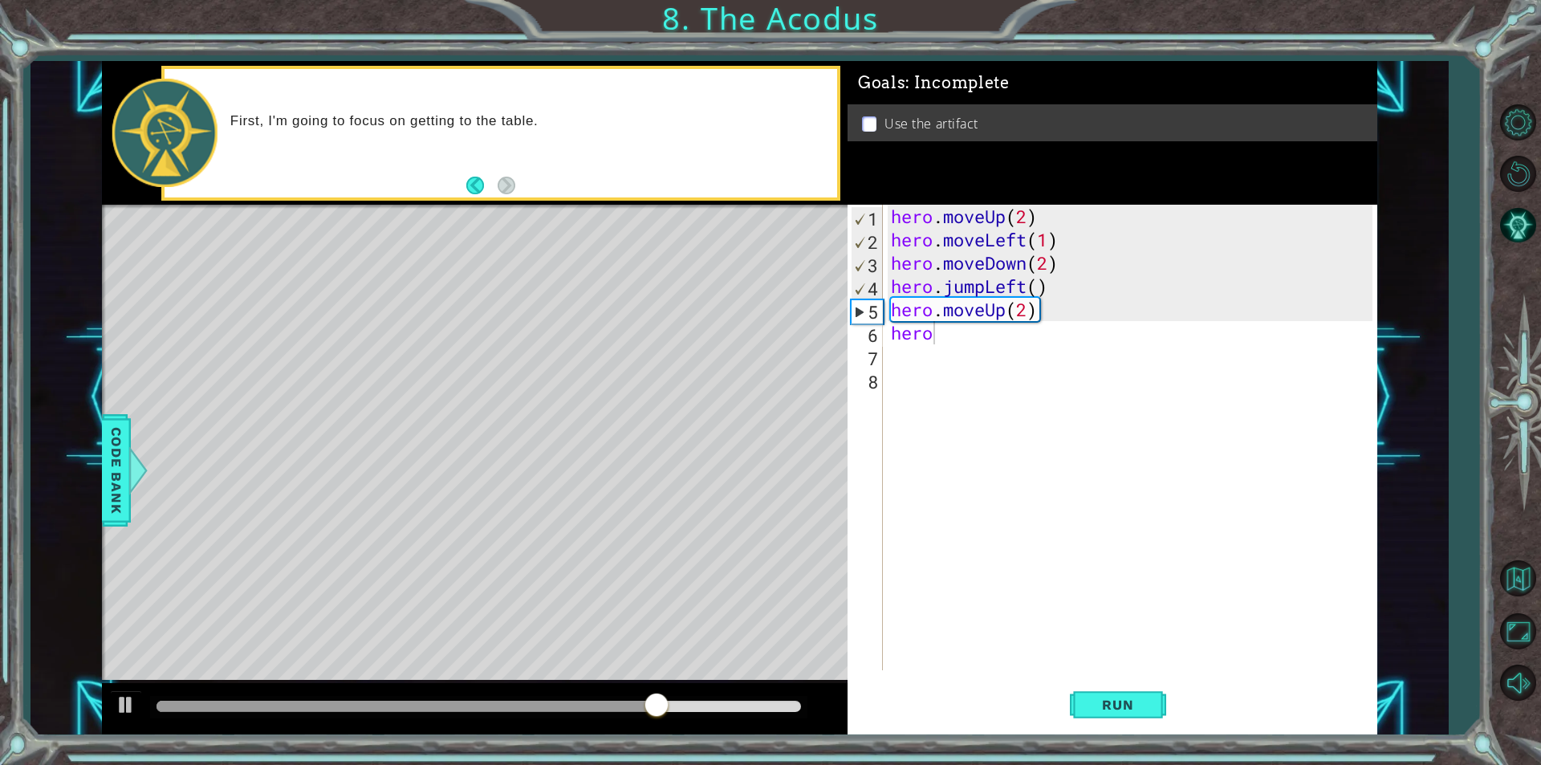
click at [975, 498] on body "1 ההההההההההההההההההההההההההההההההההההההההההההההההההההההההההההההההההההההההההההה…" at bounding box center [770, 382] width 1541 height 765
click at [1017, 345] on div "hero . moveUp ( 2 ) hero . moveLeft ( 1 ) hero . moveDown ( 2 ) hero . jumpLeft…" at bounding box center [1133, 461] width 493 height 512
click at [983, 320] on div "hero . moveUp ( 2 ) hero . moveLeft ( 1 ) hero . moveDown ( 2 ) hero . jumpLeft…" at bounding box center [1133, 461] width 493 height 512
click at [980, 333] on div "hero . moveUp ( 2 ) hero . moveLeft ( 1 ) hero . moveDown ( 2 ) hero . jumpLeft…" at bounding box center [1133, 461] width 493 height 512
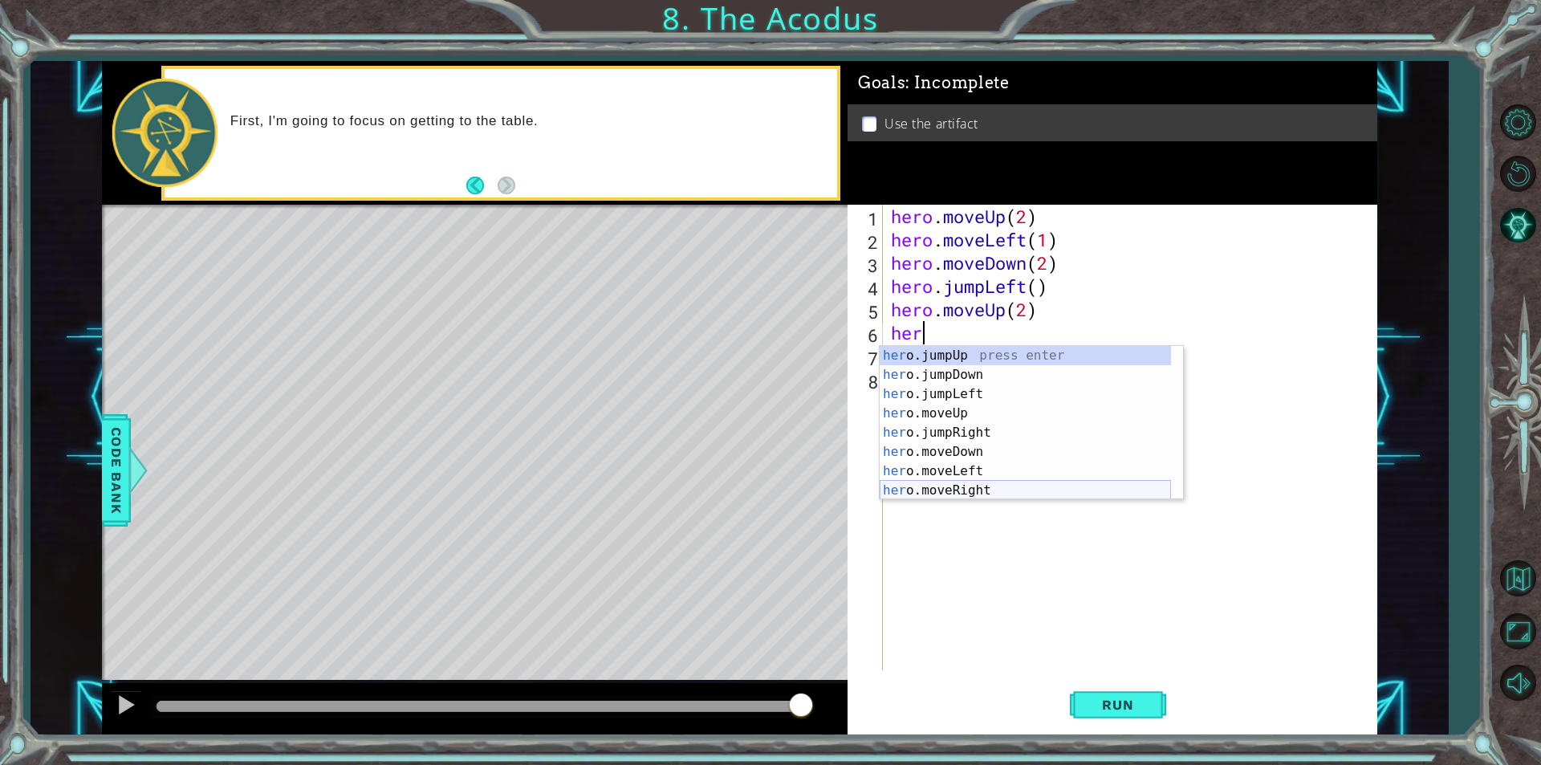
click at [941, 495] on div "her o.jumpUp press enter her o.jumpDown press enter her o.jumpLeft press enter …" at bounding box center [1024, 442] width 291 height 193
type textarea "hero.moveRight(1)"
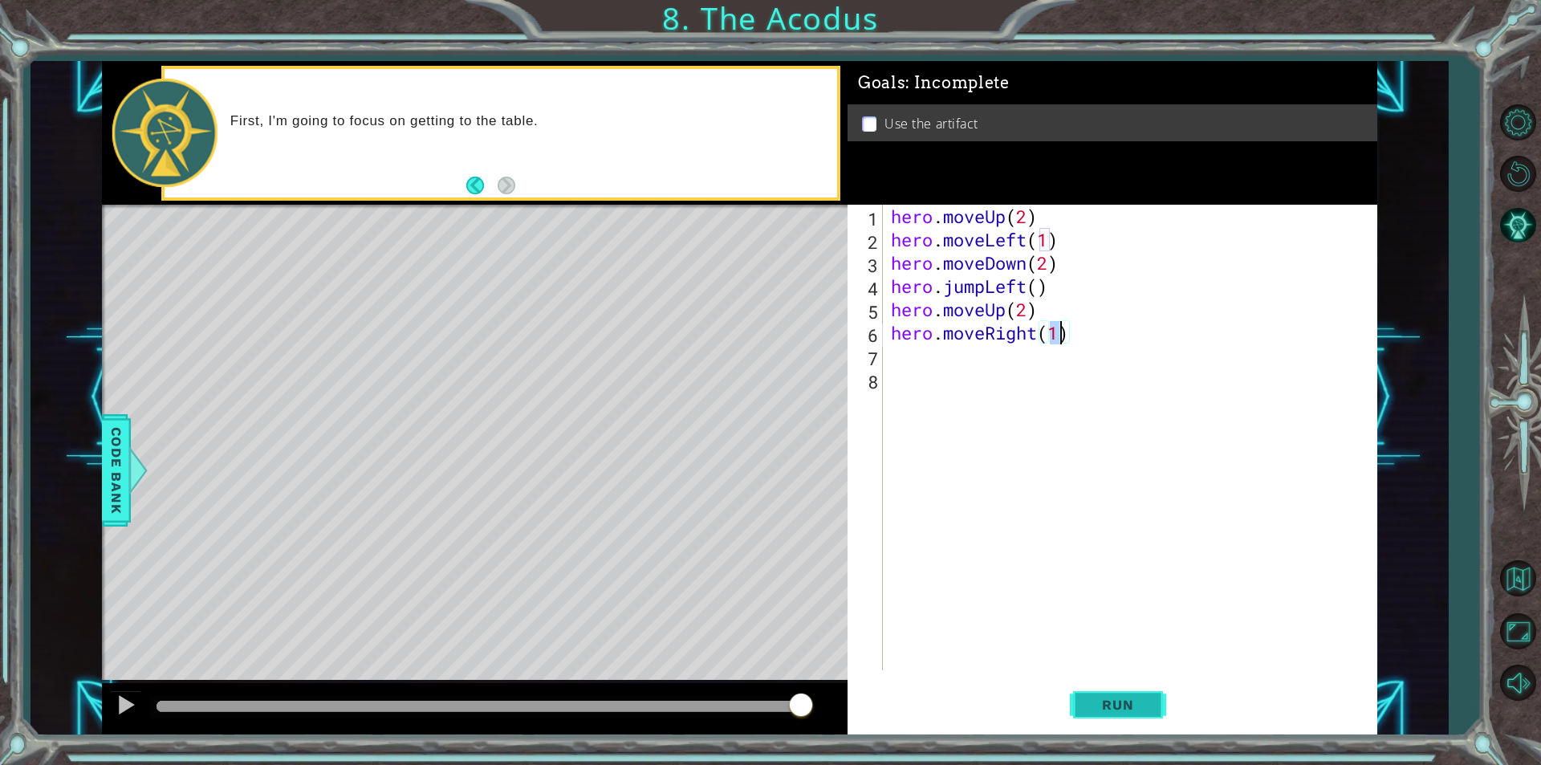
click at [1094, 709] on span "Run" at bounding box center [1117, 704] width 63 height 16
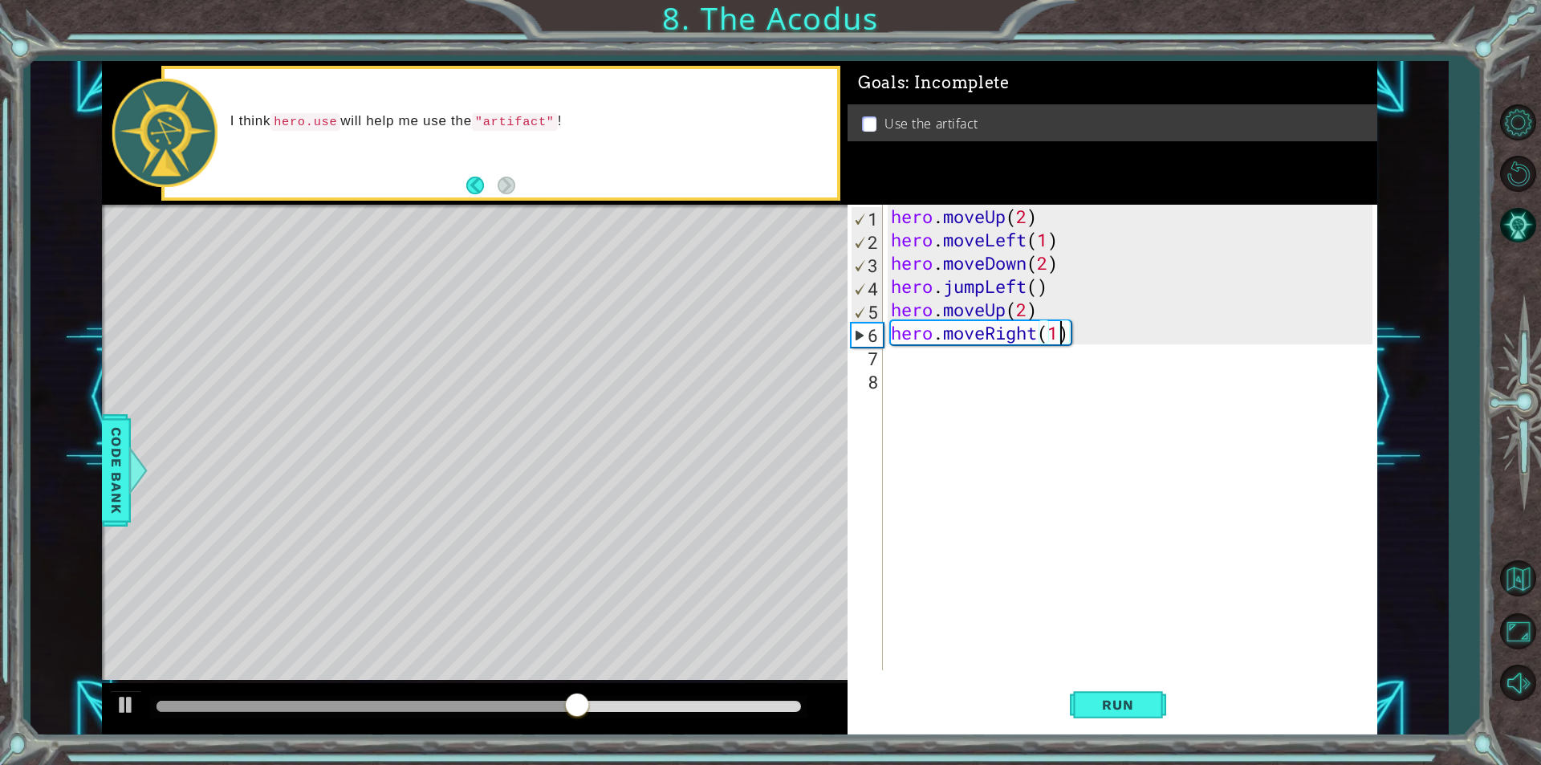
click at [900, 355] on div "hero . moveUp ( 2 ) hero . moveLeft ( 1 ) hero . moveDown ( 2 ) hero . jumpLeft…" at bounding box center [1133, 461] width 493 height 512
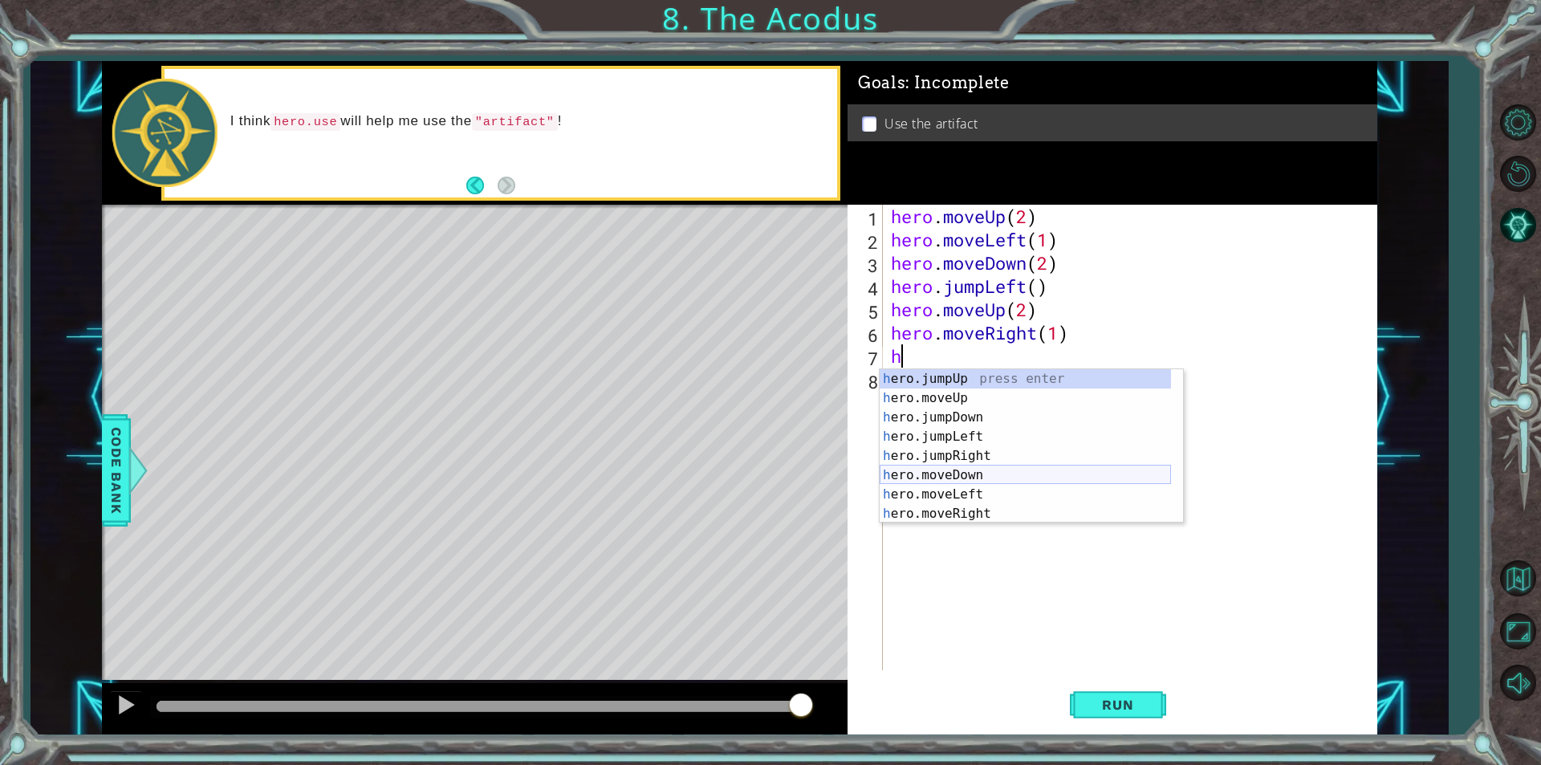
scroll to position [19, 0]
click at [1024, 505] on div "h ero.moveUp press enter h ero.jumpDown press enter h ero.jumpLeft press enter …" at bounding box center [1024, 465] width 291 height 193
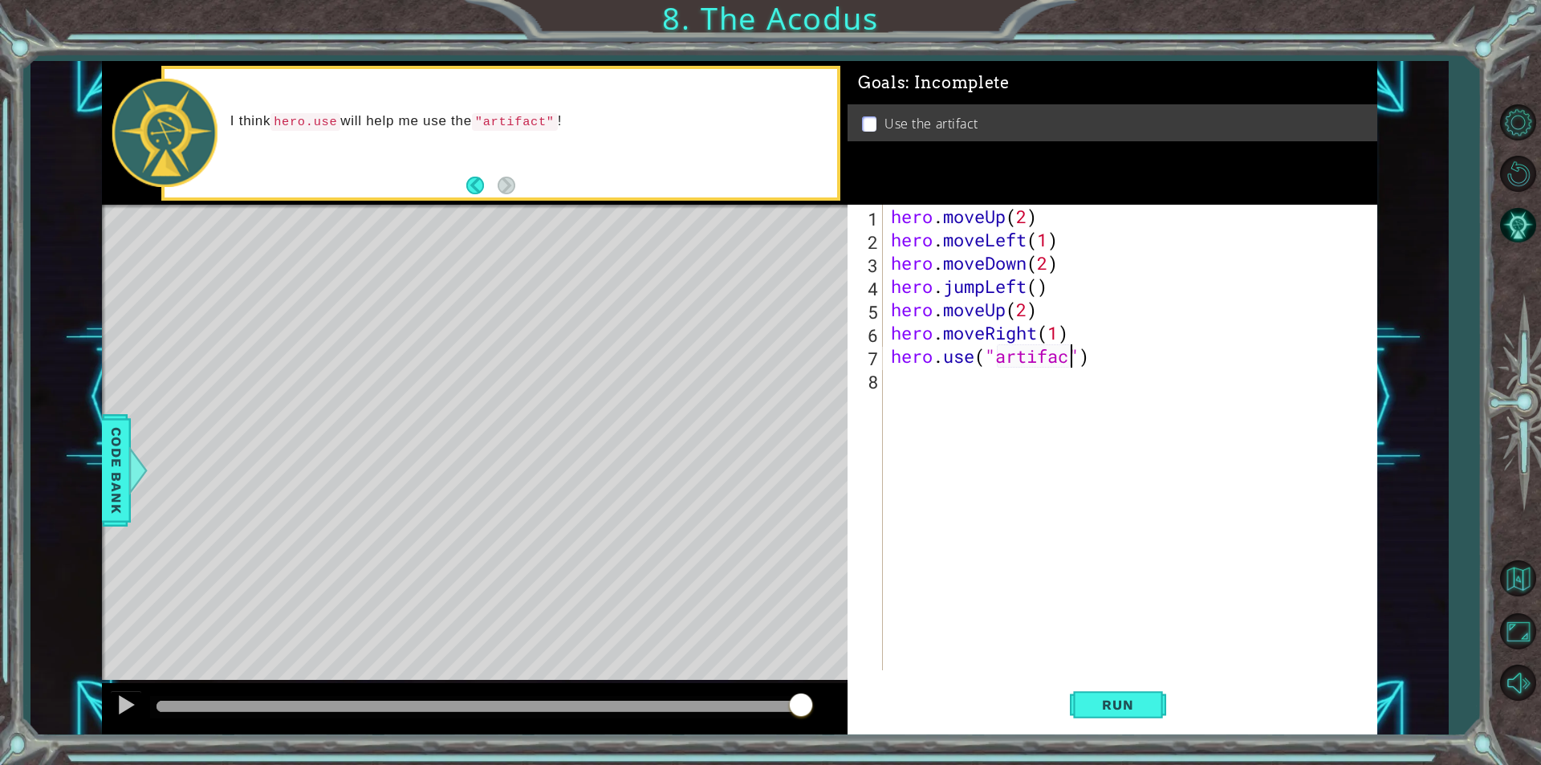
scroll to position [0, 8]
type textarea "hero.use("artifact")"
click at [1153, 711] on button "Run" at bounding box center [1118, 704] width 96 height 53
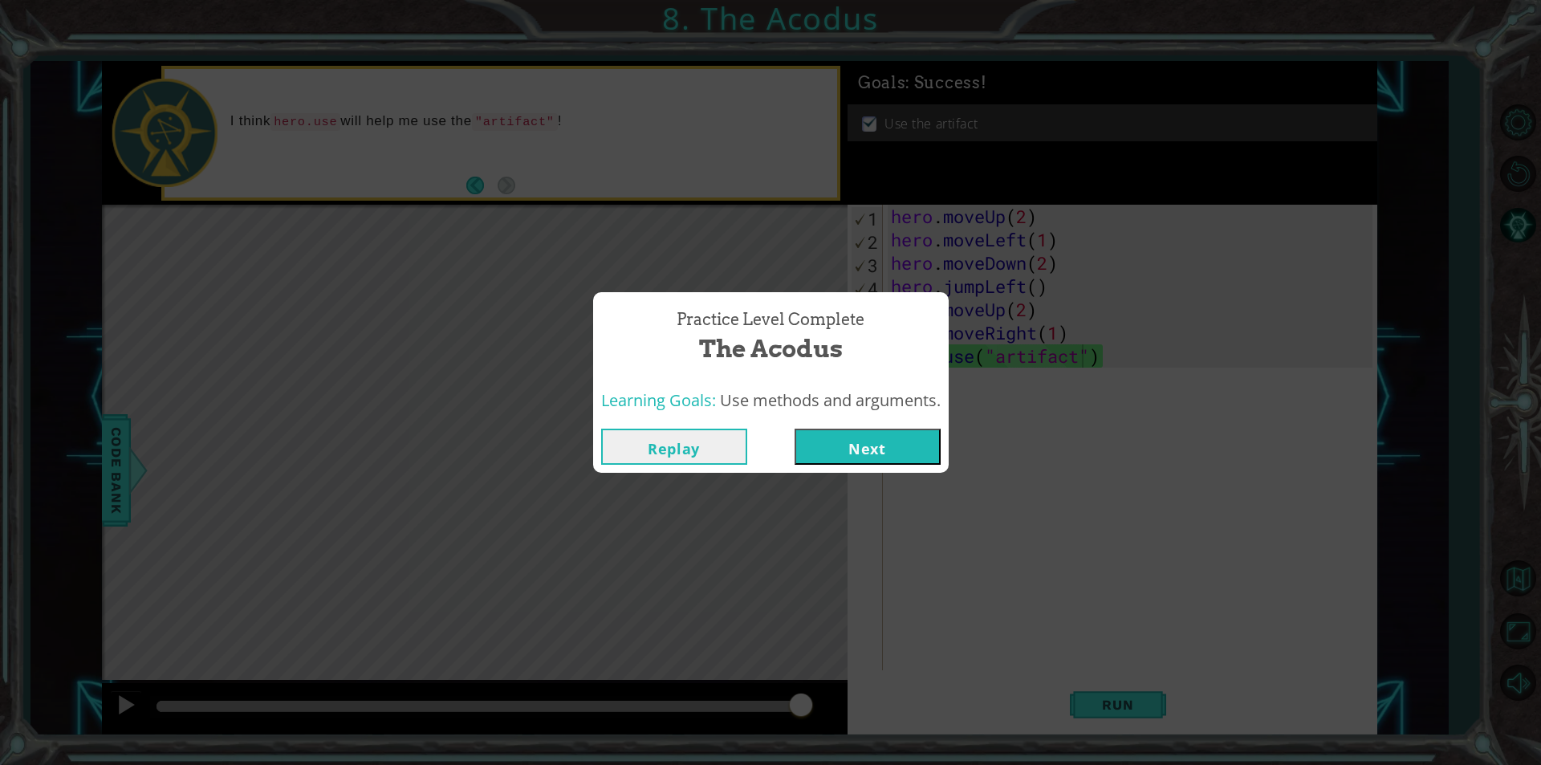
click at [921, 453] on button "Next" at bounding box center [867, 446] width 146 height 36
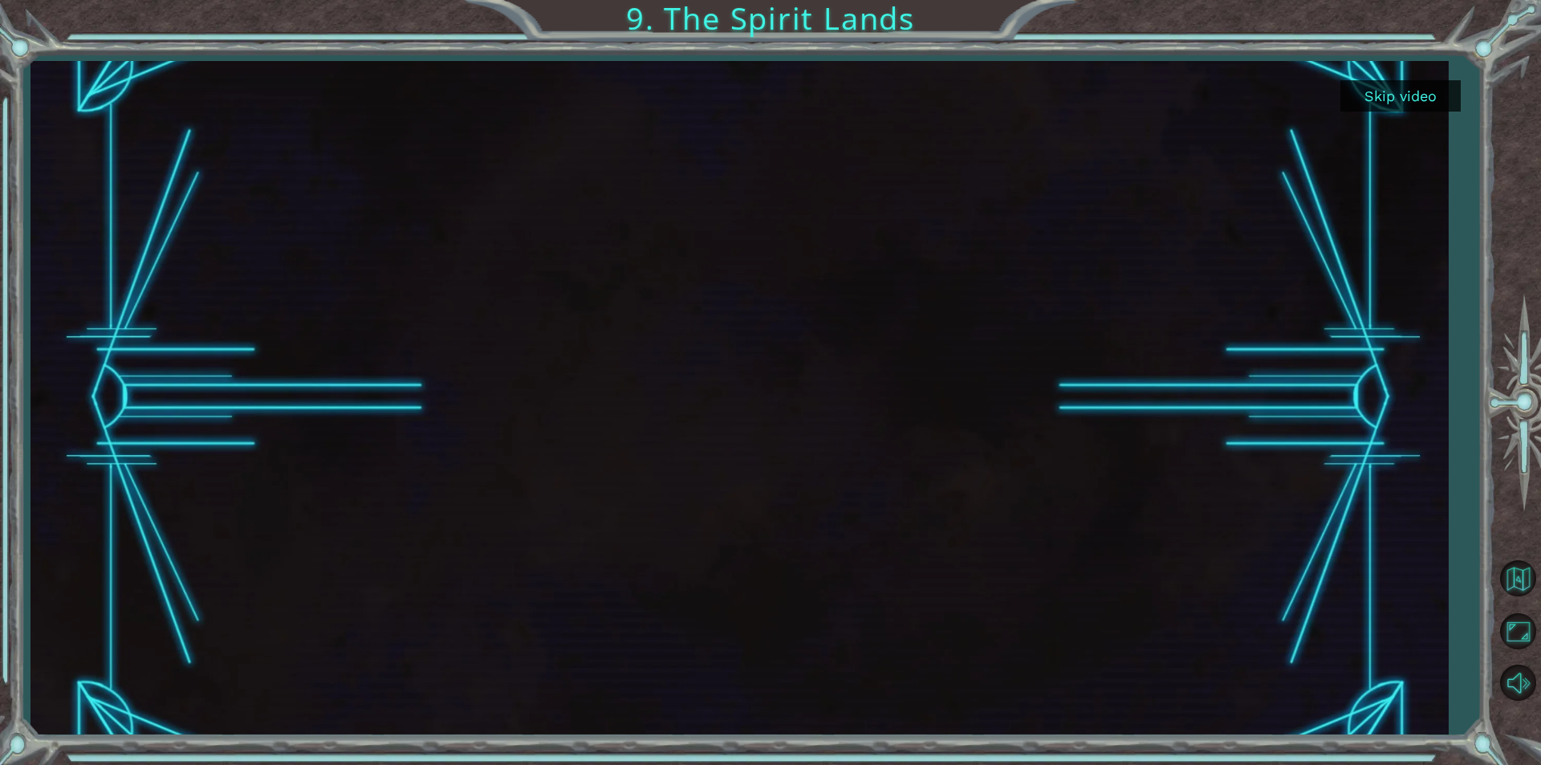
click at [1435, 86] on button "Skip video" at bounding box center [1400, 95] width 120 height 31
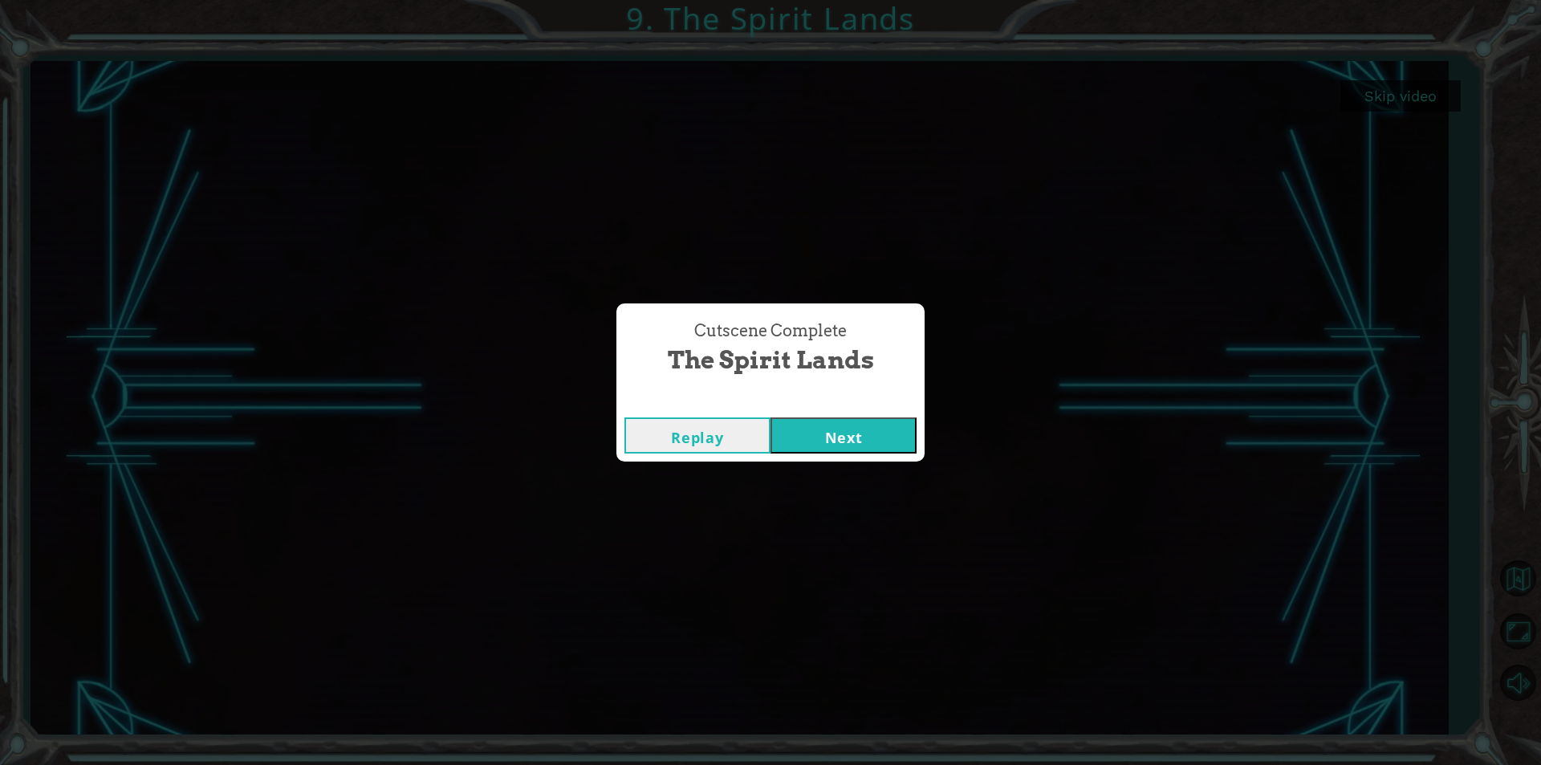
click at [890, 429] on button "Next" at bounding box center [843, 435] width 146 height 36
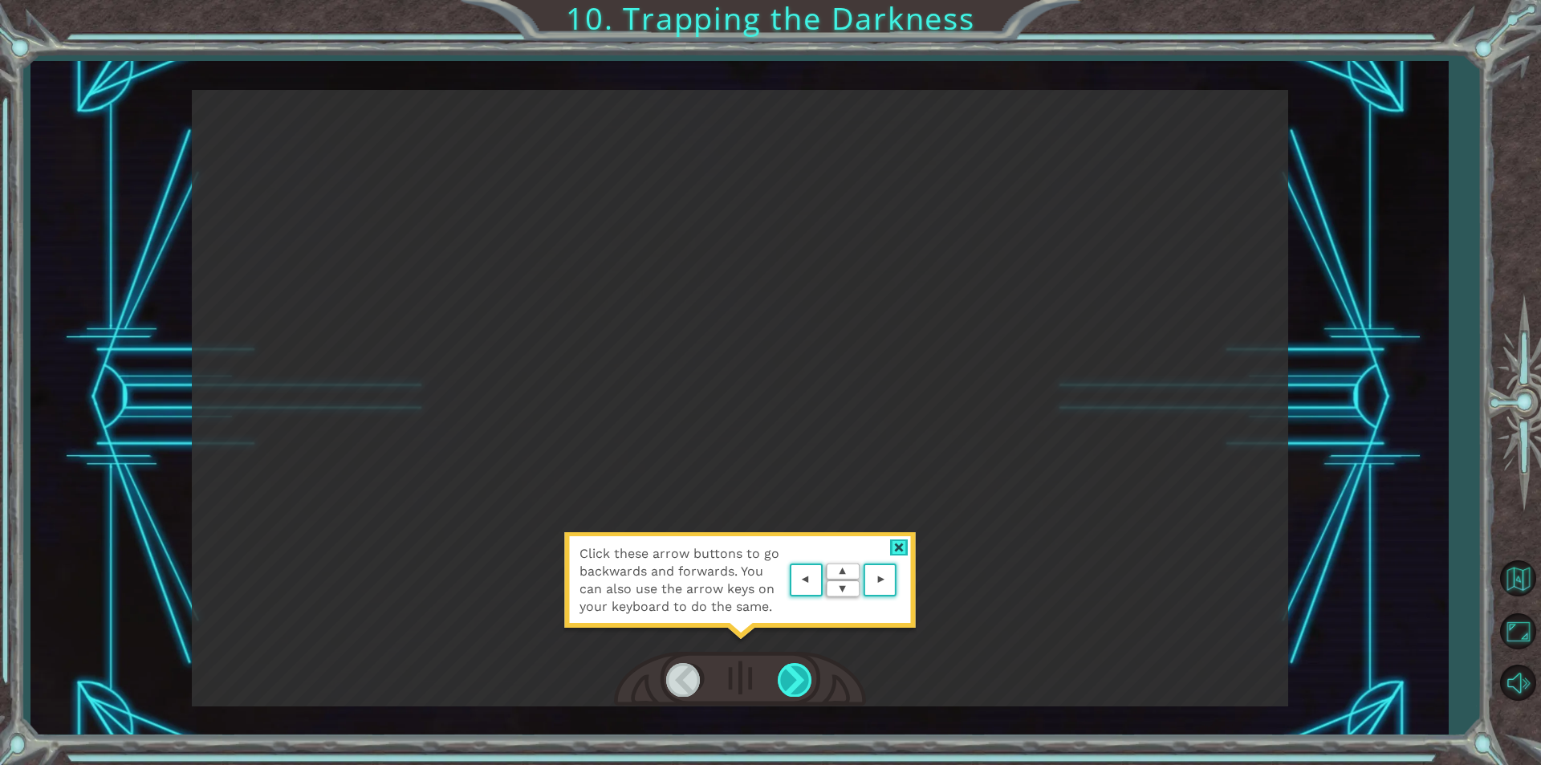
click at [793, 694] on div at bounding box center [795, 679] width 36 height 33
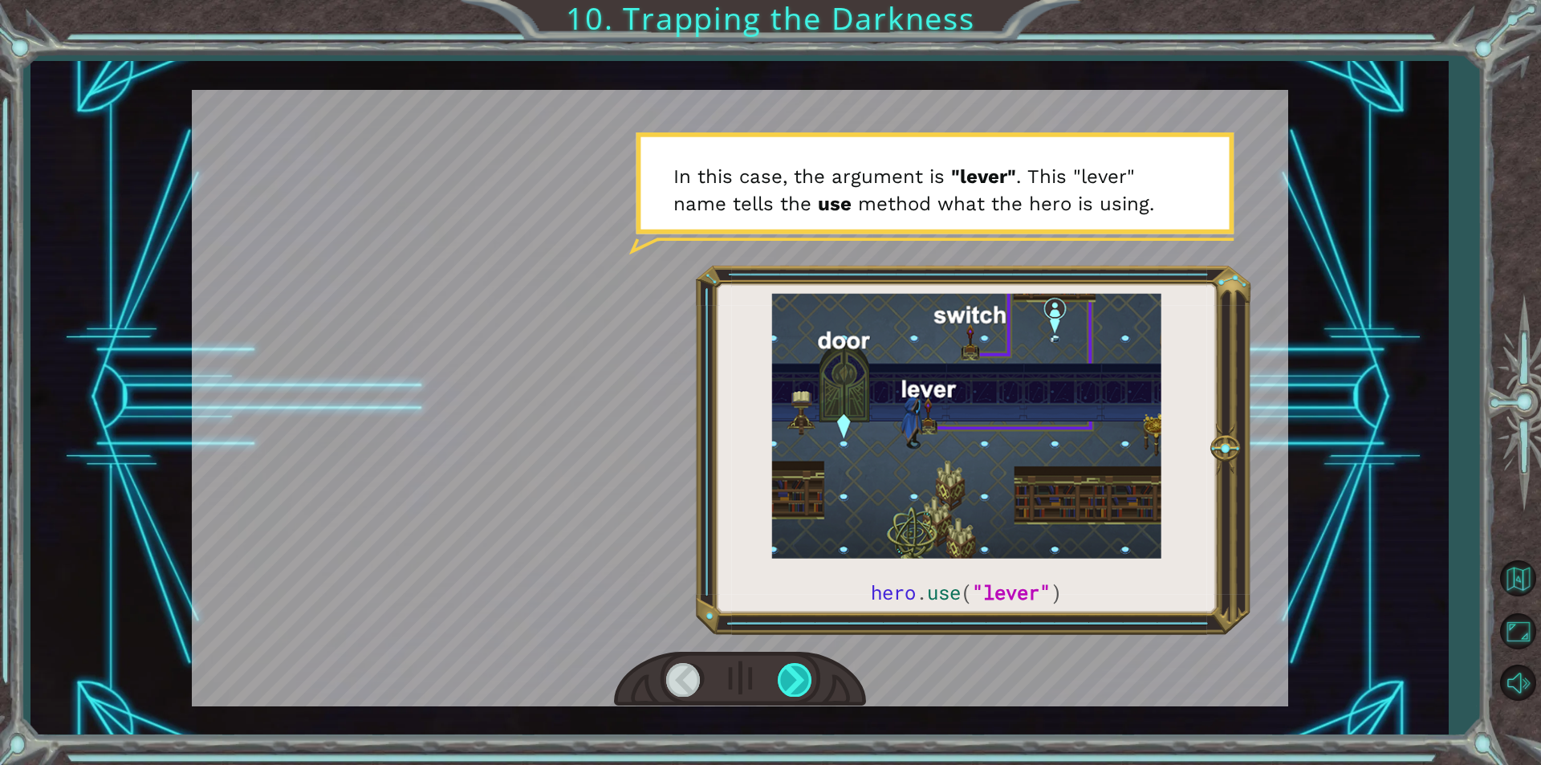
click at [794, 683] on div at bounding box center [795, 679] width 36 height 33
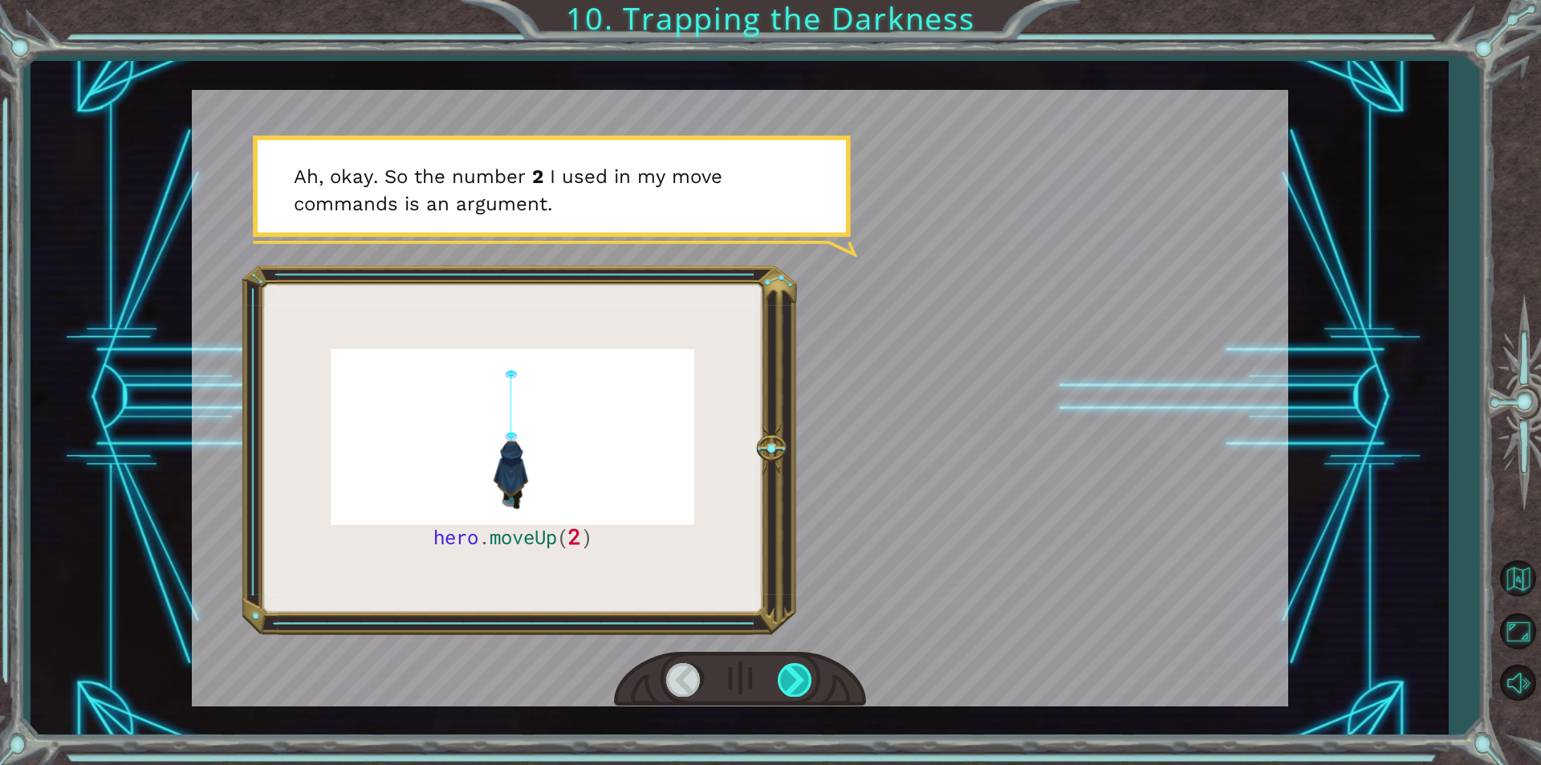
click at [802, 670] on div at bounding box center [795, 679] width 36 height 33
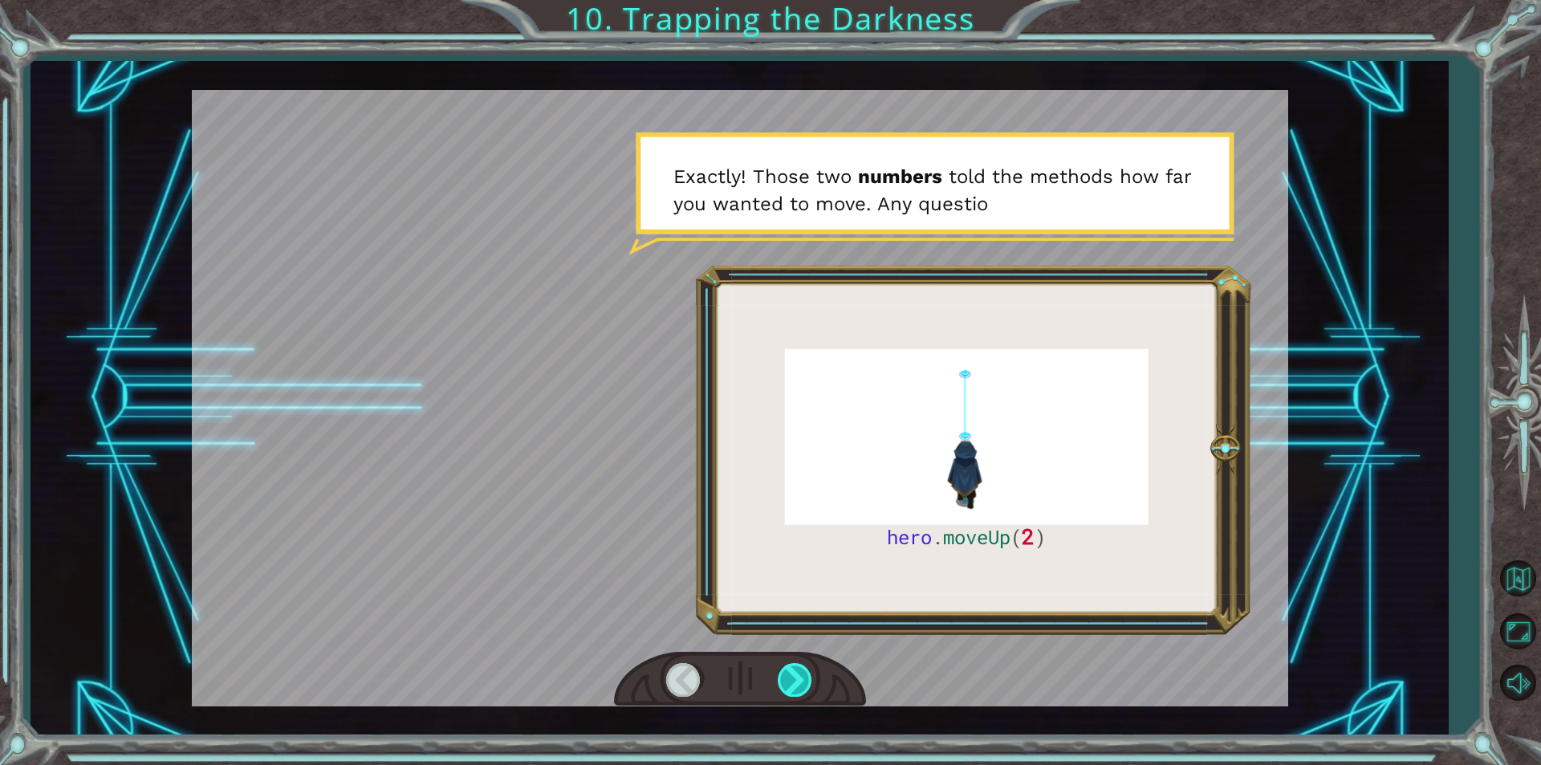
click at [789, 681] on div at bounding box center [795, 679] width 36 height 33
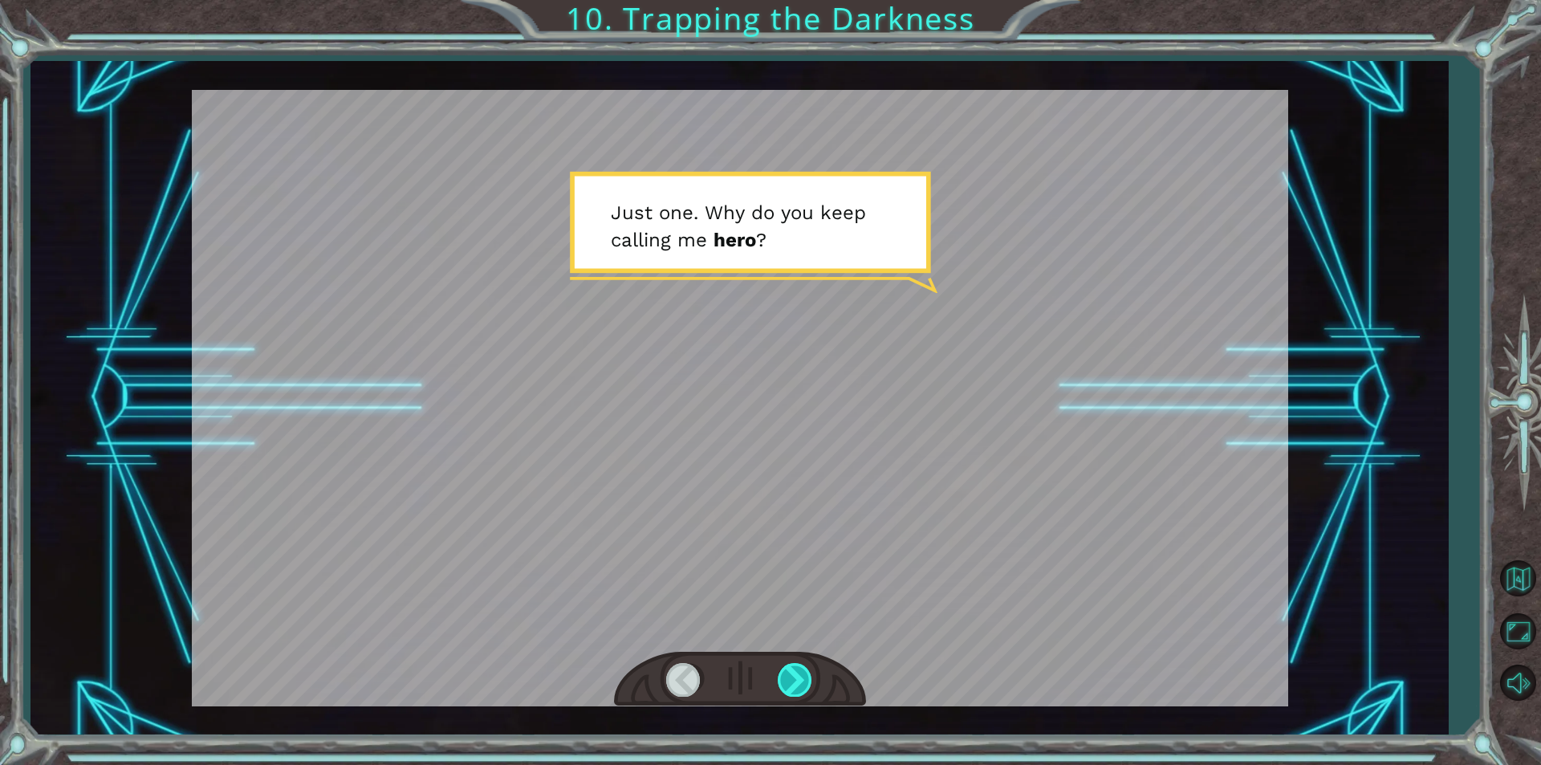
click at [786, 668] on div at bounding box center [795, 679] width 36 height 33
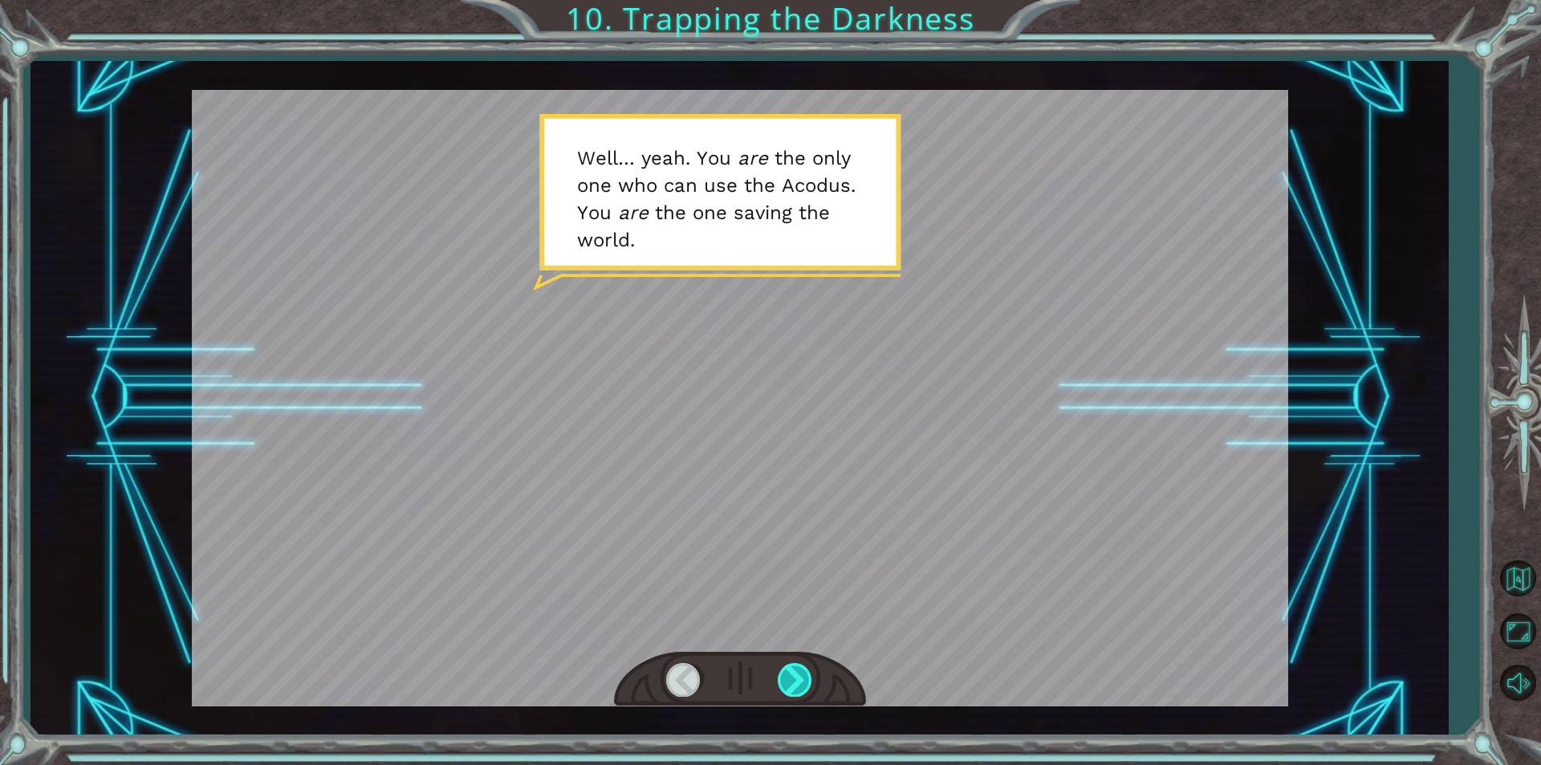
click at [798, 682] on div at bounding box center [795, 679] width 36 height 33
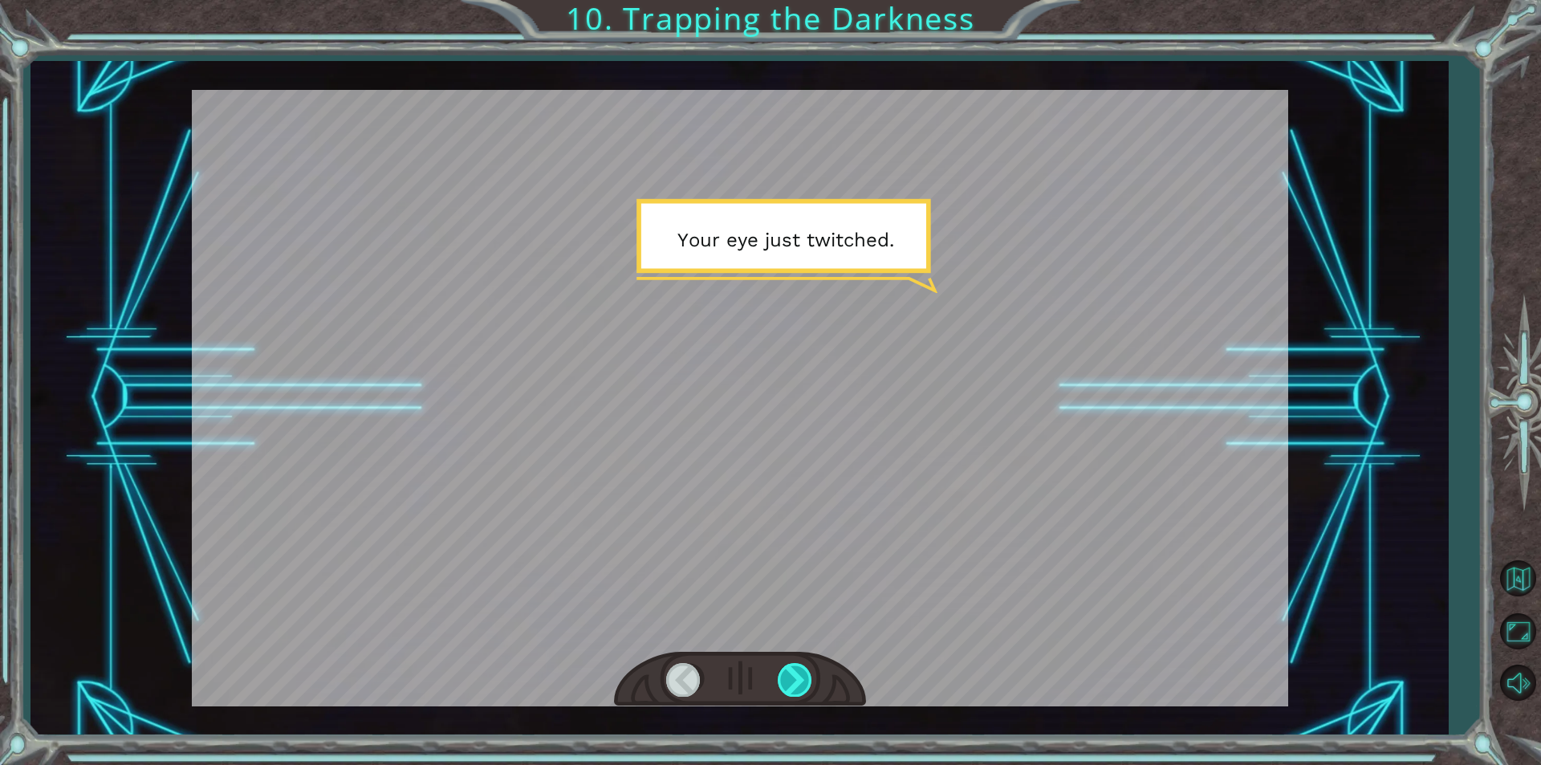
click at [799, 671] on div at bounding box center [795, 679] width 36 height 33
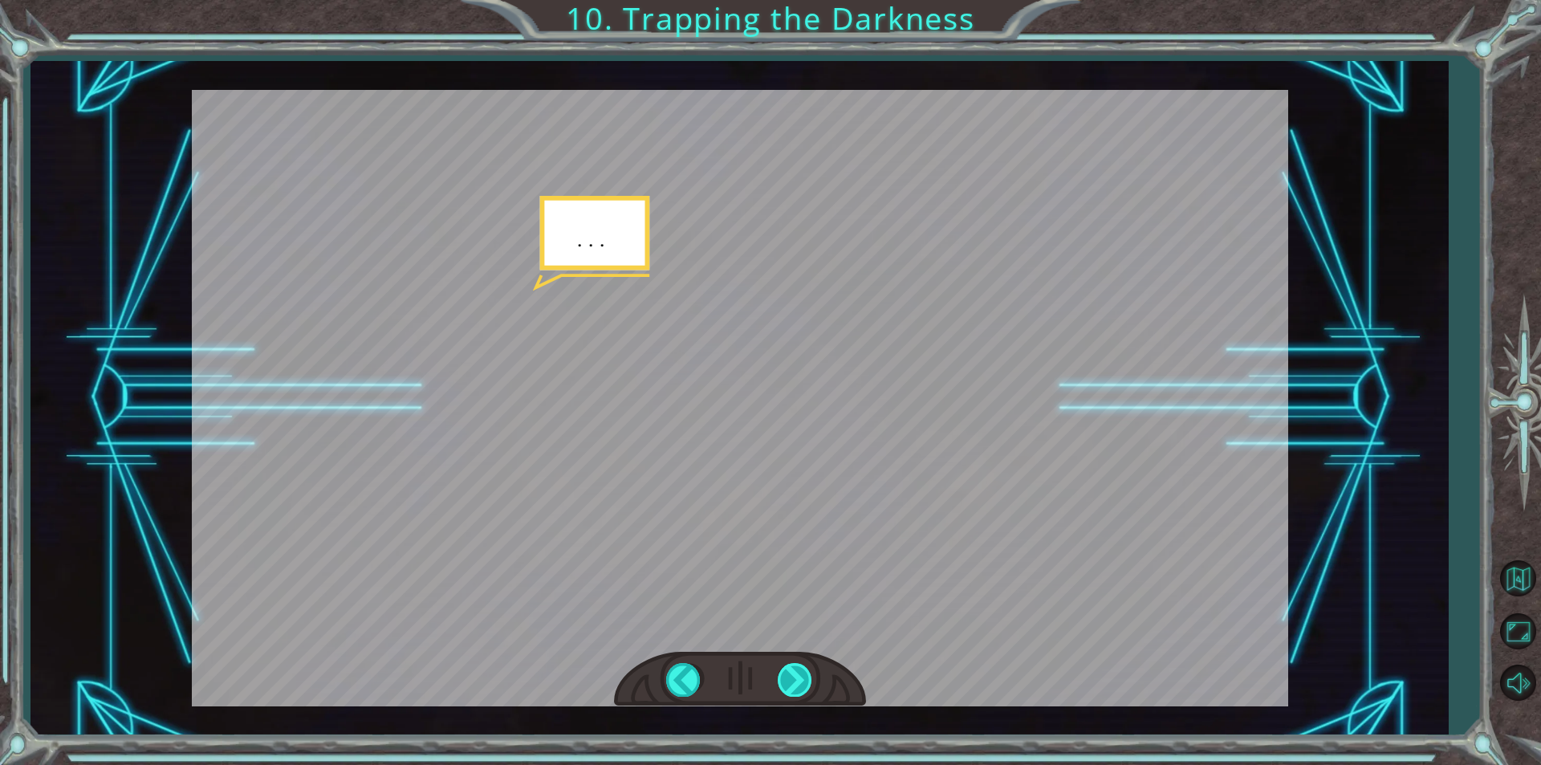
click at [796, 675] on div at bounding box center [795, 679] width 36 height 33
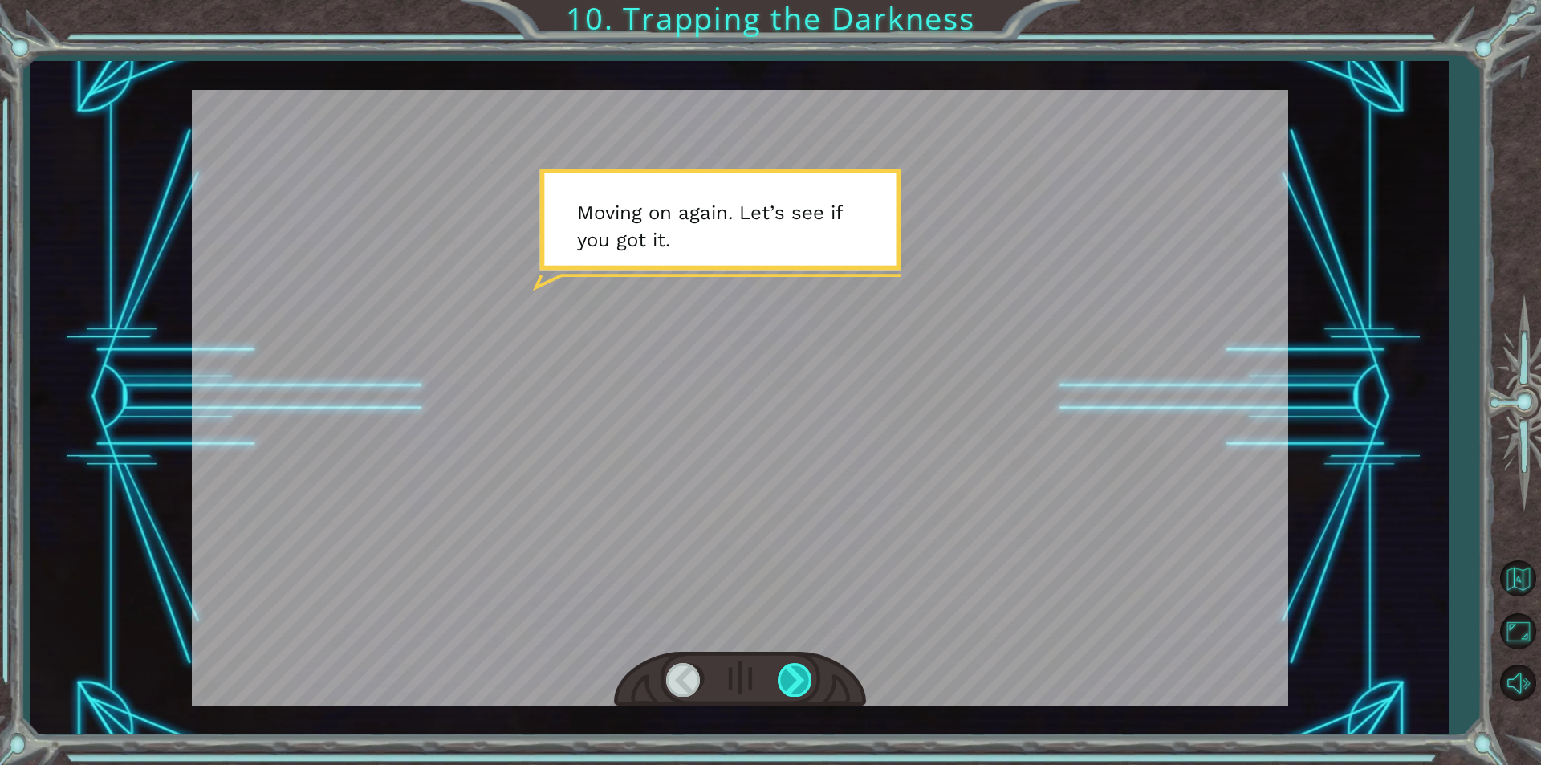
click at [796, 675] on div at bounding box center [795, 679] width 36 height 33
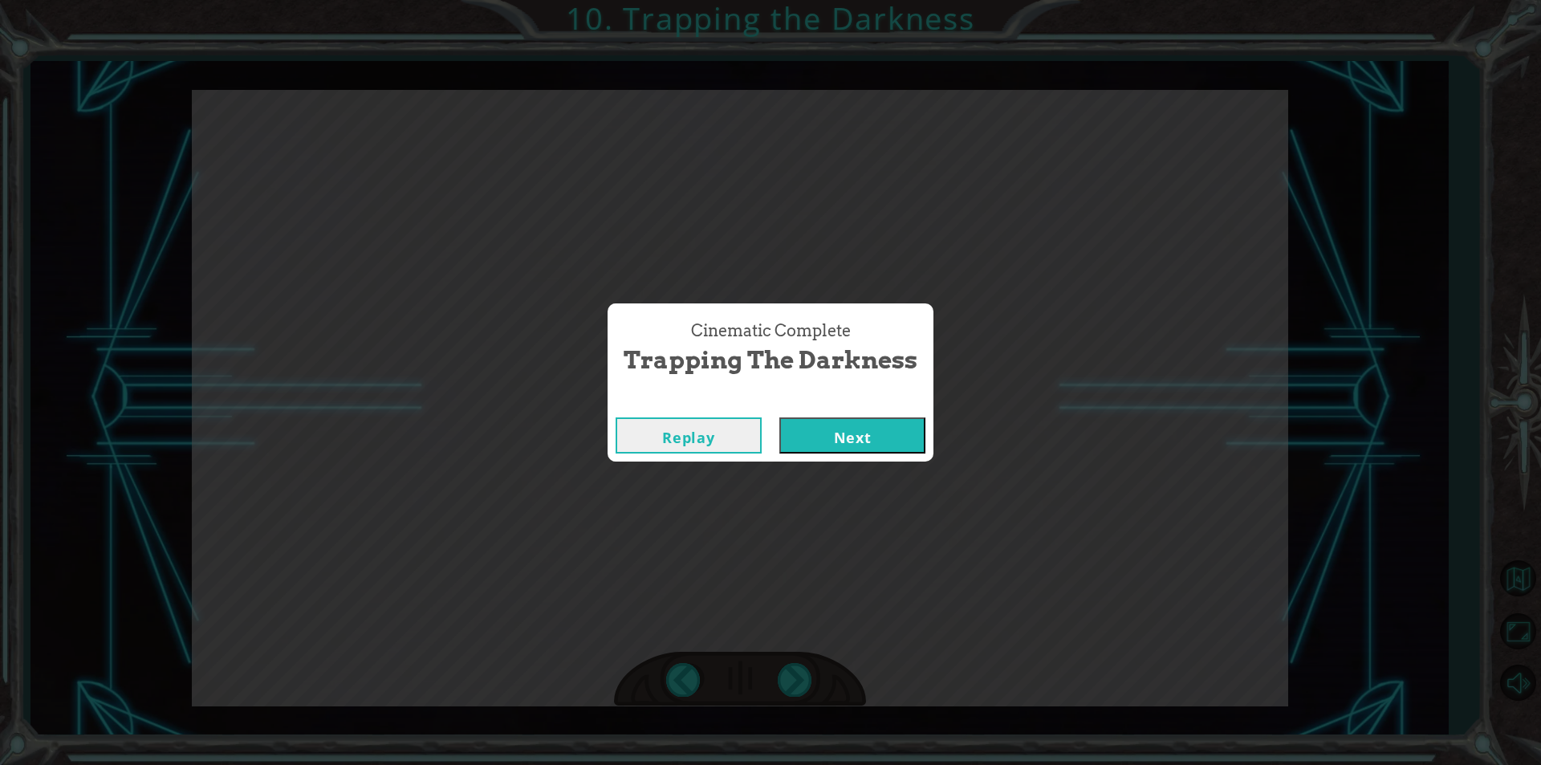
click at [887, 430] on button "Next" at bounding box center [852, 435] width 146 height 36
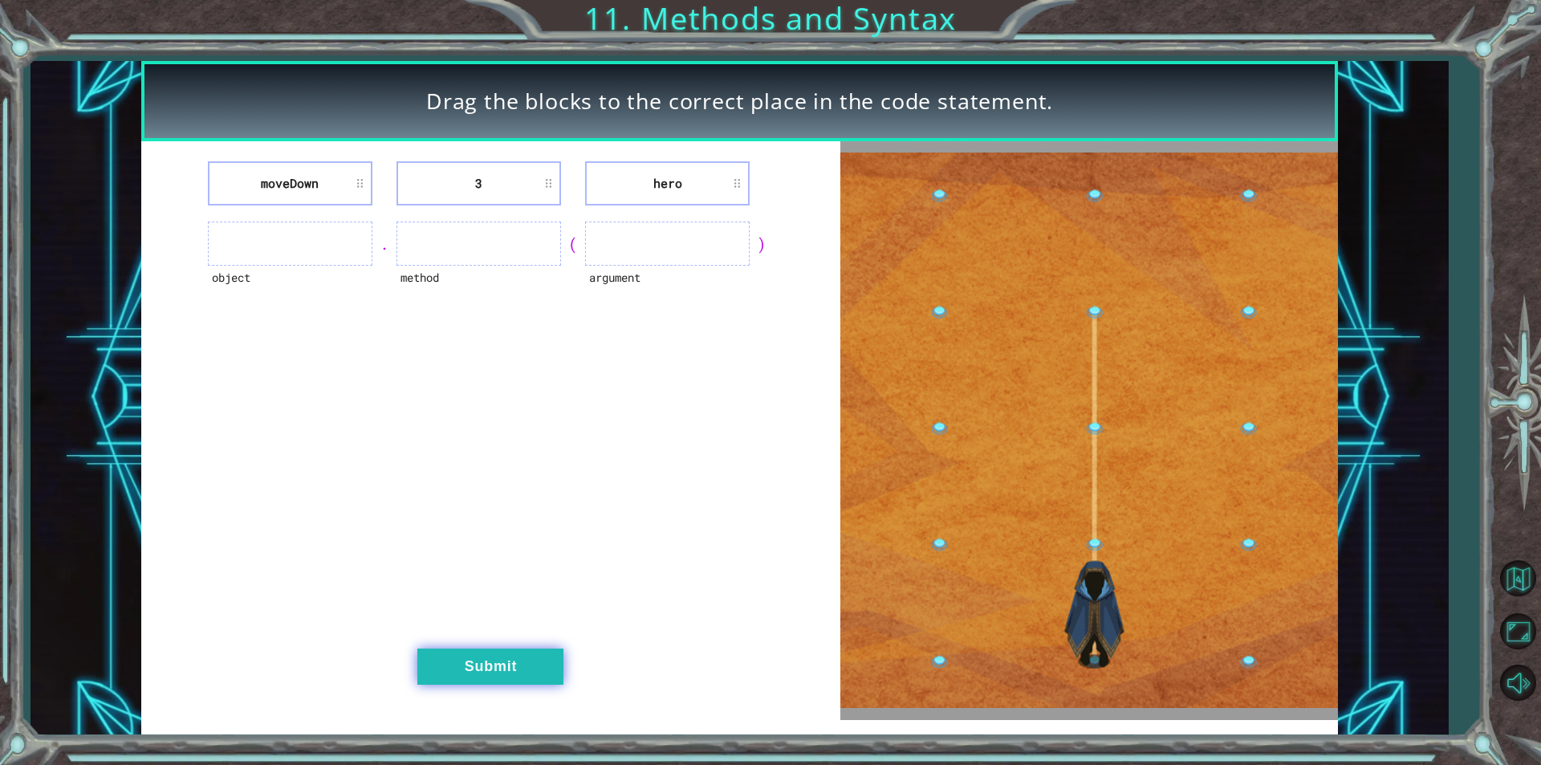
click at [526, 664] on button "Submit" at bounding box center [490, 666] width 146 height 36
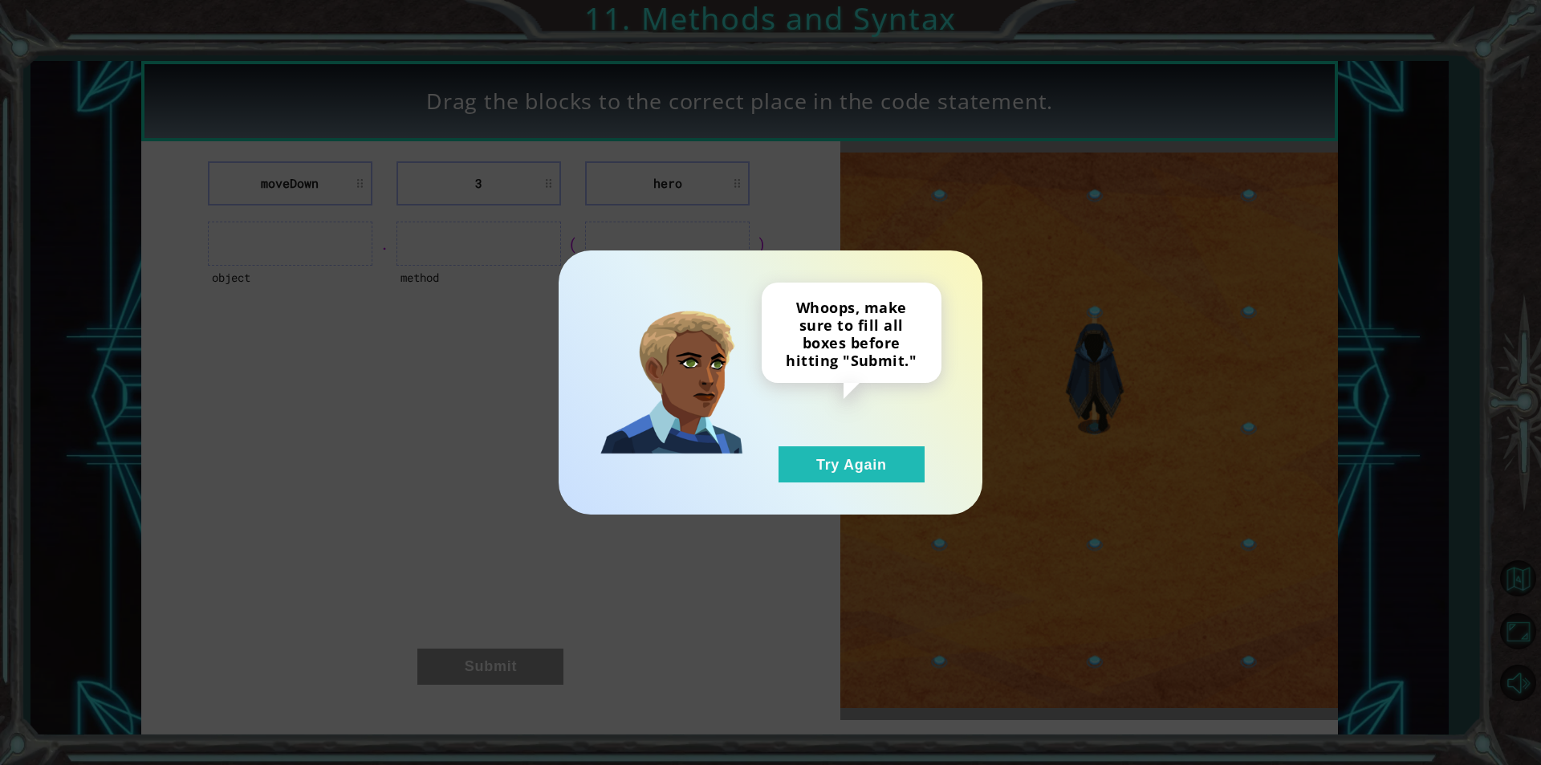
click at [869, 440] on div "Whoops, make sure to fill all boxes before hitting "Submit." Try Again" at bounding box center [851, 382] width 180 height 200
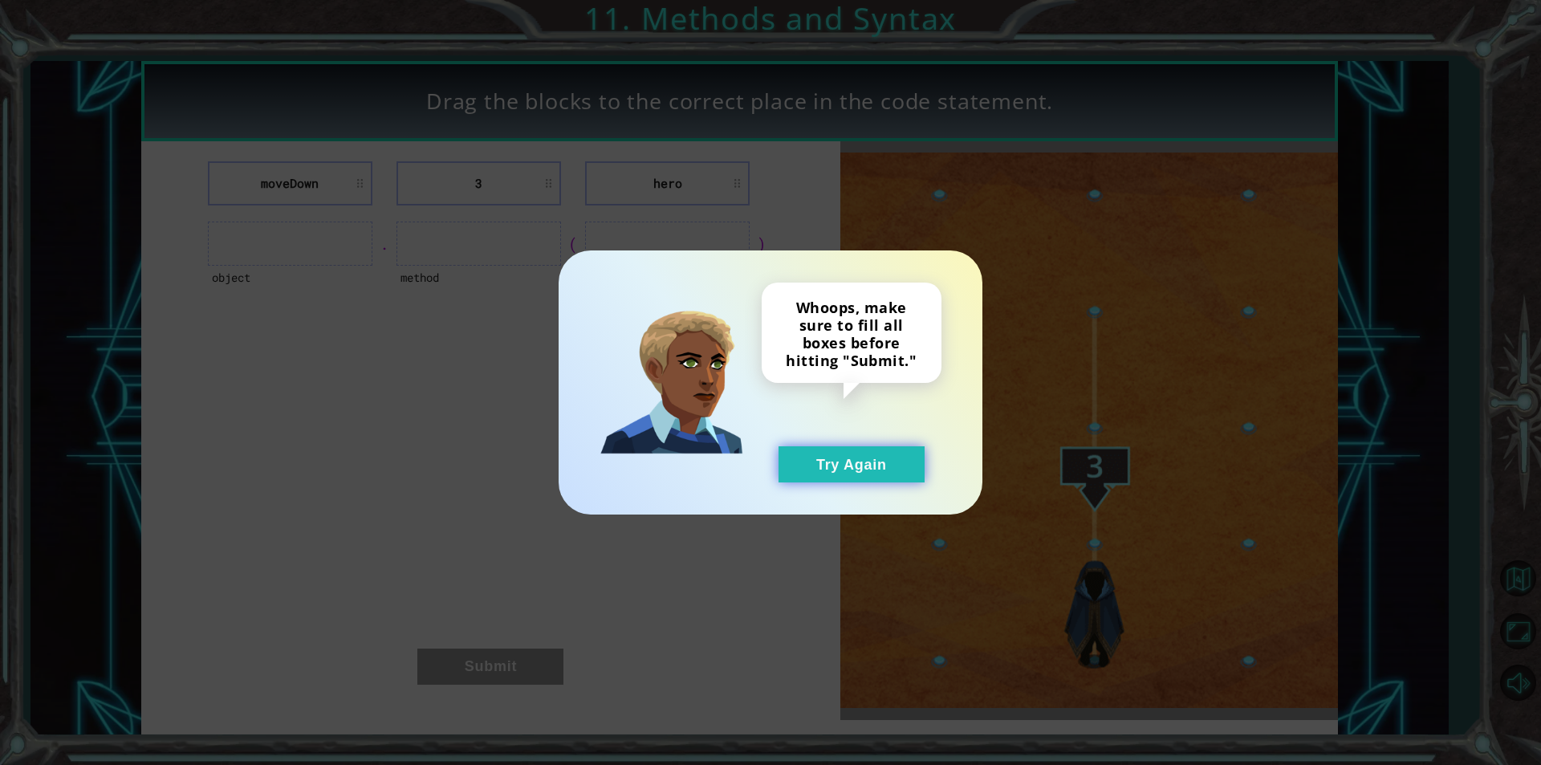
click at [871, 452] on button "Try Again" at bounding box center [851, 464] width 146 height 36
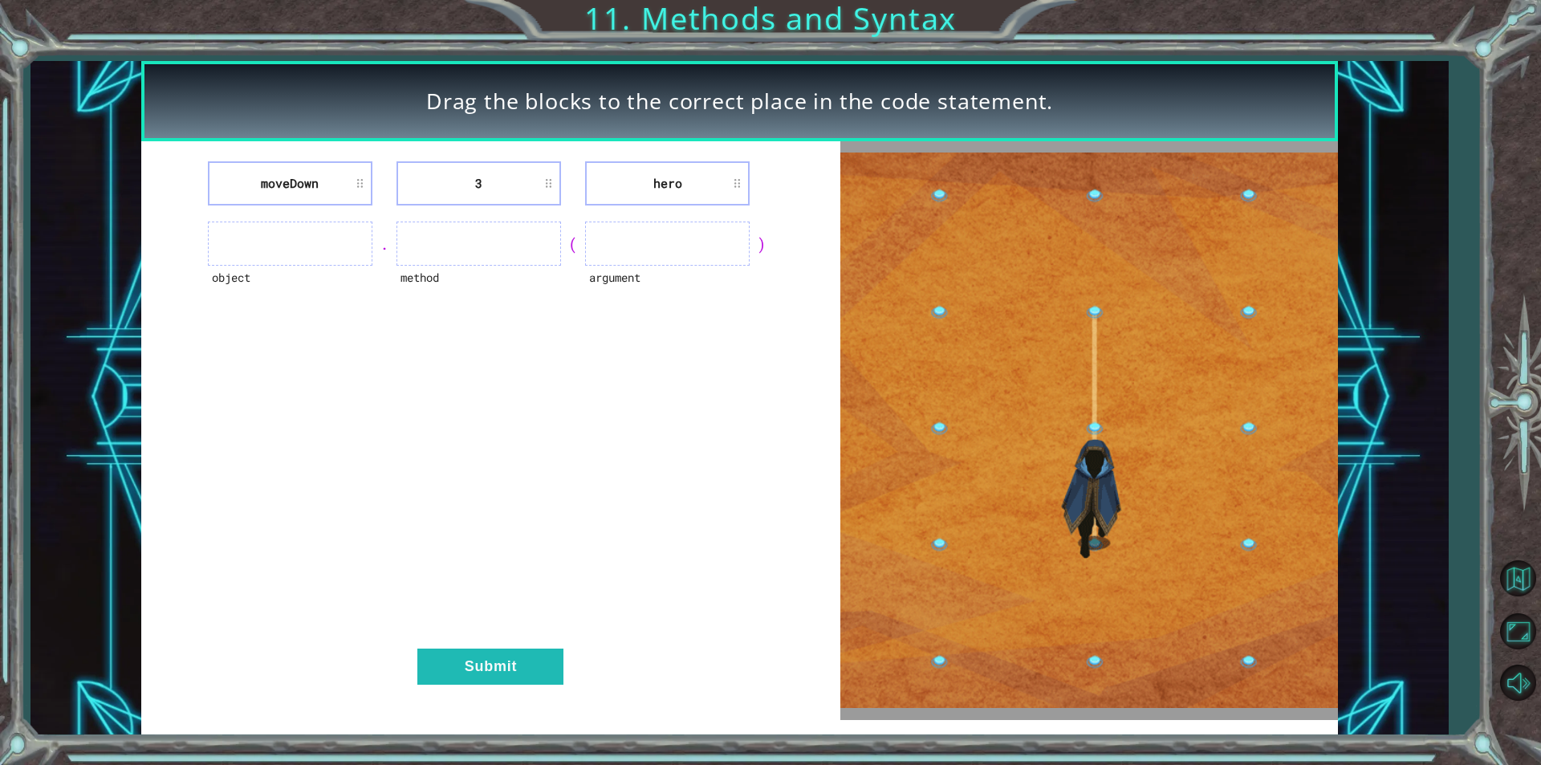
click at [503, 684] on div "moveDown 3 hero object . method ( argument ) Submit" at bounding box center [490, 430] width 699 height 578
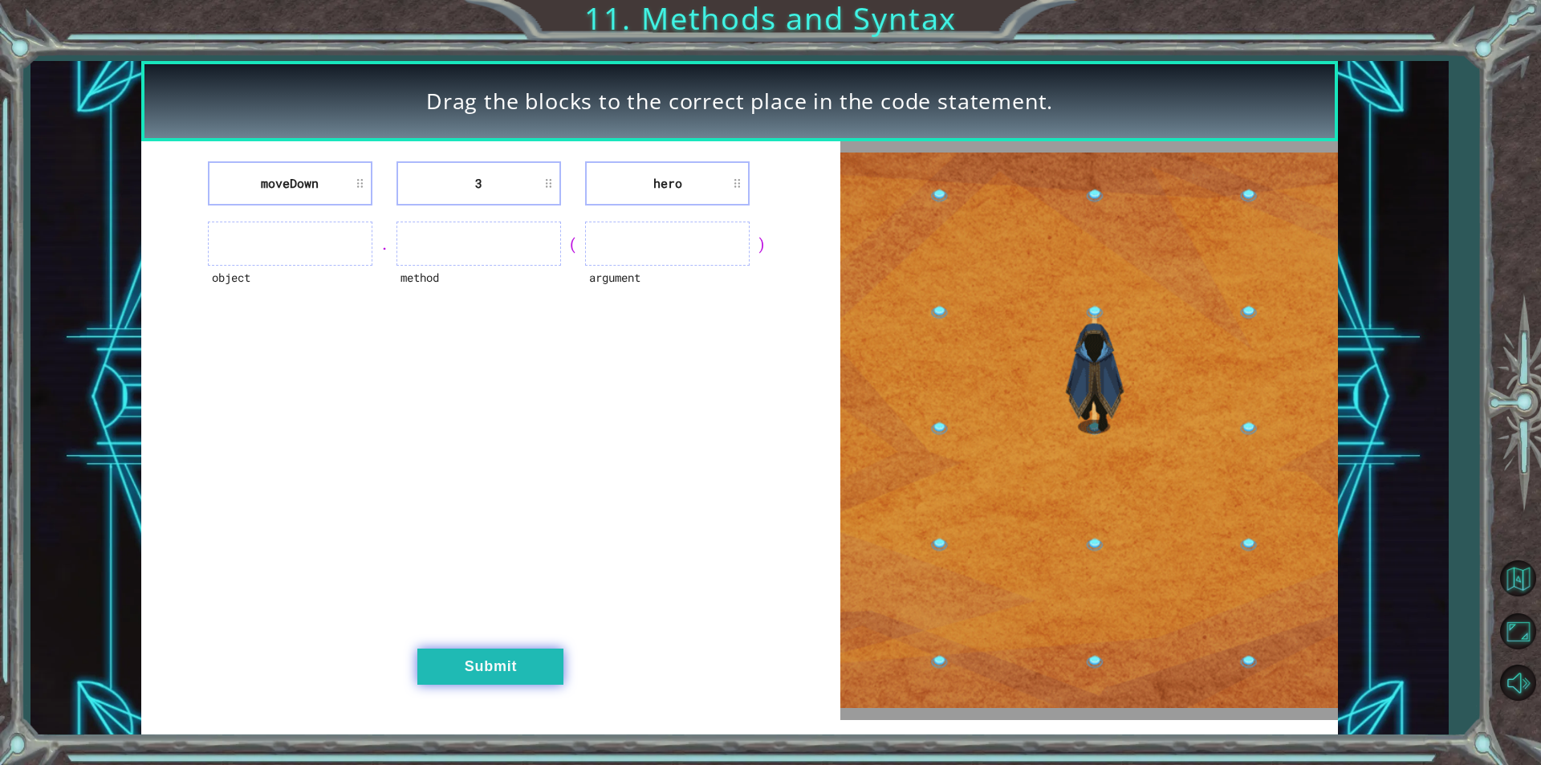
click at [505, 664] on button "Submit" at bounding box center [490, 666] width 146 height 36
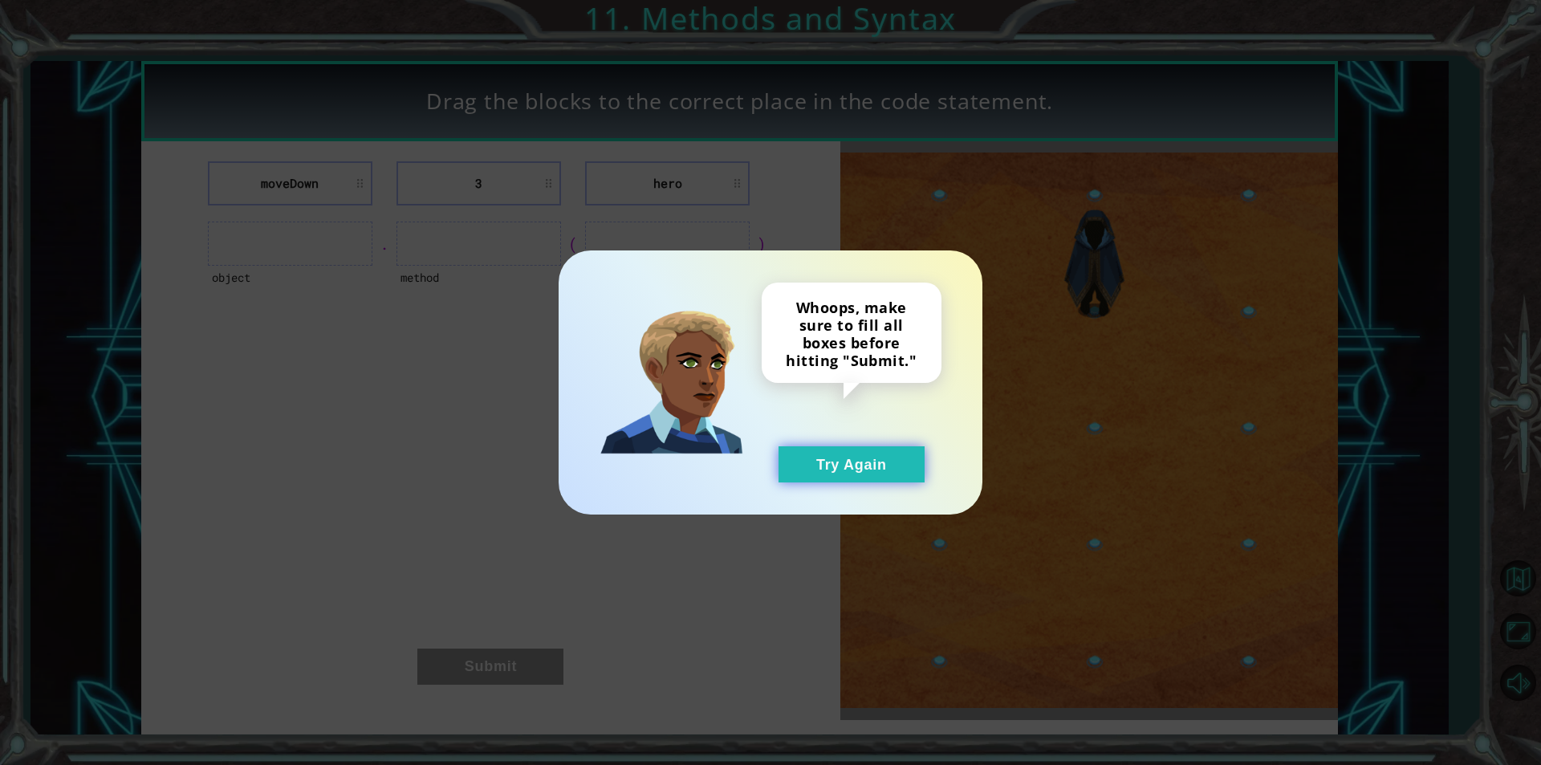
click at [905, 477] on button "Try Again" at bounding box center [851, 464] width 146 height 36
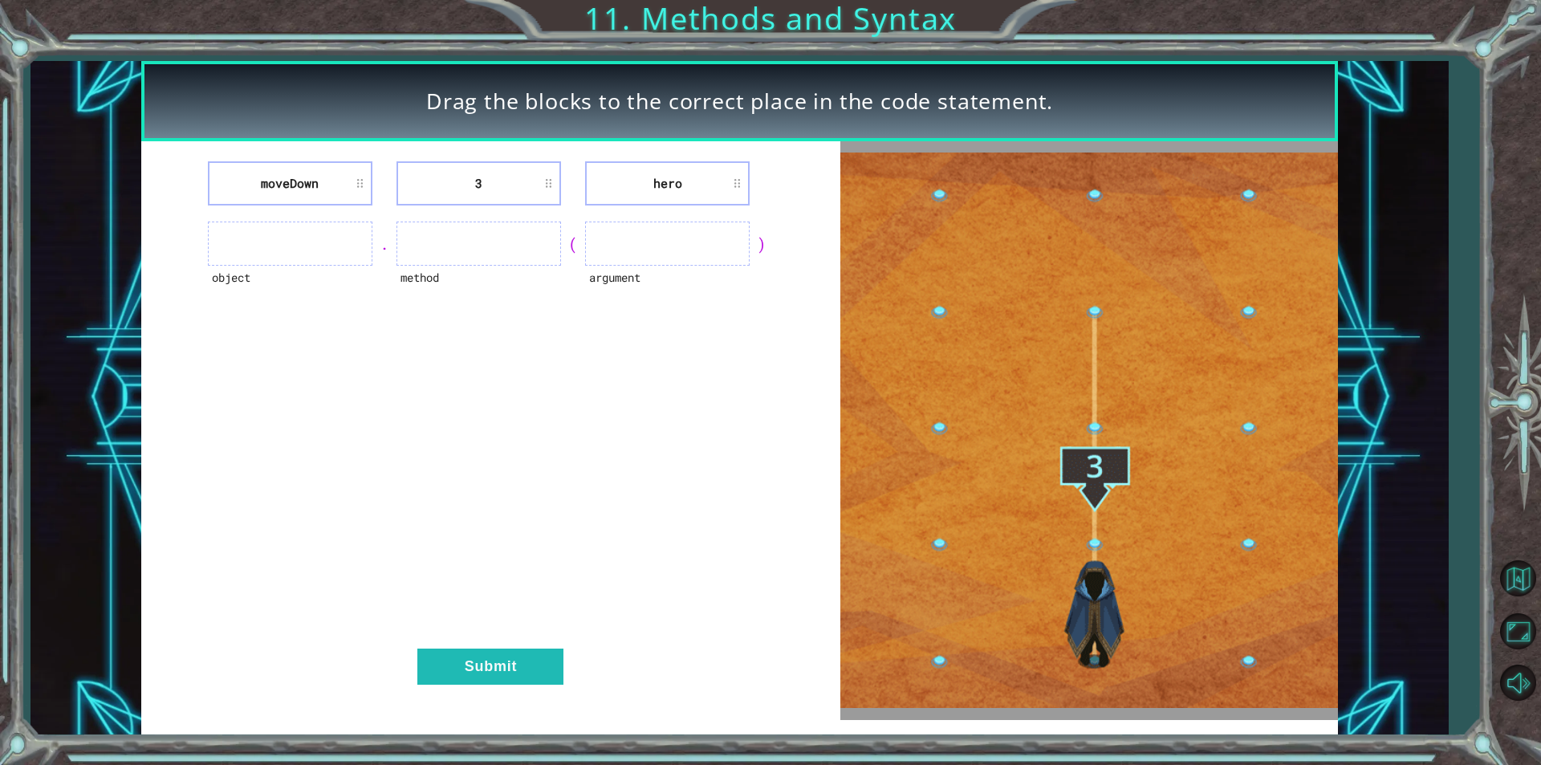
click at [304, 248] on ul at bounding box center [290, 243] width 164 height 44
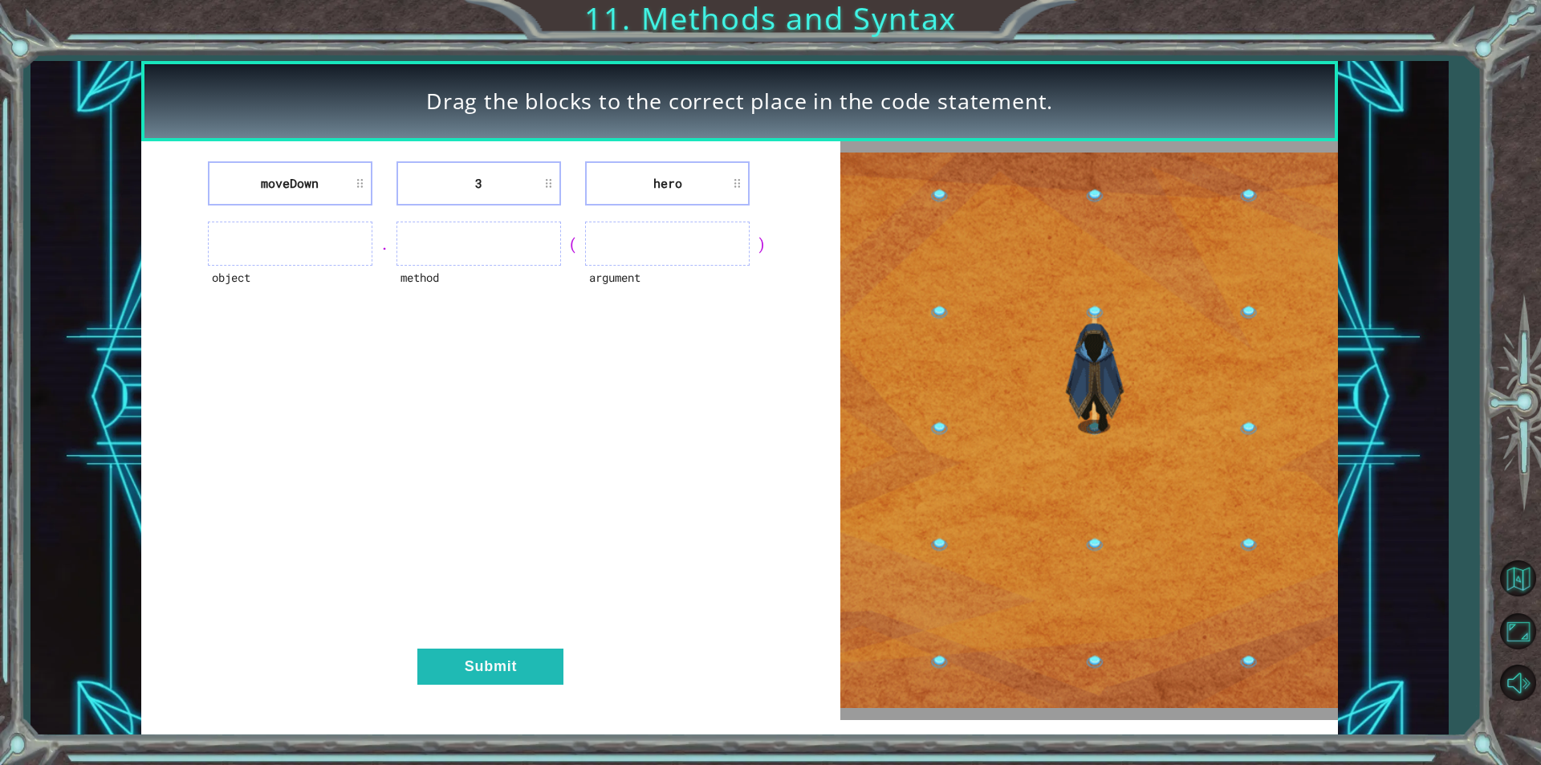
click at [344, 252] on ul at bounding box center [290, 243] width 164 height 44
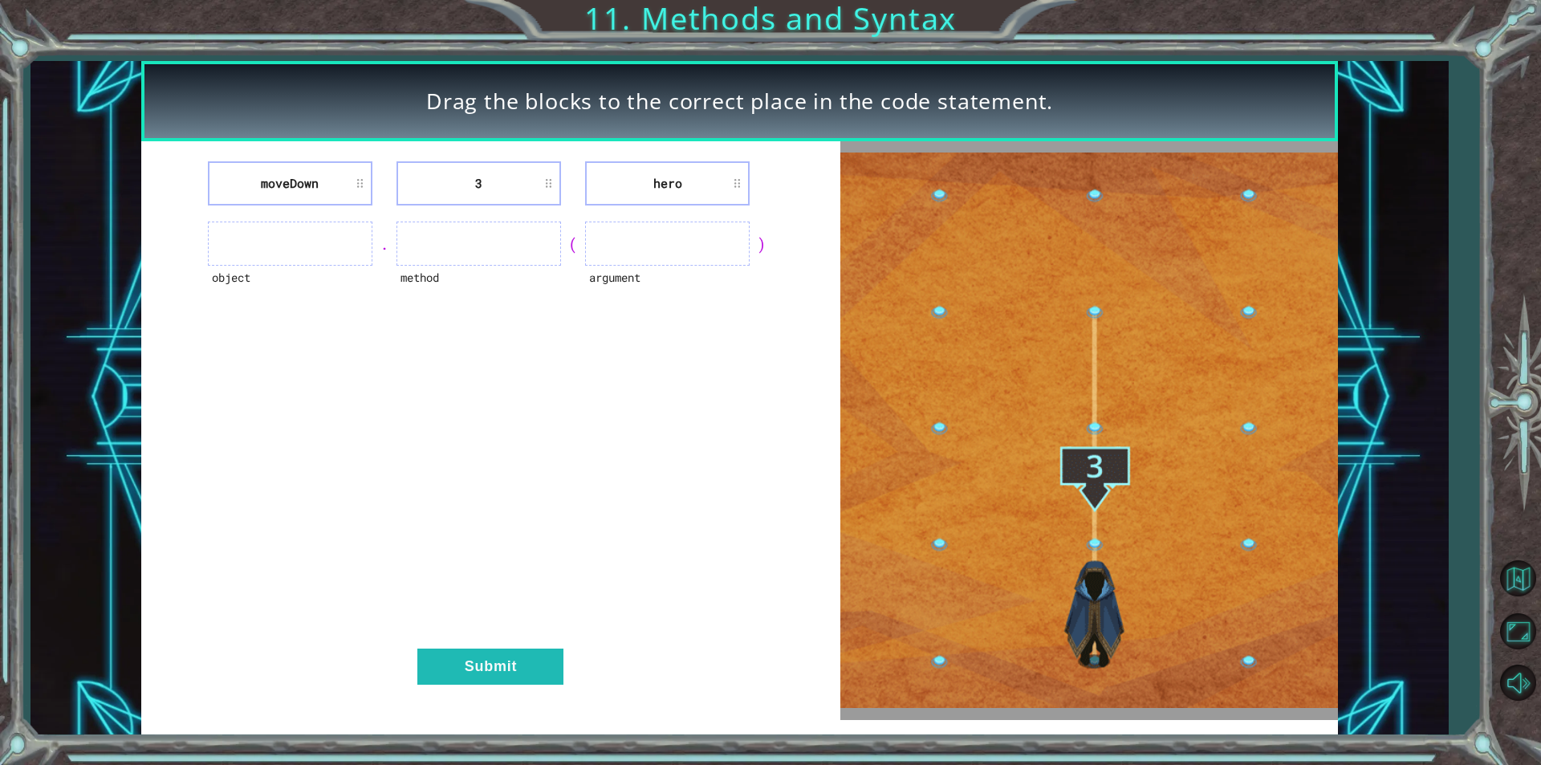
click at [294, 181] on li "moveDown" at bounding box center [290, 183] width 164 height 44
click at [357, 188] on li "moveDown" at bounding box center [290, 183] width 164 height 44
click at [362, 229] on ul at bounding box center [290, 243] width 164 height 44
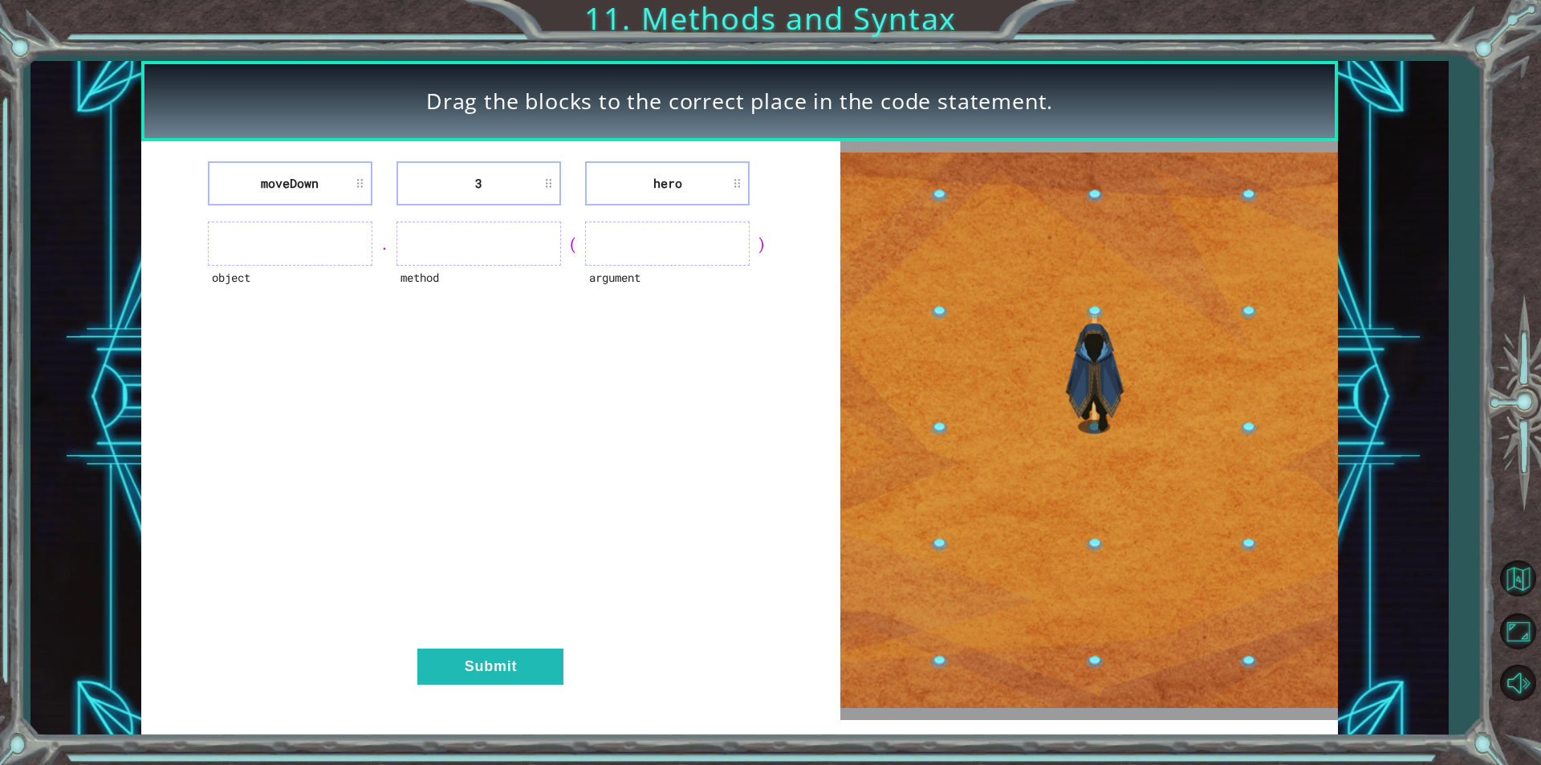
drag, startPoint x: 311, startPoint y: 252, endPoint x: 337, endPoint y: 267, distance: 30.6
click at [311, 253] on ul at bounding box center [290, 243] width 164 height 44
click at [300, 237] on ul at bounding box center [290, 243] width 164 height 44
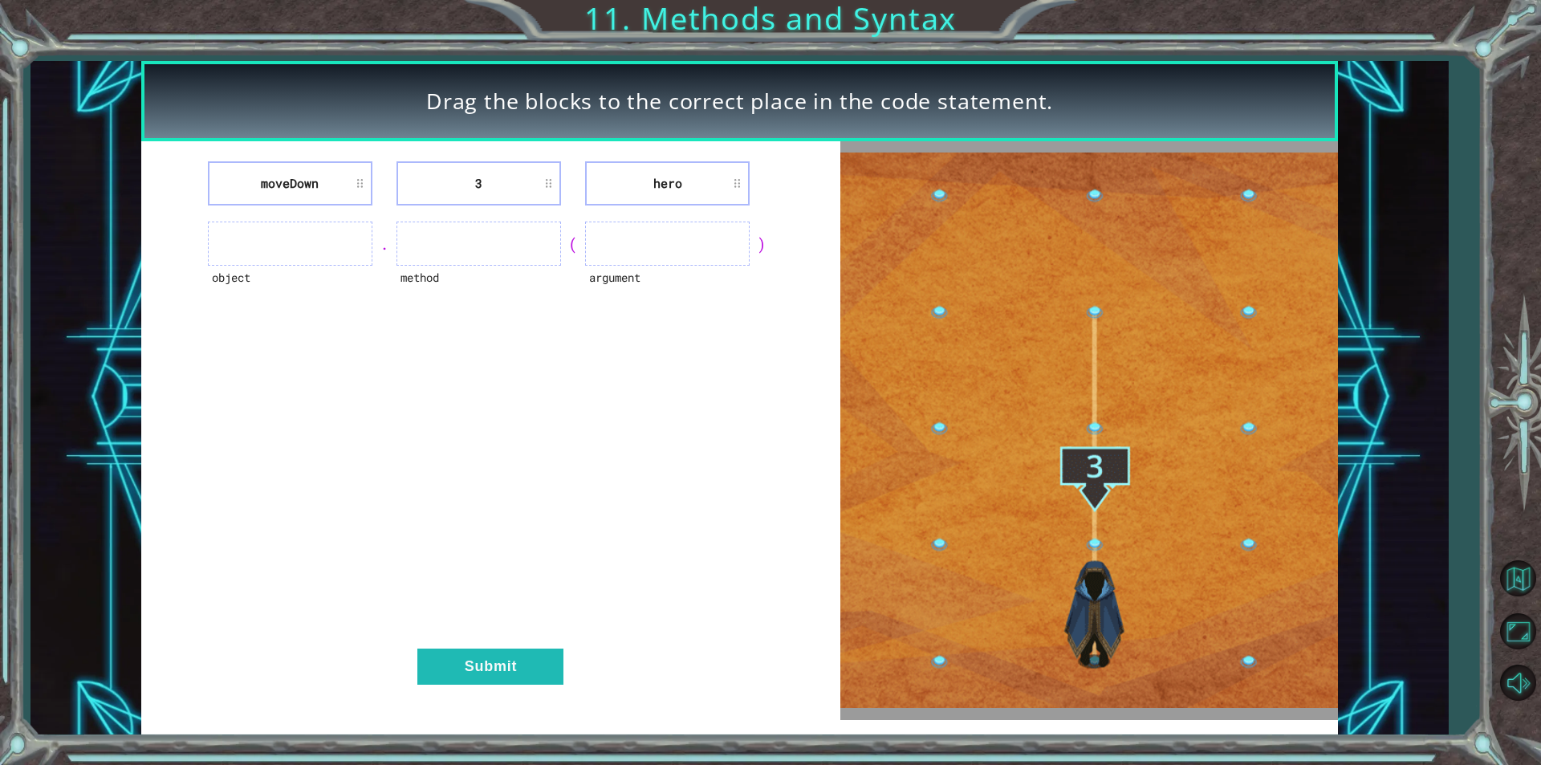
click at [659, 238] on ul at bounding box center [667, 243] width 164 height 44
click at [657, 239] on ul at bounding box center [667, 243] width 164 height 44
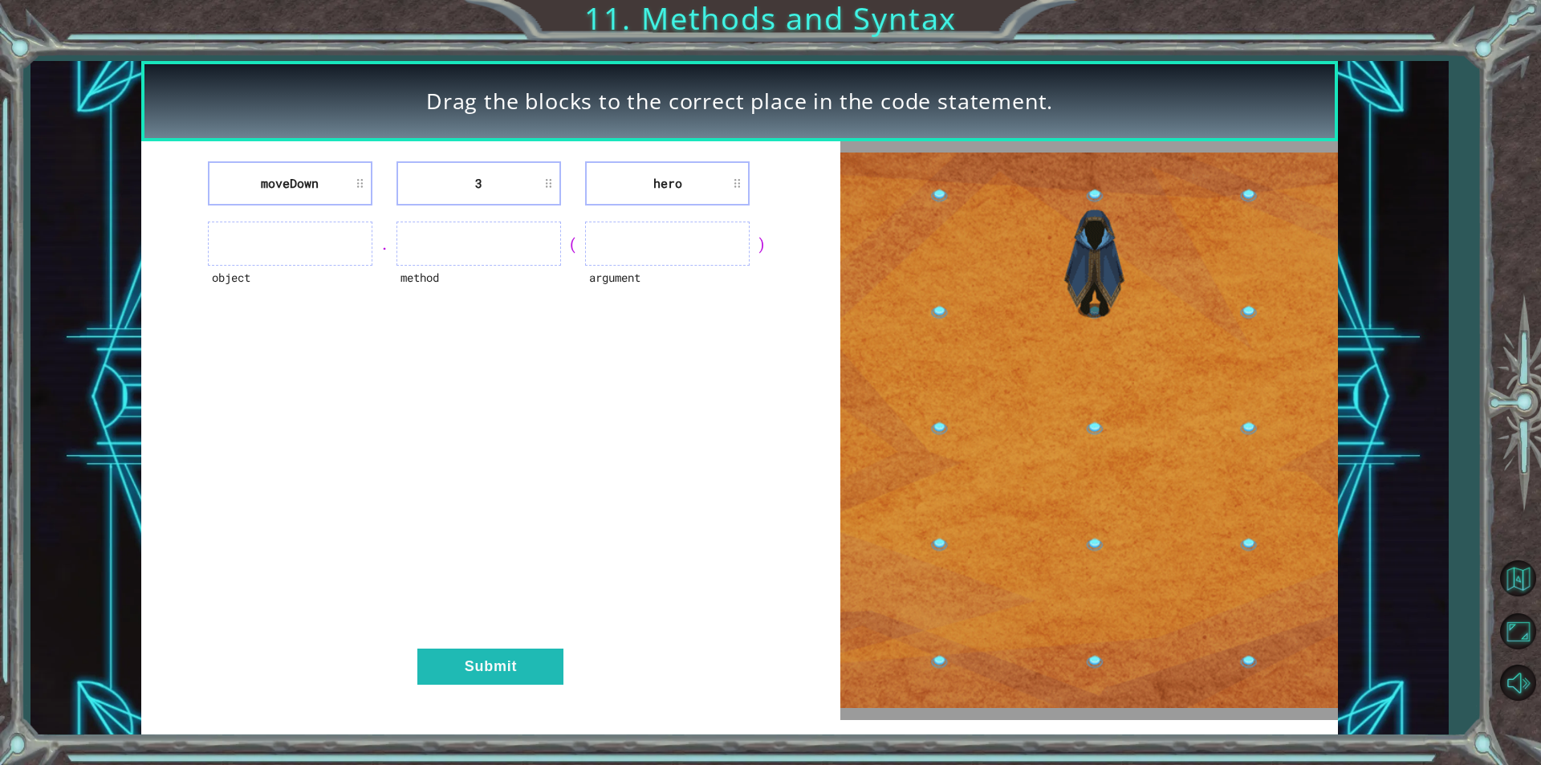
click at [657, 239] on ul at bounding box center [667, 243] width 164 height 44
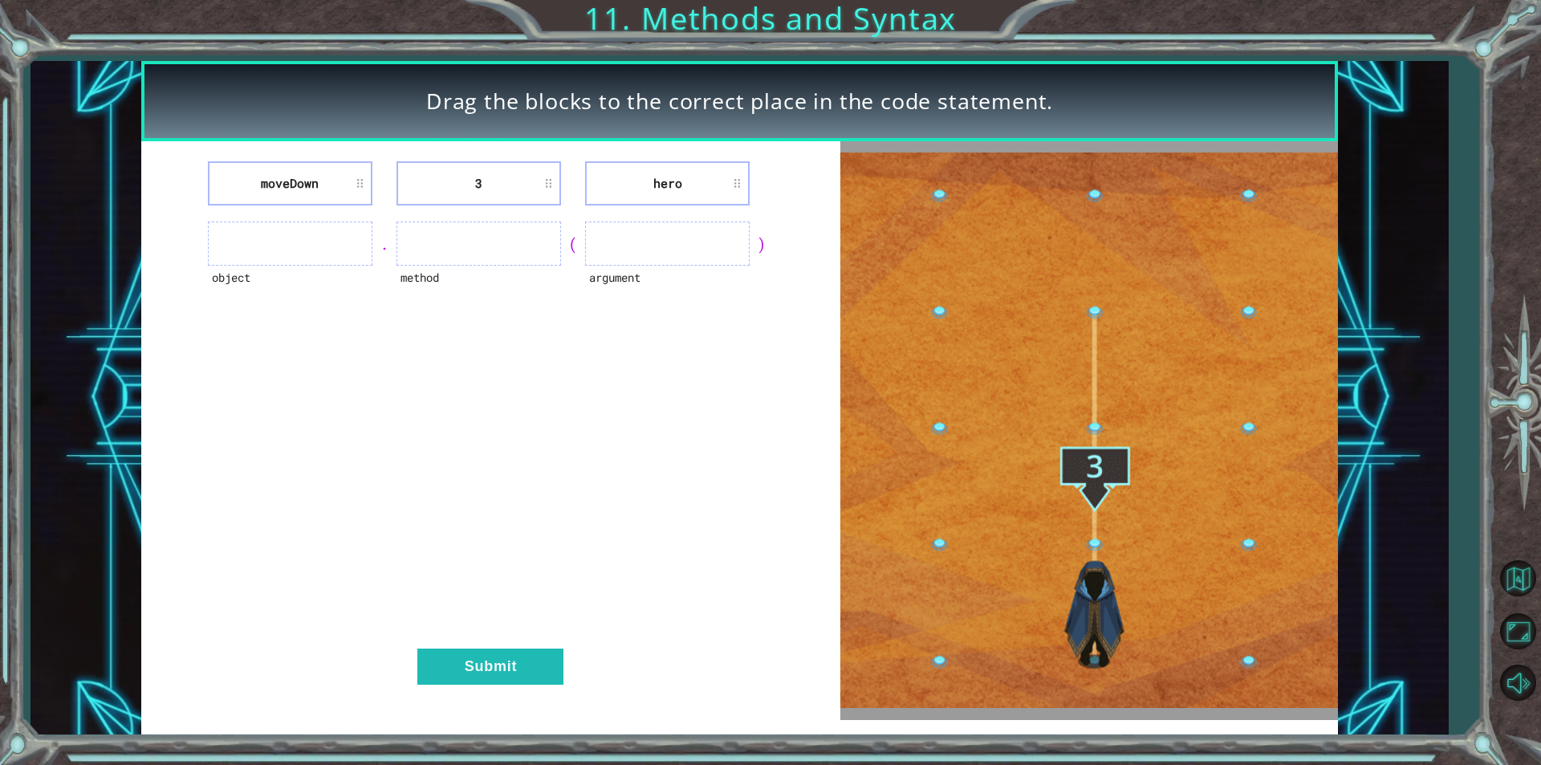
click at [657, 239] on ul at bounding box center [667, 243] width 164 height 44
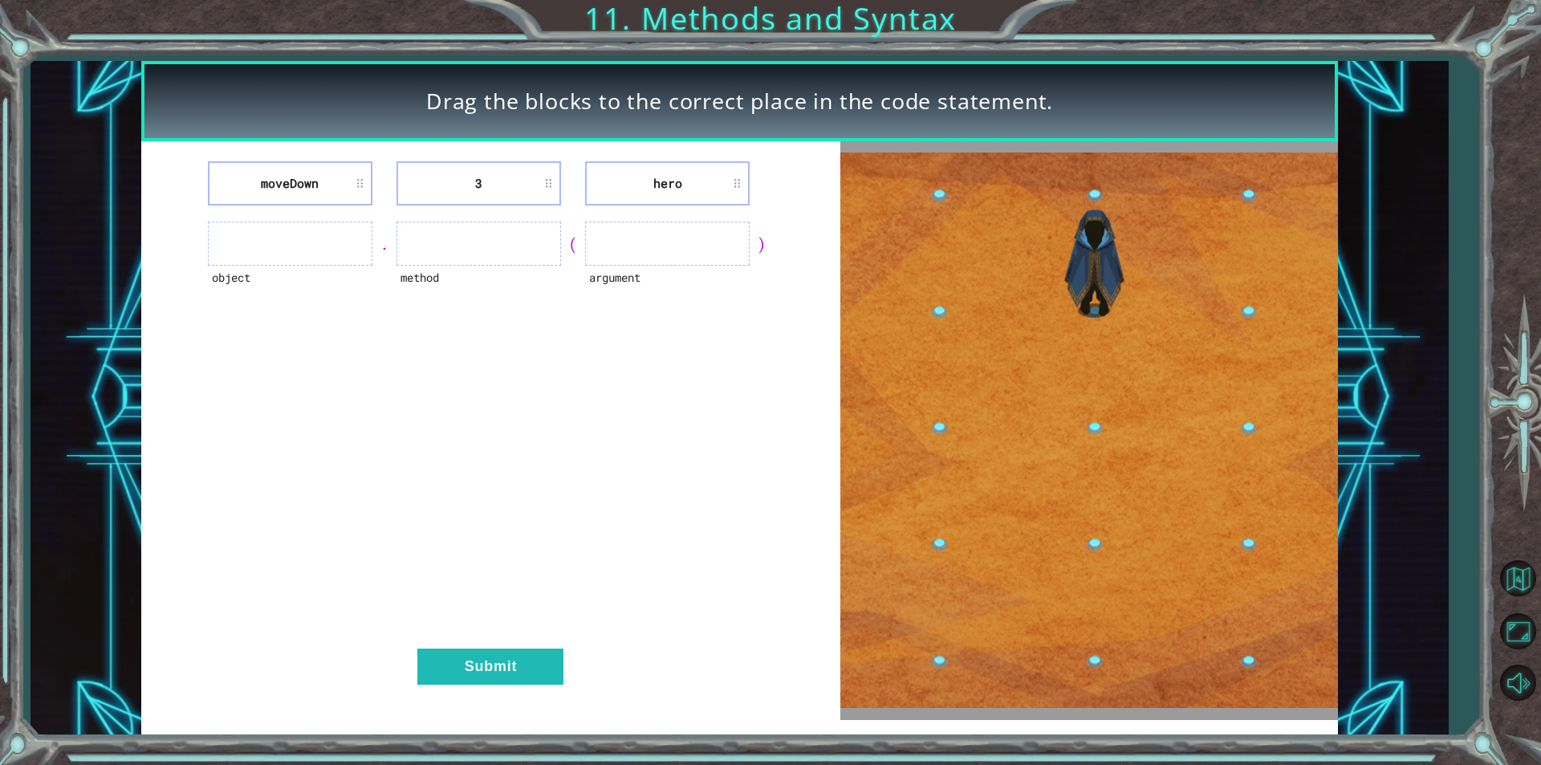
click at [657, 239] on ul at bounding box center [667, 243] width 164 height 44
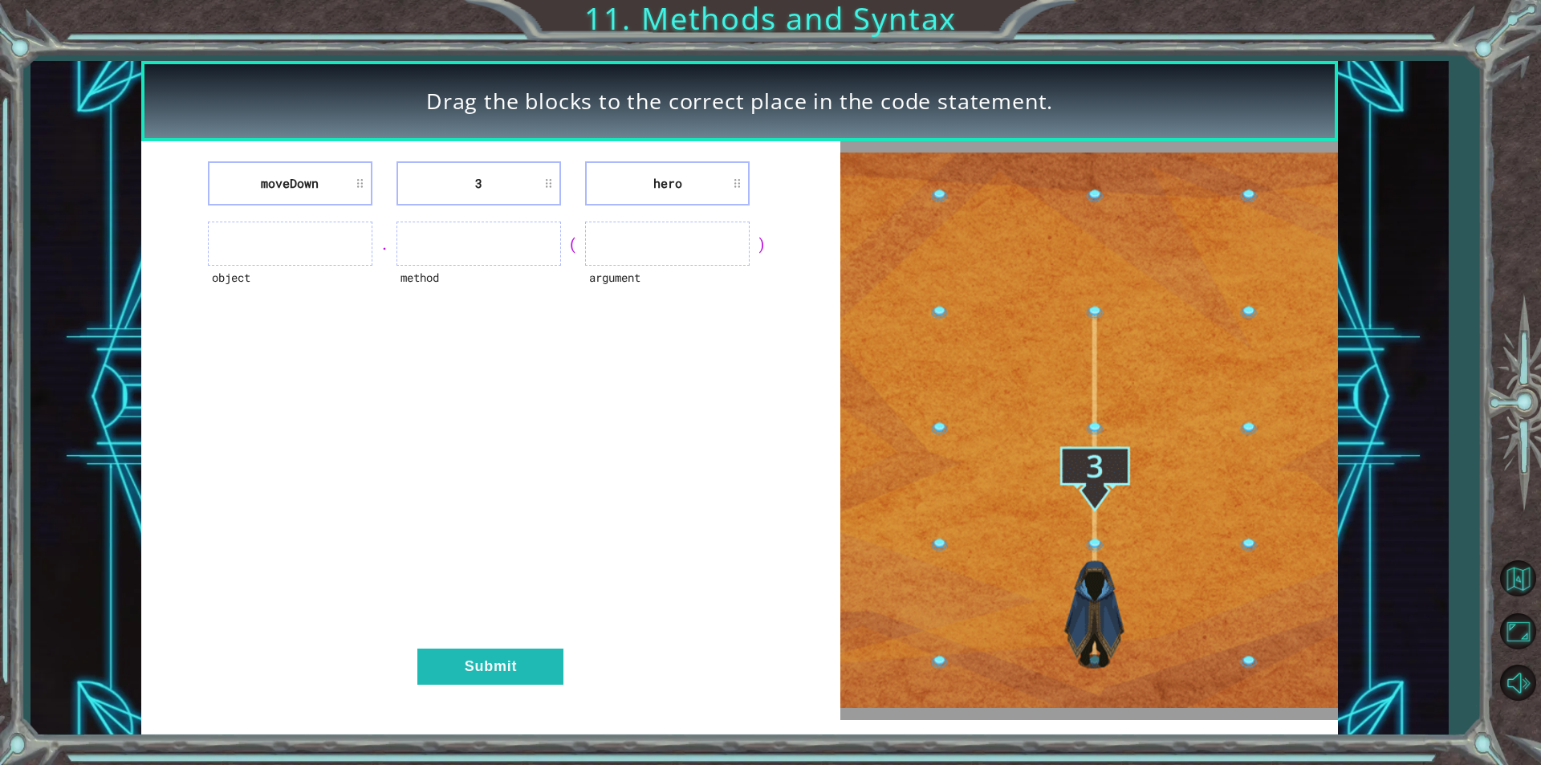
click at [657, 239] on ul at bounding box center [667, 243] width 164 height 44
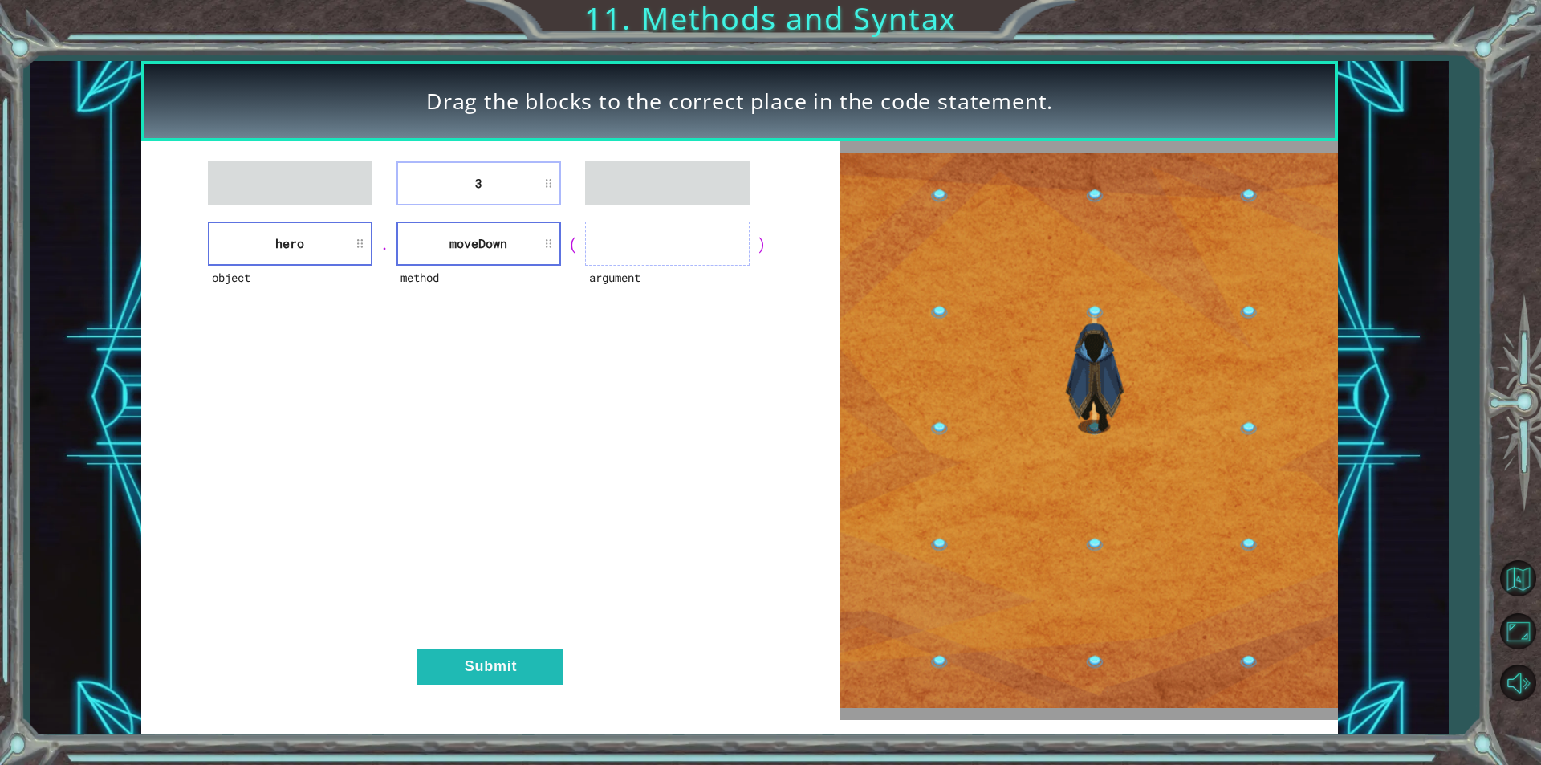
drag, startPoint x: 487, startPoint y: 197, endPoint x: 586, endPoint y: 215, distance: 100.3
click at [586, 215] on div "3 object hero . method [GEOGRAPHIC_DATA] ( argument ) Submit" at bounding box center [490, 430] width 699 height 578
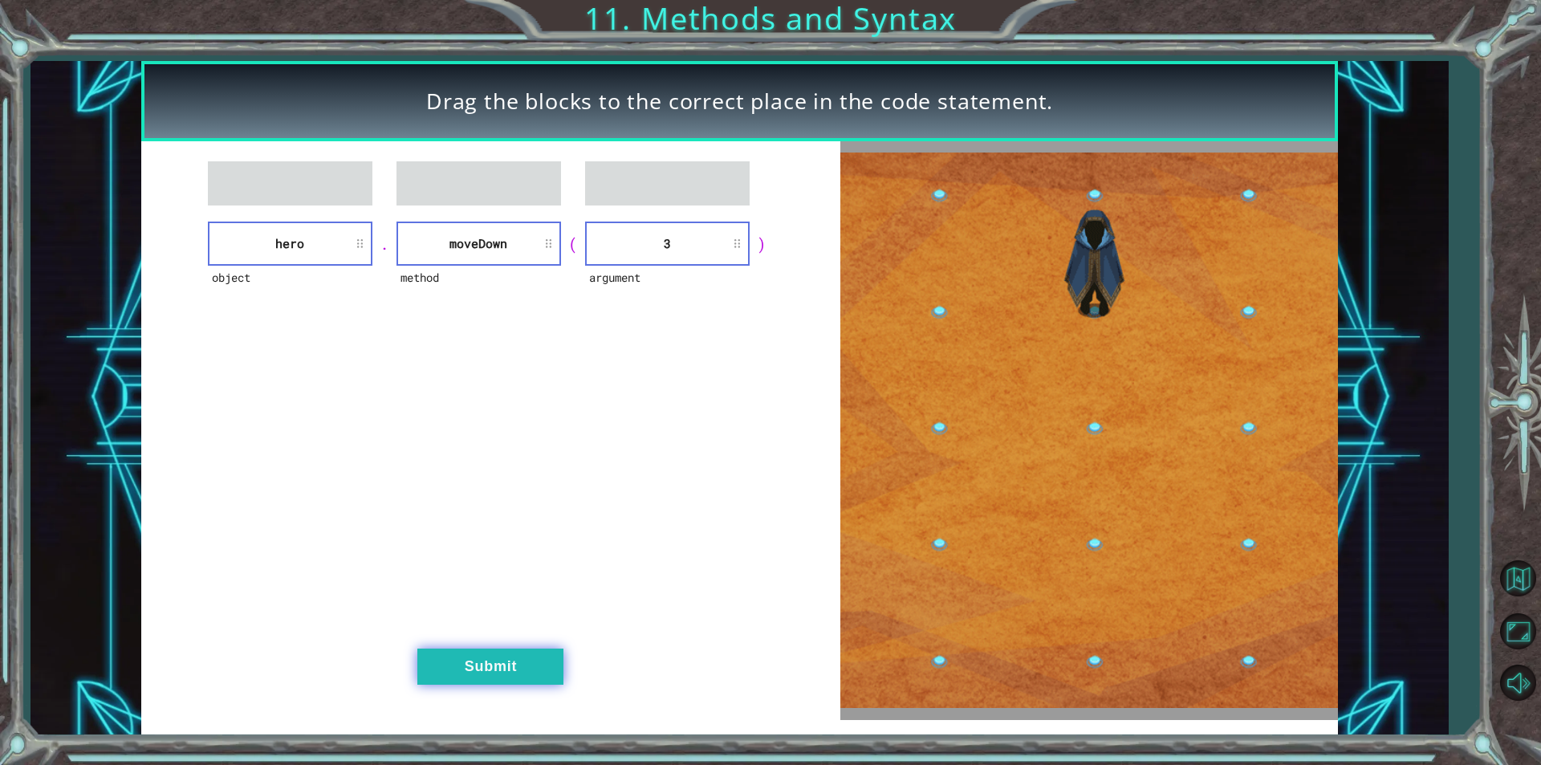
click at [518, 663] on button "Submit" at bounding box center [490, 666] width 146 height 36
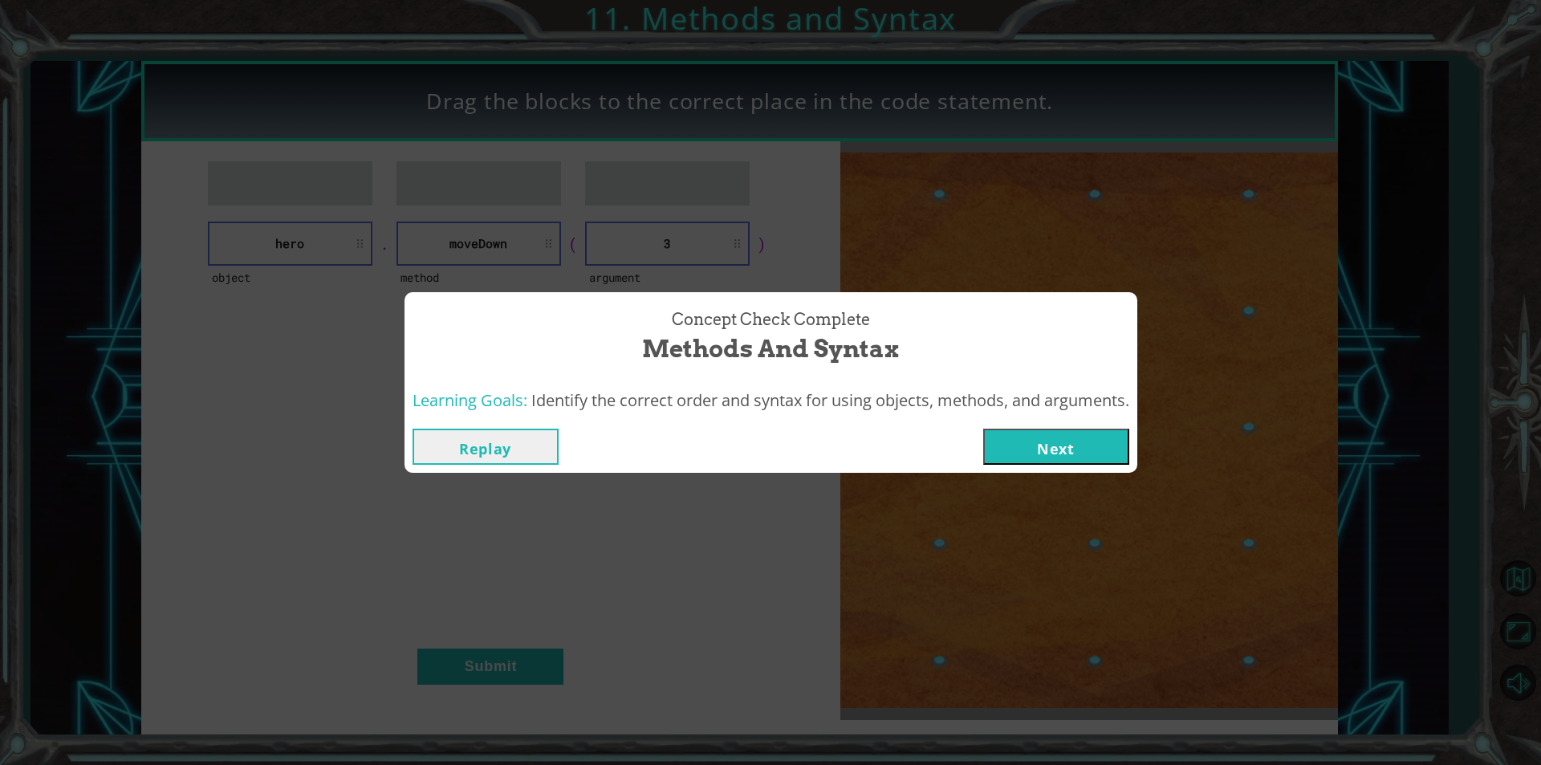
click at [1066, 437] on button "Next" at bounding box center [1056, 446] width 146 height 36
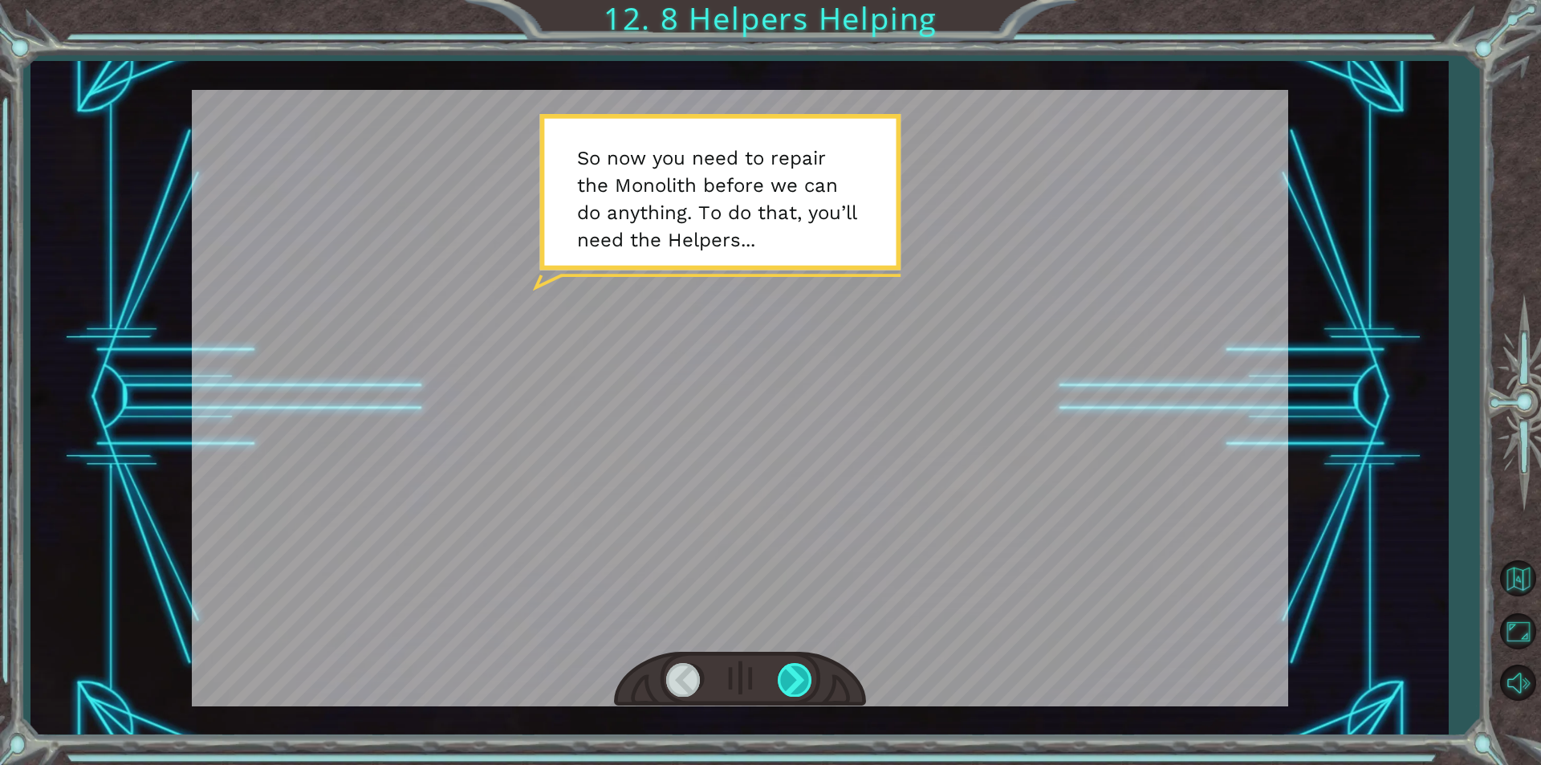
click at [790, 681] on div at bounding box center [795, 679] width 36 height 33
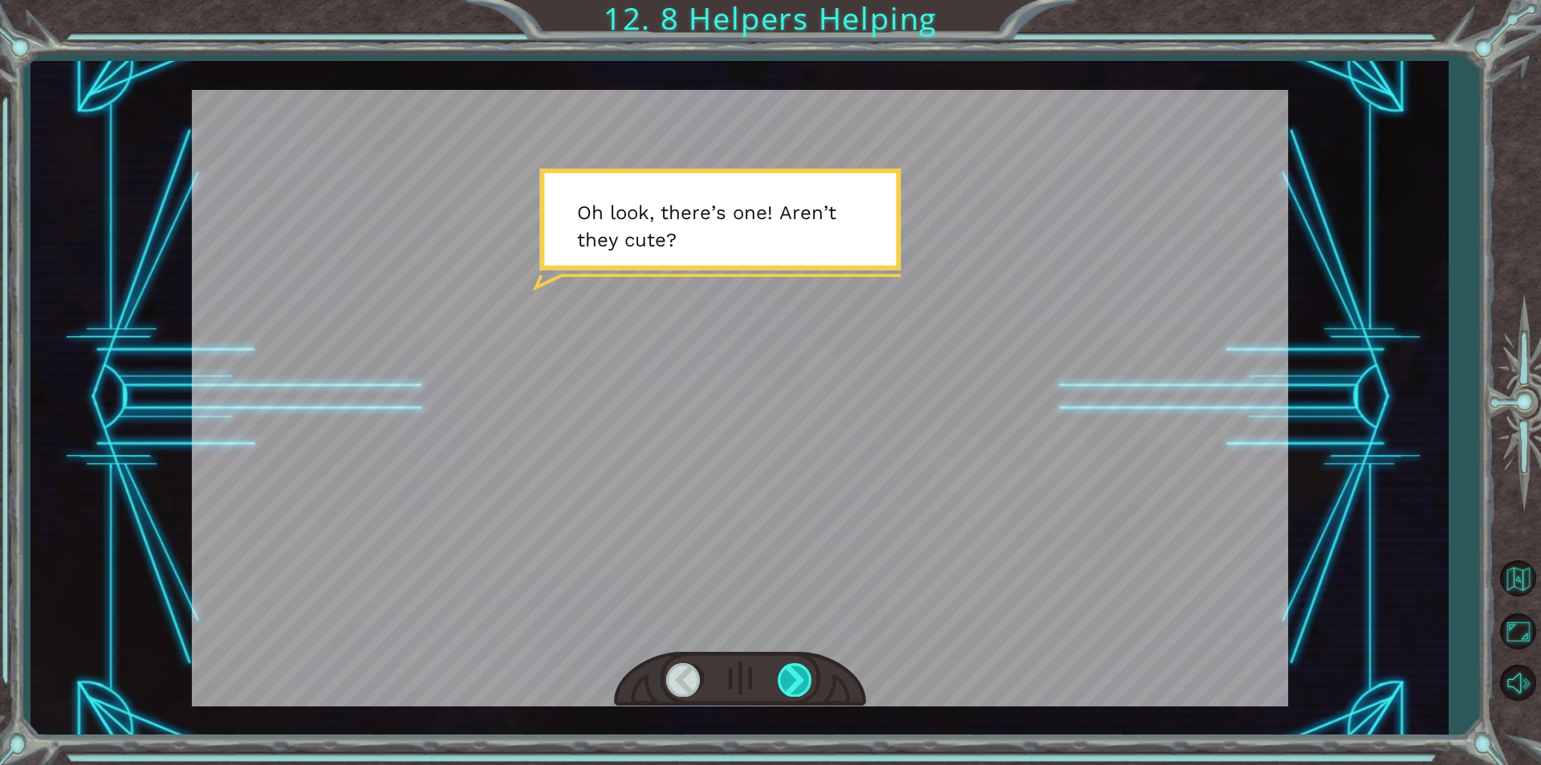
click at [793, 683] on div at bounding box center [795, 679] width 36 height 33
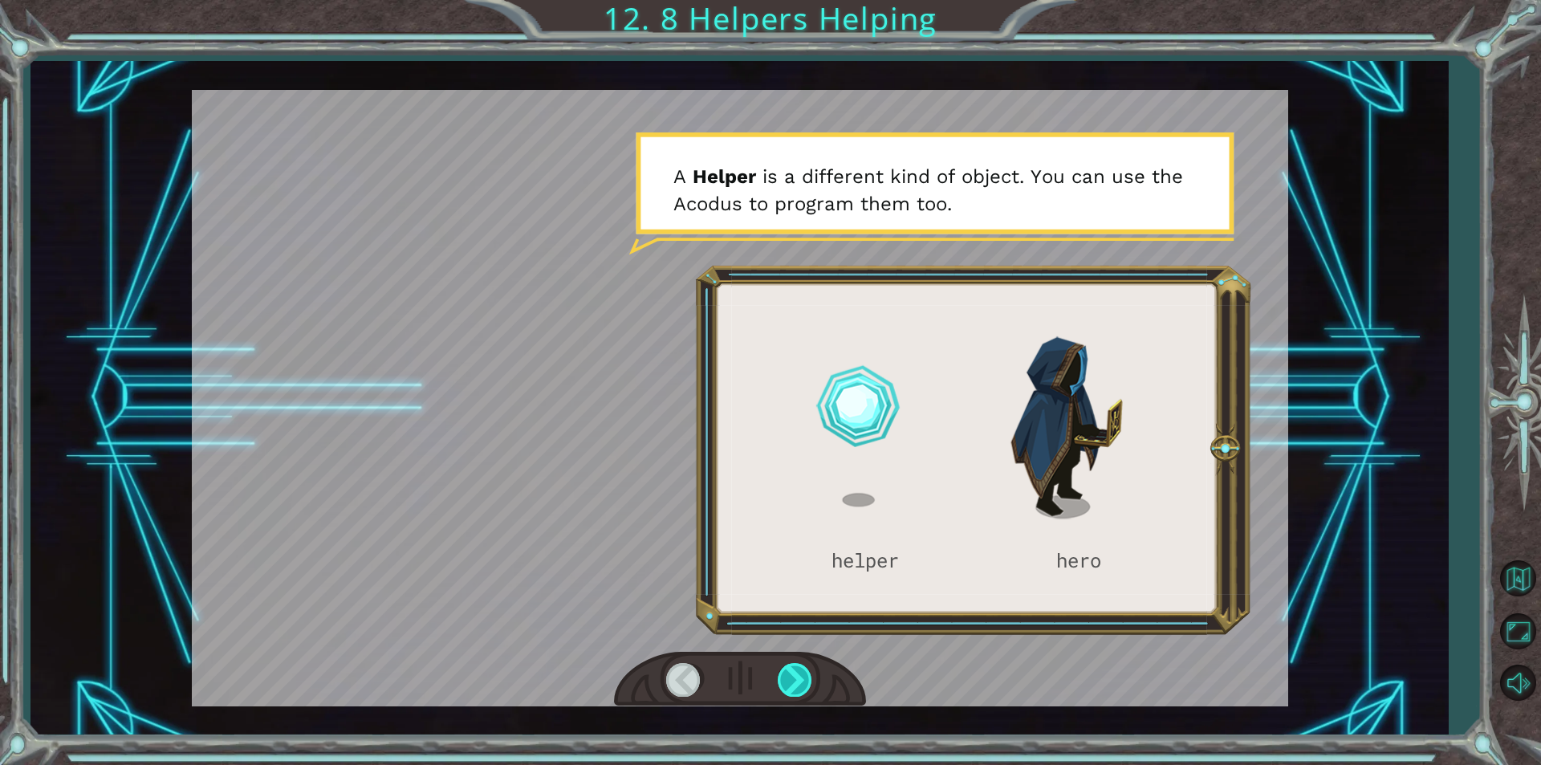
click at [794, 676] on div at bounding box center [795, 679] width 36 height 33
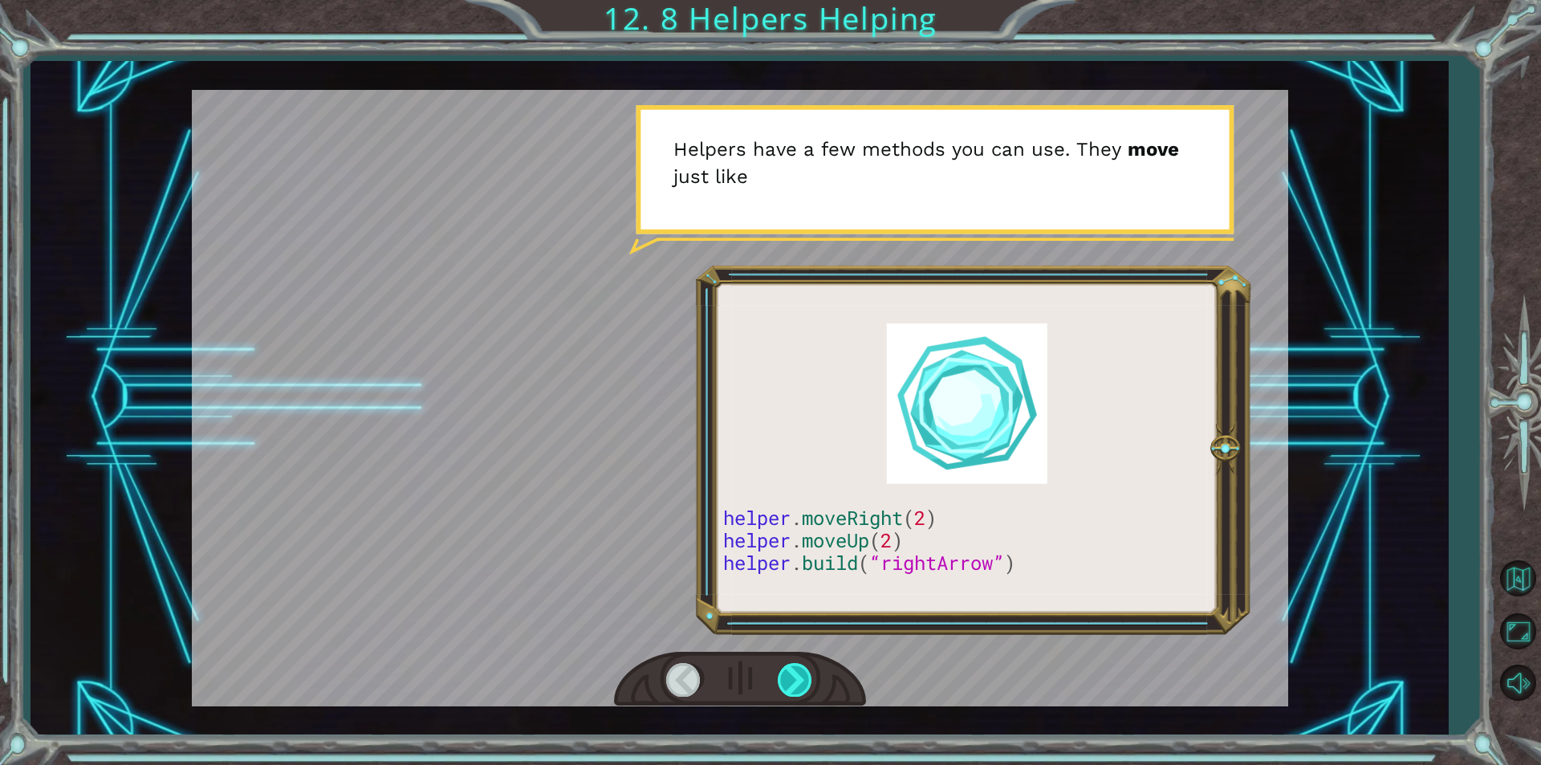
click at [794, 676] on div at bounding box center [795, 679] width 36 height 33
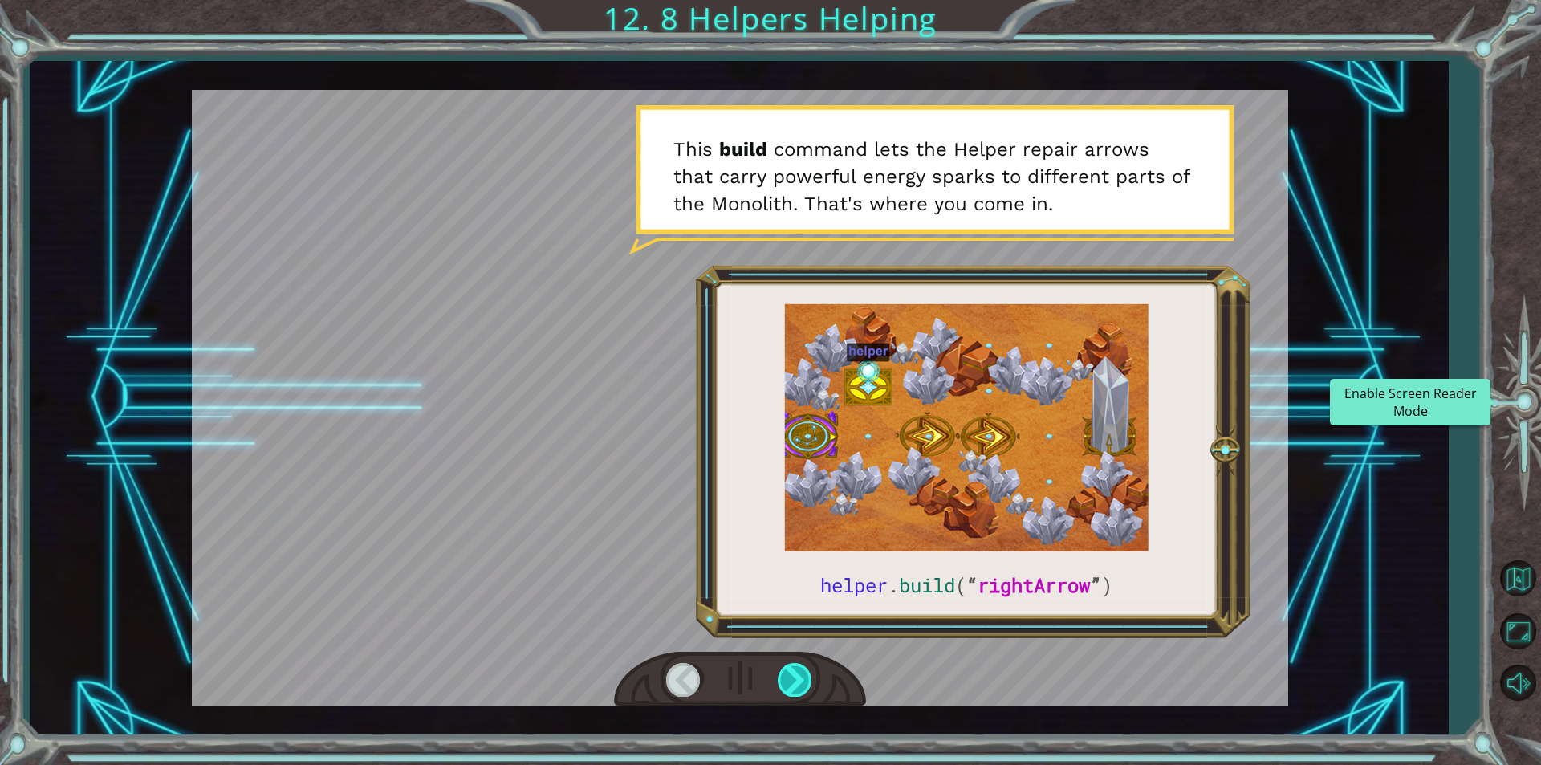
click at [798, 685] on div at bounding box center [795, 679] width 36 height 33
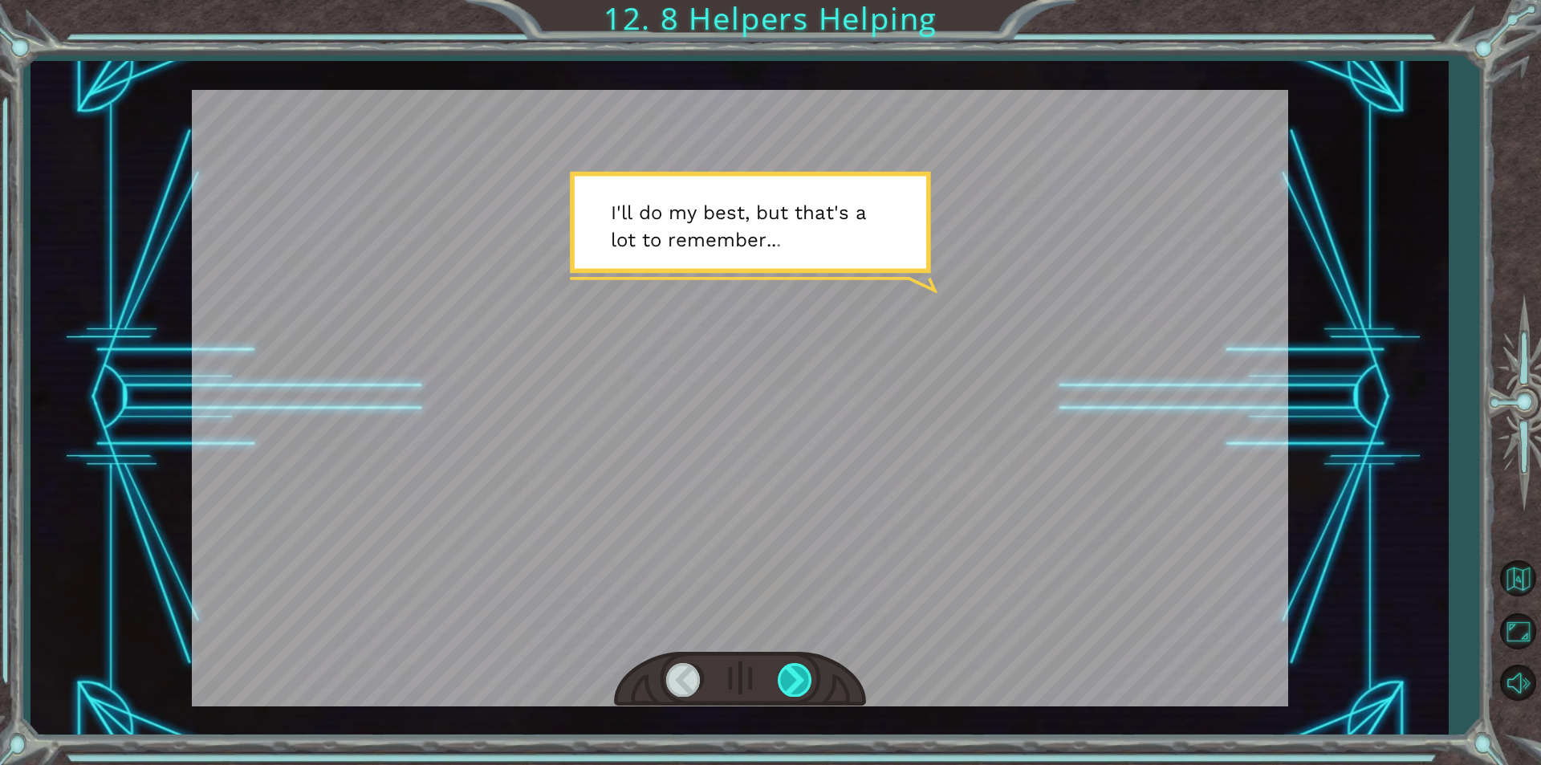
click at [798, 685] on div at bounding box center [795, 679] width 36 height 33
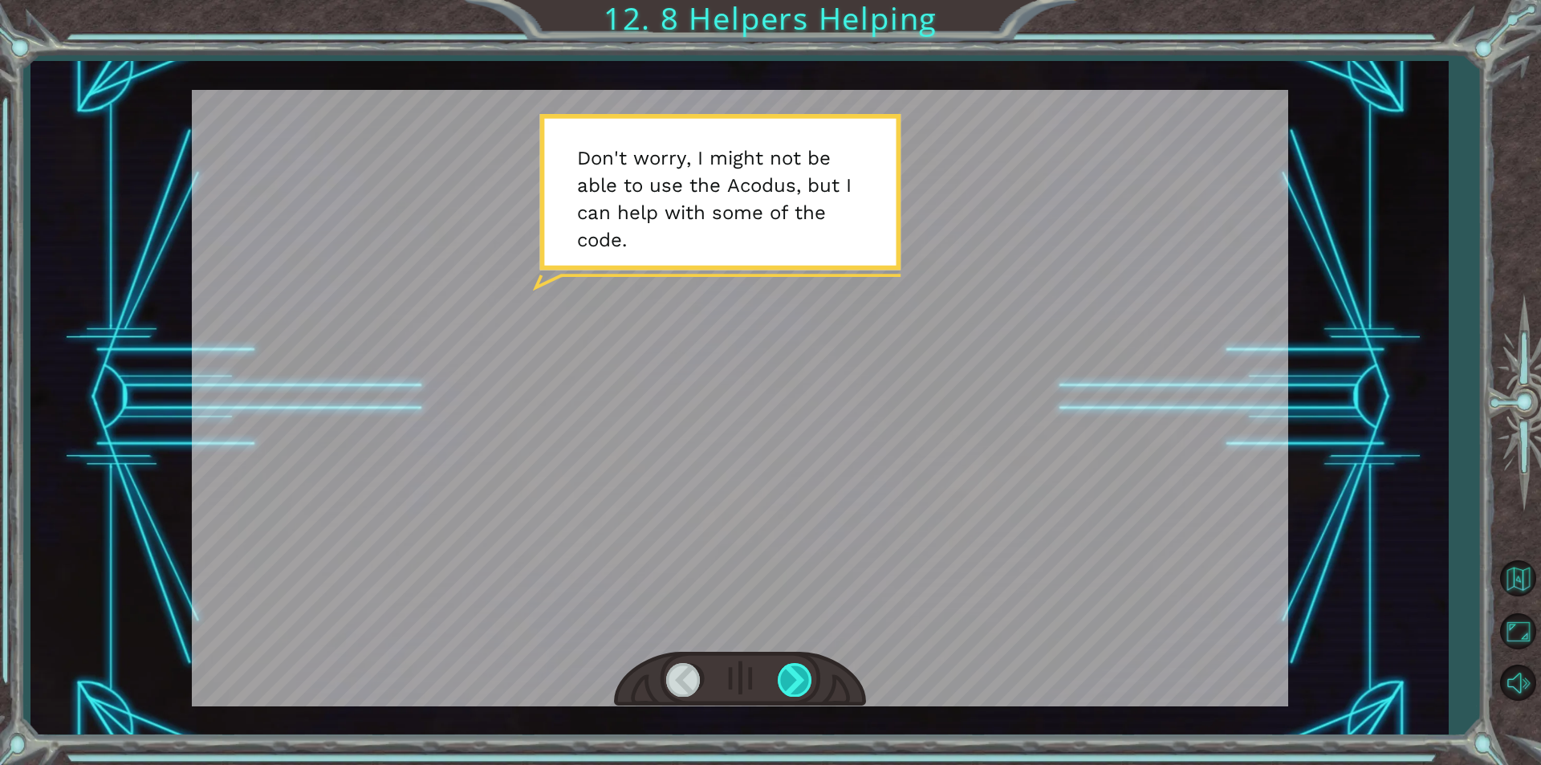
click at [802, 684] on div at bounding box center [795, 679] width 36 height 33
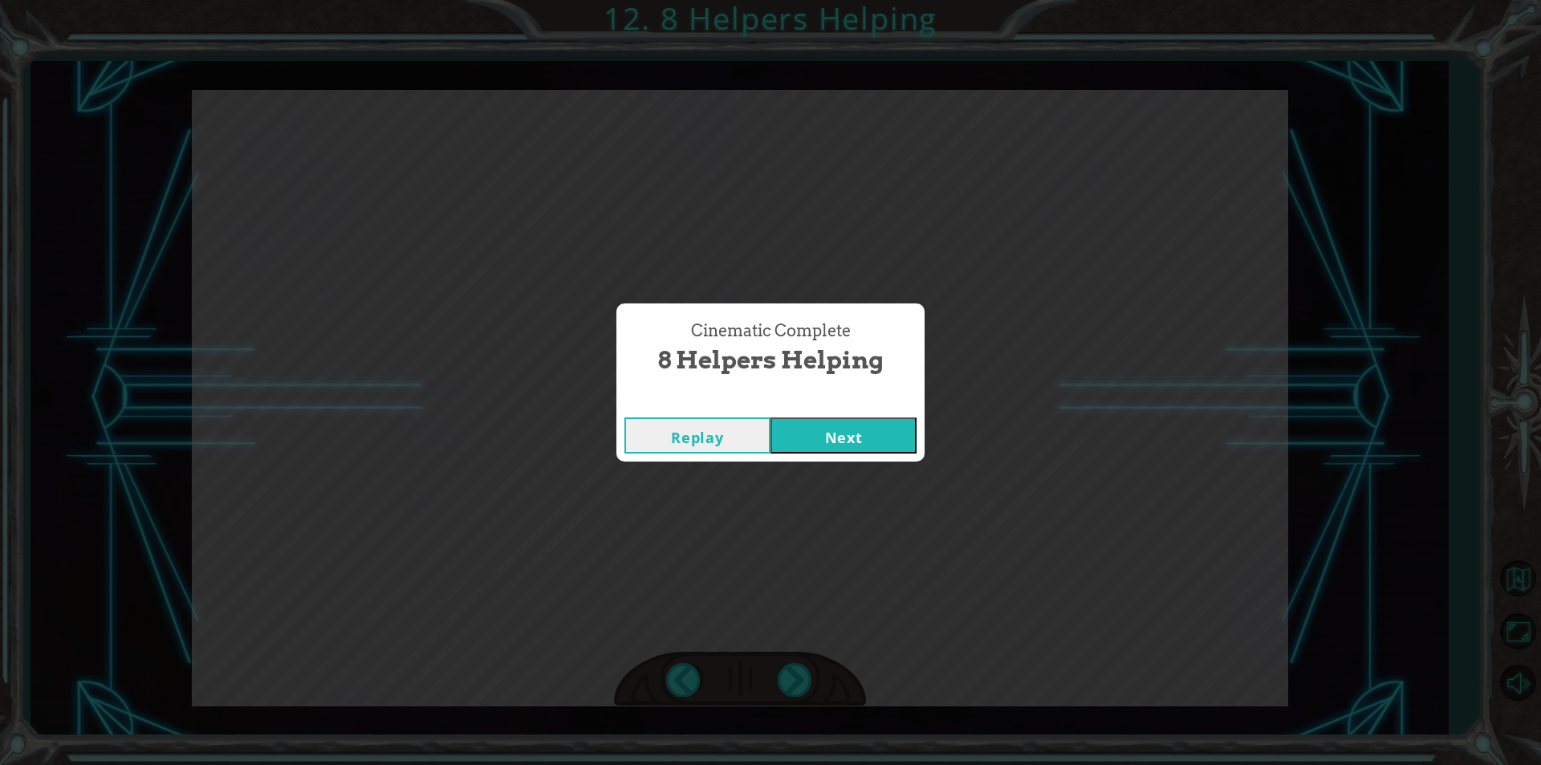
click at [826, 425] on button "Next" at bounding box center [843, 435] width 146 height 36
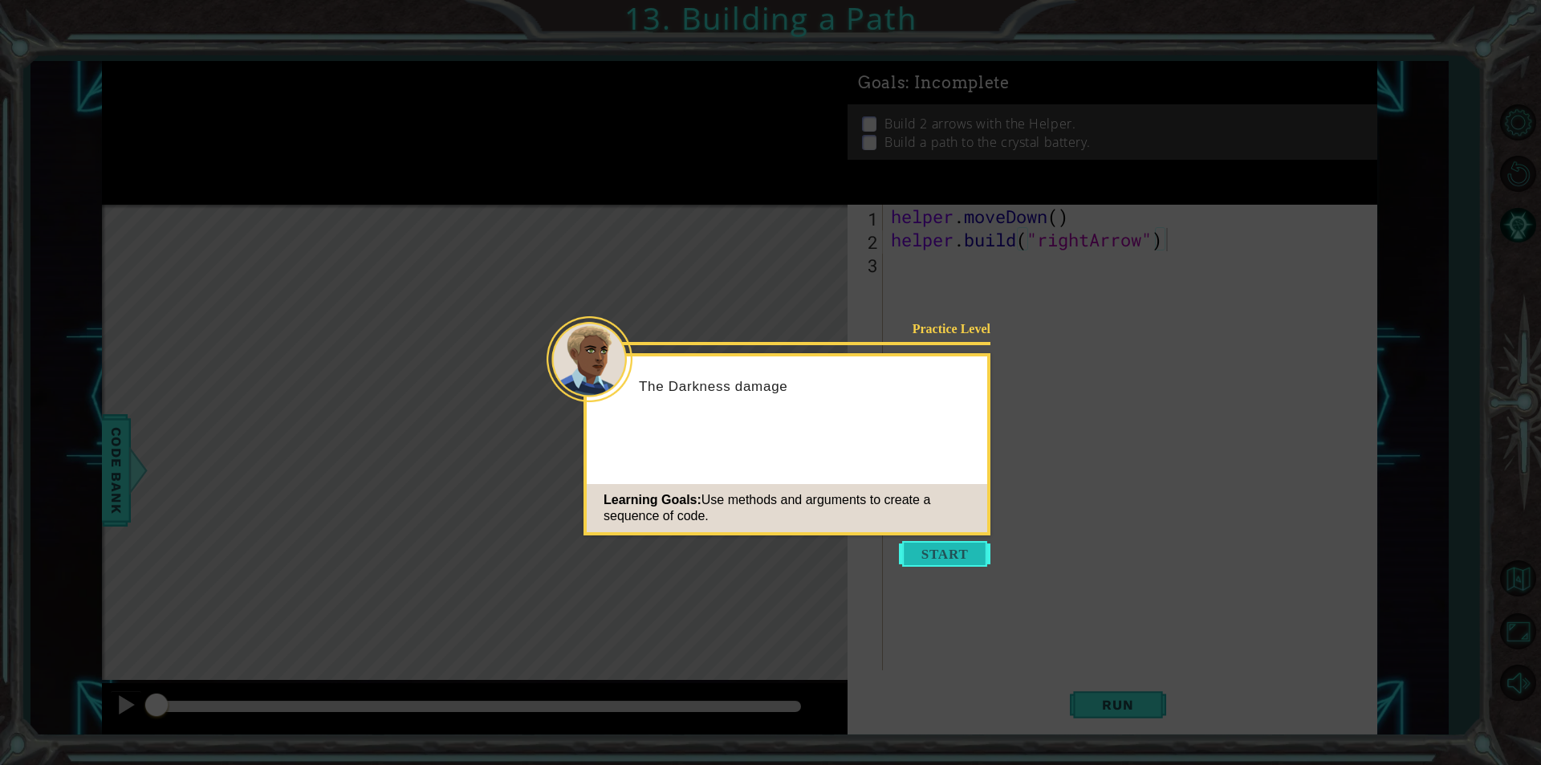
click at [932, 550] on button "Start" at bounding box center [944, 554] width 91 height 26
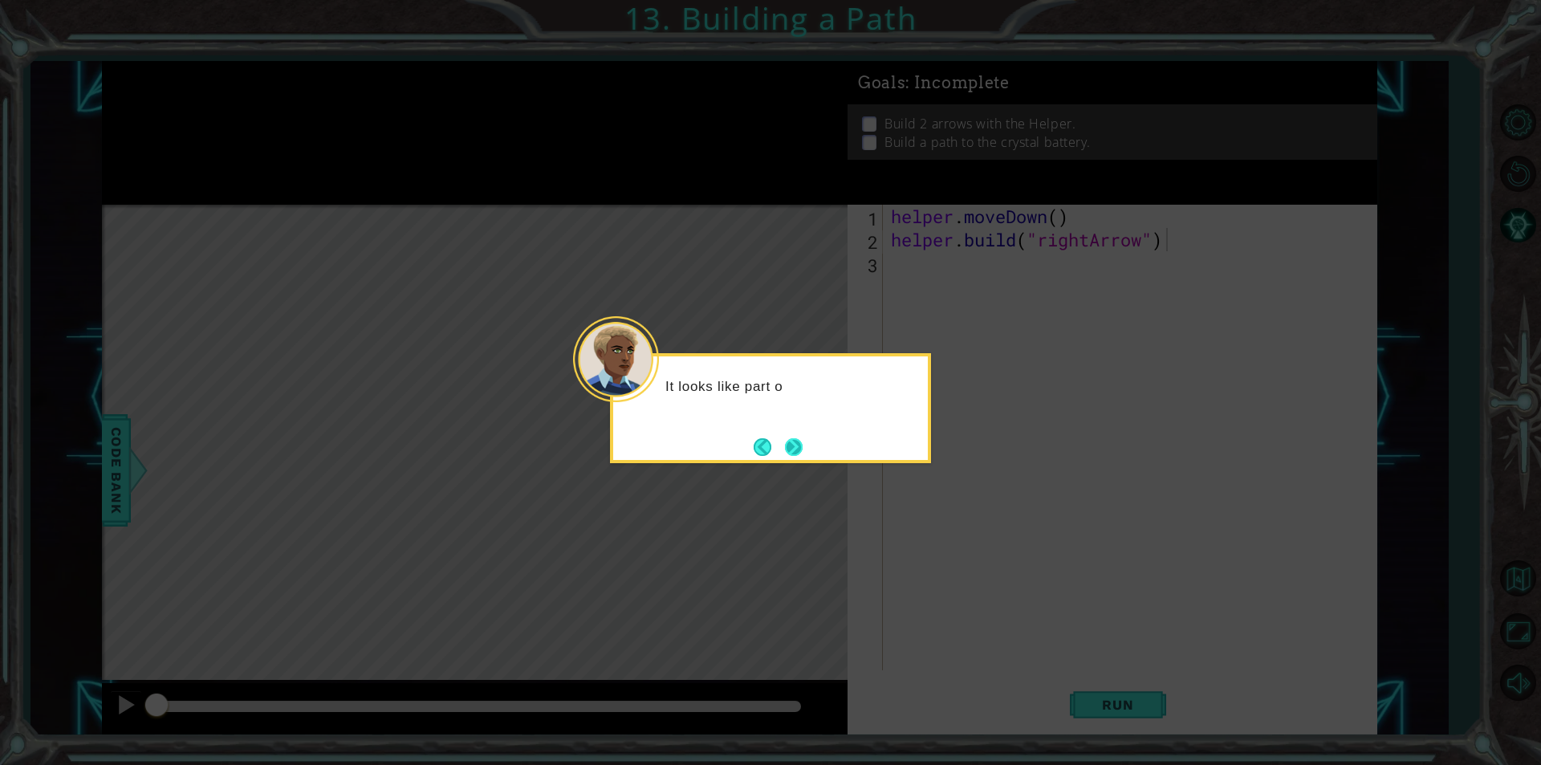
click at [789, 448] on button "Next" at bounding box center [794, 447] width 18 height 18
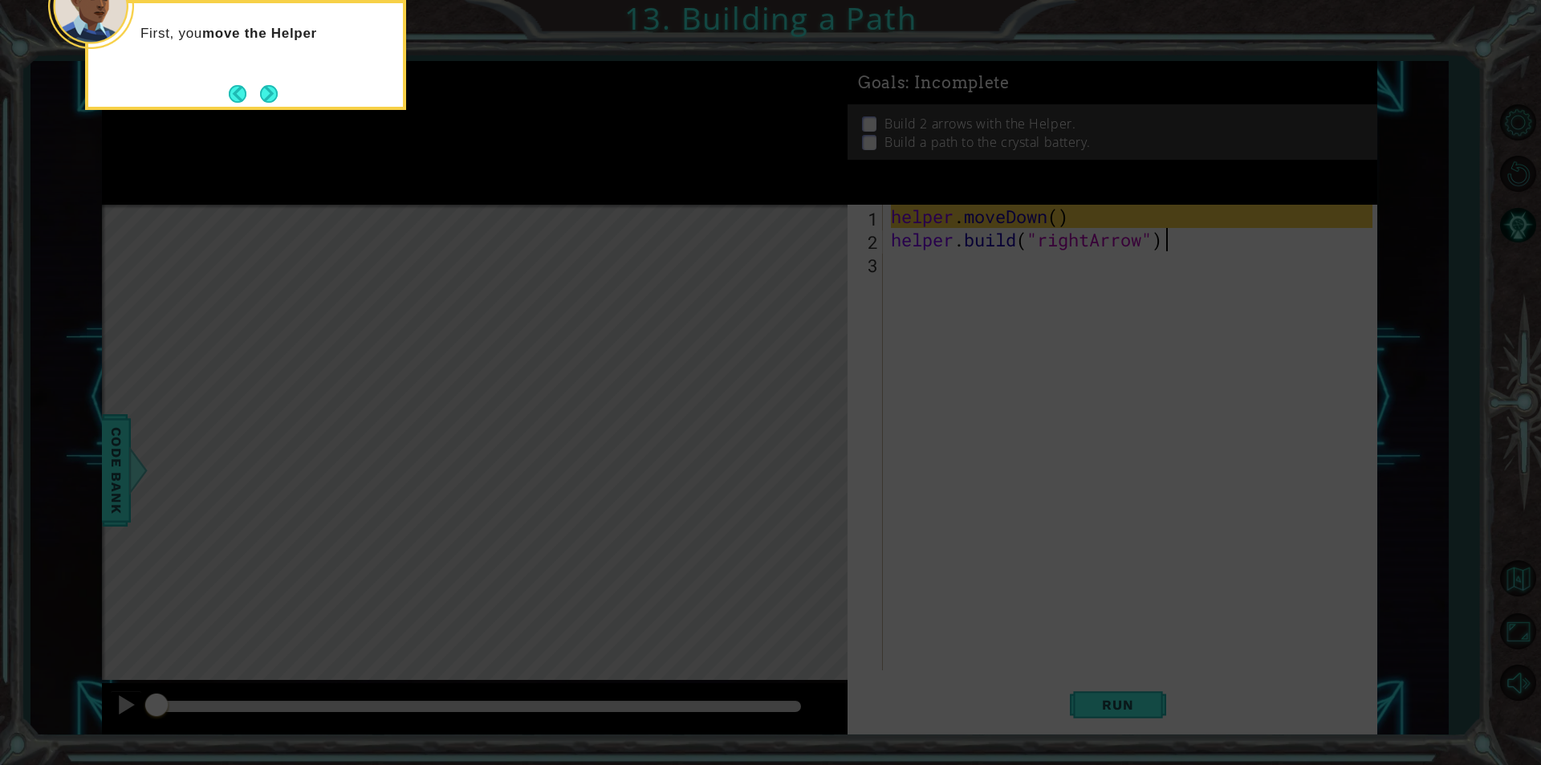
click at [262, 93] on button "Next" at bounding box center [269, 94] width 18 height 18
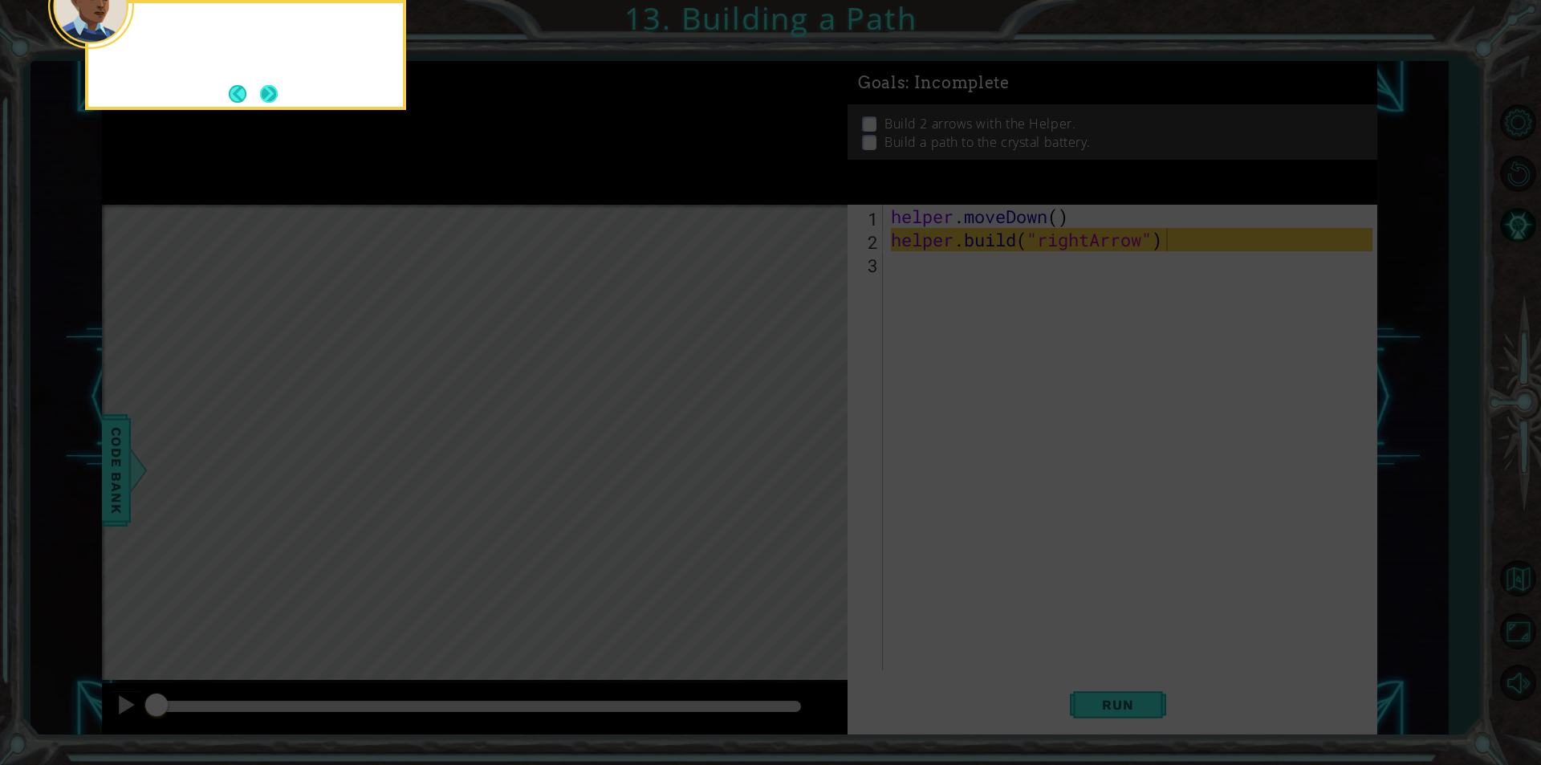
click at [263, 95] on button "Next" at bounding box center [269, 94] width 18 height 18
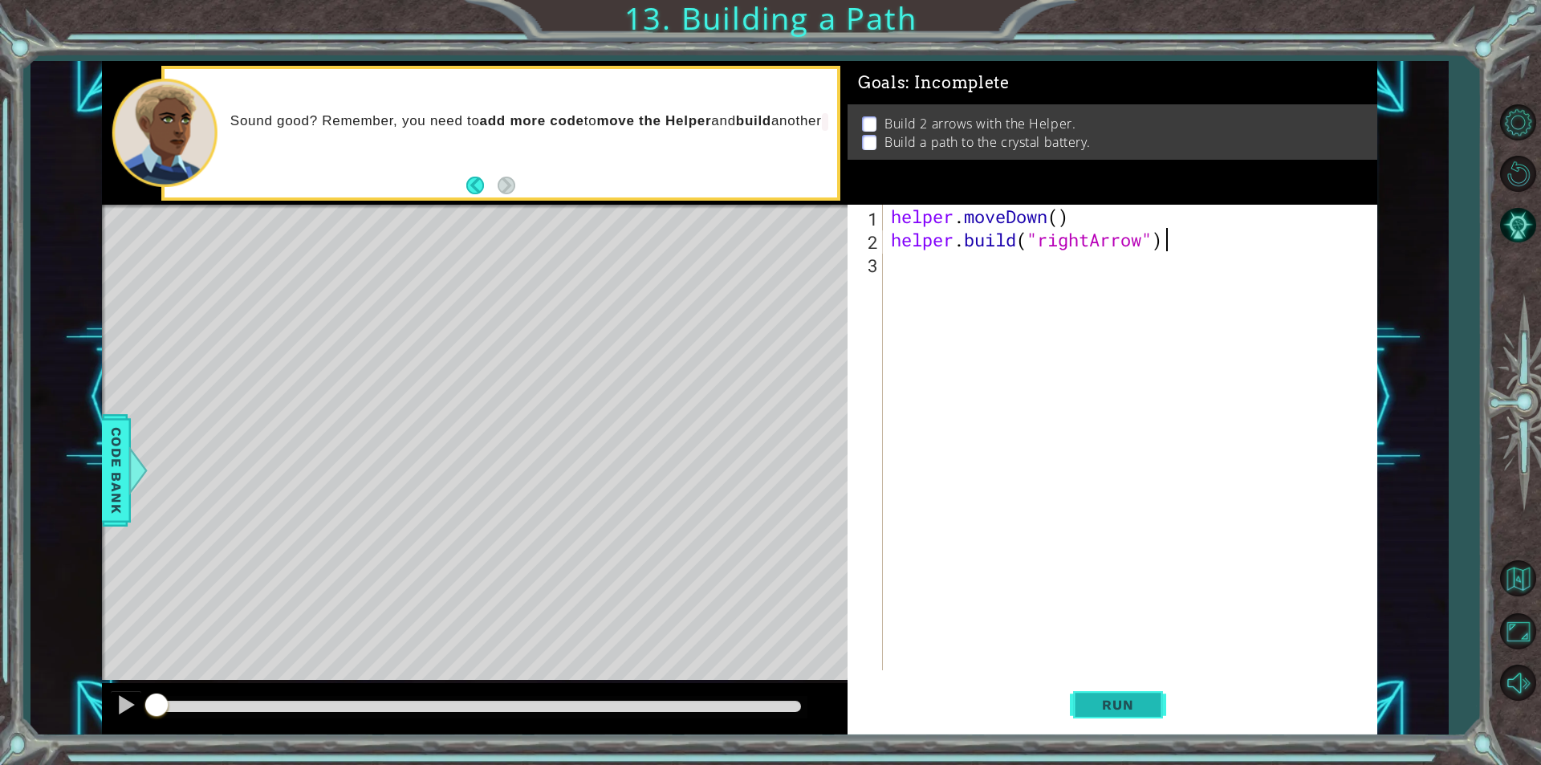
click at [1121, 702] on span "Run" at bounding box center [1117, 704] width 63 height 16
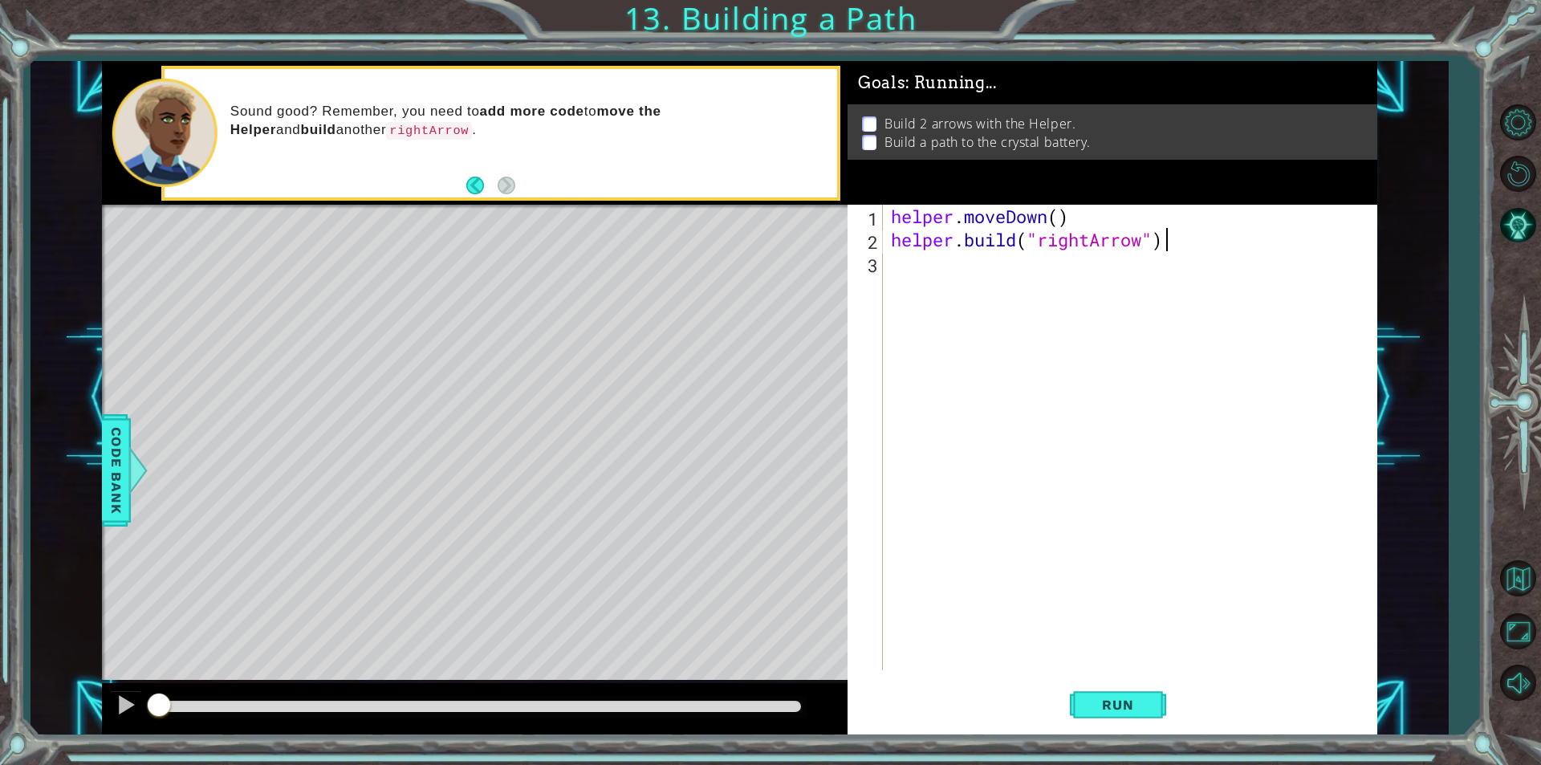
click at [176, 424] on div "Level Map" at bounding box center [472, 441] width 741 height 473
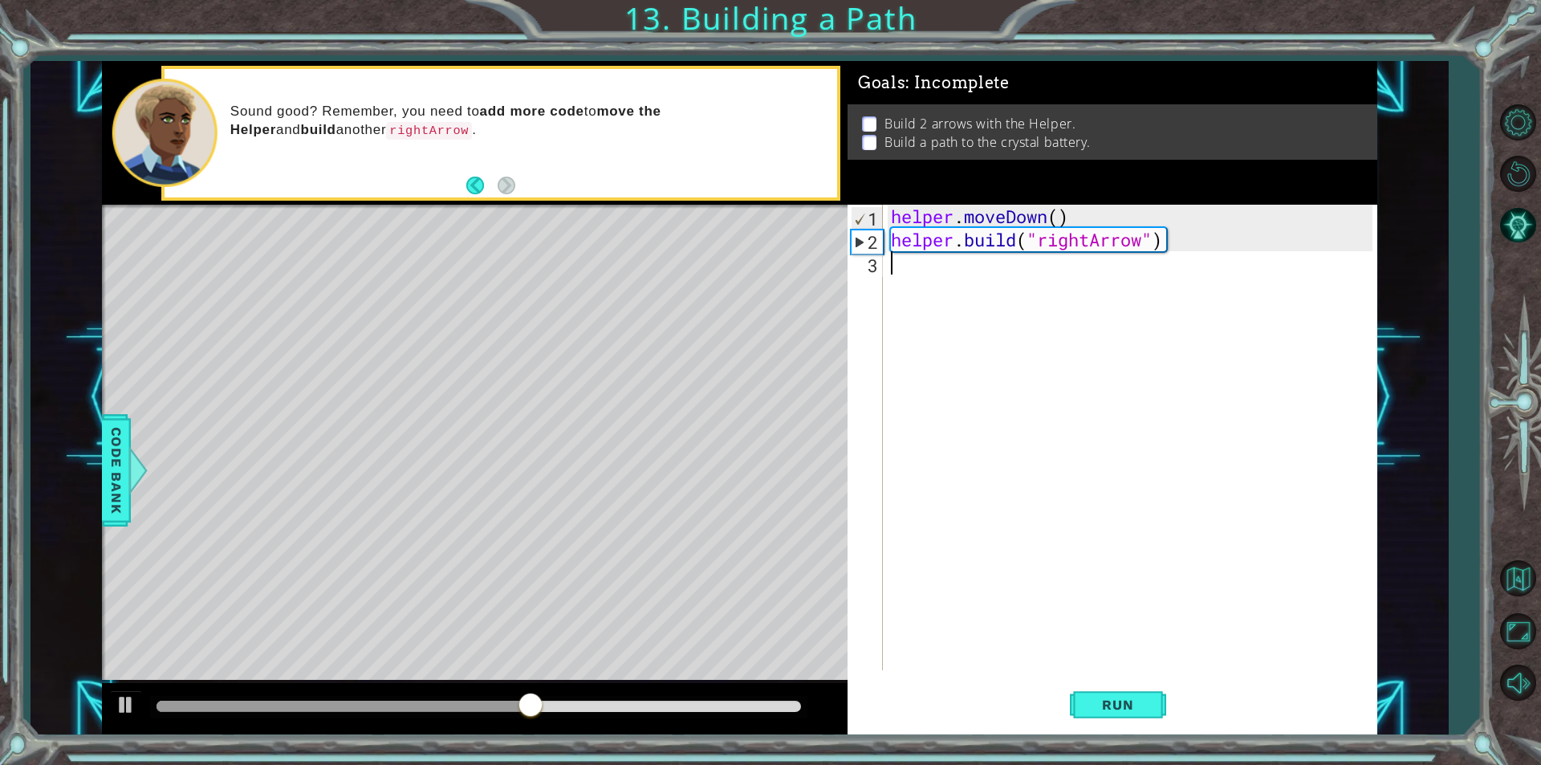
click at [903, 274] on div "helper . moveDown ( ) helper . build ( "rightArrow" )" at bounding box center [1133, 461] width 493 height 512
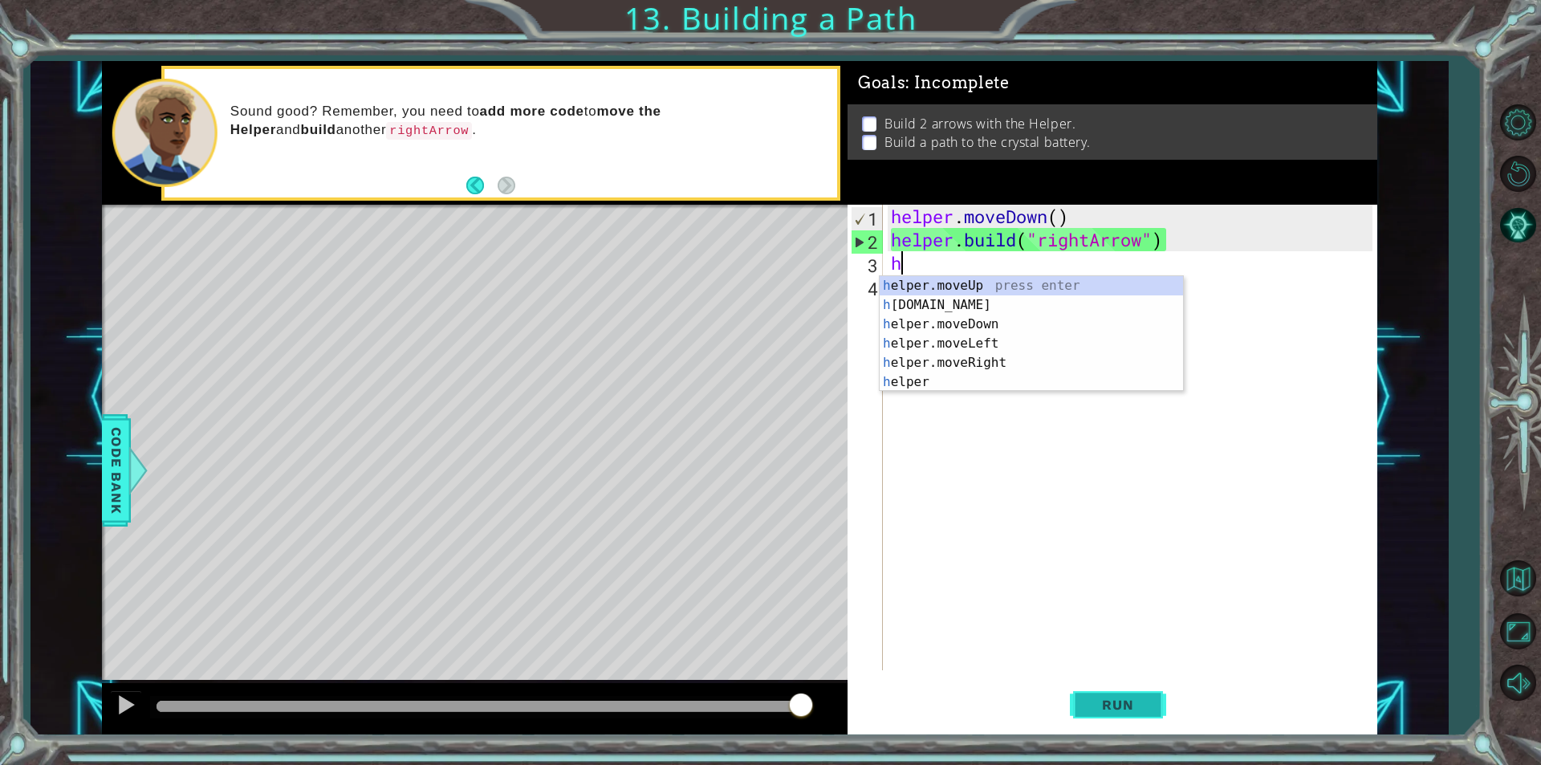
type textarea "h"
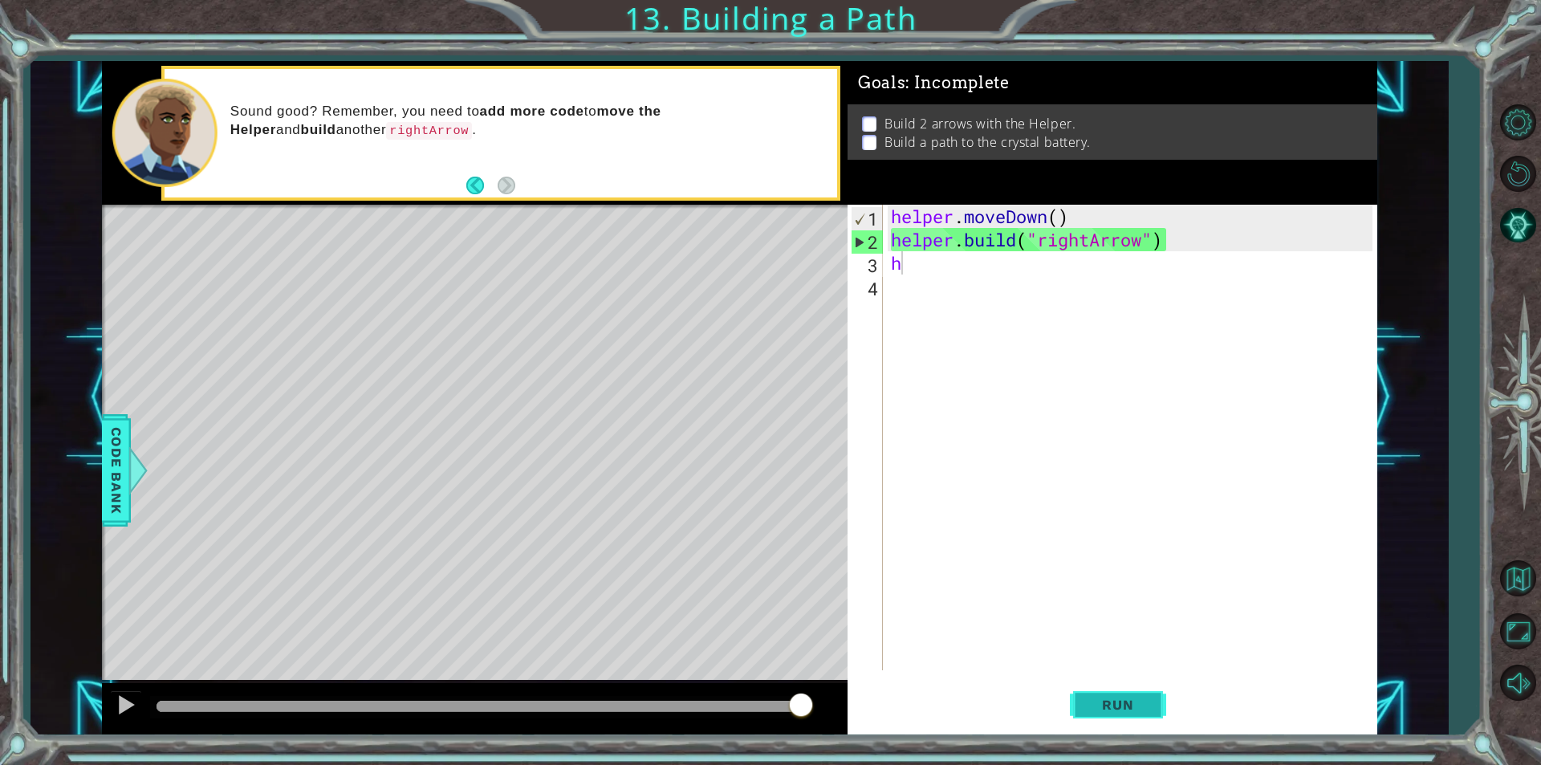
click at [1118, 713] on button "Run" at bounding box center [1118, 704] width 96 height 53
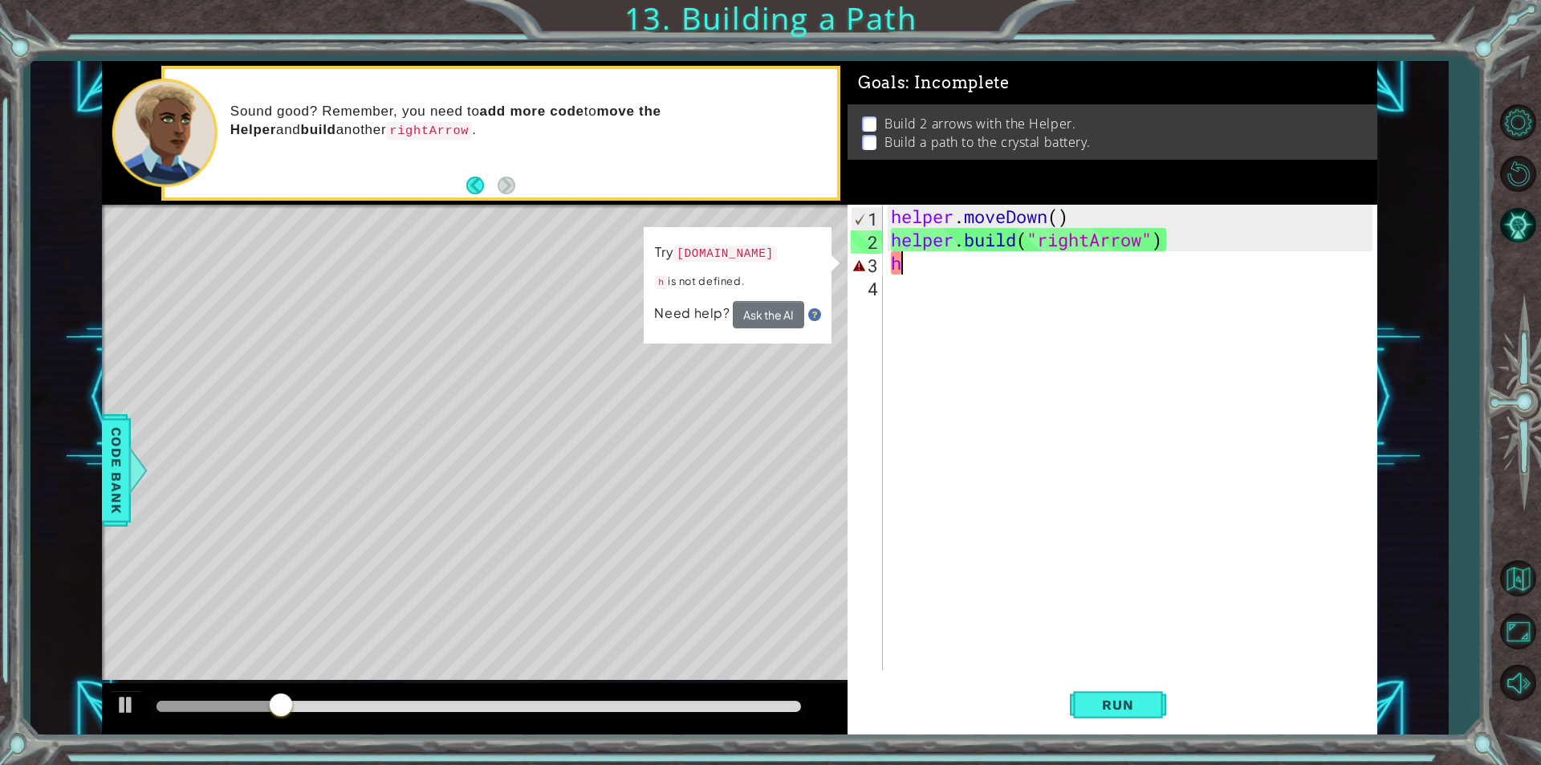
click at [985, 258] on div "helper . moveDown ( ) helper . build ( "rightArrow" ) h" at bounding box center [1133, 461] width 493 height 512
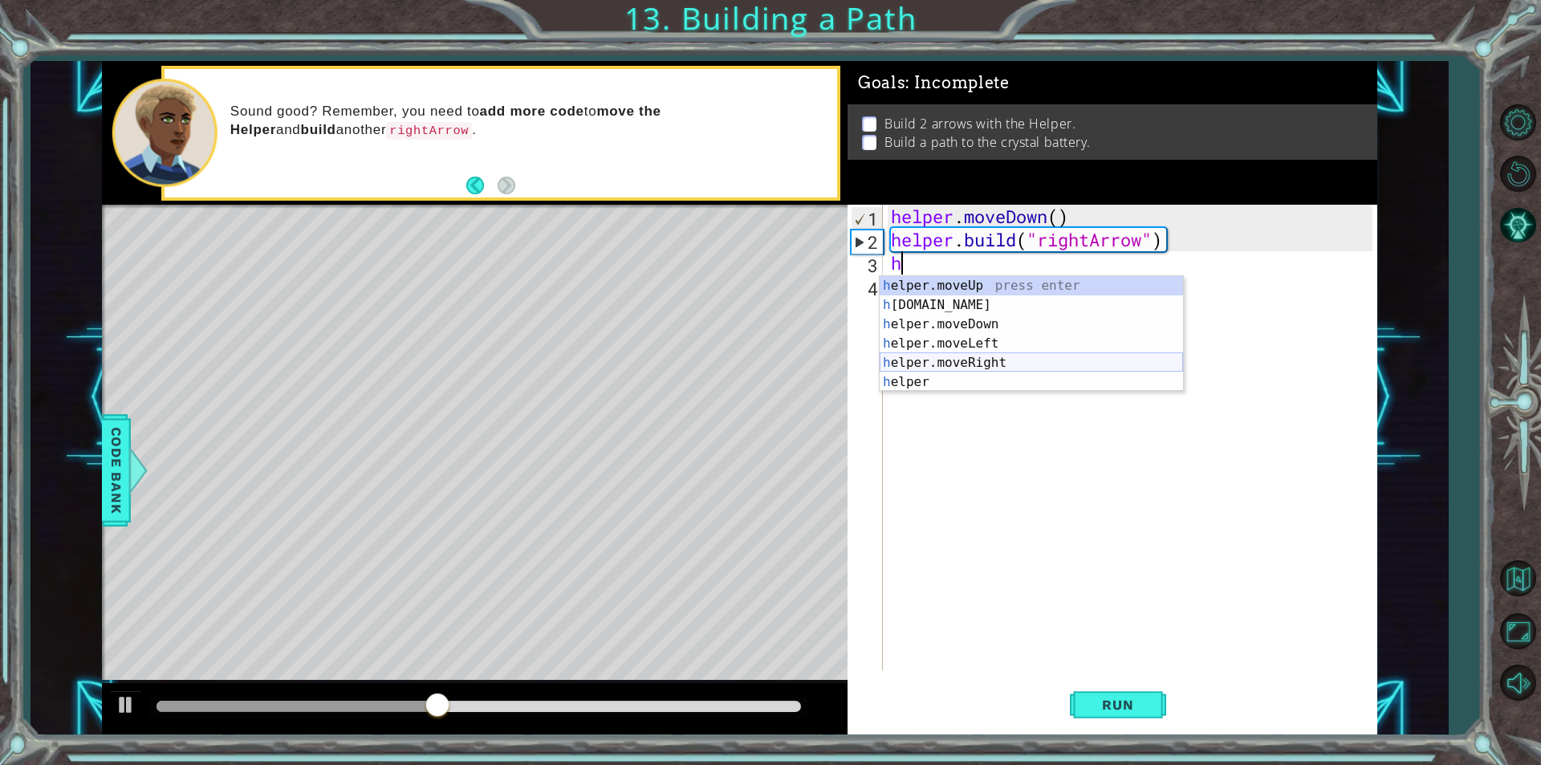
click at [977, 355] on div "h elper.moveUp press enter h [DOMAIN_NAME] press enter h elper.moveDown press e…" at bounding box center [1030, 353] width 303 height 154
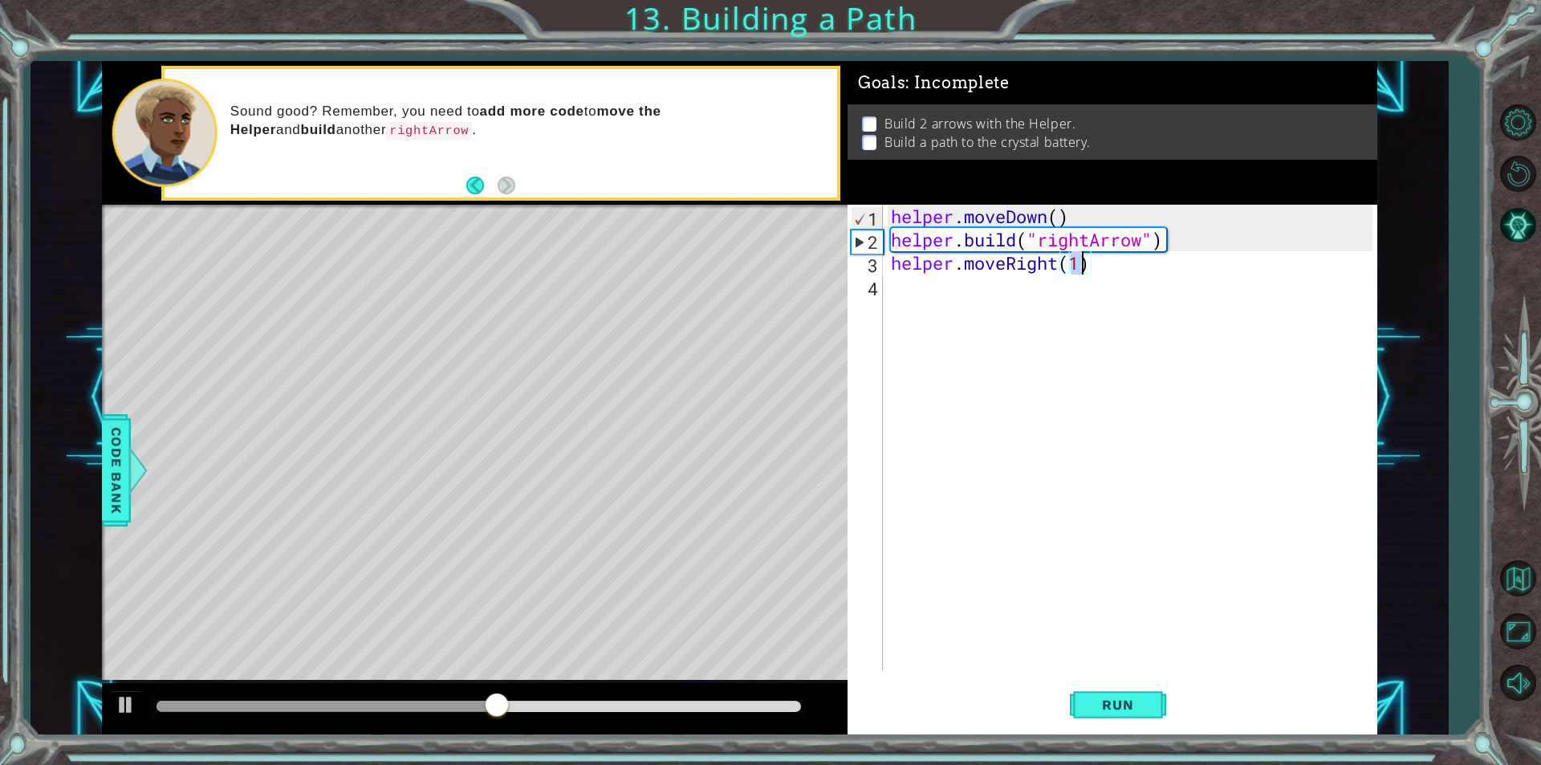
type textarea "helper.moveRight(3)"
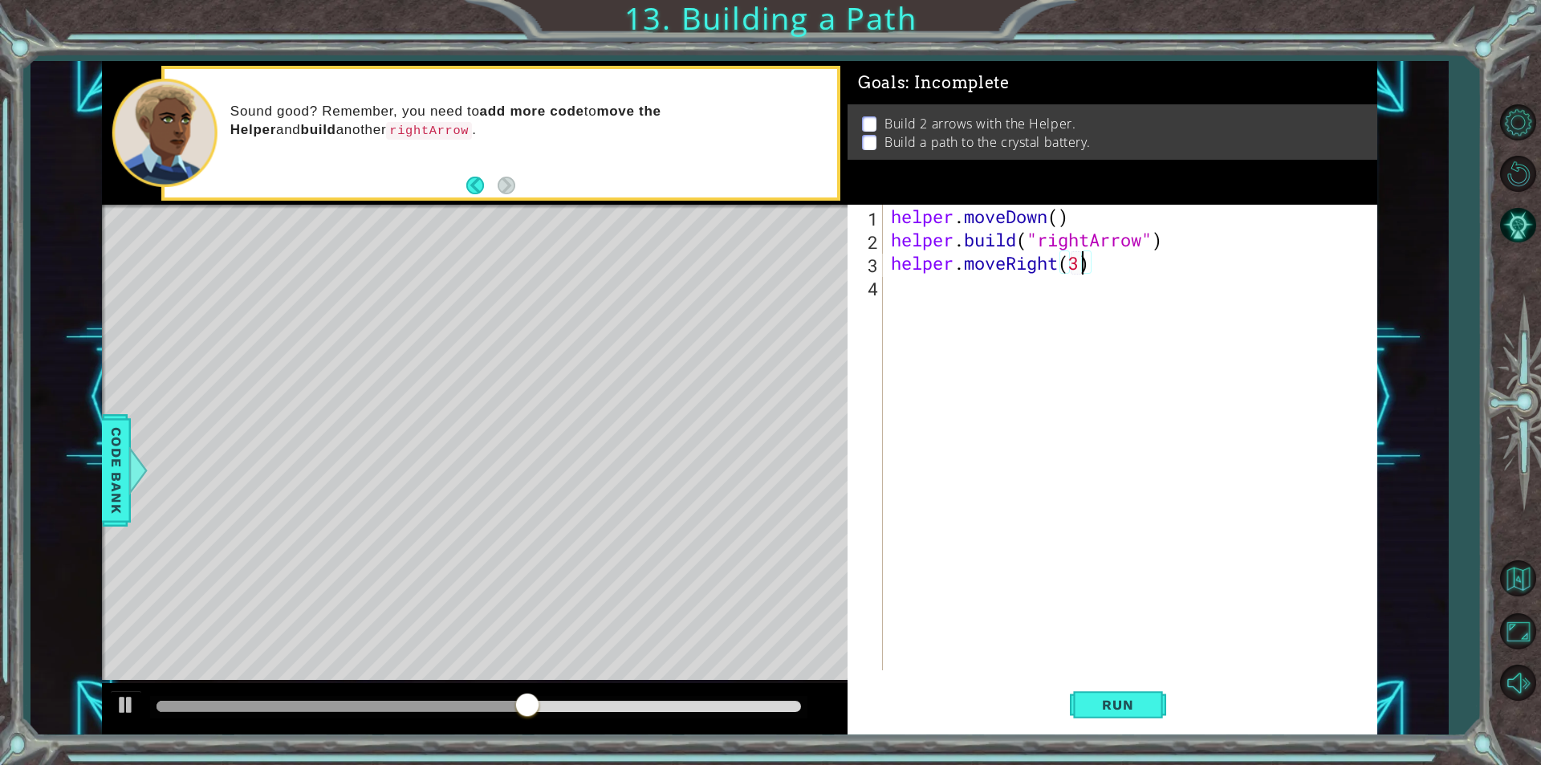
scroll to position [0, 8]
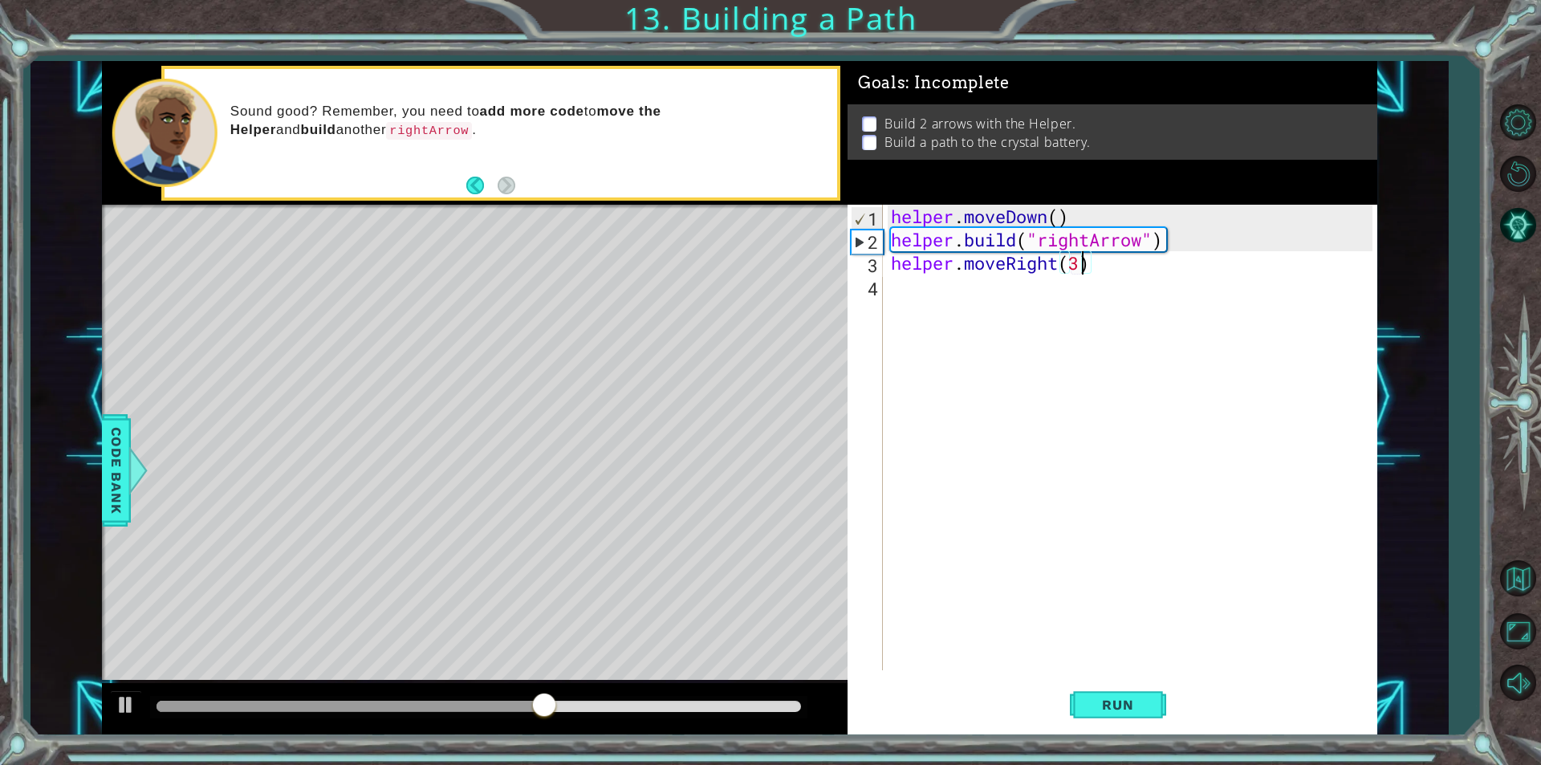
click at [1017, 283] on div "helper . moveDown ( ) helper . build ( "rightArrow" ) helper . moveRight ( 3 )" at bounding box center [1133, 461] width 493 height 512
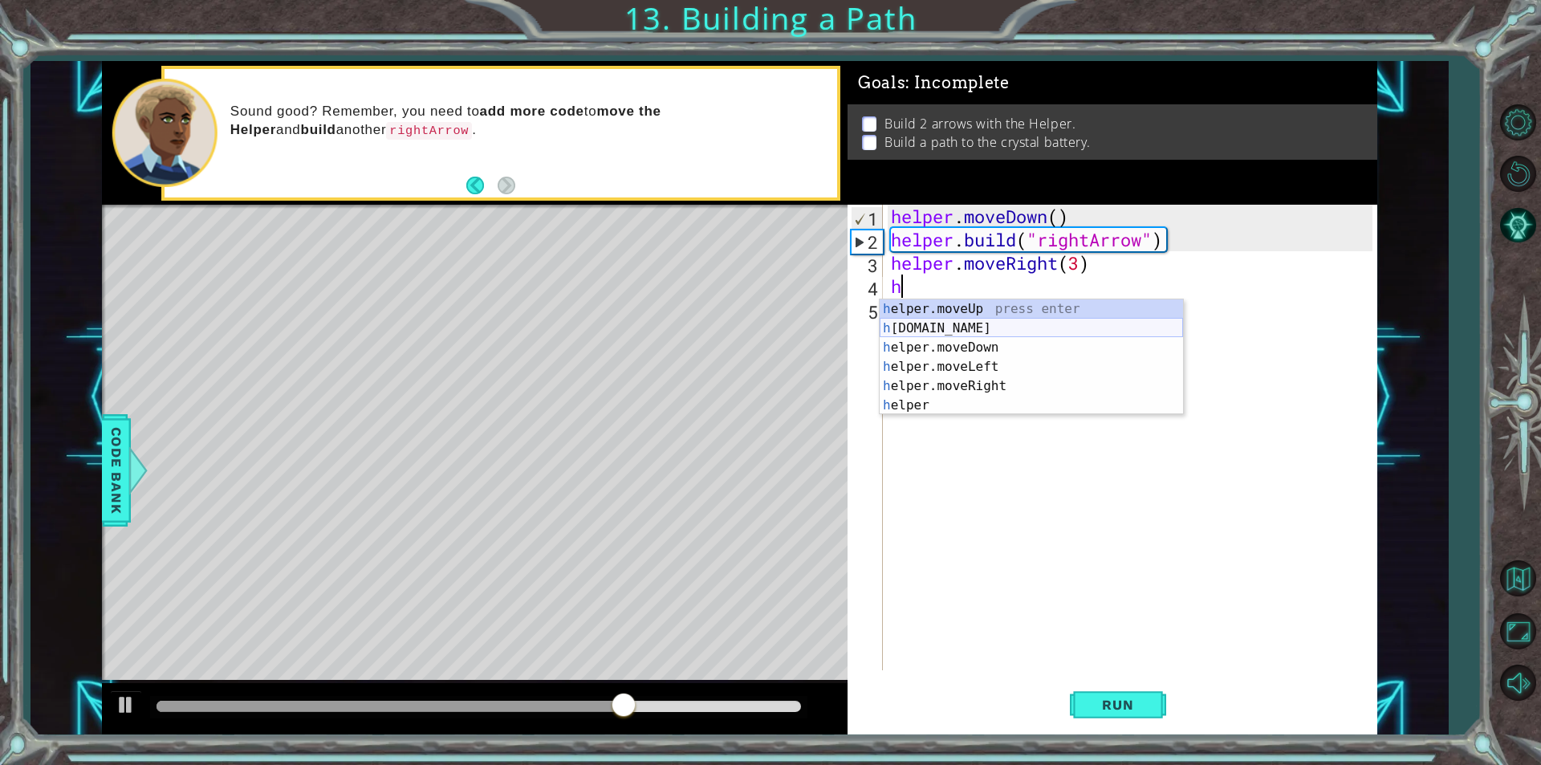
click at [964, 322] on div "h elper.moveUp press enter h [DOMAIN_NAME] press enter h elper.moveDown press e…" at bounding box center [1030, 376] width 303 height 154
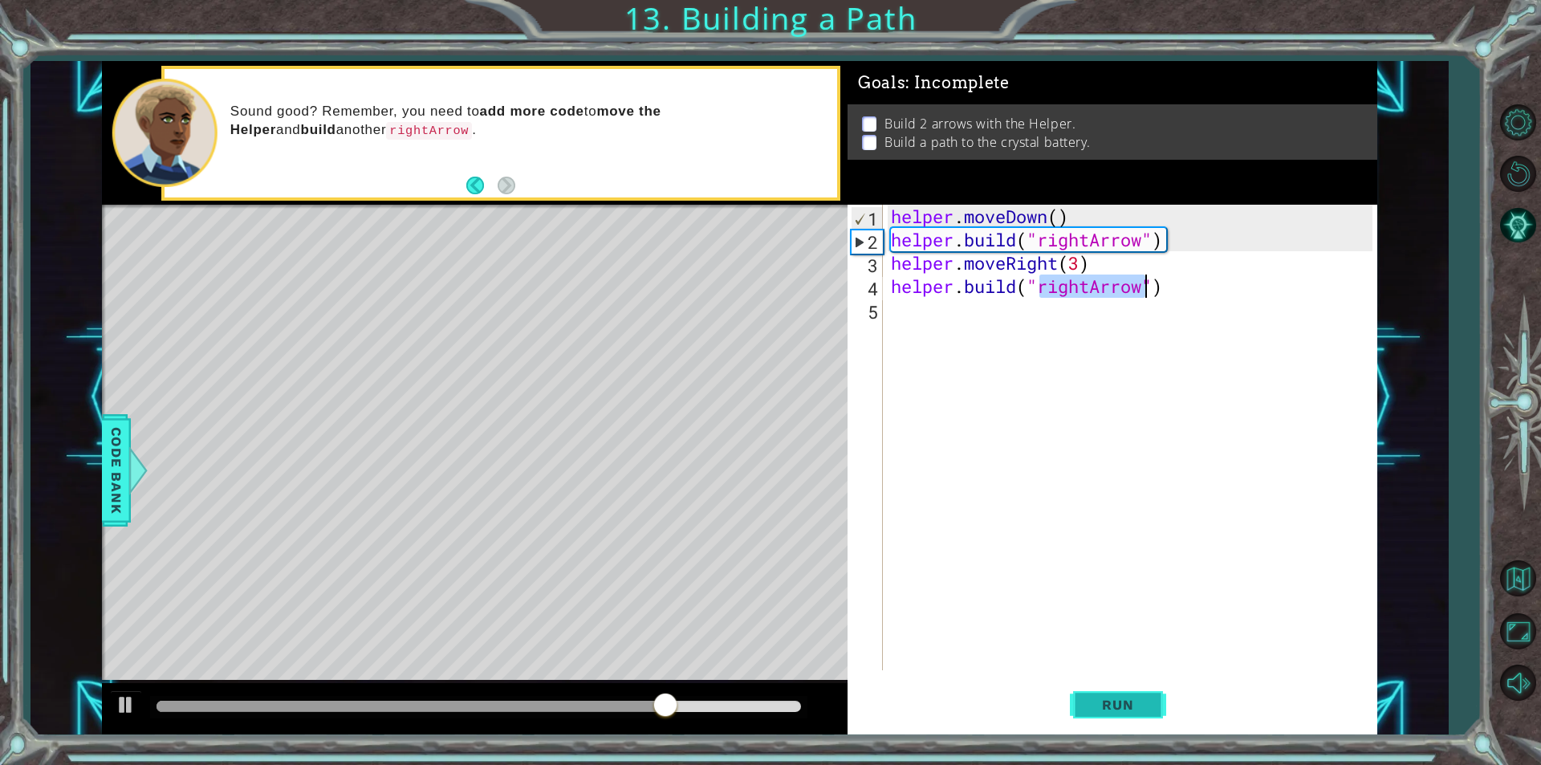
type textarea "[DOMAIN_NAME]("rightArrow")"
drag, startPoint x: 1154, startPoint y: 696, endPoint x: 1163, endPoint y: 689, distance: 12.0
click at [1156, 694] on button "Run" at bounding box center [1118, 704] width 96 height 53
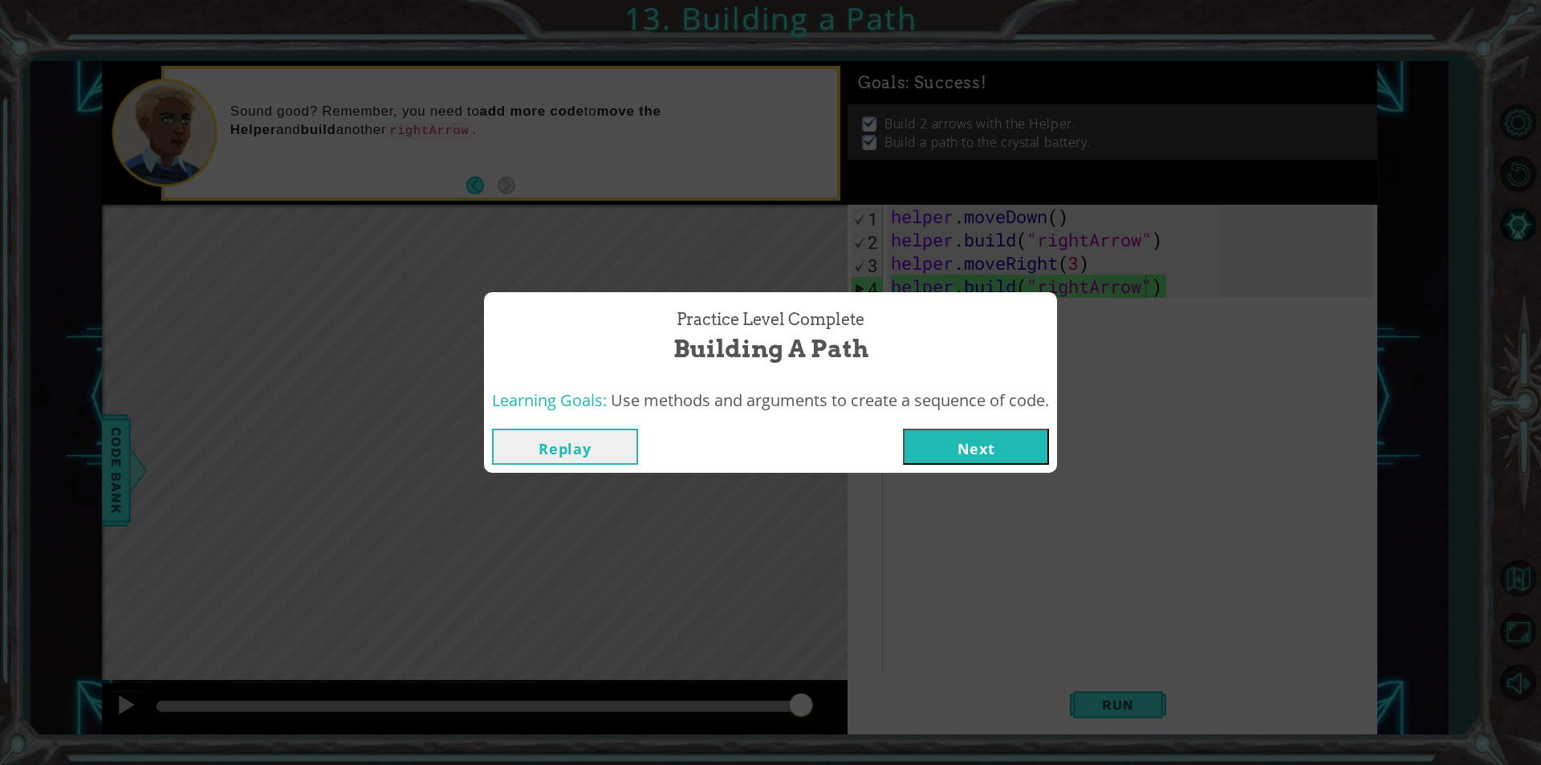
click at [1000, 447] on button "Next" at bounding box center [976, 446] width 146 height 36
